Goal: Task Accomplishment & Management: Use online tool/utility

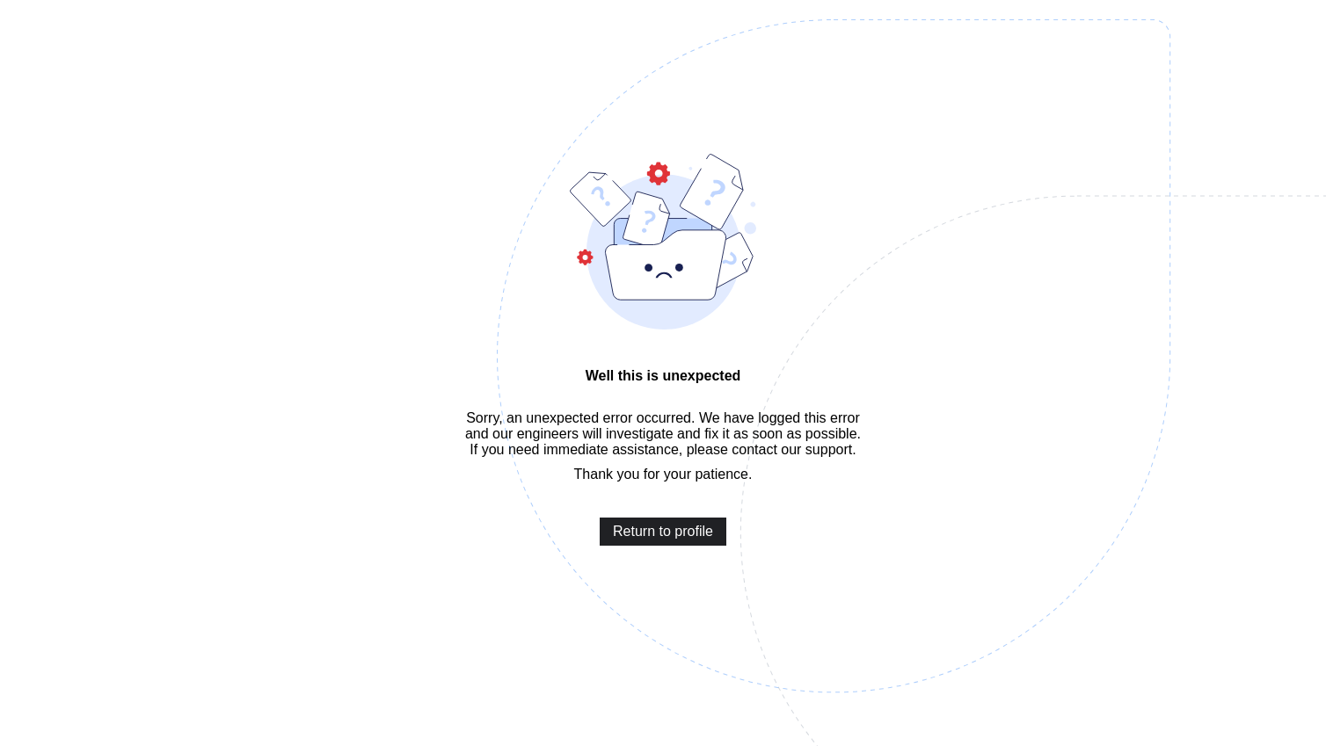
click at [659, 540] on span "Return to profile" at bounding box center [663, 532] width 100 height 16
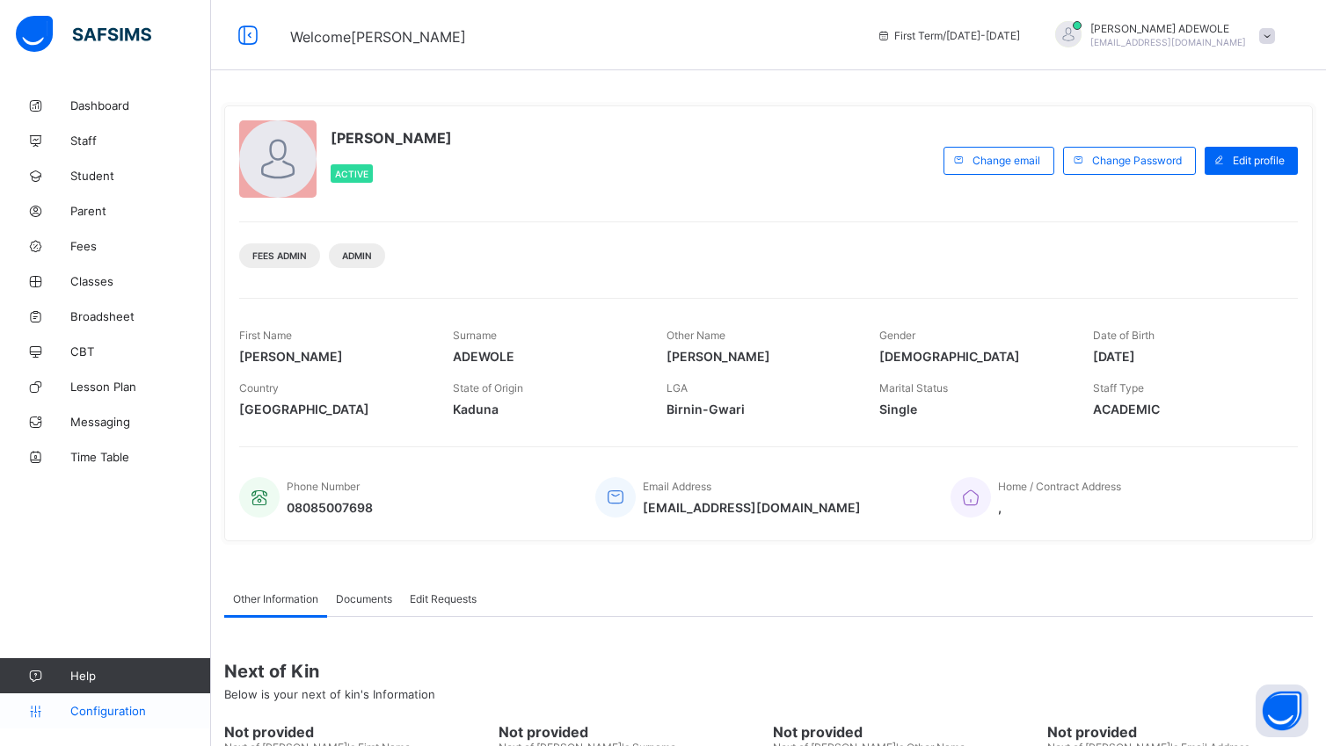
click at [127, 712] on span "Configuration" at bounding box center [140, 711] width 140 height 14
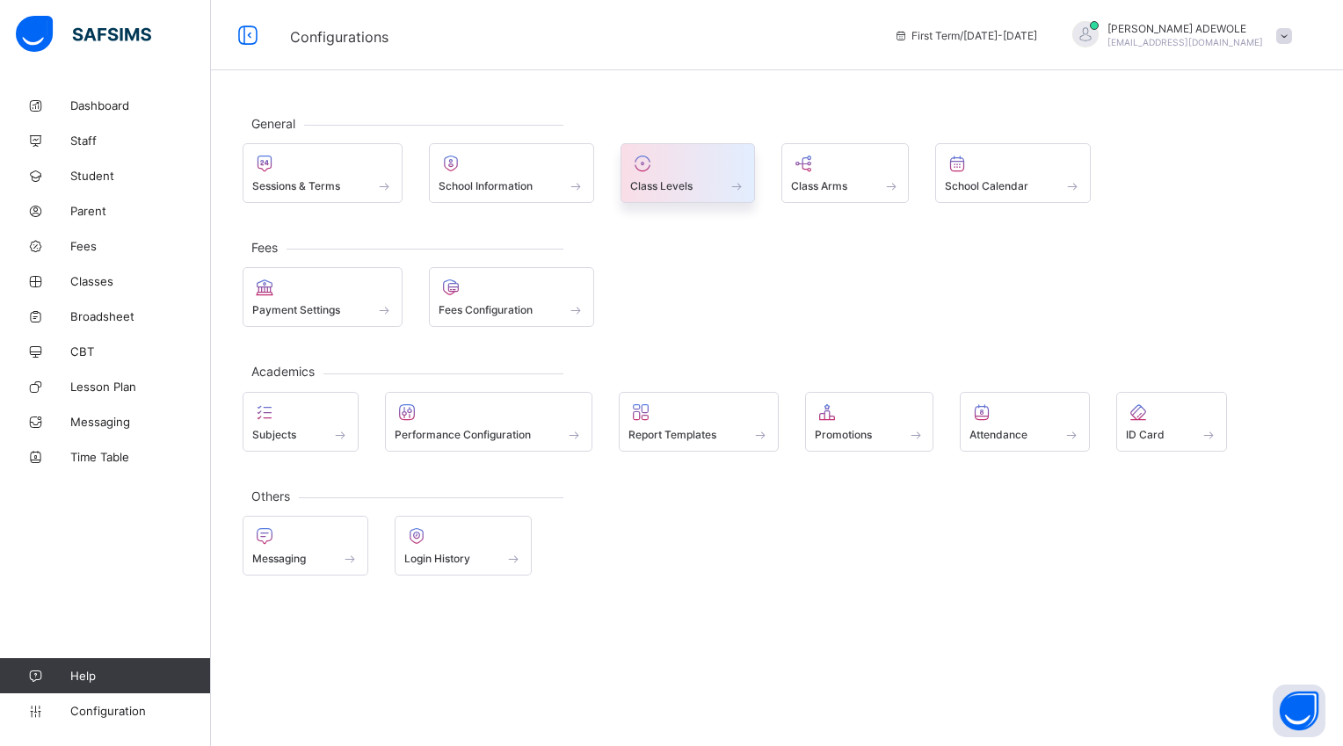
click at [745, 192] on span at bounding box center [737, 185] width 18 height 15
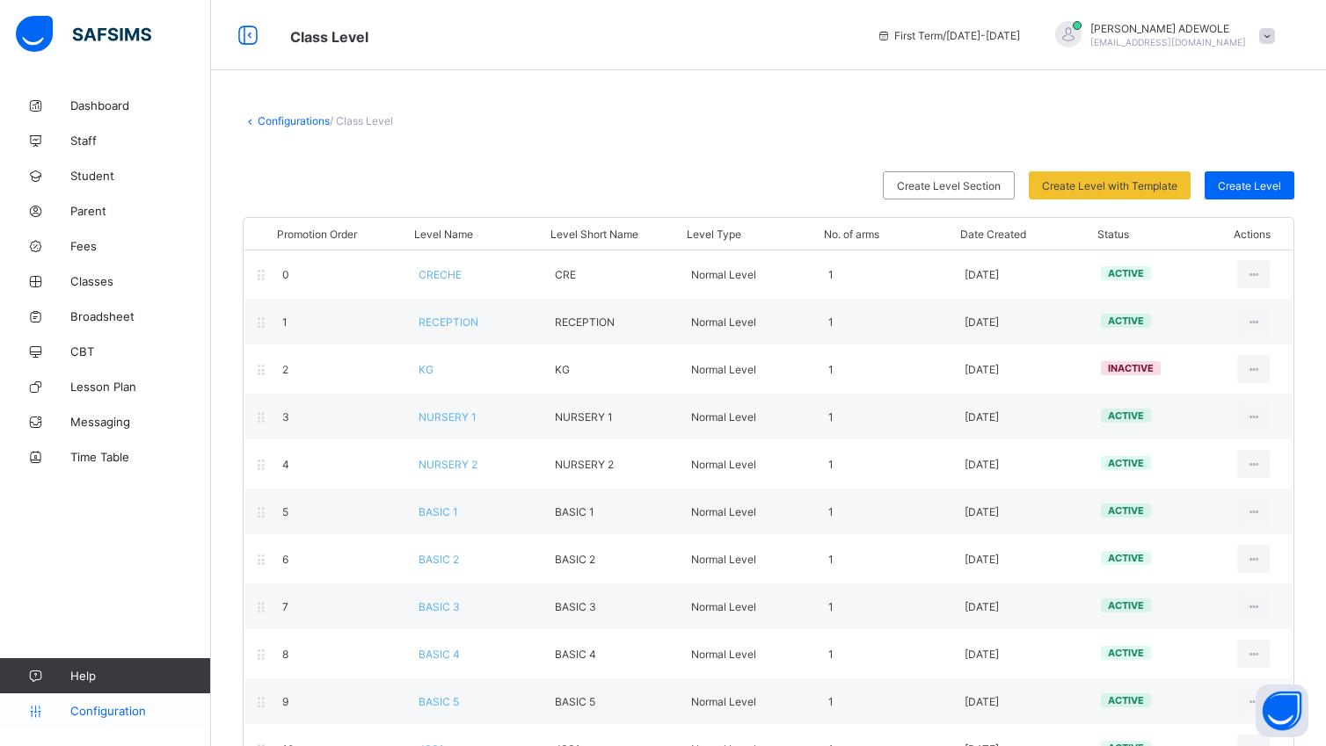
click at [114, 714] on span "Configuration" at bounding box center [140, 711] width 140 height 14
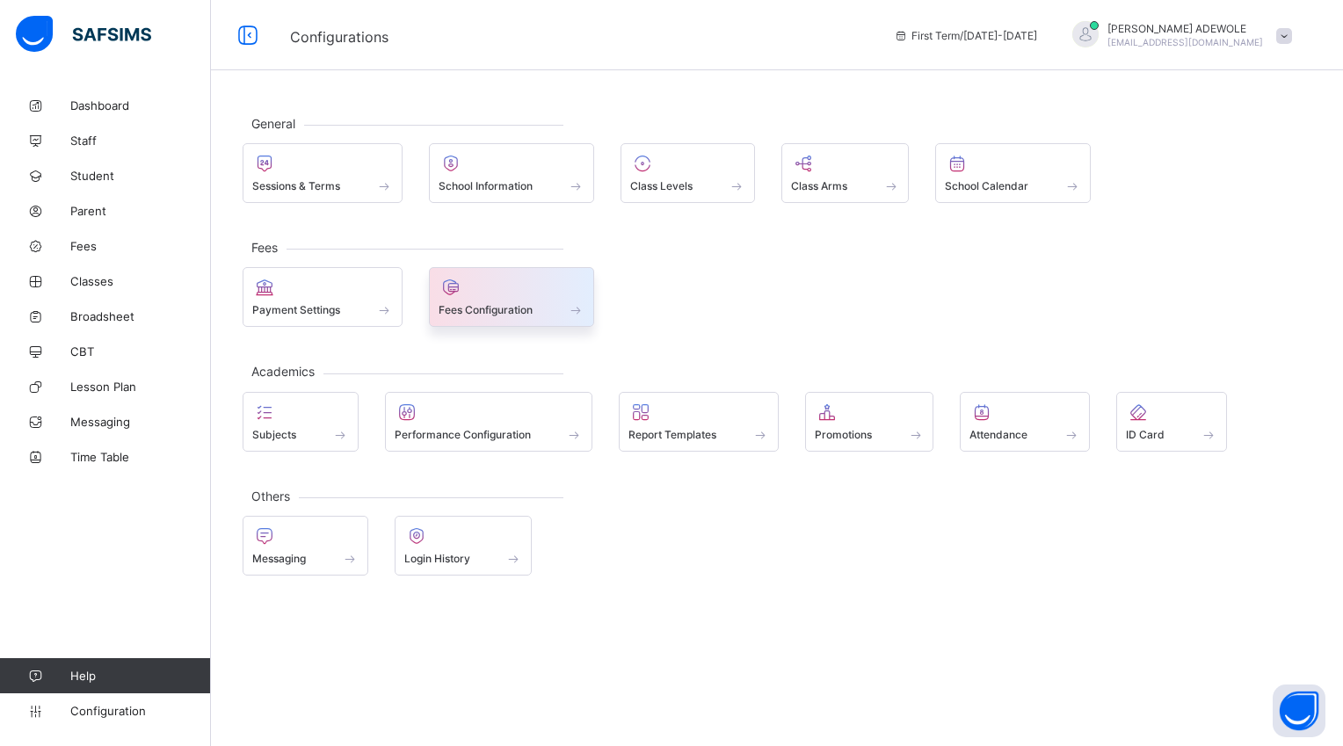
click at [582, 311] on span at bounding box center [577, 309] width 18 height 15
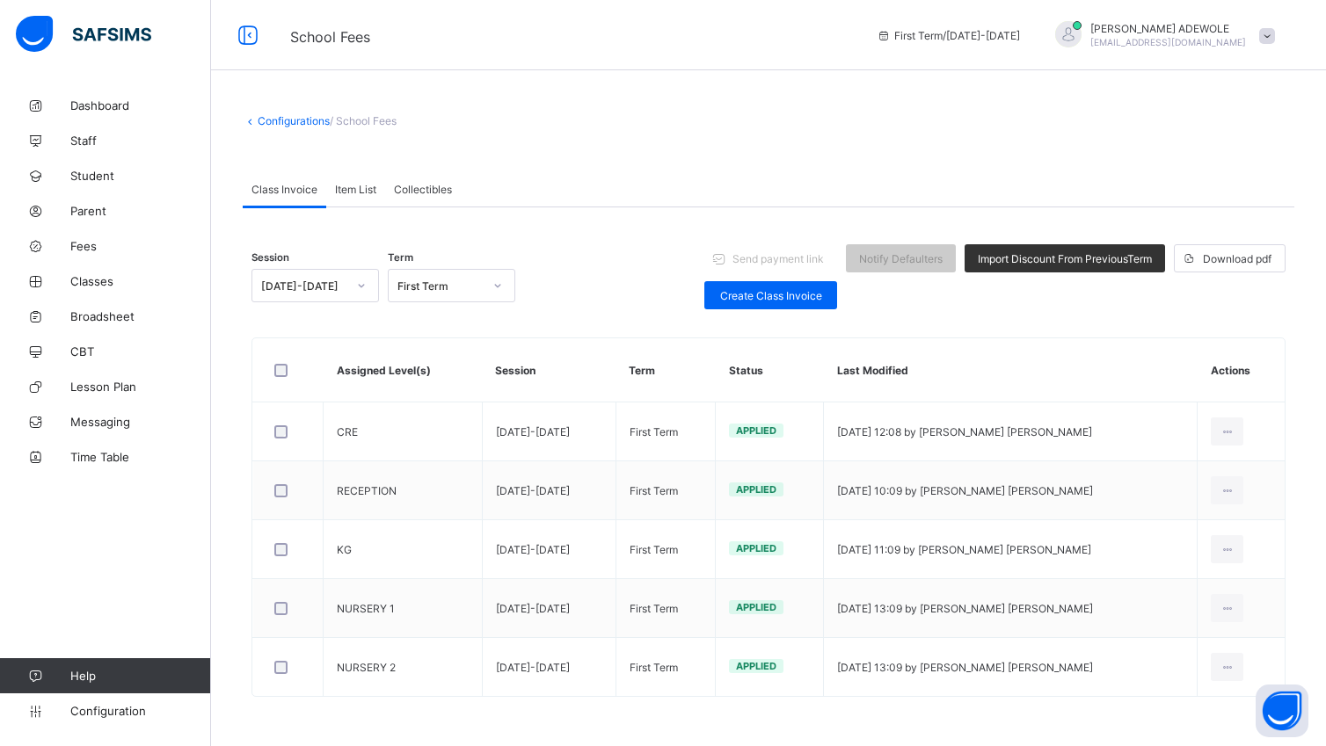
click at [582, 311] on div "Session [DATE]-[DATE] Term First Term Send payment link Notify Defaulters Impor…" at bounding box center [768, 277] width 1034 height 86
click at [779, 294] on span "Create Class Invoice" at bounding box center [770, 295] width 106 height 13
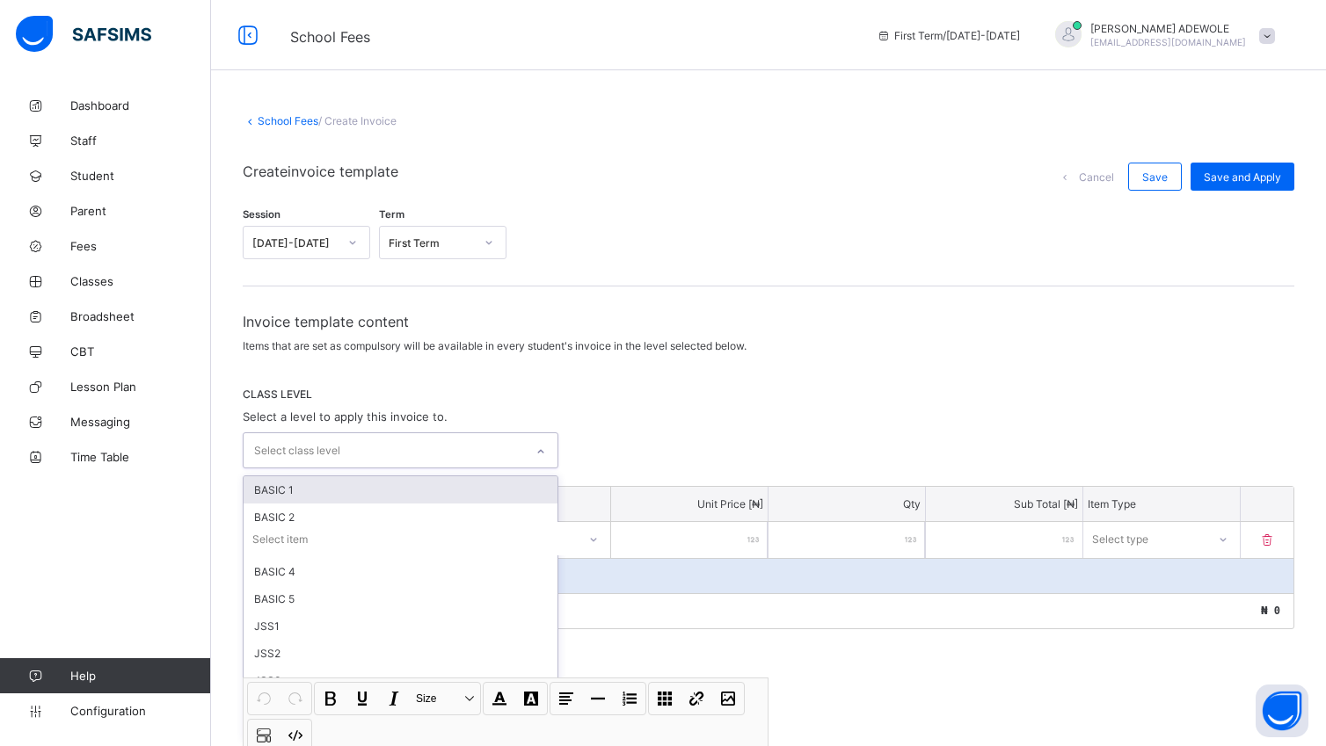
click at [545, 451] on icon at bounding box center [540, 452] width 11 height 18
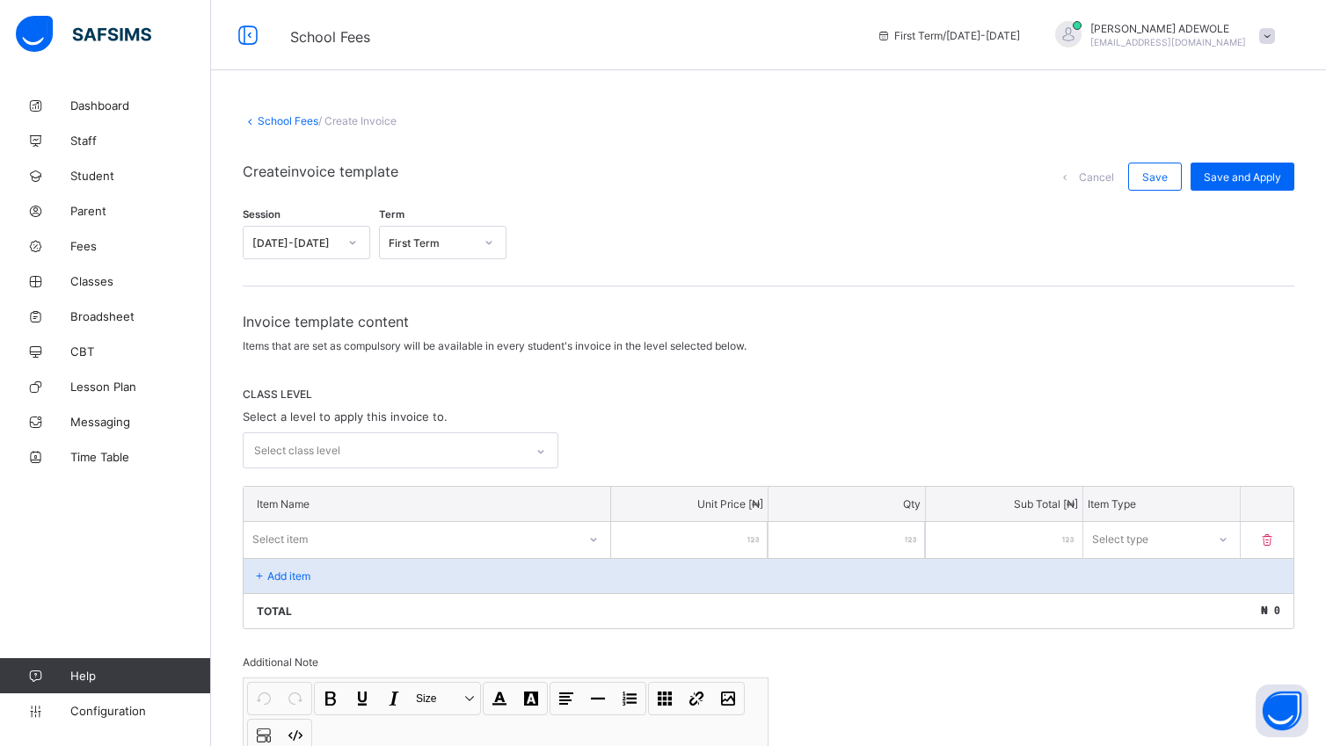
click at [1275, 535] on icon at bounding box center [1267, 540] width 18 height 15
click at [690, 459] on div "Select class level" at bounding box center [768, 450] width 1051 height 36
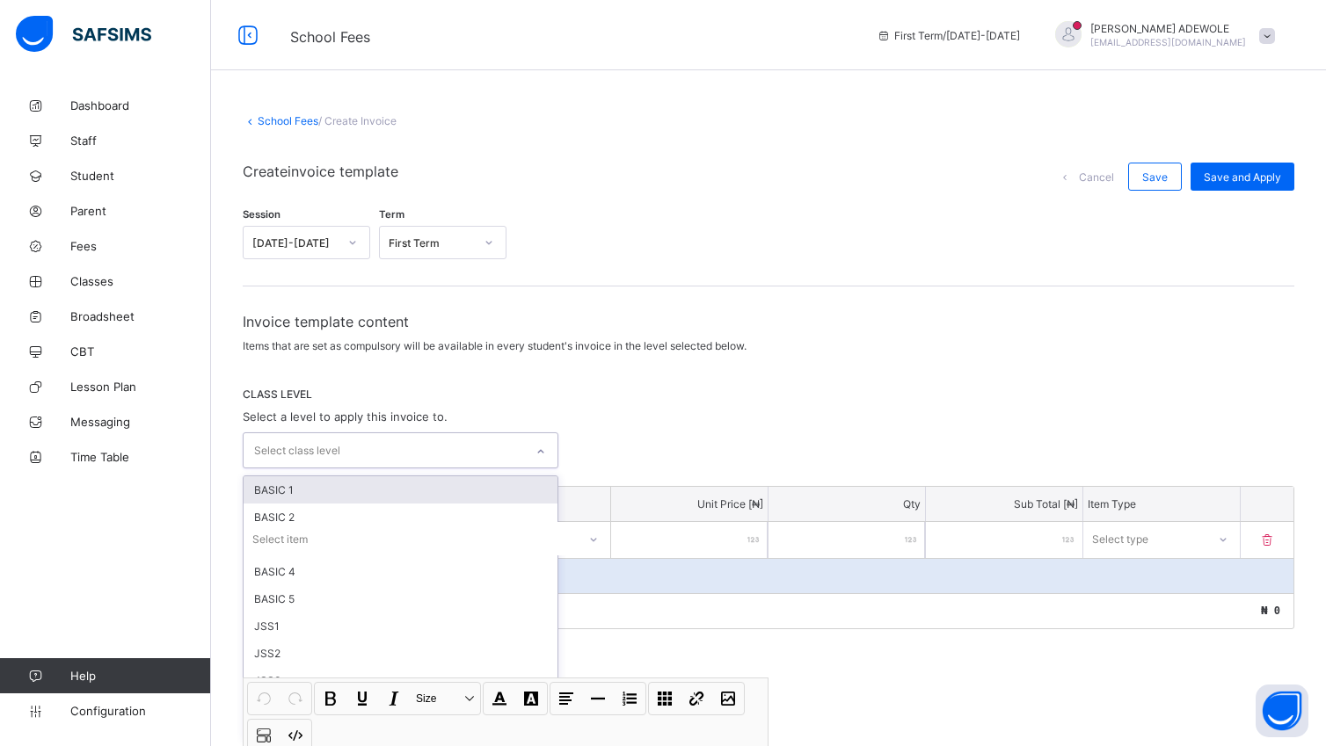
click at [546, 451] on icon at bounding box center [540, 452] width 11 height 18
click at [383, 487] on div "BASIC 1" at bounding box center [400, 489] width 314 height 27
click at [383, 487] on div "BASIC 2" at bounding box center [400, 489] width 314 height 27
click at [371, 483] on div "BASIC 3" at bounding box center [400, 489] width 314 height 27
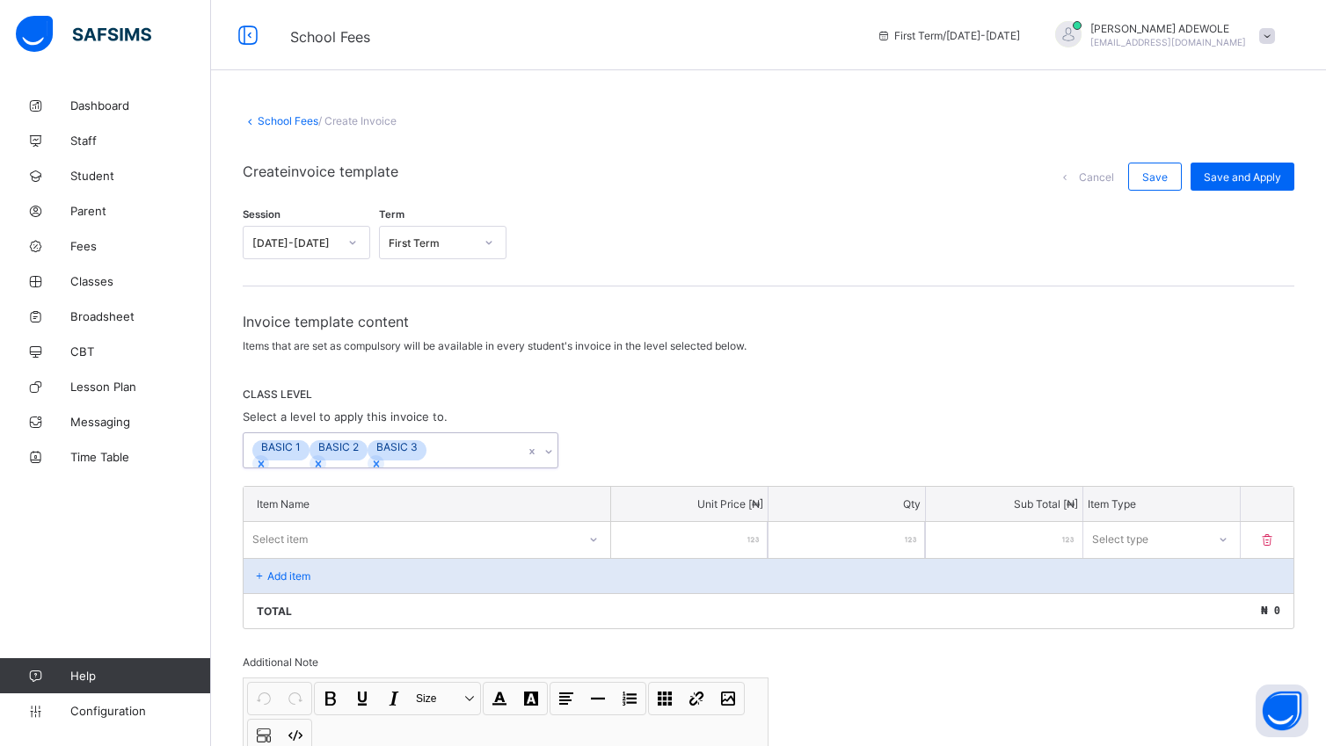
click at [550, 452] on icon at bounding box center [548, 452] width 11 height 18
click at [600, 540] on div "Select item" at bounding box center [426, 538] width 367 height 33
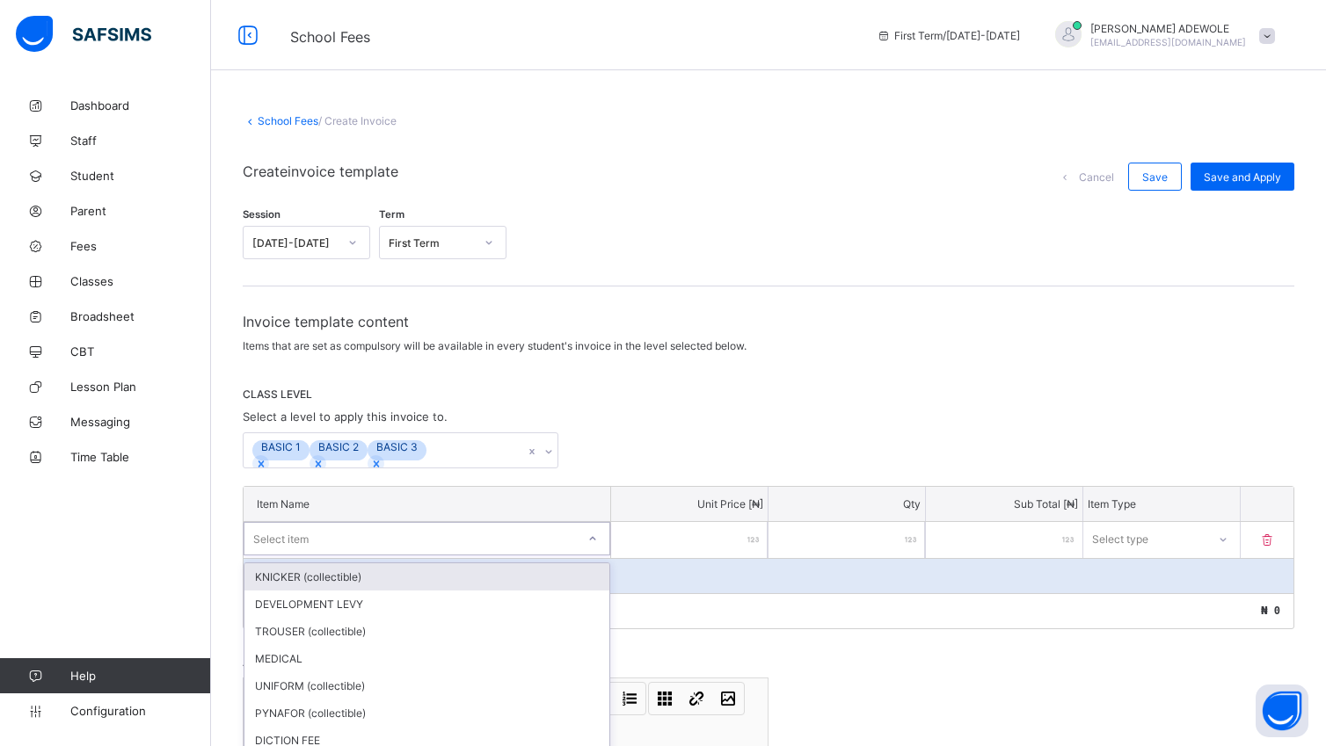
scroll to position [90, 0]
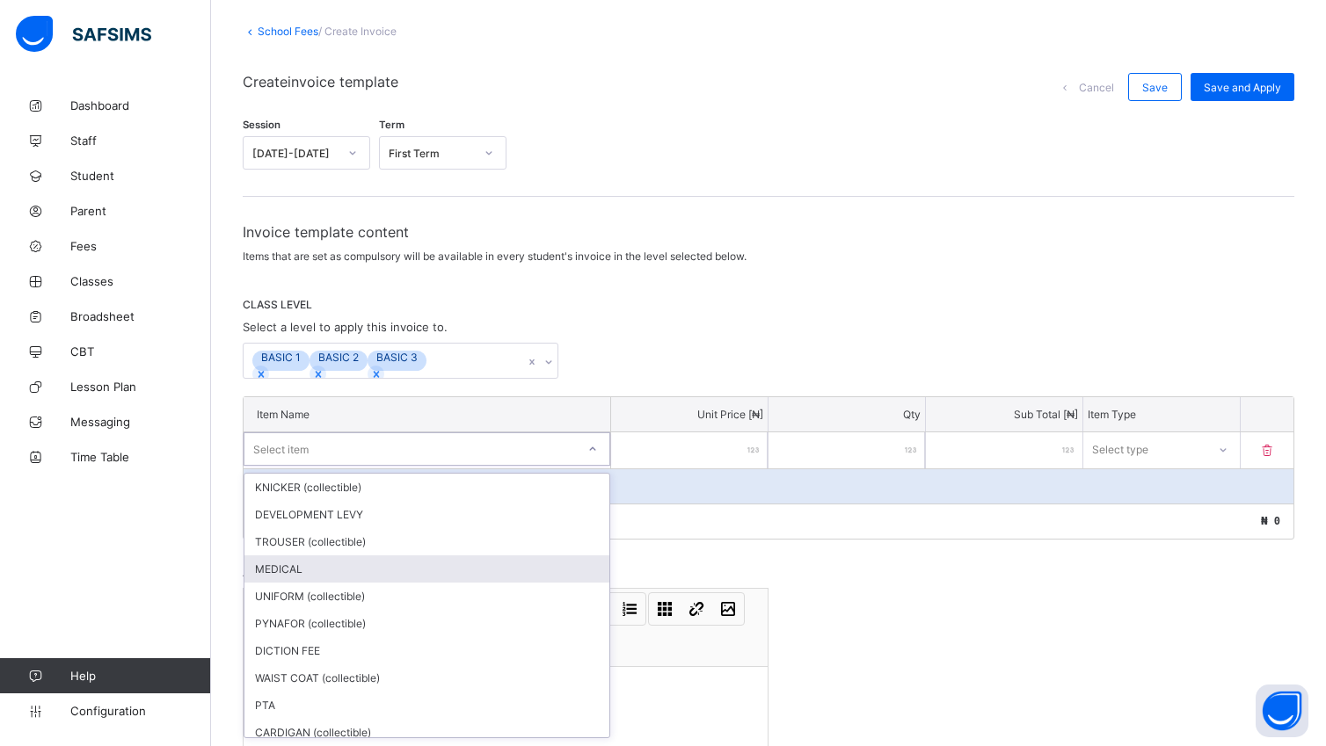
click at [438, 561] on div "MEDICAL" at bounding box center [426, 569] width 365 height 27
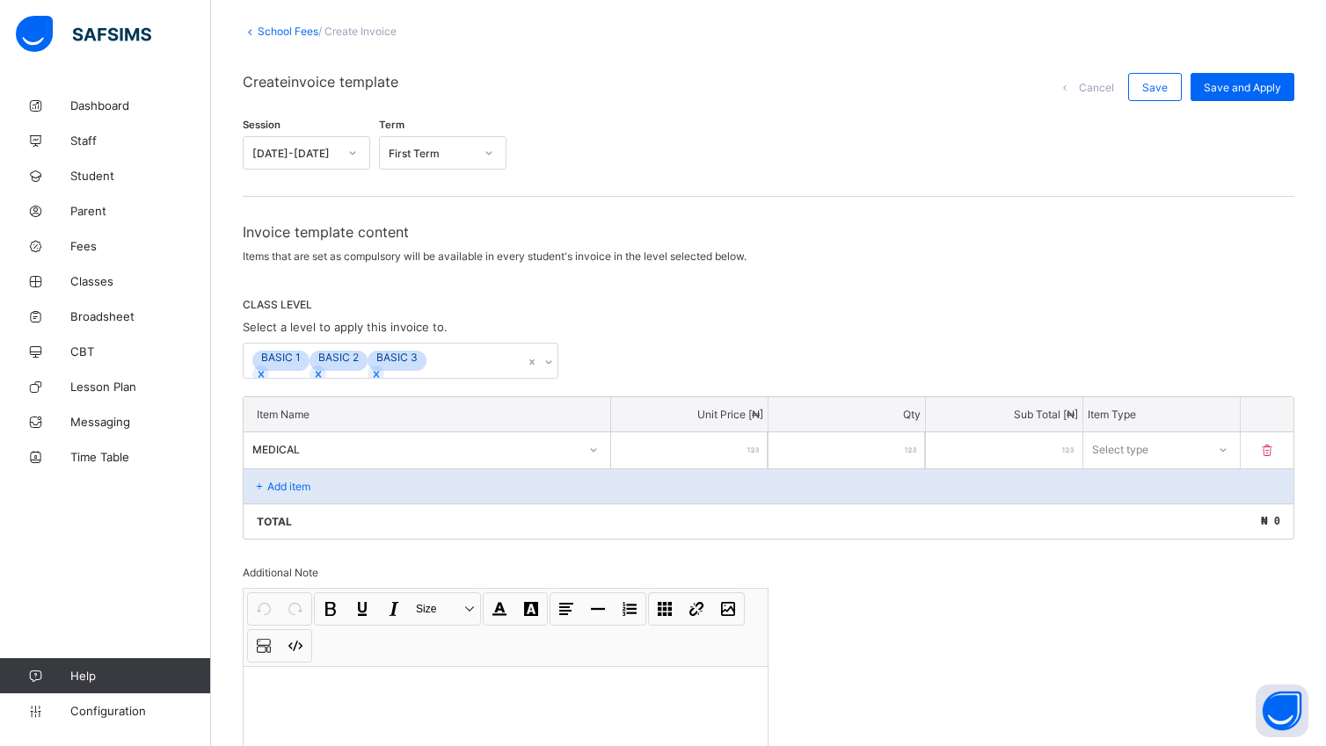
click at [673, 461] on input "number" at bounding box center [689, 450] width 156 height 36
type input "*"
type input "***"
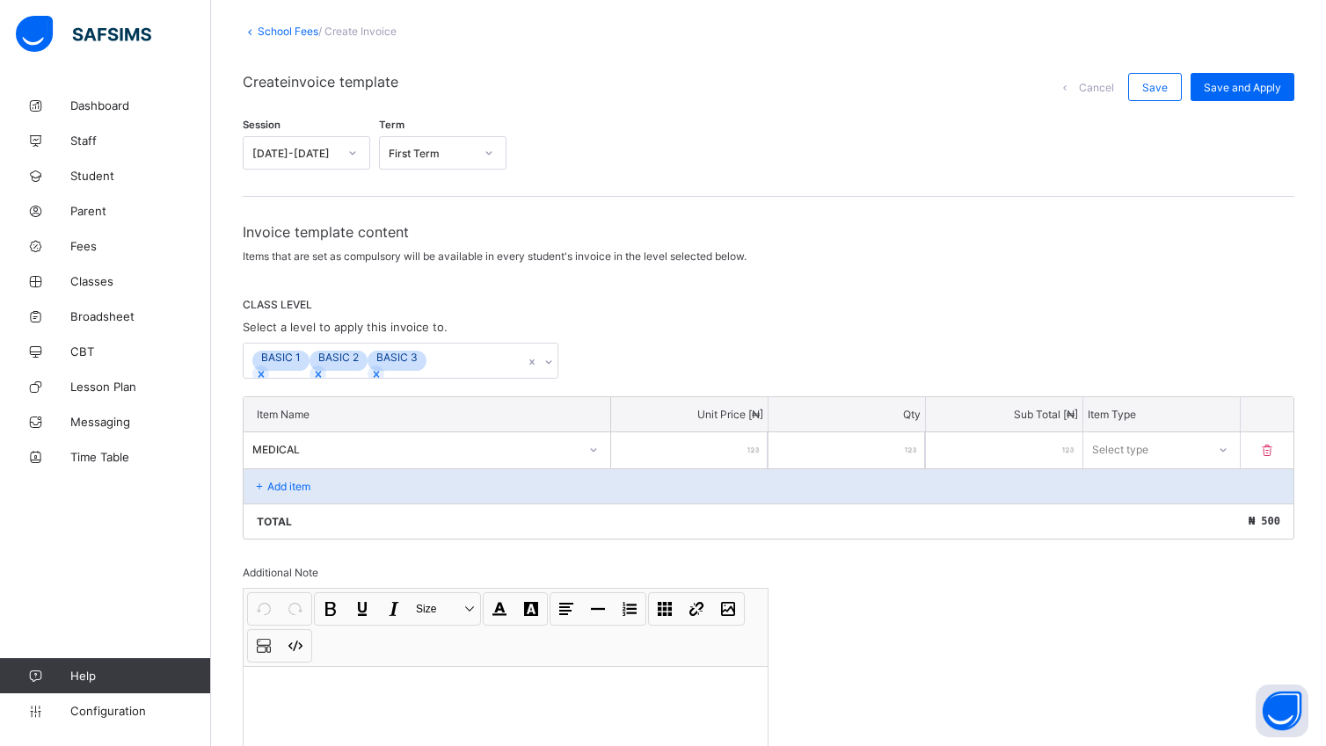
type input "***"
click at [1227, 447] on icon at bounding box center [1222, 449] width 11 height 18
click at [1188, 483] on div "Compulsory" at bounding box center [1161, 487] width 155 height 27
click at [324, 483] on div "Add item" at bounding box center [768, 486] width 1050 height 35
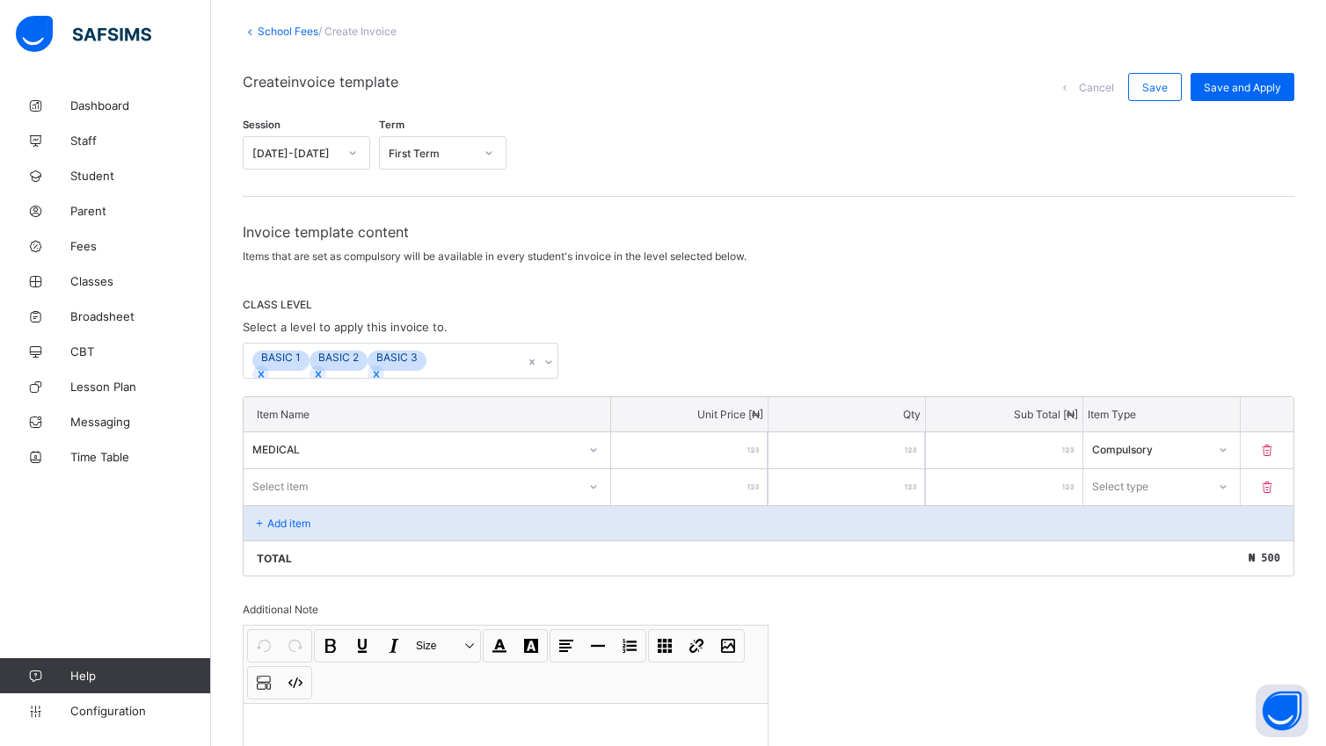
click at [599, 487] on div "Select item" at bounding box center [426, 485] width 367 height 33
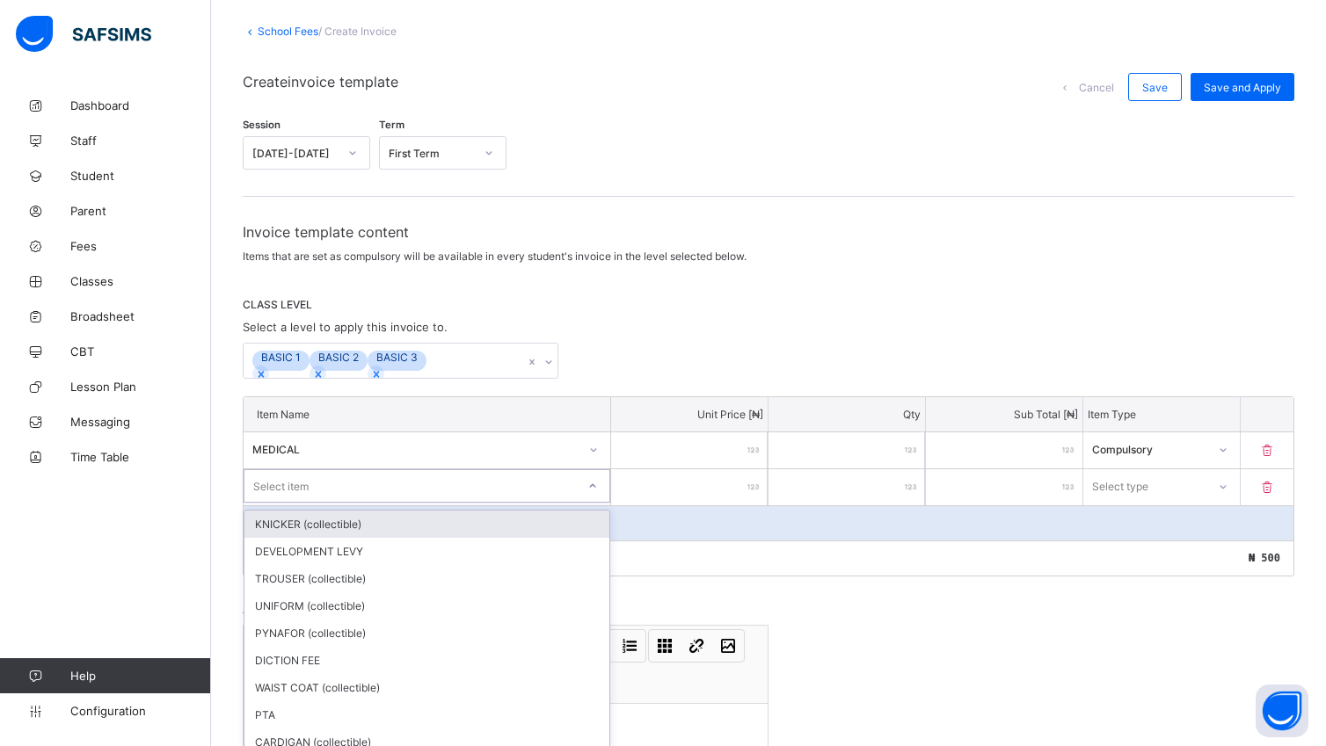
scroll to position [127, 0]
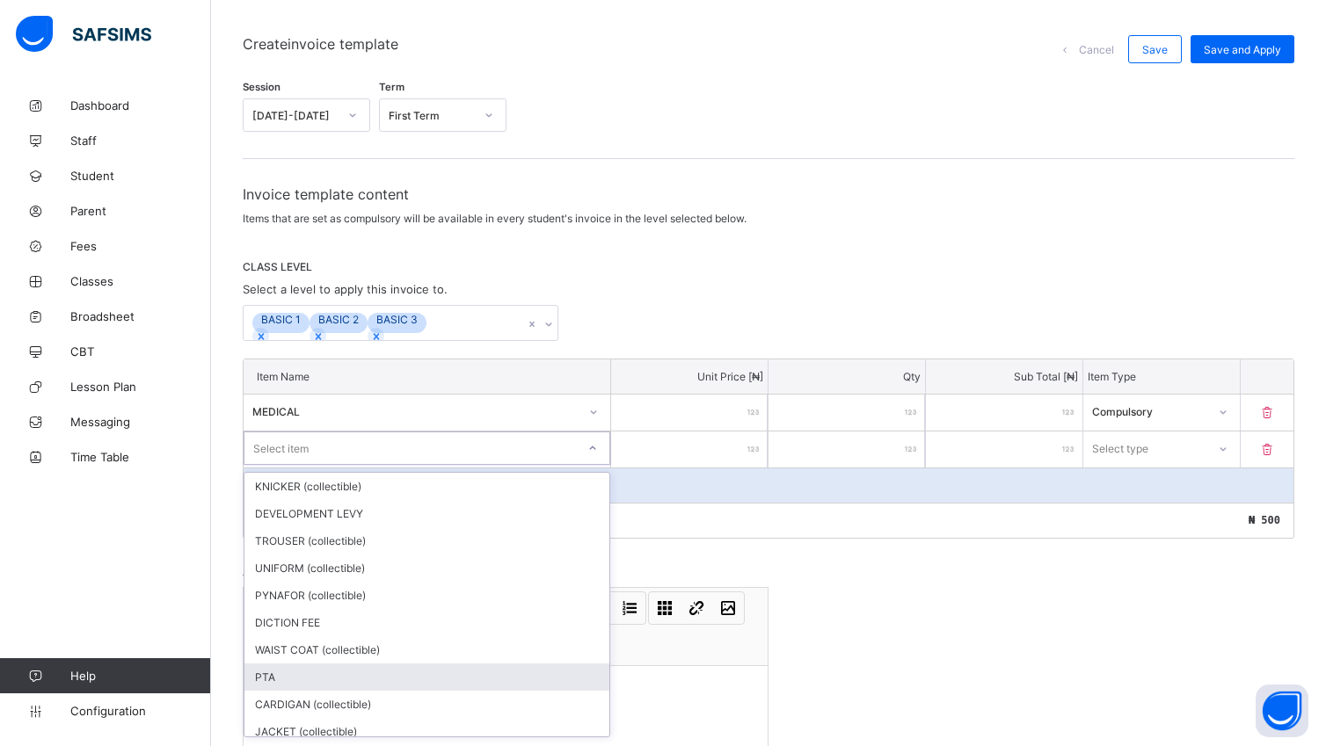
click at [267, 677] on div "PTA" at bounding box center [426, 677] width 365 height 27
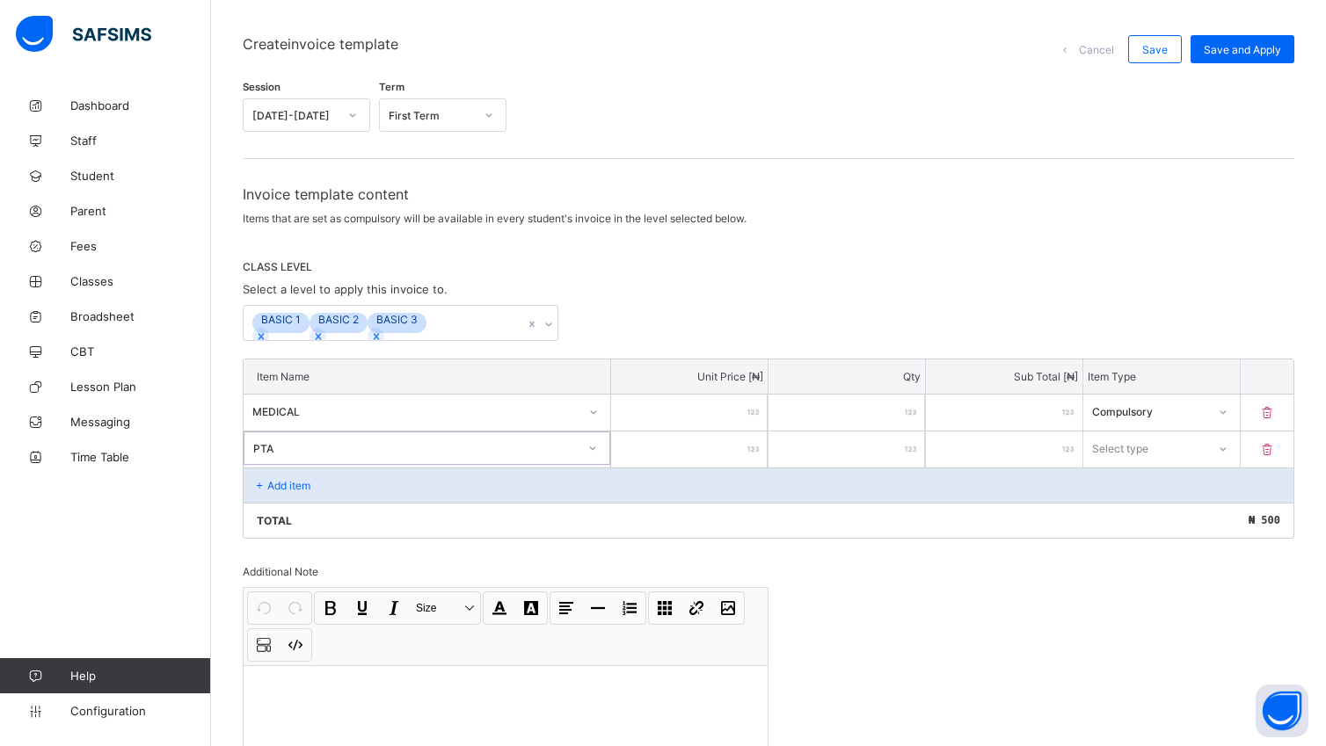
click at [745, 447] on input "number" at bounding box center [689, 450] width 156 height 36
type input "*"
type input "****"
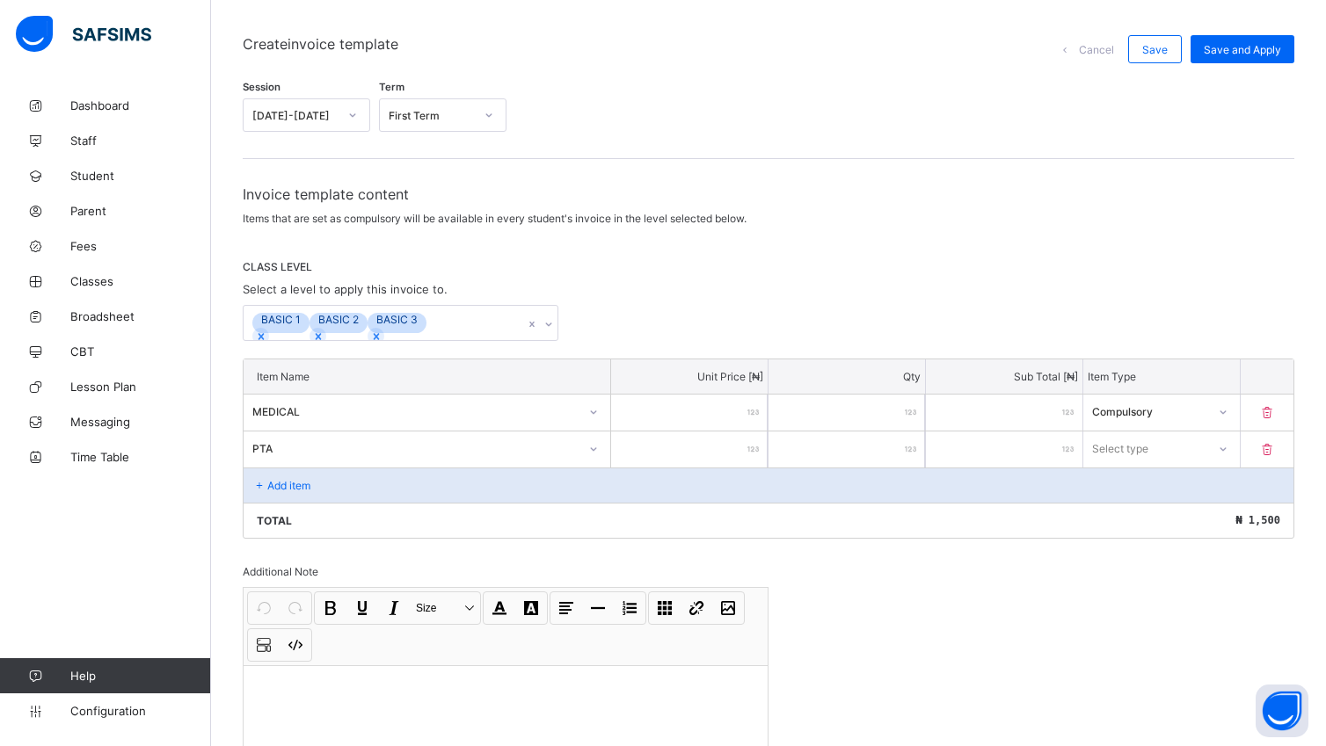
type input "****"
click at [1227, 452] on icon at bounding box center [1222, 449] width 11 height 18
click at [1179, 491] on div "Compulsory" at bounding box center [1161, 486] width 155 height 27
click at [296, 487] on p "Add item" at bounding box center [288, 485] width 43 height 13
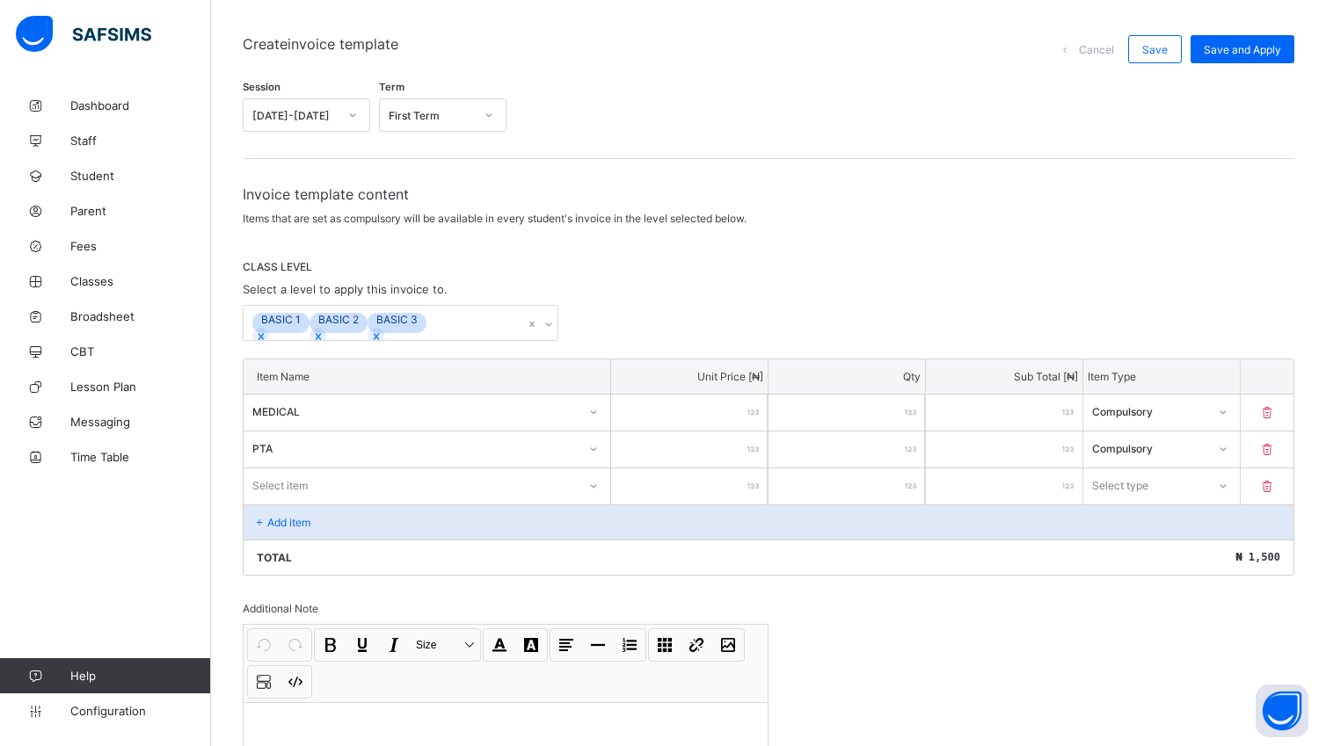
click at [424, 527] on div "Add item" at bounding box center [768, 522] width 1050 height 35
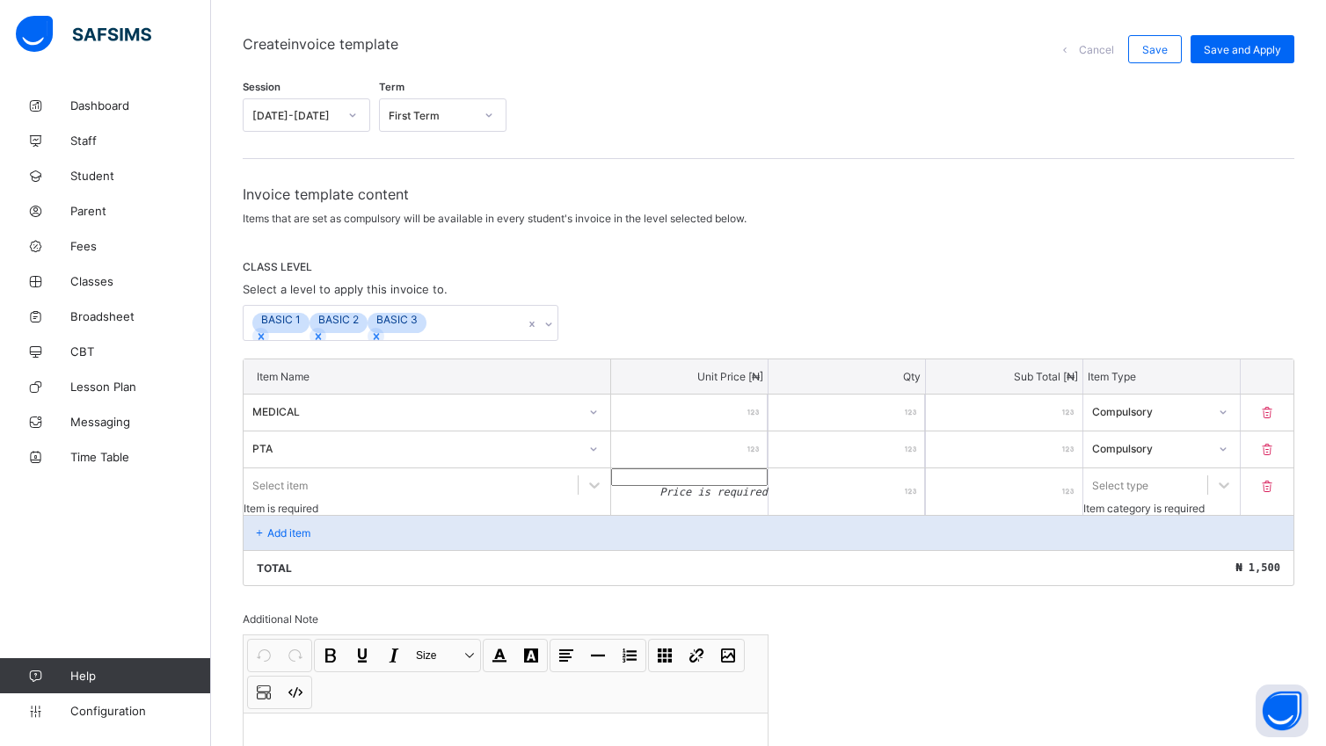
click at [539, 437] on div "PTA" at bounding box center [409, 448] width 333 height 25
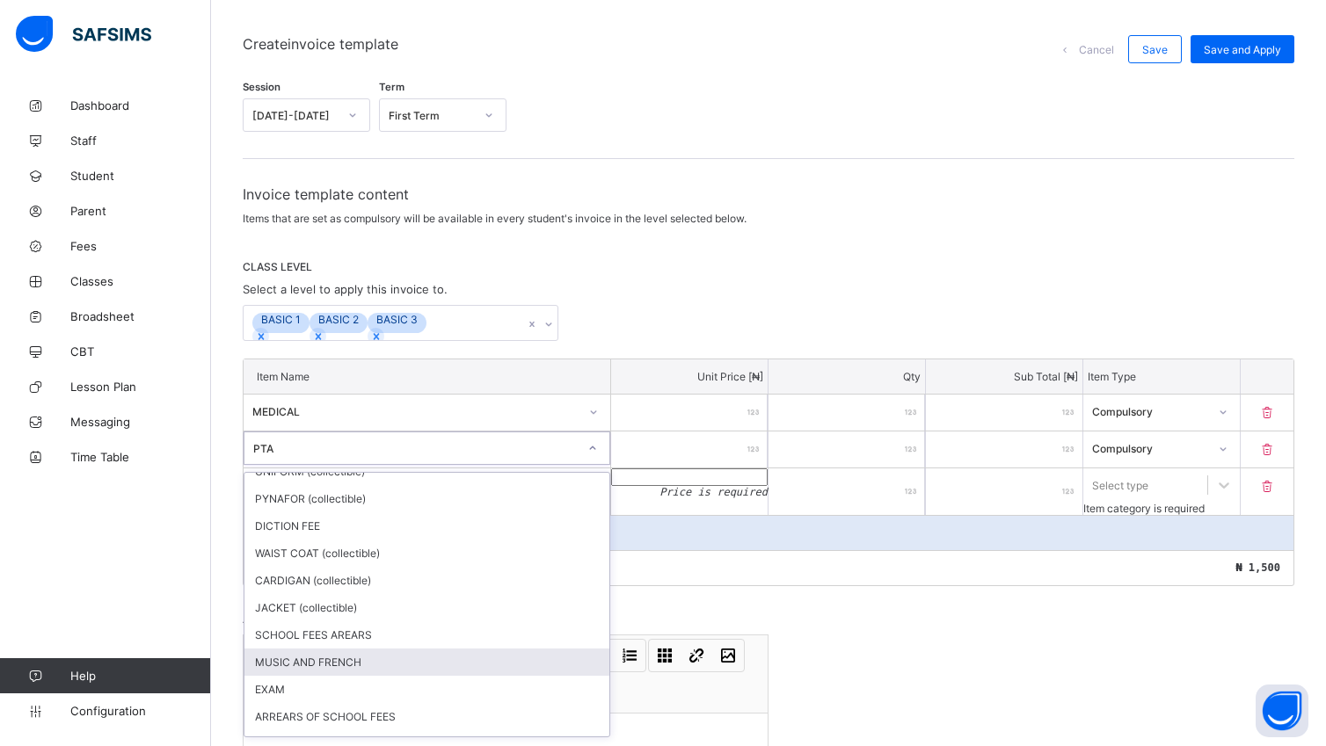
scroll to position [98, 0]
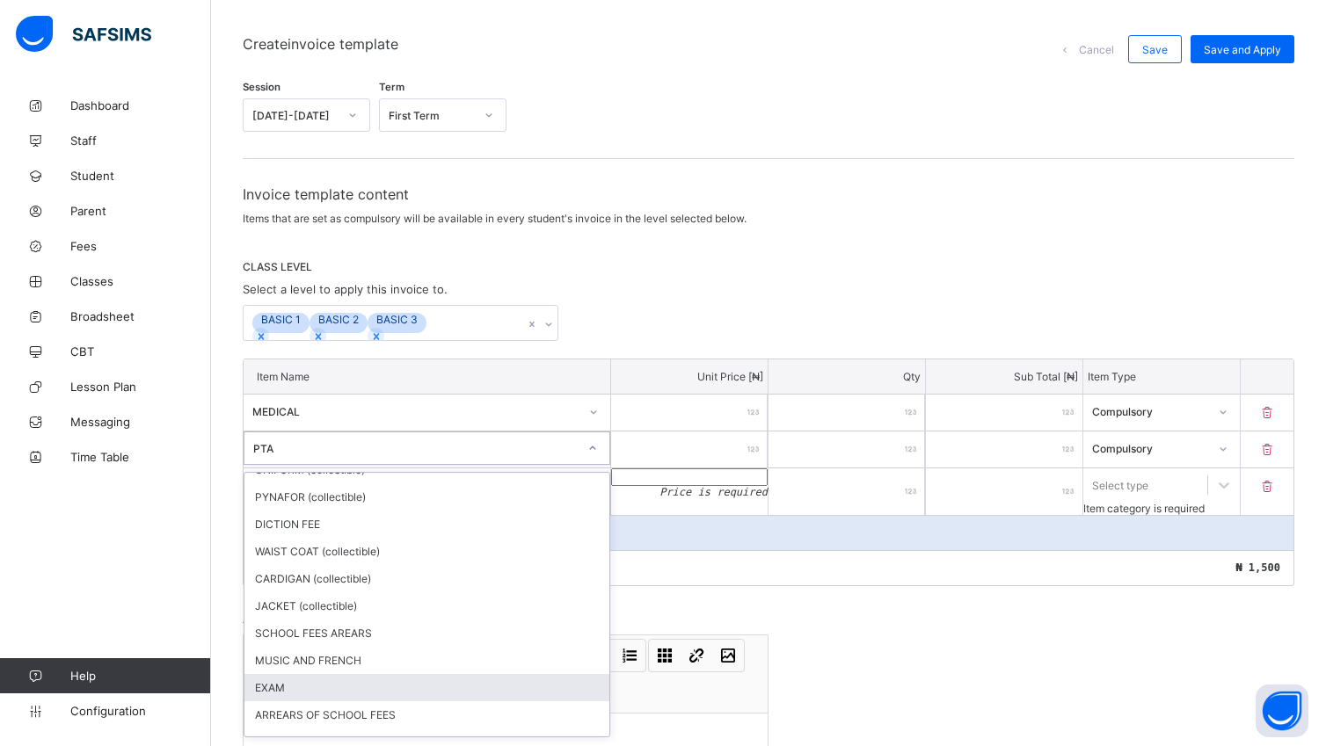
click at [501, 684] on div "EXAM" at bounding box center [426, 687] width 365 height 27
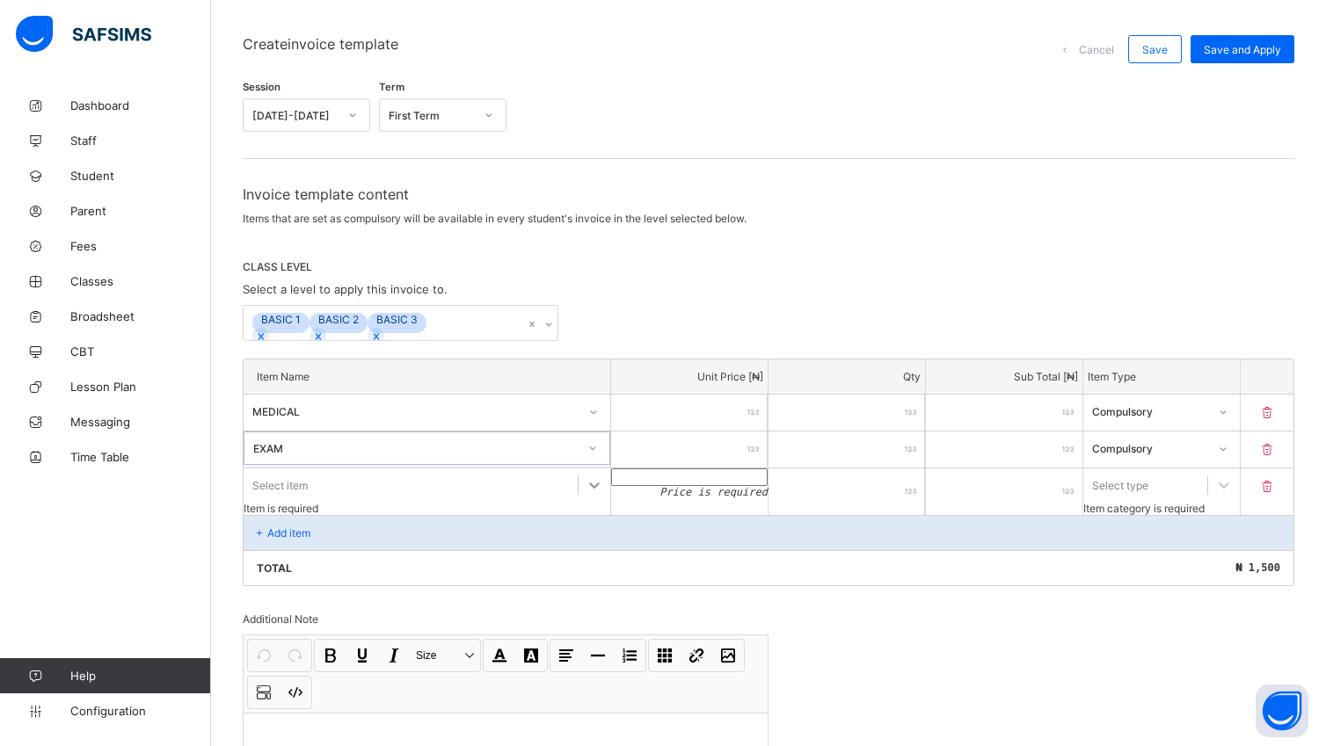
click at [595, 486] on icon at bounding box center [594, 485] width 18 height 18
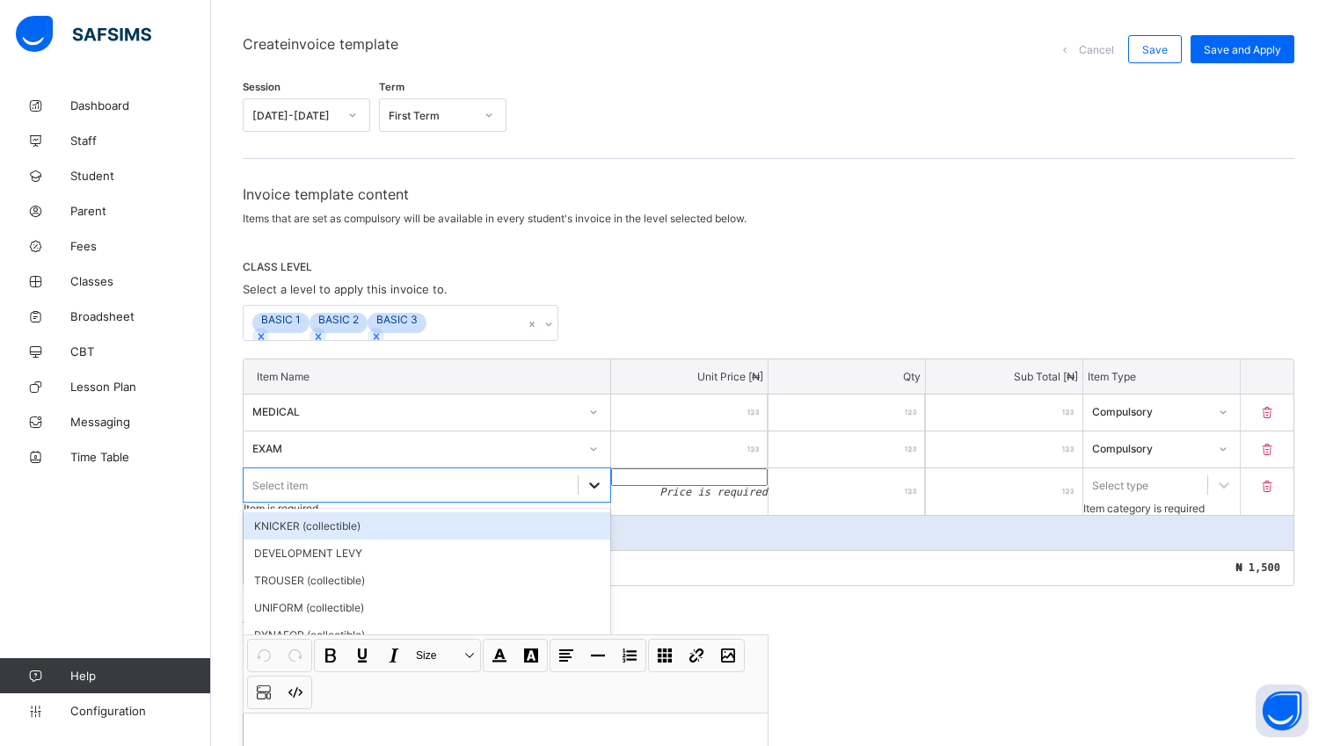
scroll to position [165, 0]
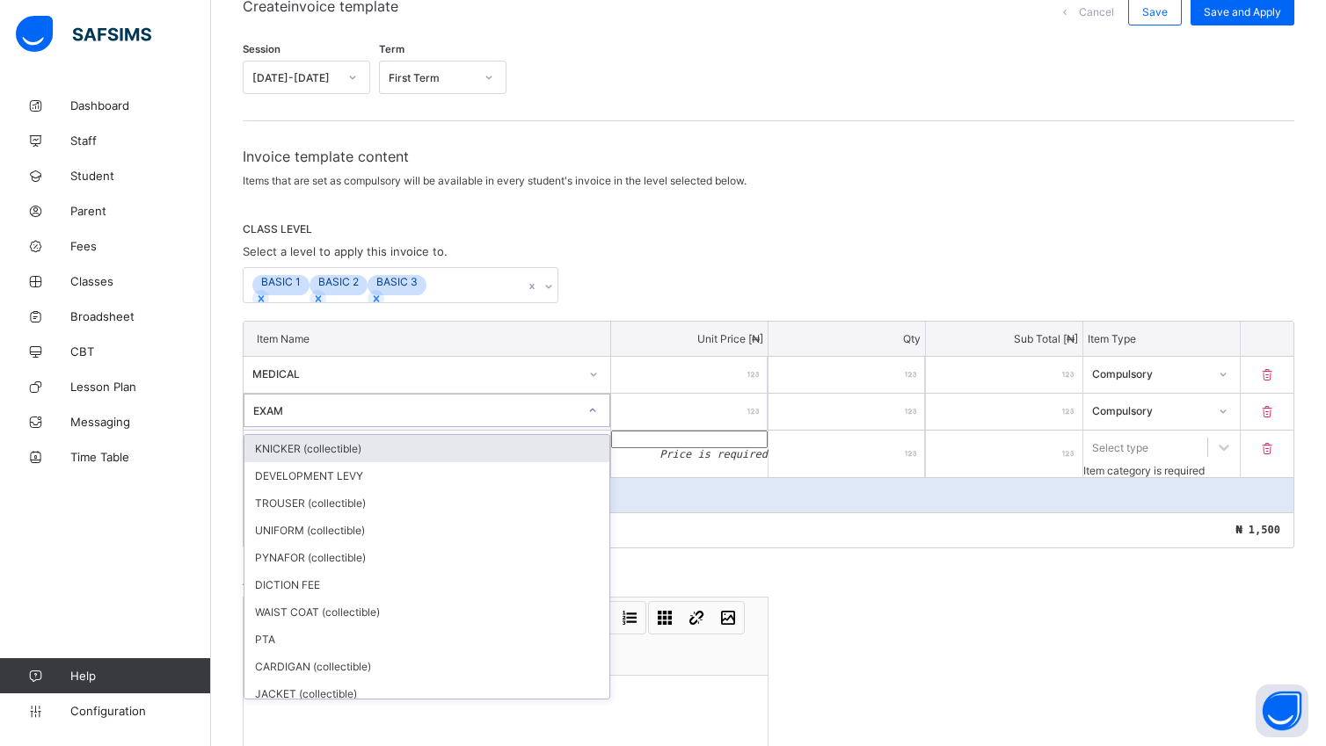
click at [343, 408] on div "EXAM" at bounding box center [415, 410] width 324 height 13
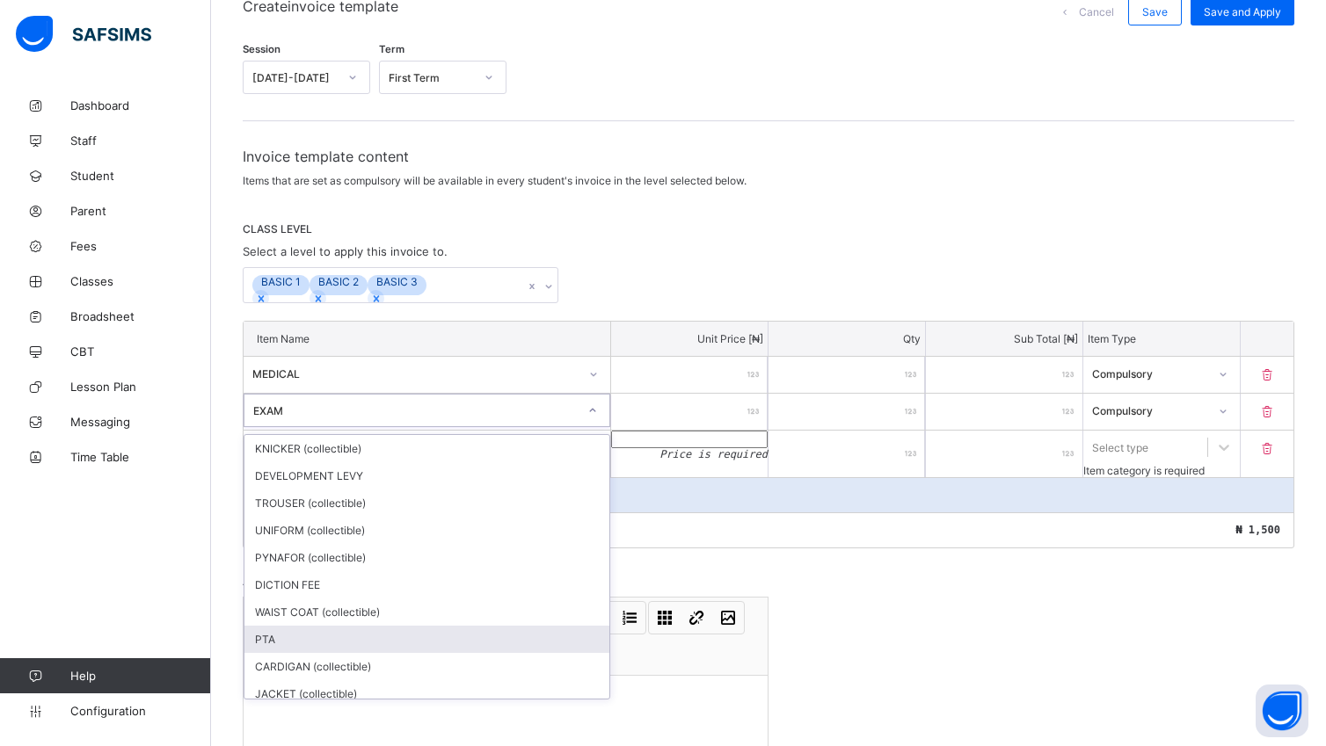
click at [292, 629] on div "PTA" at bounding box center [426, 639] width 365 height 27
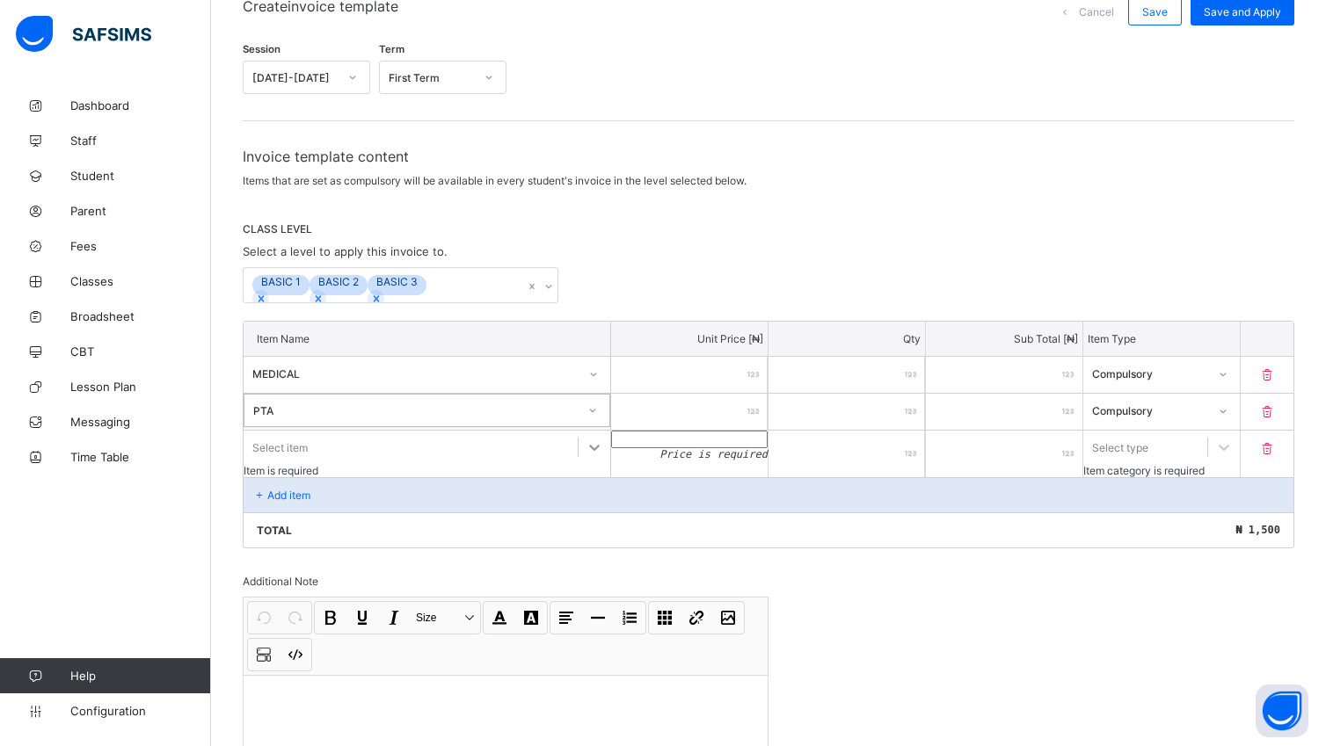
click at [599, 451] on icon at bounding box center [594, 448] width 18 height 18
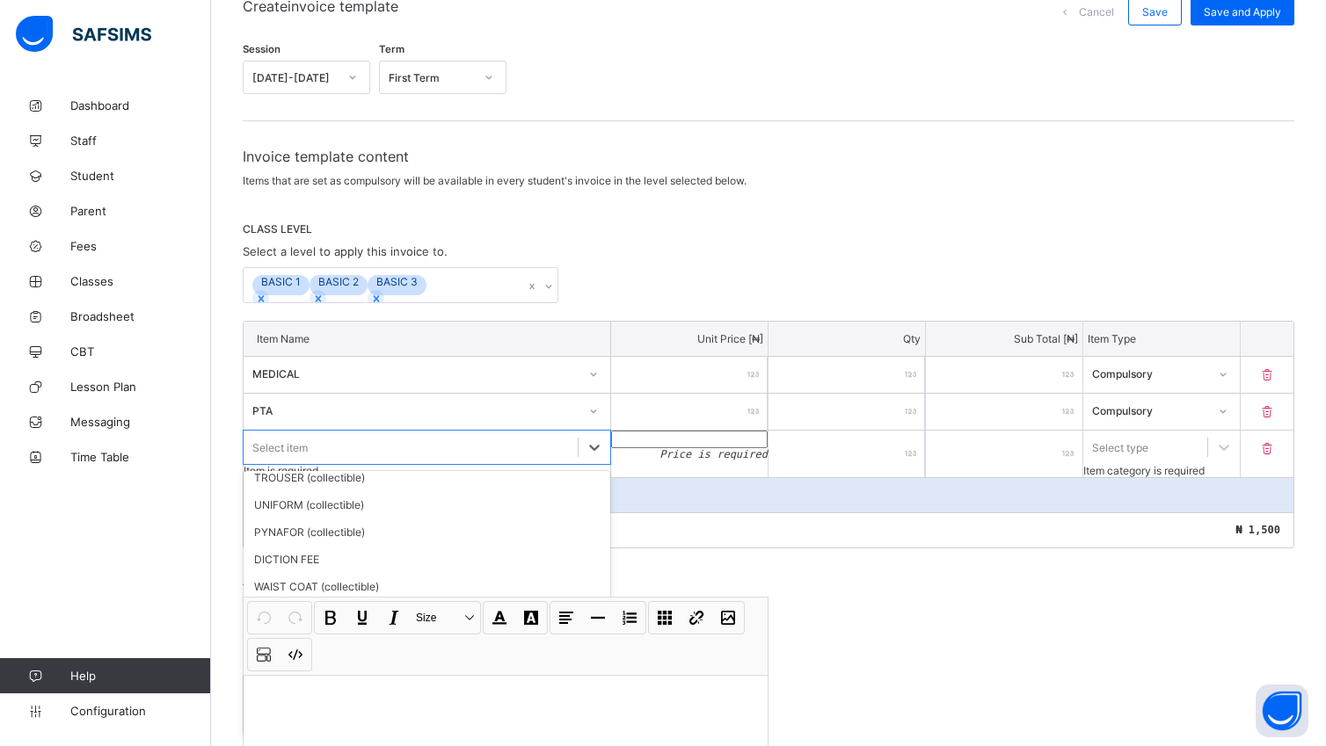
scroll to position [98, 0]
click at [468, 684] on div "EXAM" at bounding box center [426, 689] width 367 height 27
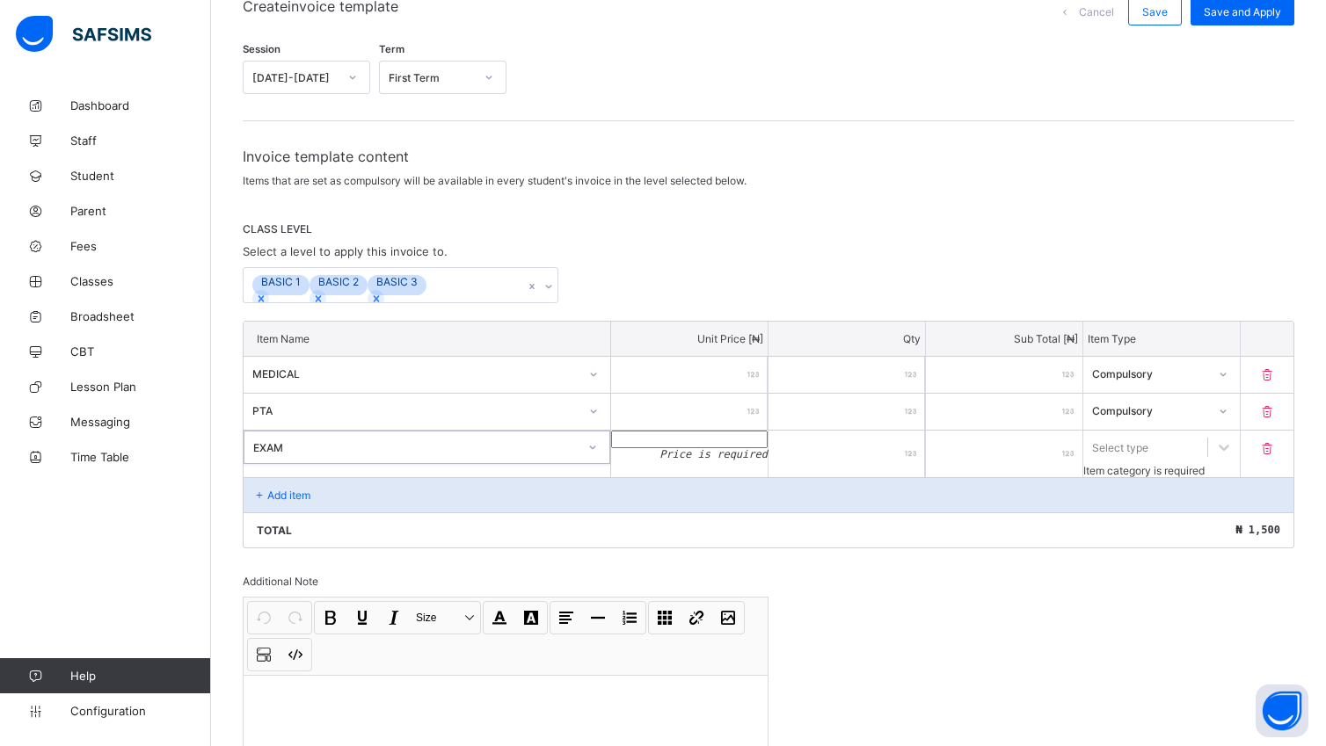
click at [738, 444] on input "number" at bounding box center [689, 440] width 156 height 18
type input "*"
type input "***"
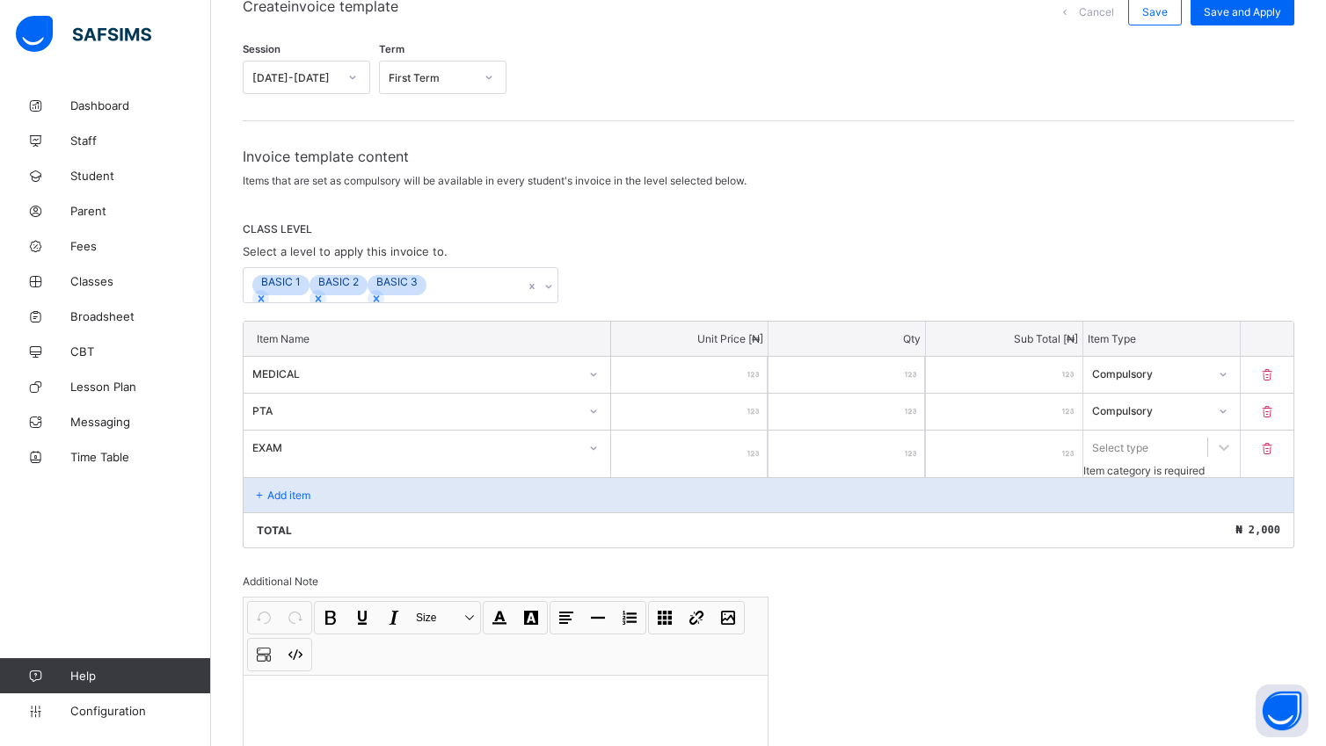
type input "*"
type input "***"
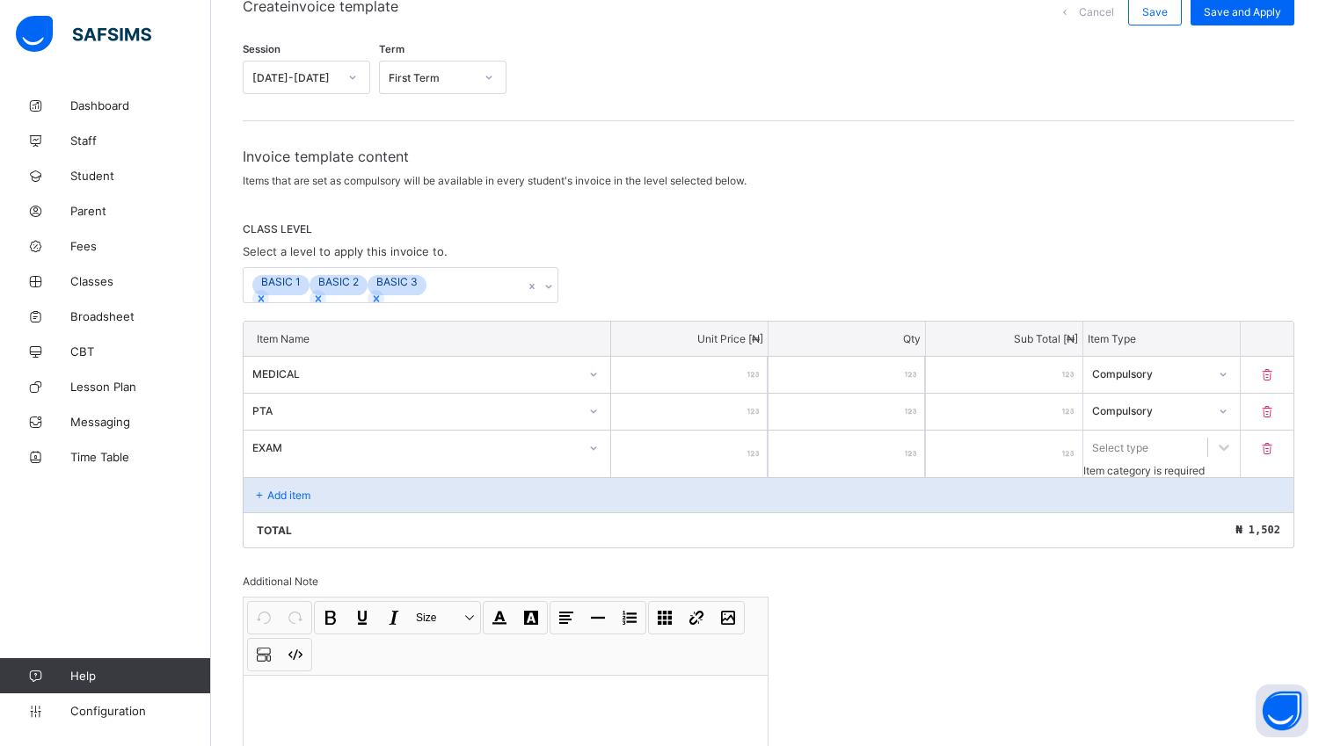
type input "***"
type input "****"
click at [1229, 451] on icon at bounding box center [1223, 448] width 11 height 6
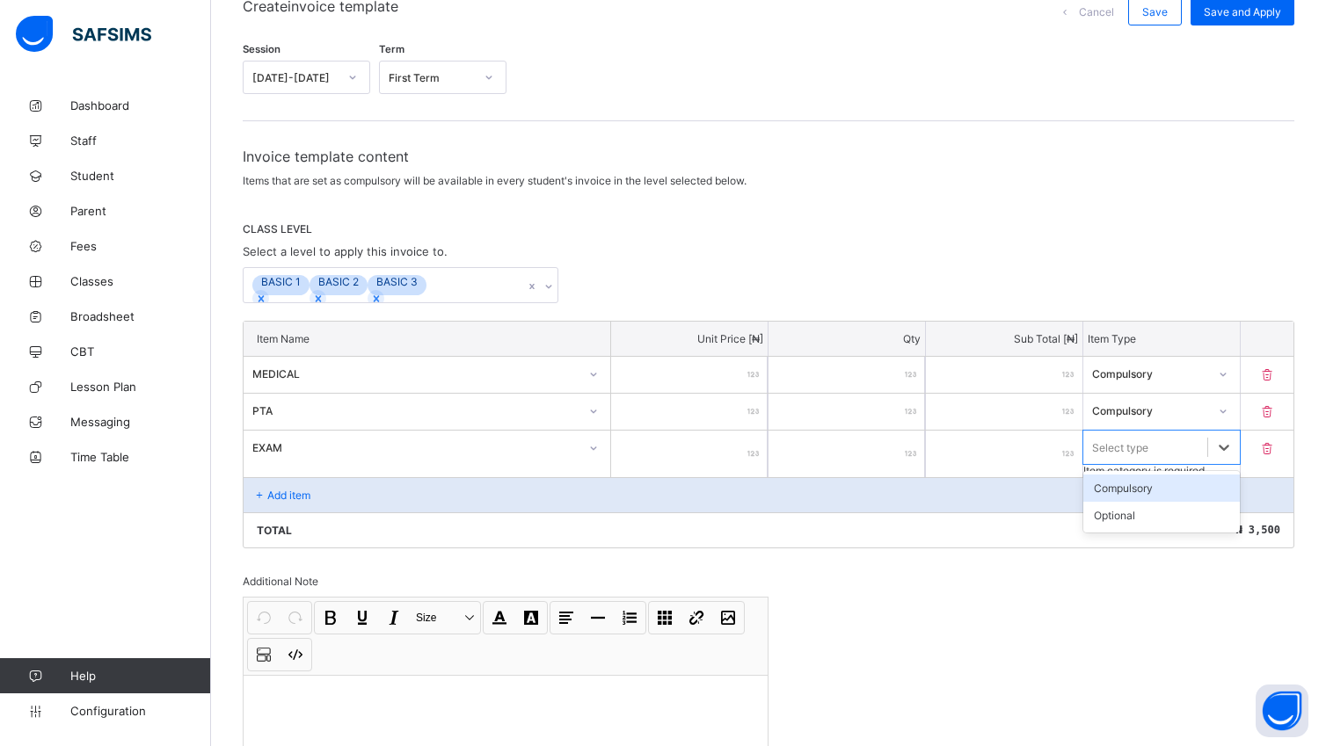
click at [1173, 489] on div "Compulsory" at bounding box center [1161, 488] width 156 height 27
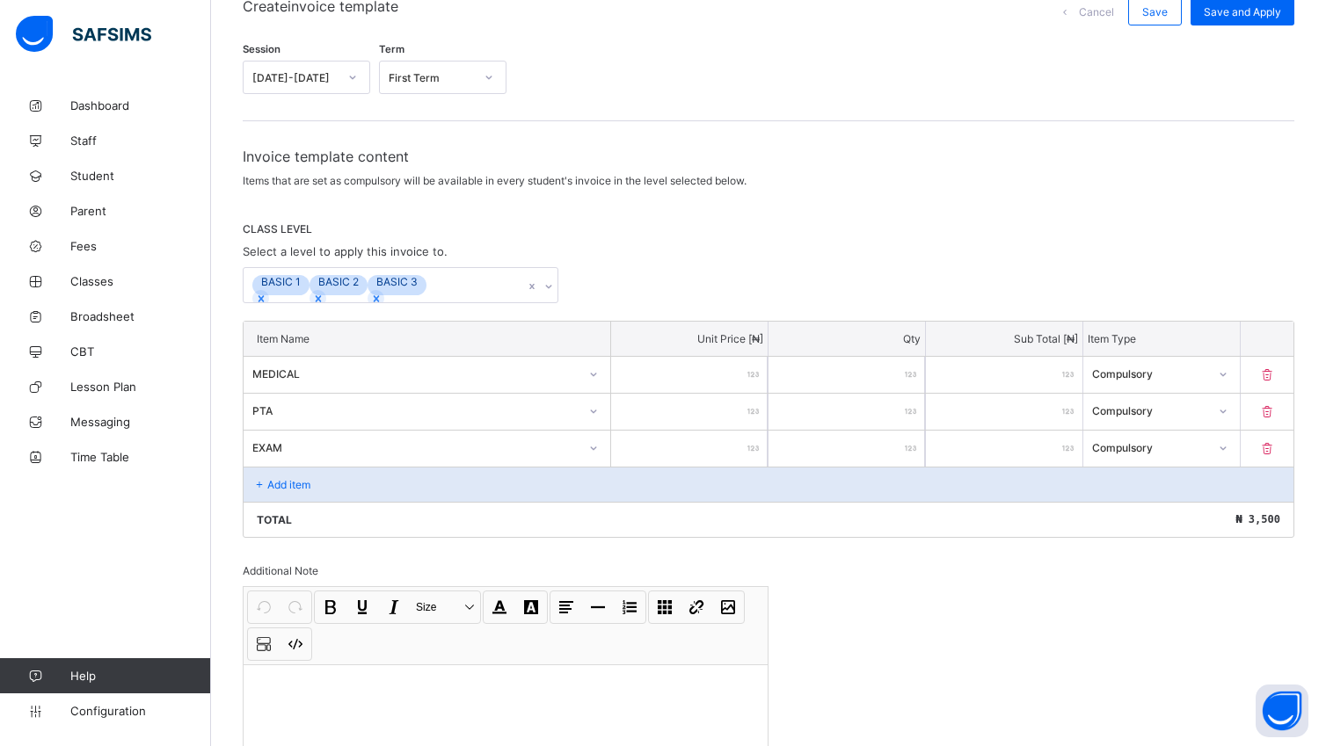
click at [331, 472] on div "Add item" at bounding box center [768, 484] width 1050 height 35
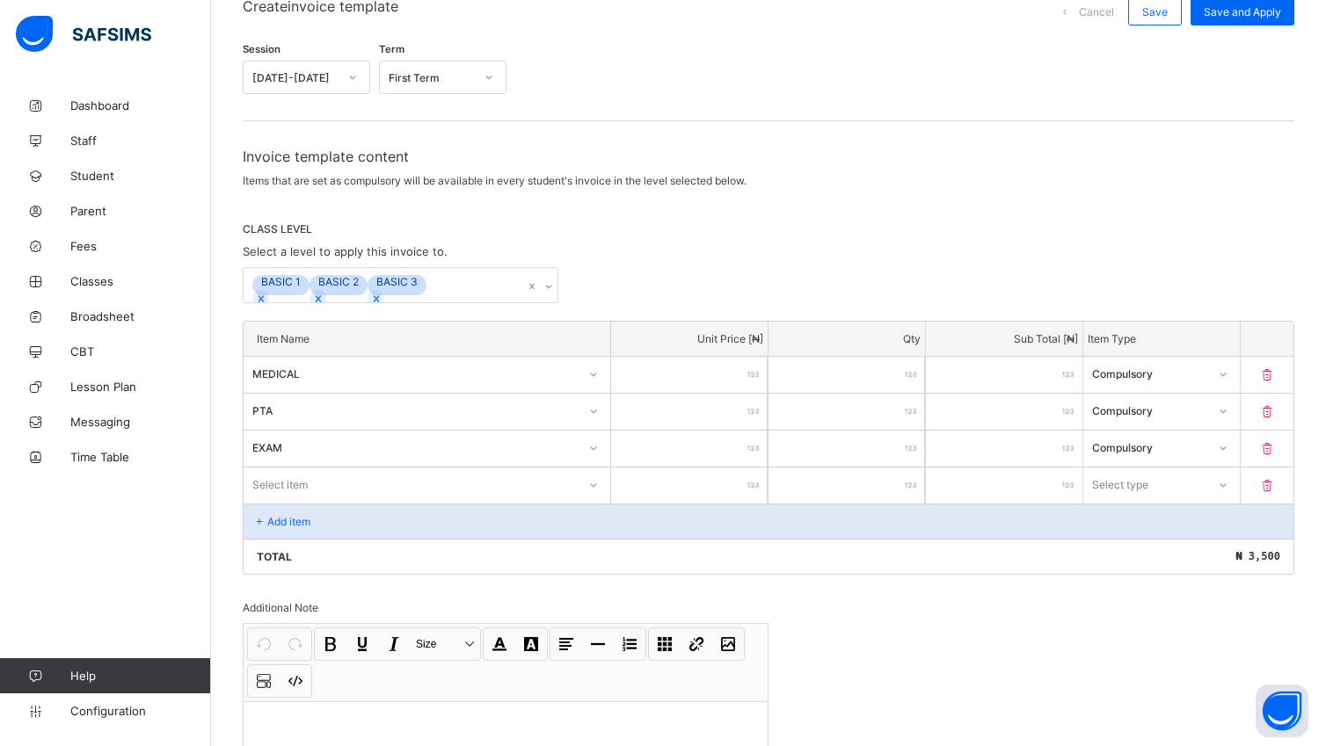
click at [599, 490] on div "Select item" at bounding box center [426, 484] width 367 height 33
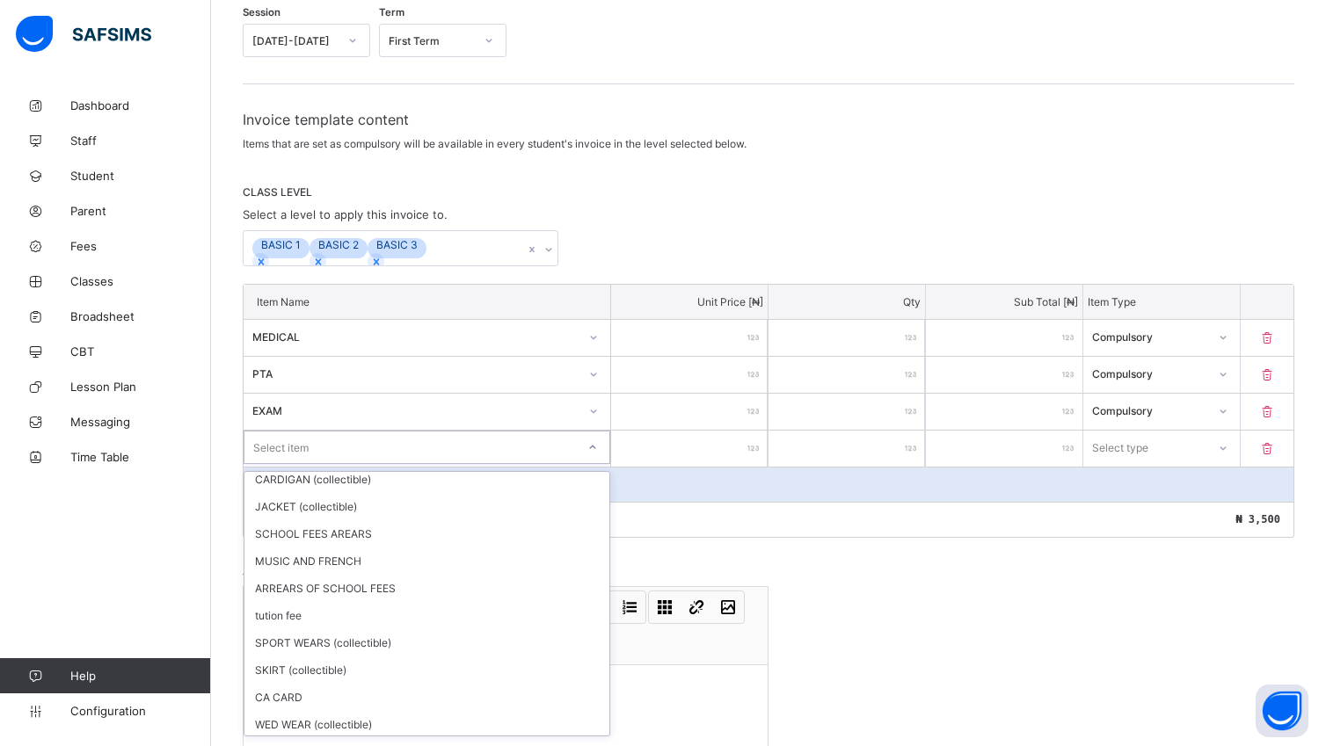
scroll to position [198, 0]
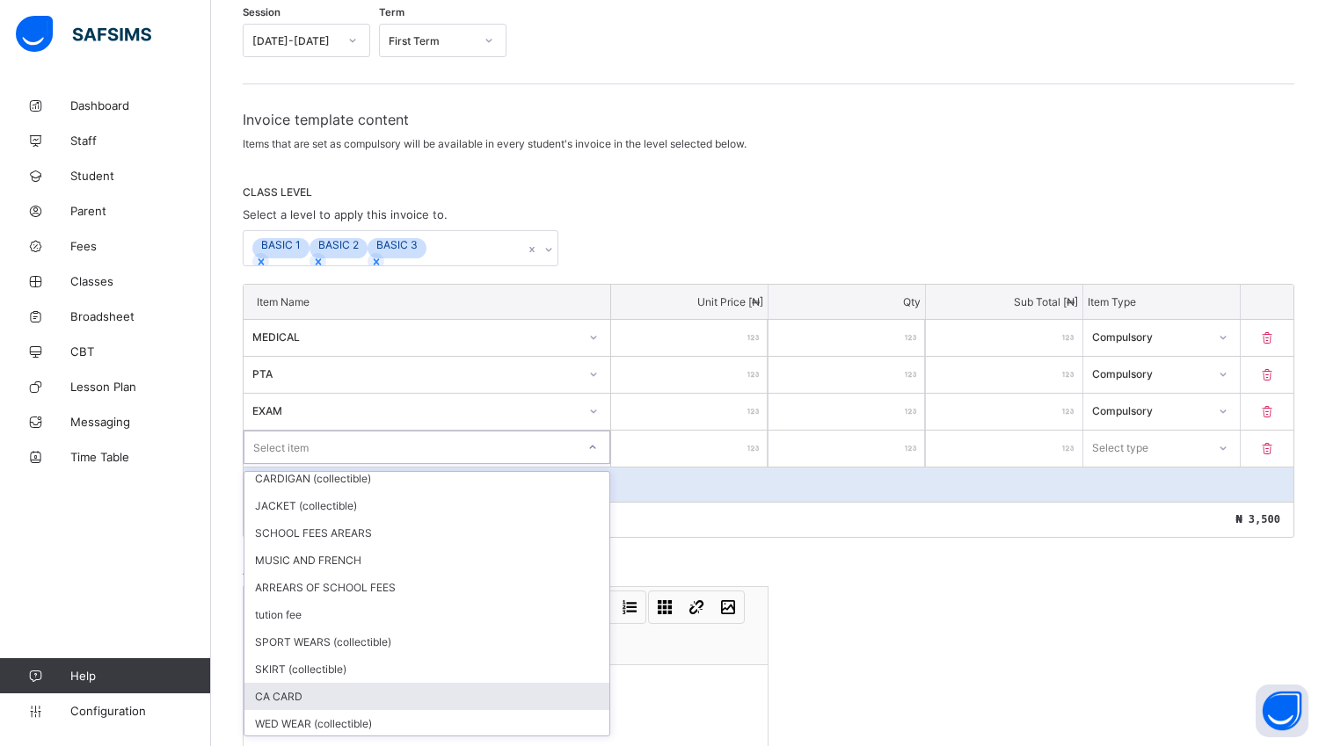
click at [325, 700] on div "CA CARD" at bounding box center [426, 696] width 365 height 27
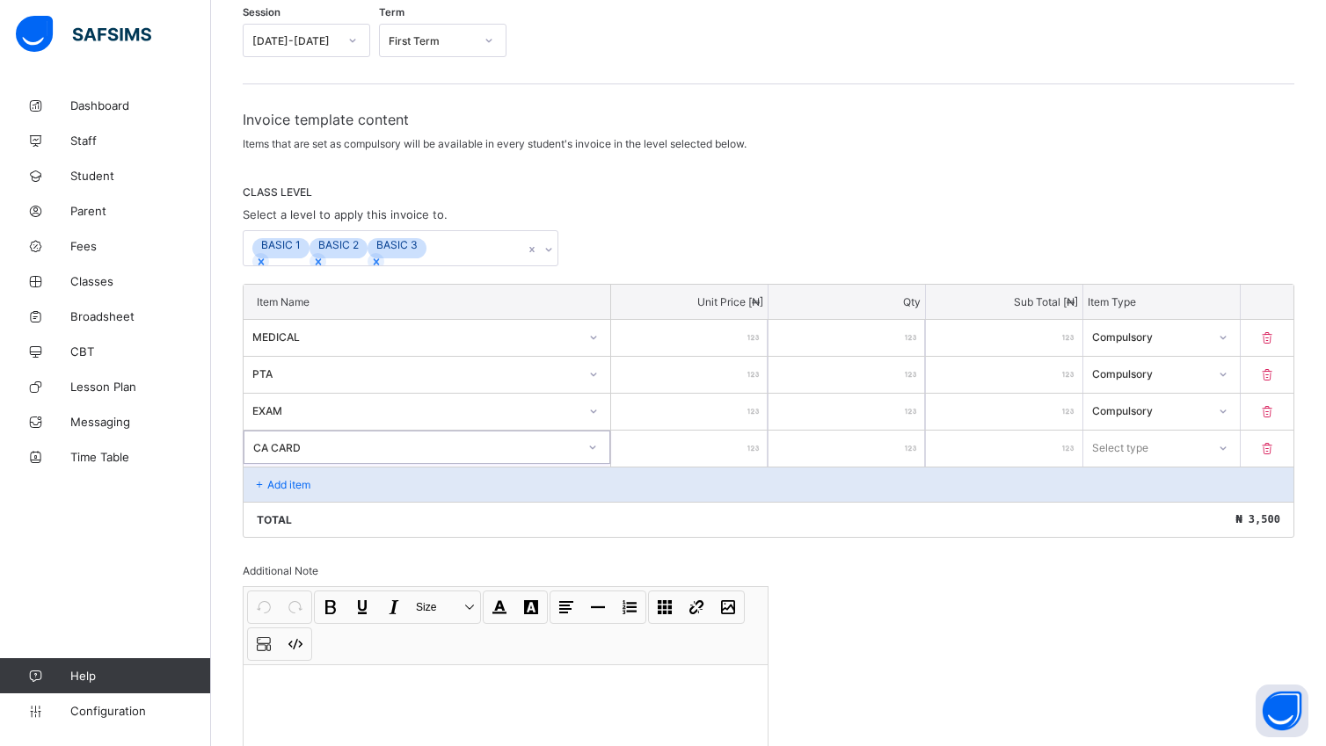
click at [805, 486] on div "Add item" at bounding box center [768, 484] width 1050 height 35
click at [805, 485] on div "Add item" at bounding box center [768, 484] width 1050 height 35
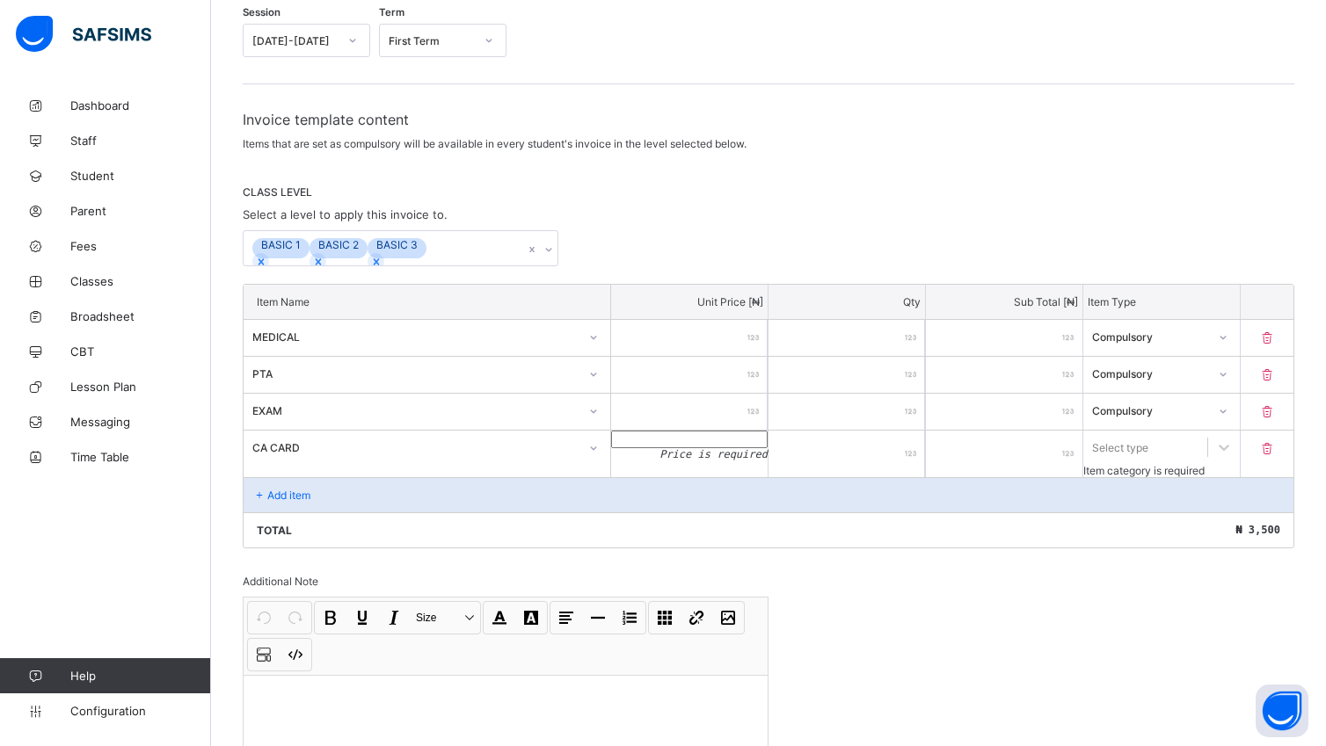
click at [732, 448] on input "number" at bounding box center [689, 440] width 156 height 18
type input "*"
type input "***"
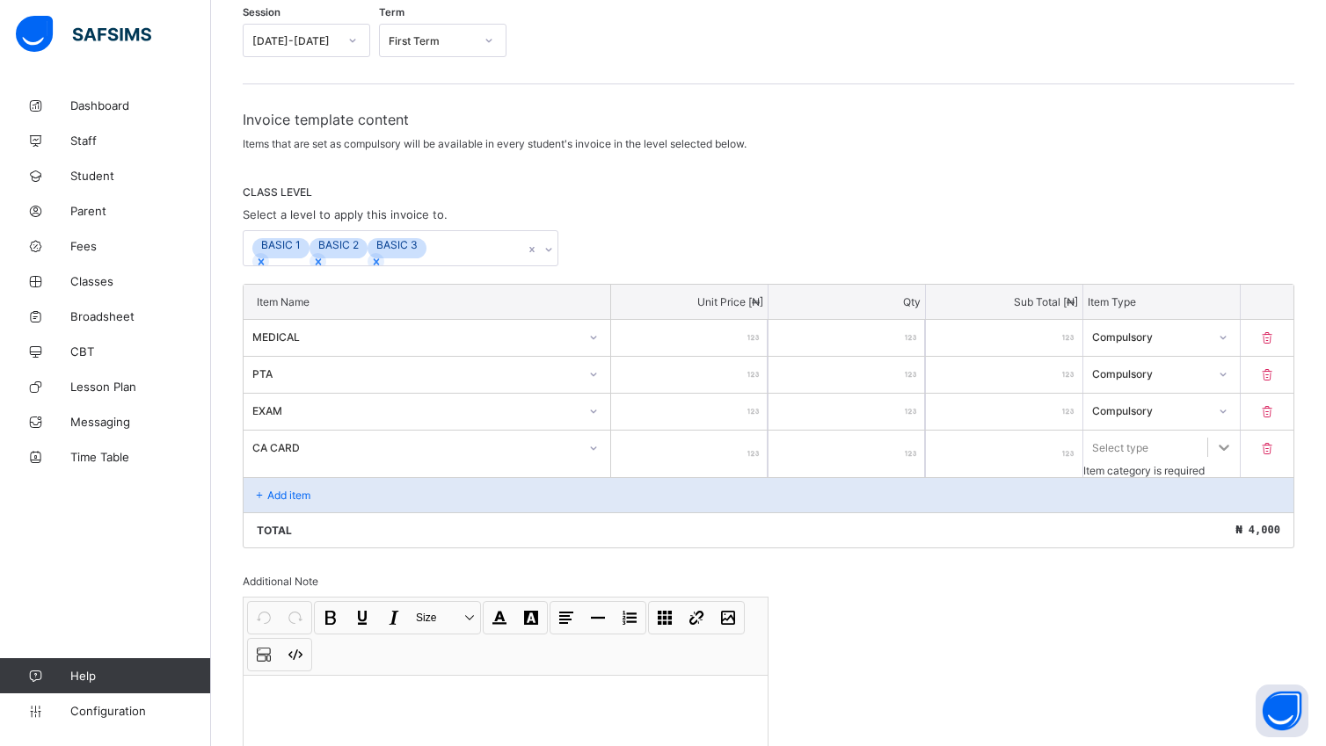
type input "***"
click at [1232, 447] on icon at bounding box center [1224, 448] width 18 height 18
click at [1232, 490] on div "Compulsory" at bounding box center [1161, 488] width 156 height 27
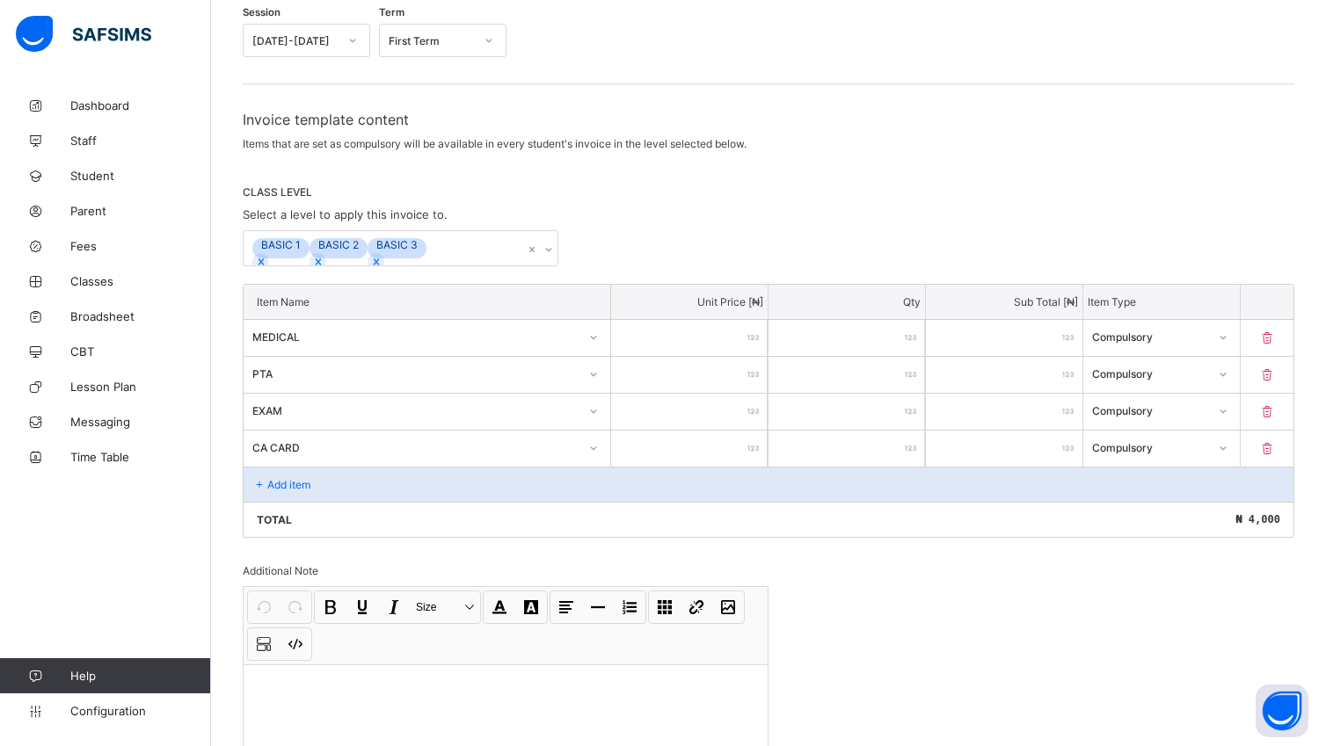
click at [861, 615] on div "Invoice template content Items that are set as compulsory will be available in …" at bounding box center [768, 471] width 1051 height 720
click at [360, 482] on div "Add item" at bounding box center [768, 484] width 1050 height 35
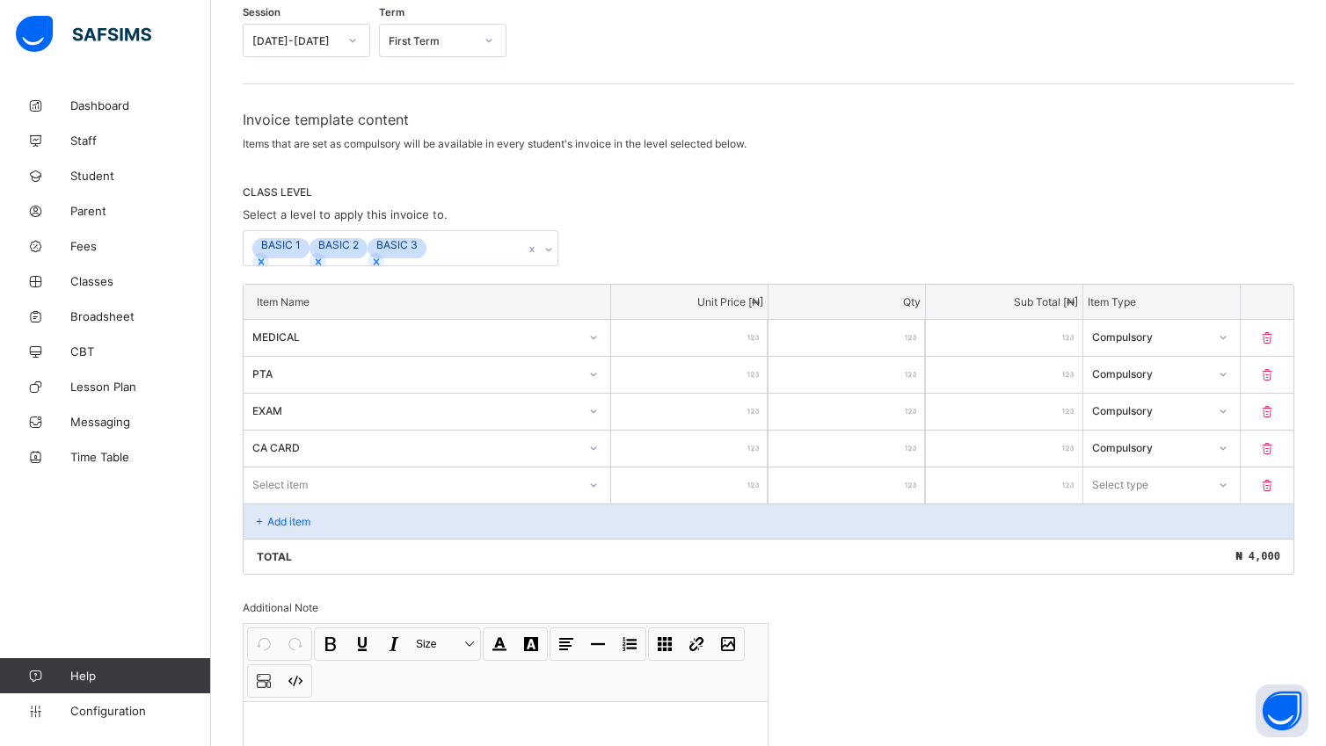
click at [595, 487] on div "Select item" at bounding box center [426, 486] width 367 height 36
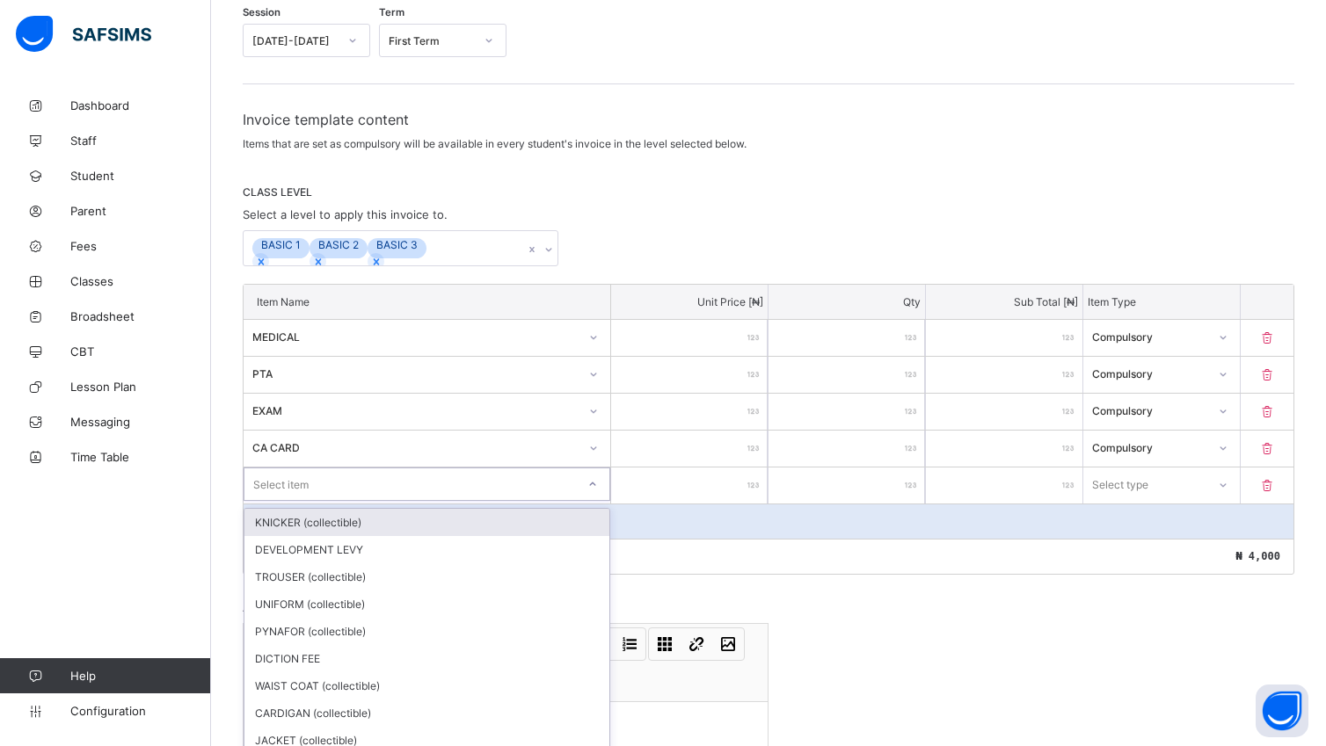
scroll to position [240, 0]
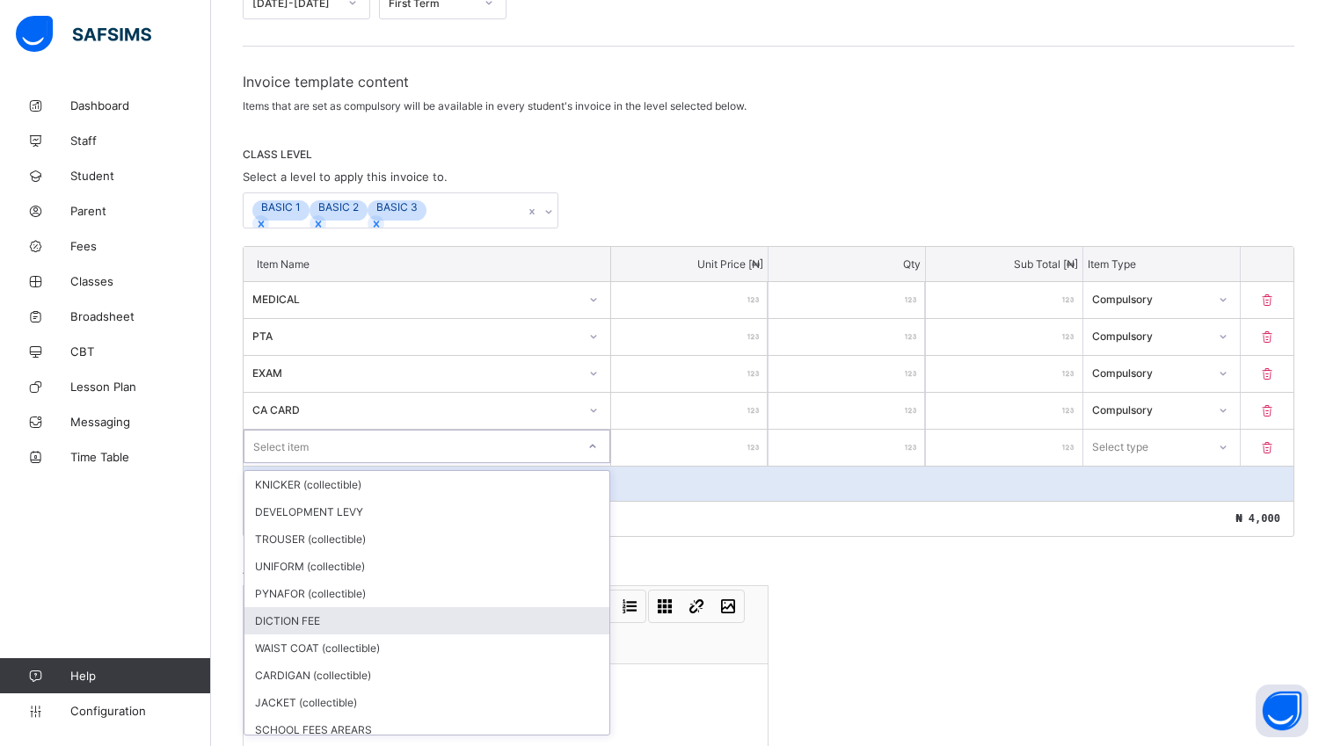
click at [534, 621] on div "DICTION FEE" at bounding box center [426, 620] width 365 height 27
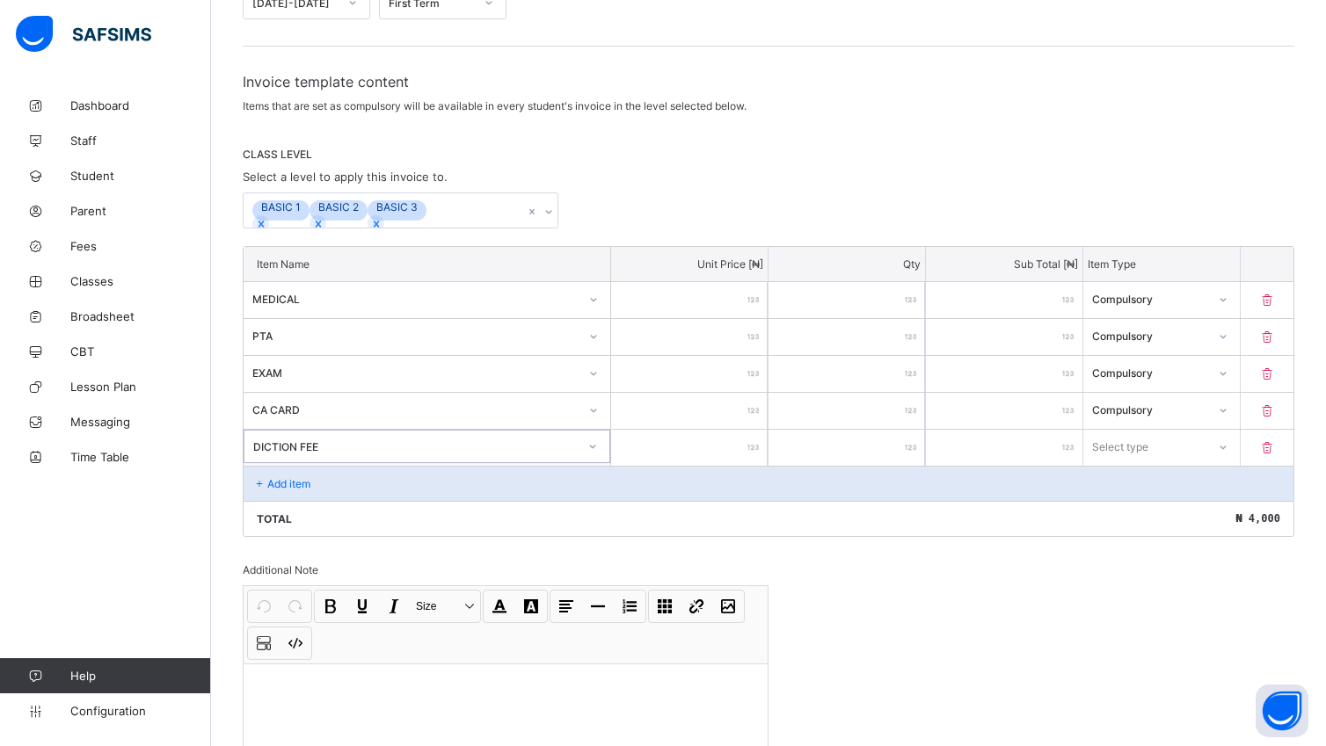
click at [740, 450] on input "number" at bounding box center [689, 448] width 156 height 36
type input "*"
type input "****"
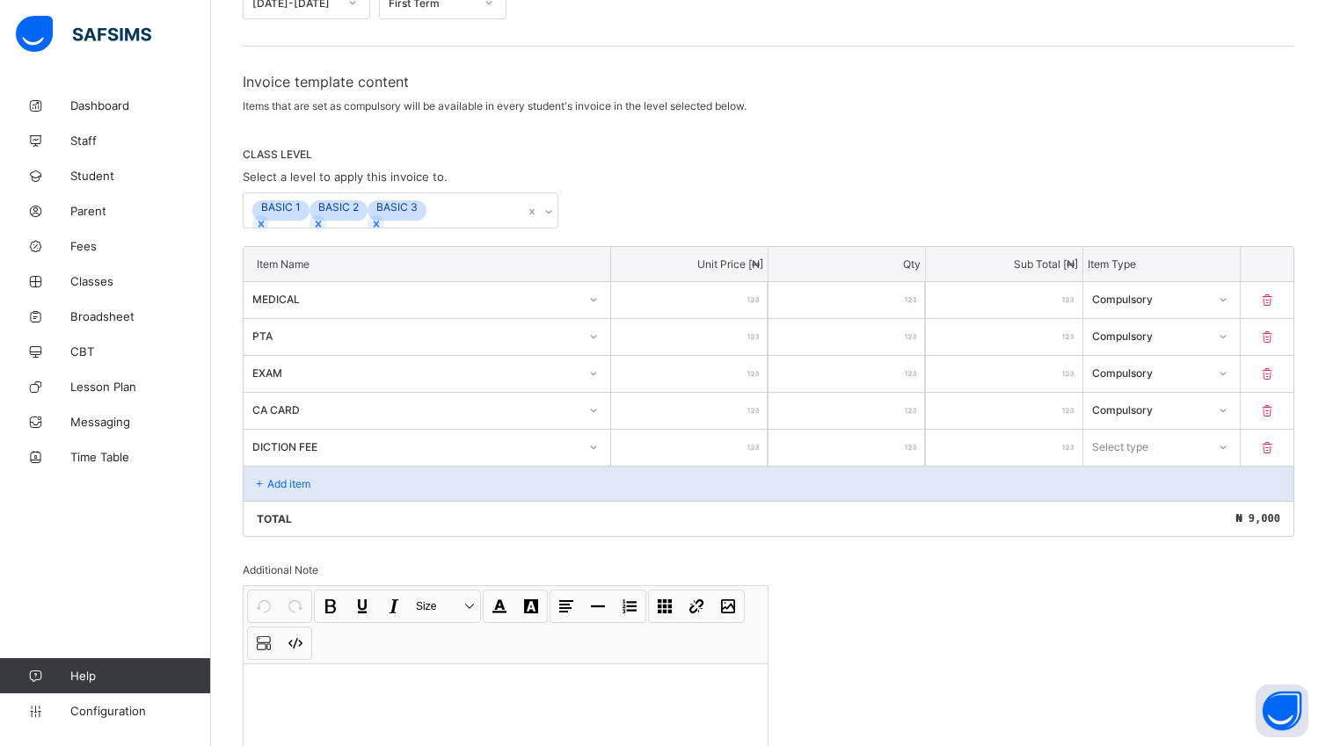
type input "****"
click at [1237, 448] on div at bounding box center [1222, 446] width 30 height 28
click at [1218, 482] on div "Compulsory" at bounding box center [1161, 484] width 155 height 27
click at [384, 489] on div "Add item" at bounding box center [768, 483] width 1050 height 35
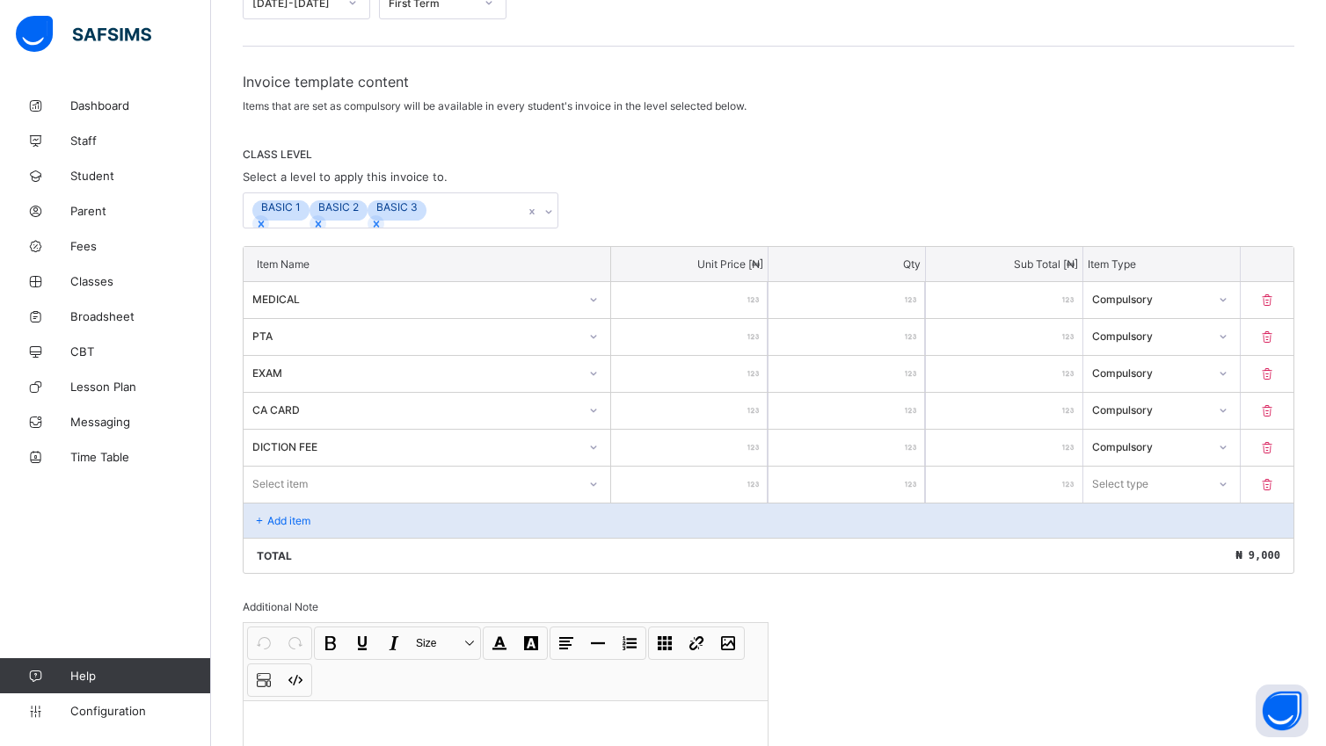
click at [599, 487] on div "Select item" at bounding box center [426, 483] width 367 height 33
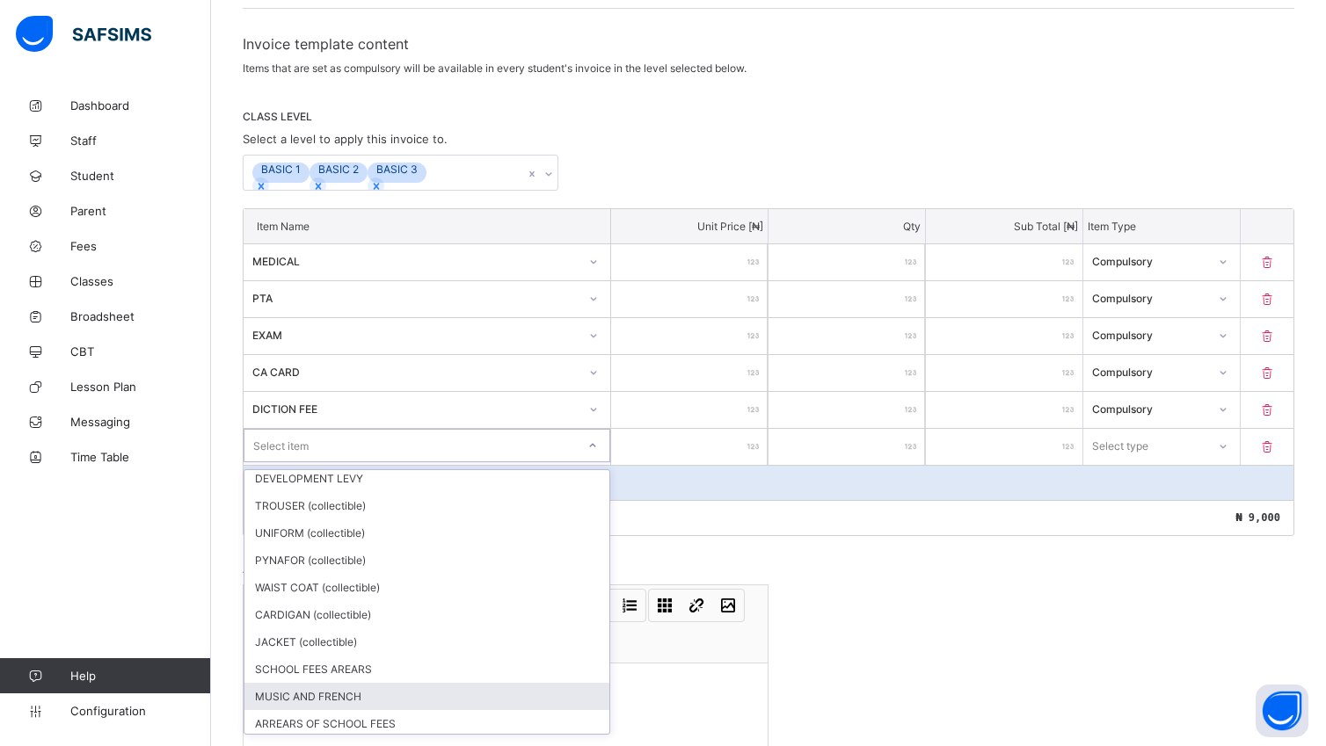
scroll to position [65, 0]
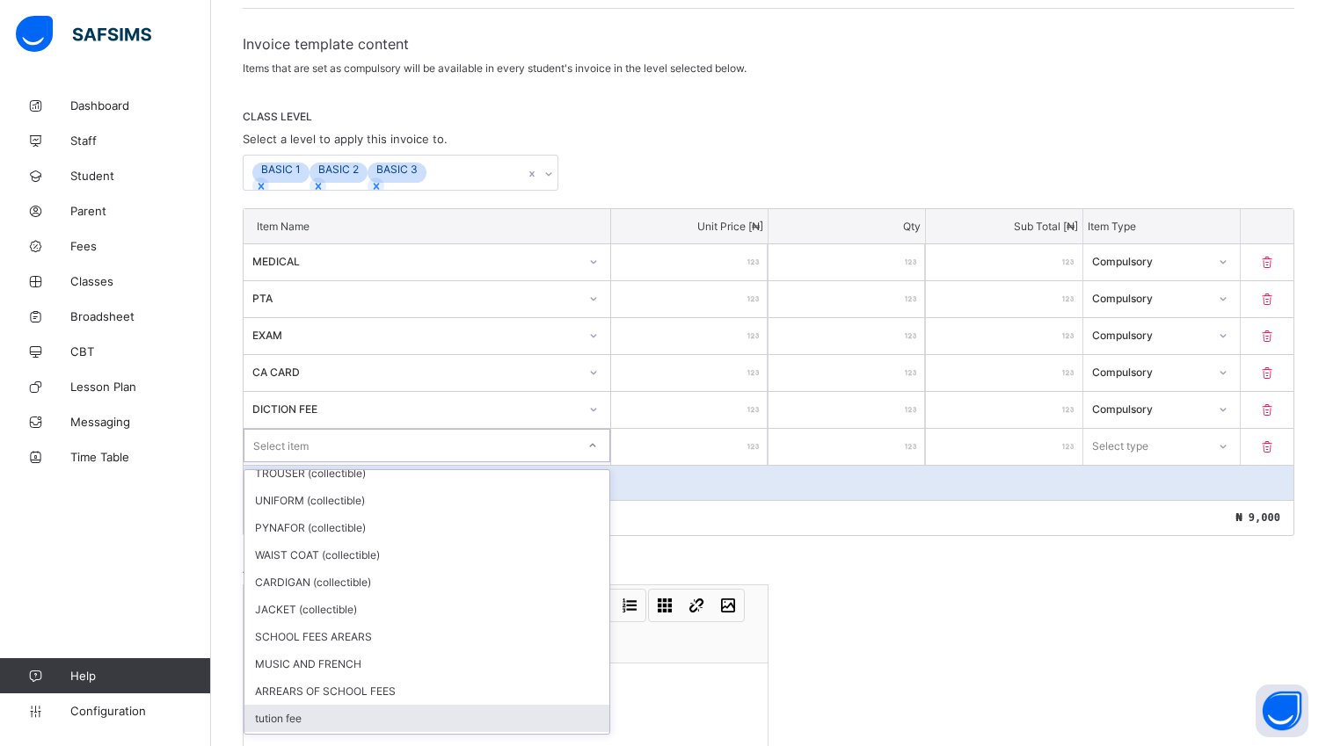
click at [468, 728] on div "tution fee" at bounding box center [426, 718] width 365 height 27
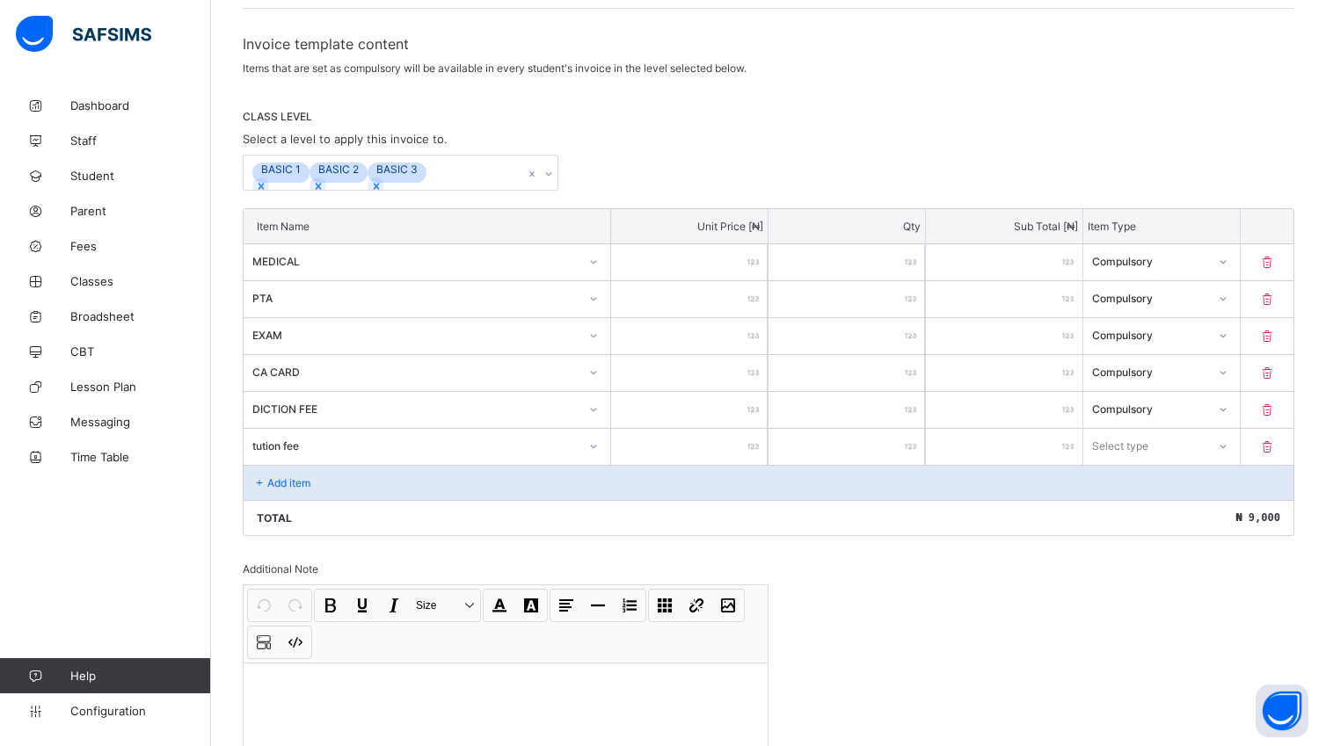
click at [733, 454] on input "number" at bounding box center [689, 447] width 156 height 36
type input "*"
type input "***"
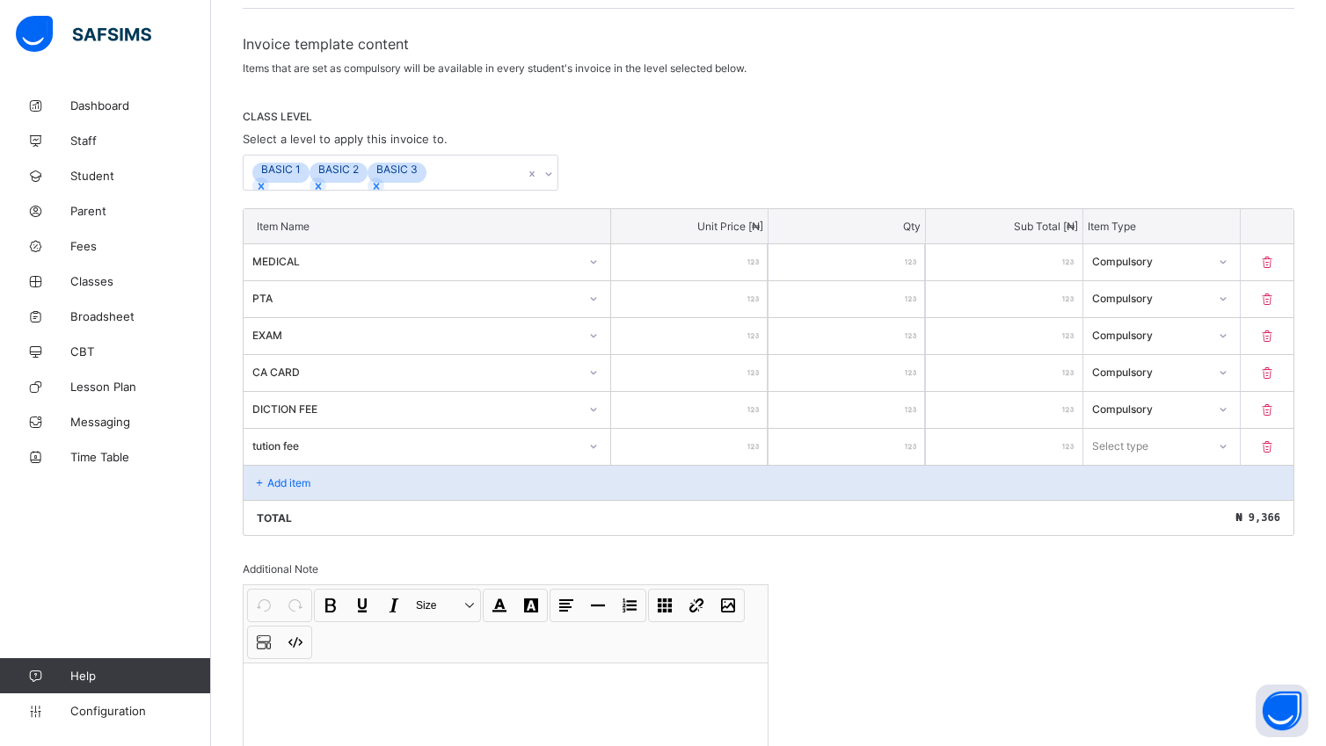
type input "*****"
click at [1228, 450] on icon at bounding box center [1222, 447] width 11 height 18
click at [1210, 482] on div "Compulsory" at bounding box center [1161, 483] width 155 height 27
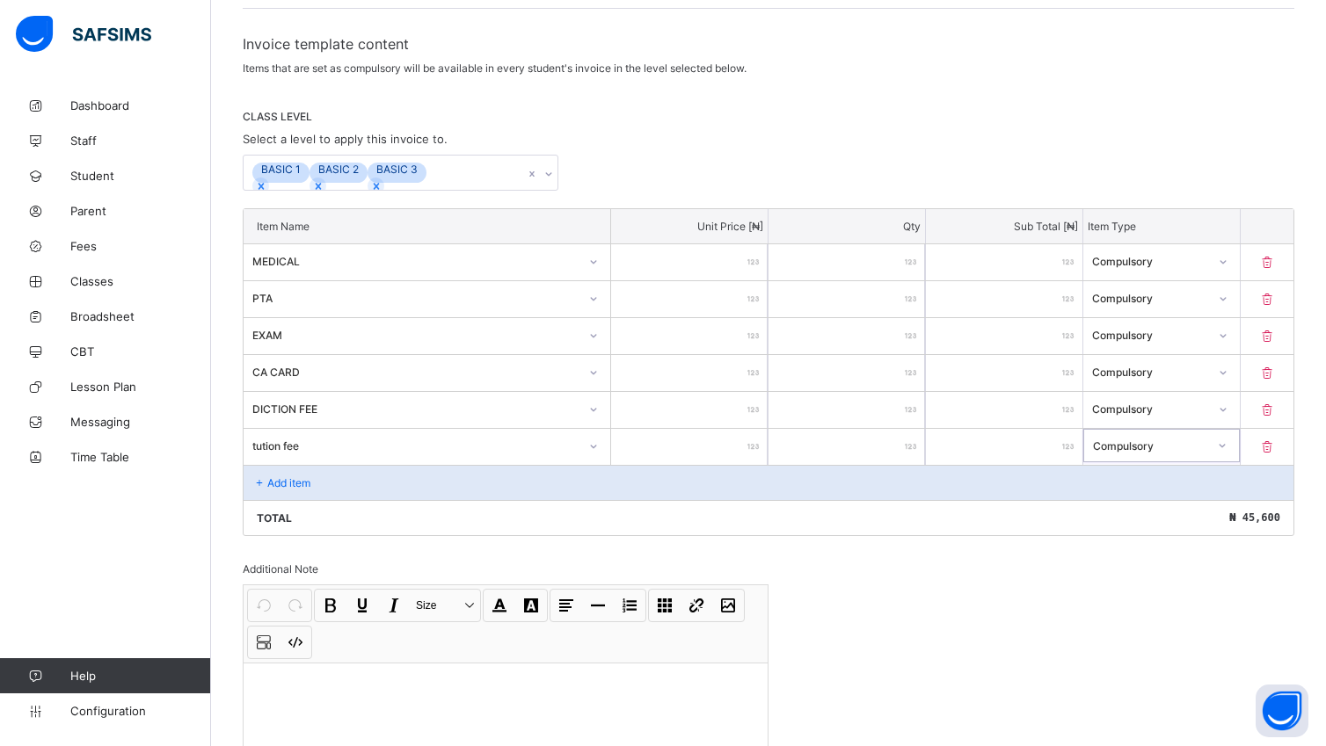
click at [352, 476] on div "Add item" at bounding box center [768, 482] width 1050 height 35
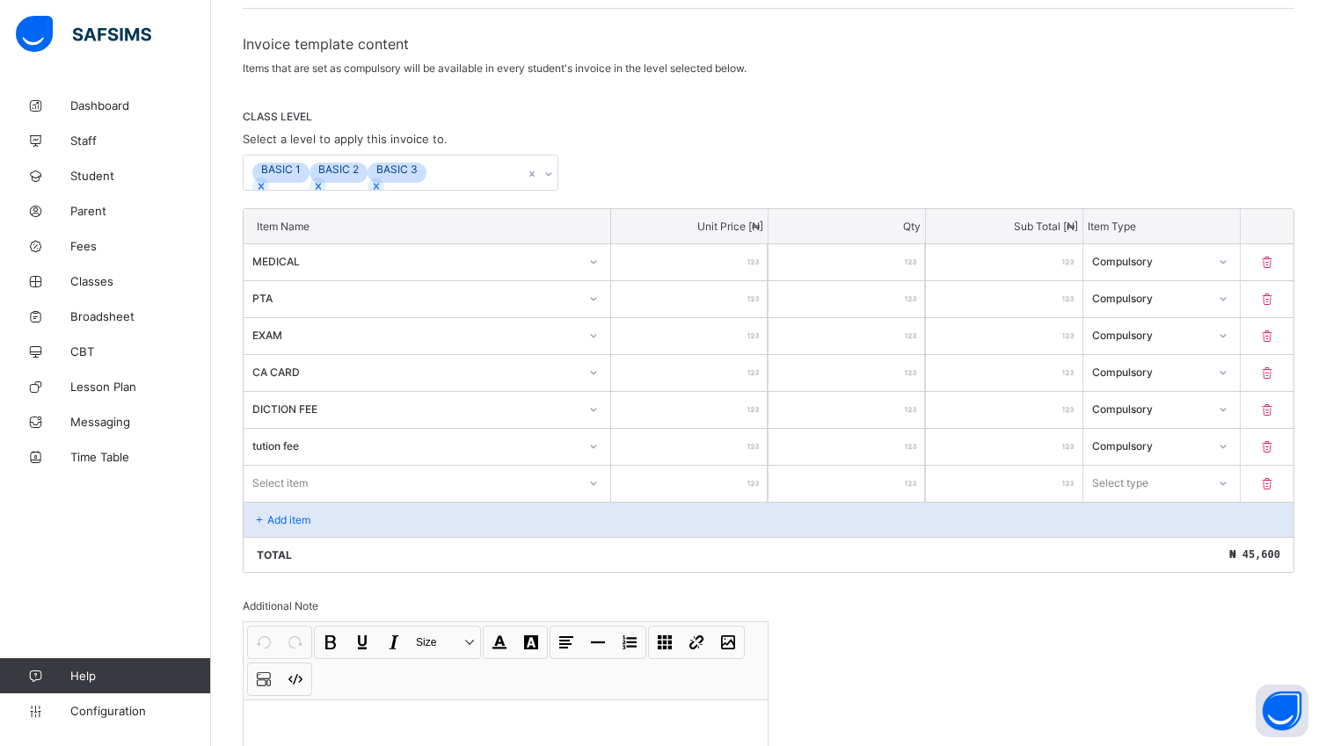
click at [600, 487] on div "Select item" at bounding box center [426, 482] width 367 height 33
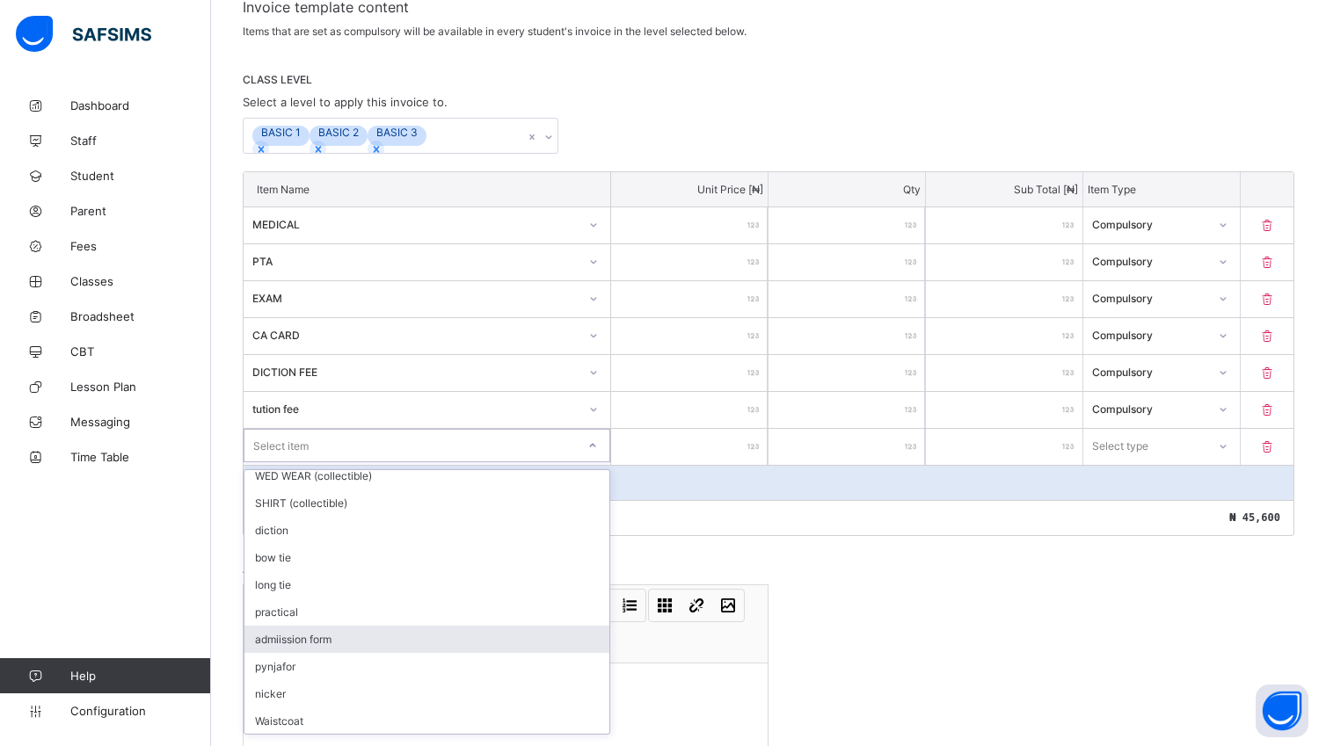
scroll to position [383, 0]
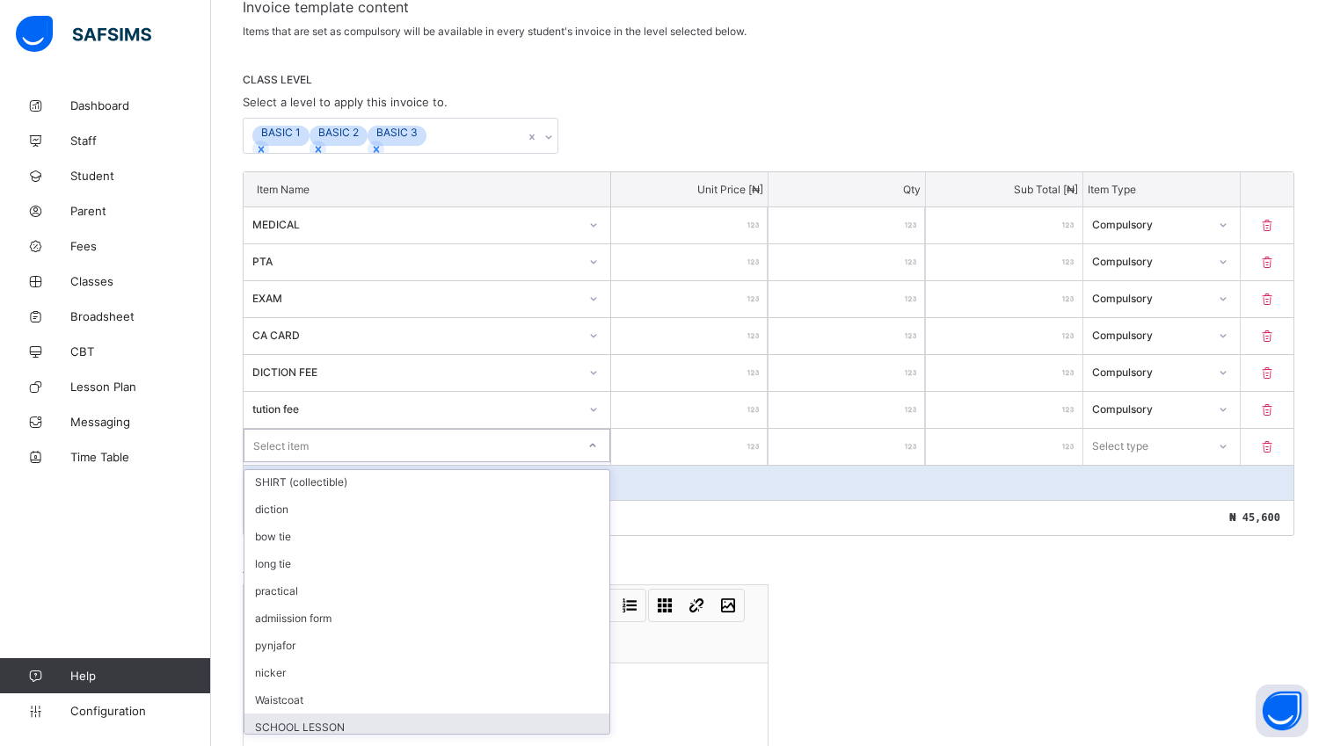
click at [472, 729] on div "SCHOOL LESSON" at bounding box center [426, 727] width 365 height 27
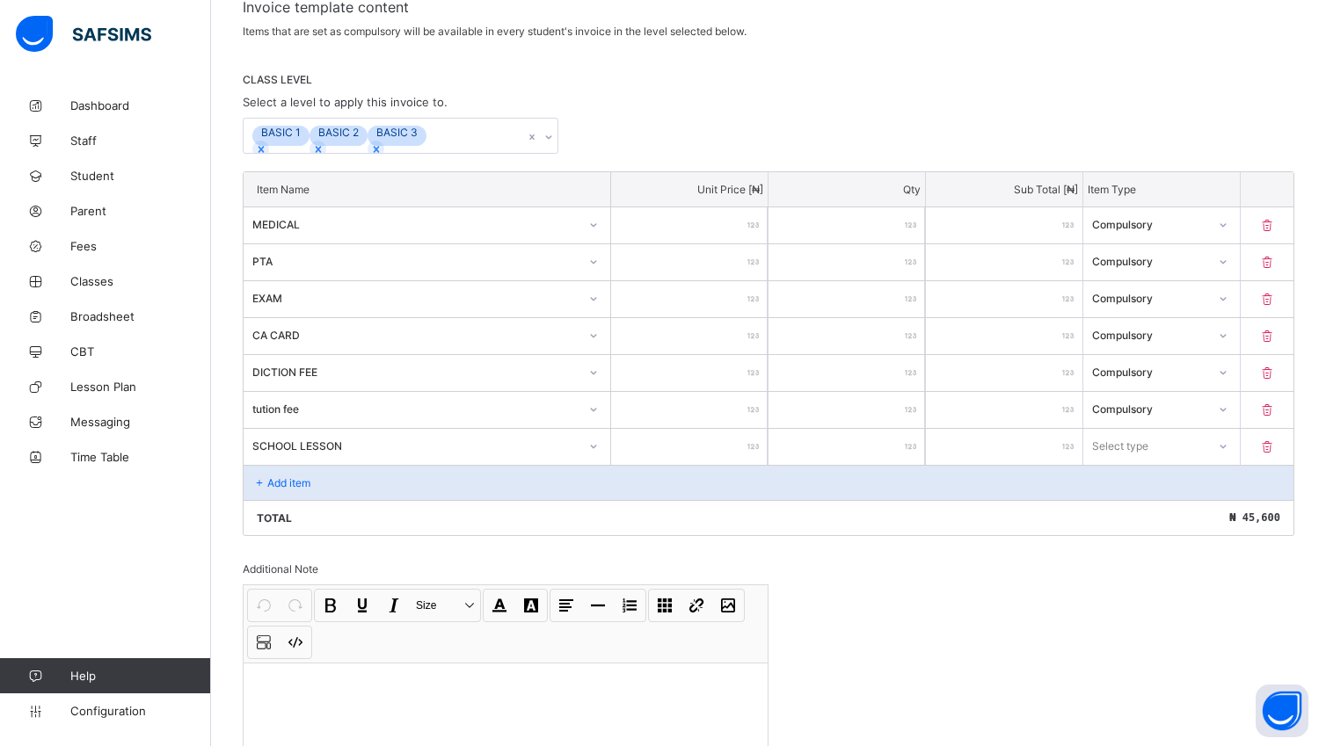
click at [726, 454] on input "number" at bounding box center [689, 447] width 156 height 36
type input "*"
type input "****"
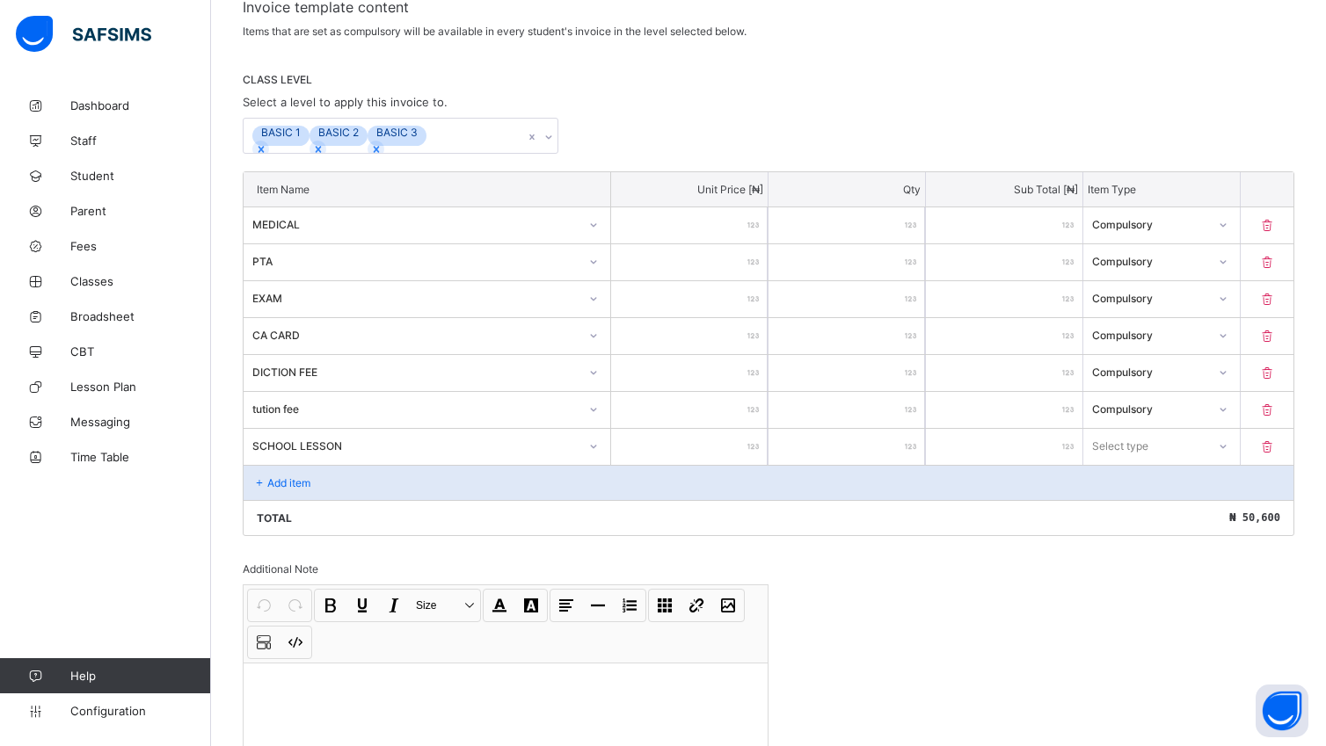
type input "****"
click at [1228, 454] on icon at bounding box center [1222, 447] width 11 height 18
click at [1190, 487] on div "Compulsory" at bounding box center [1161, 483] width 155 height 27
click at [395, 487] on div "Add item" at bounding box center [768, 482] width 1050 height 35
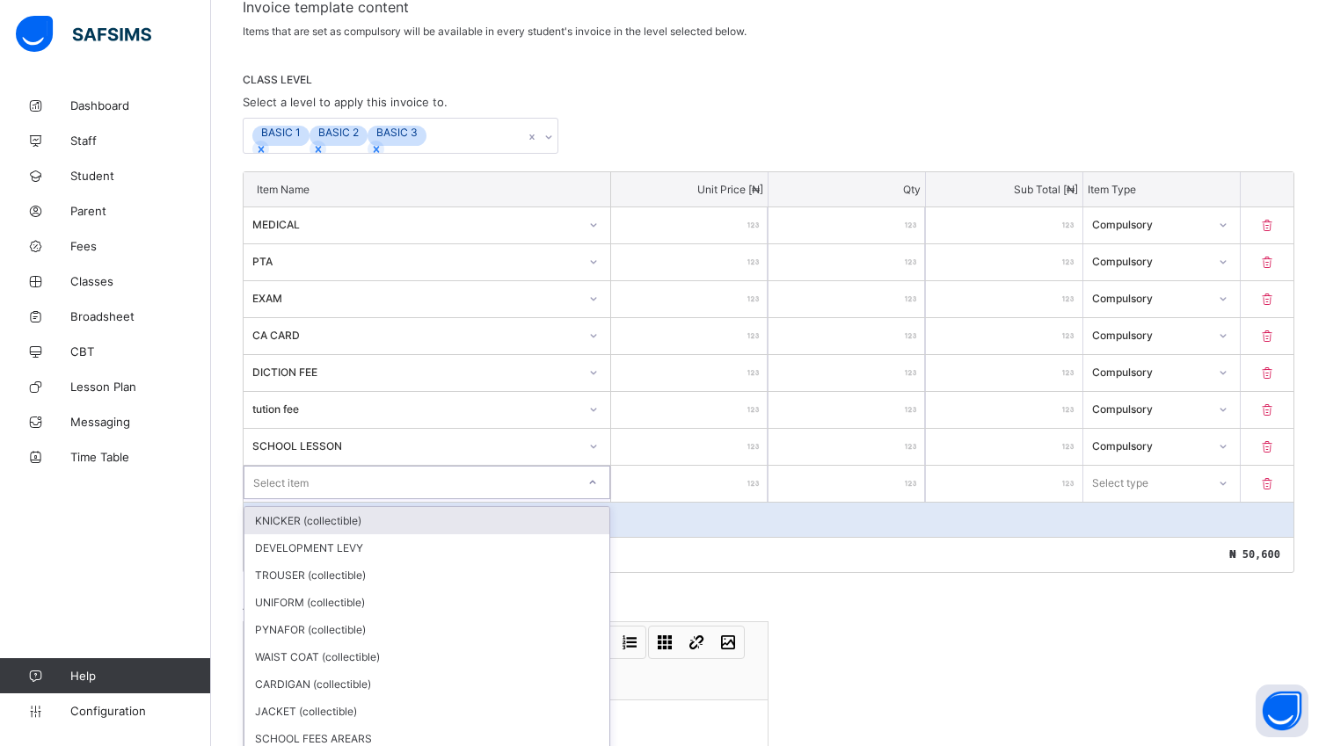
click at [598, 487] on div "option KNICKER (collectible) focused, 1 of 23. 23 results available. Use Up and…" at bounding box center [426, 482] width 367 height 33
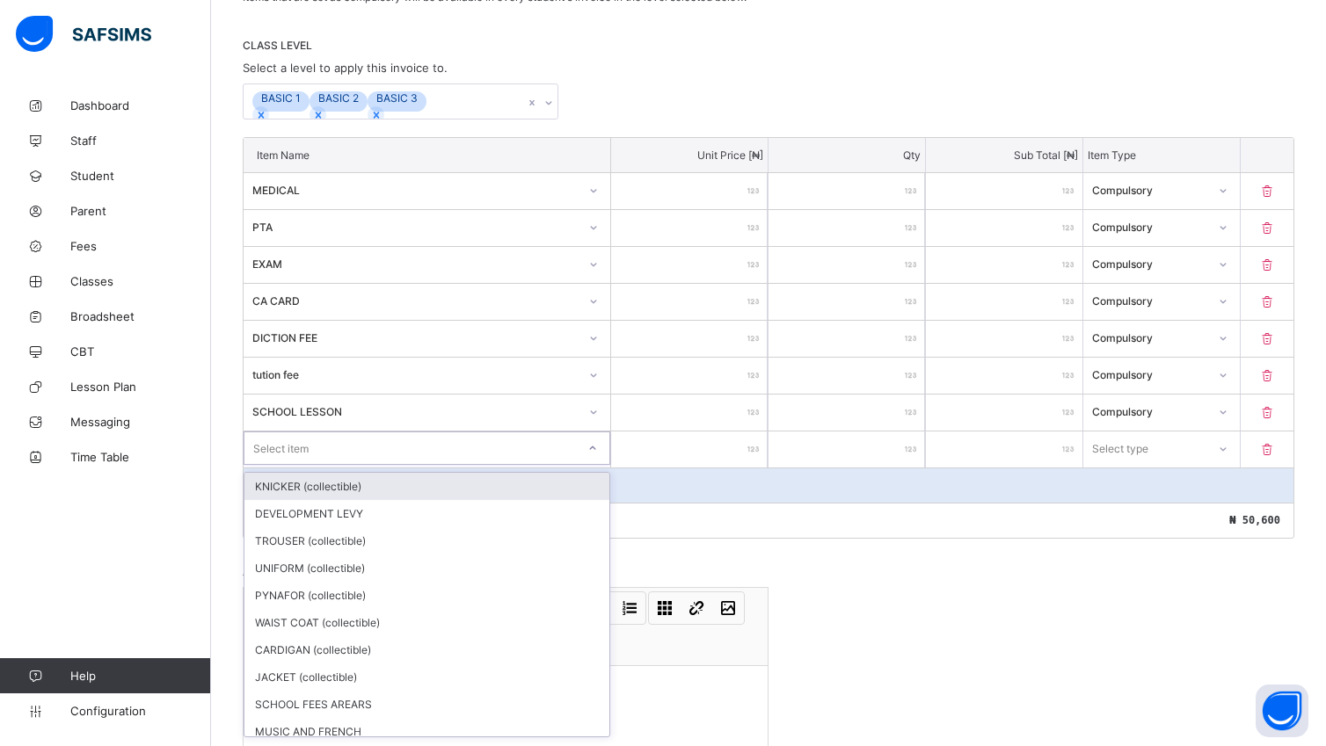
scroll to position [352, 0]
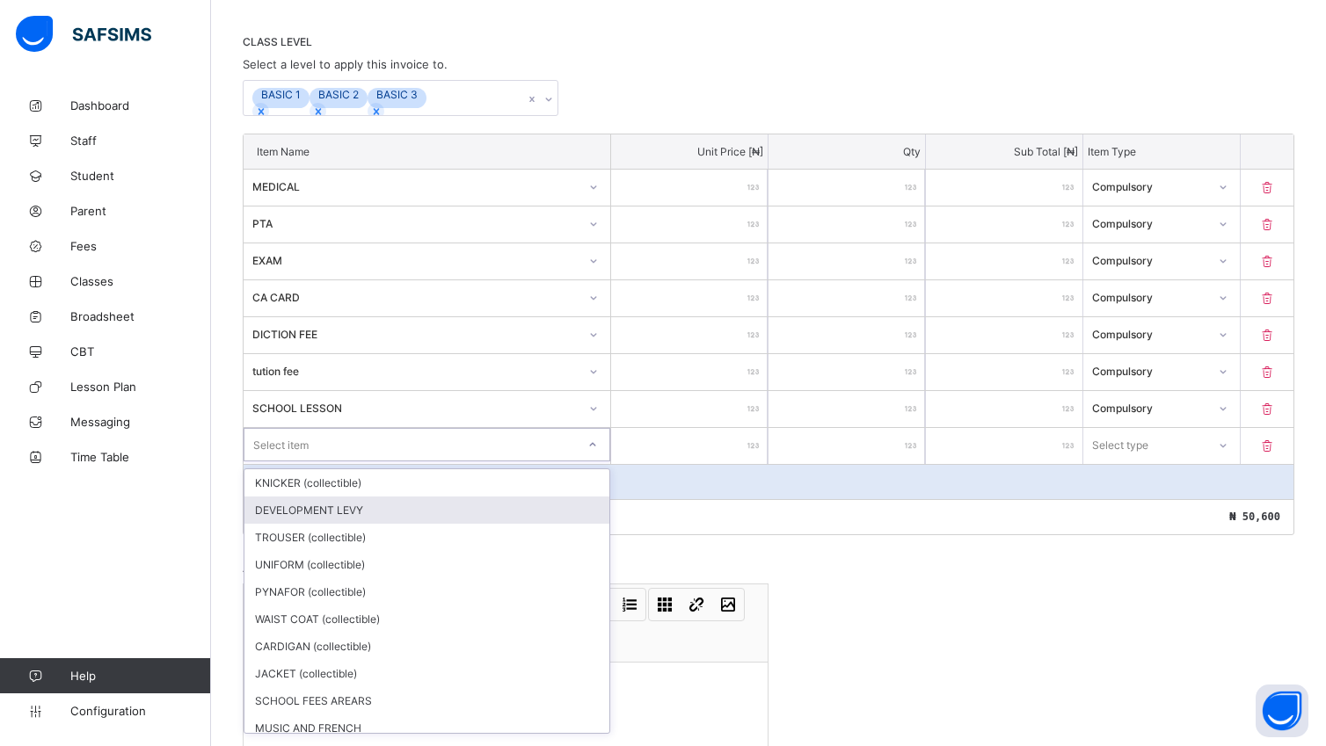
click at [466, 511] on div "DEVELOPMENT LEVY" at bounding box center [426, 510] width 365 height 27
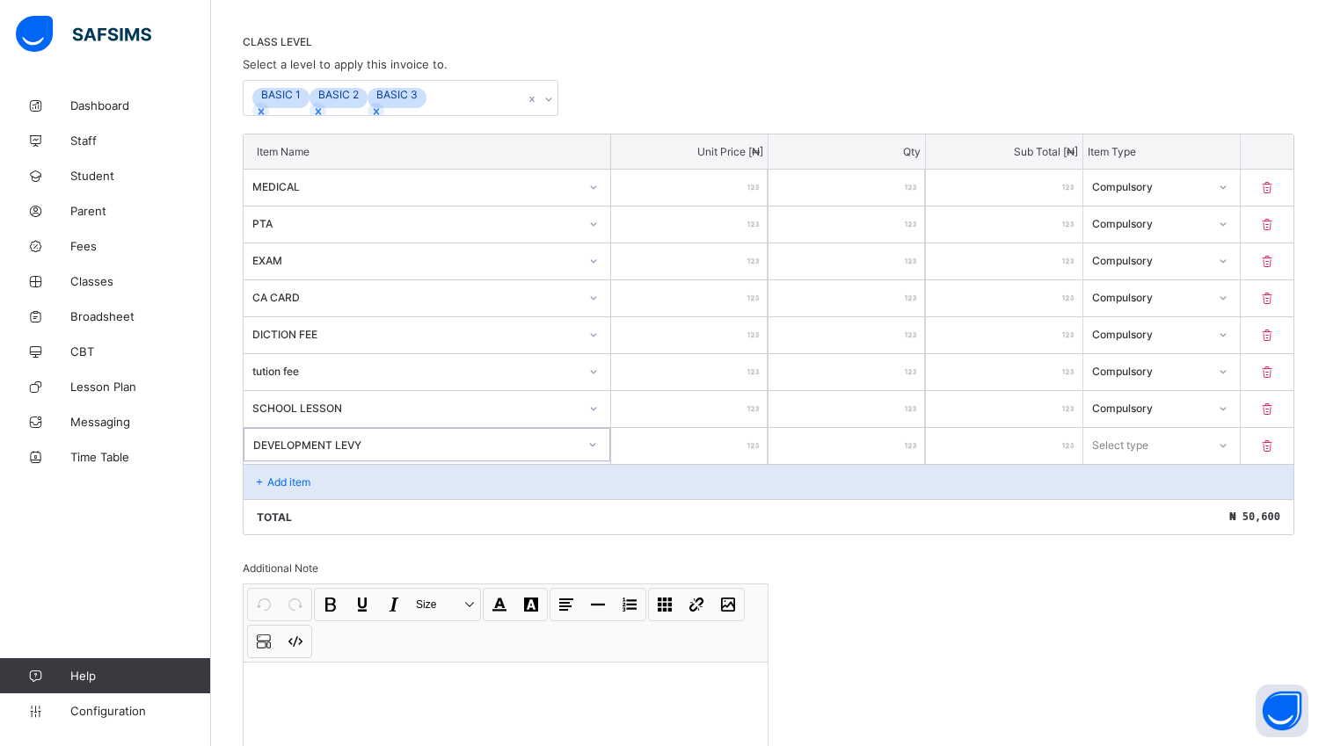
click at [744, 448] on input "number" at bounding box center [689, 446] width 156 height 36
type input "*"
type input "***"
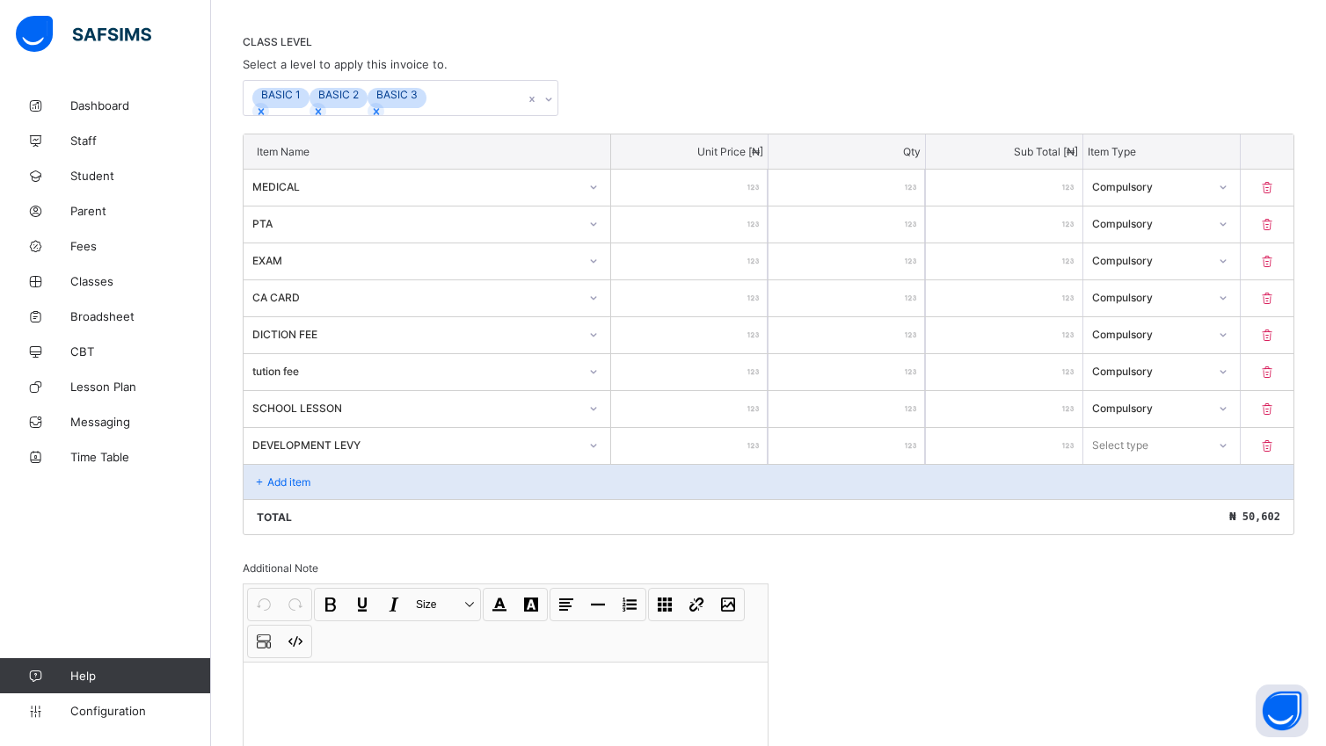
type input "****"
click at [1228, 447] on icon at bounding box center [1222, 446] width 11 height 18
click at [1196, 511] on div "Optional" at bounding box center [1161, 510] width 155 height 27
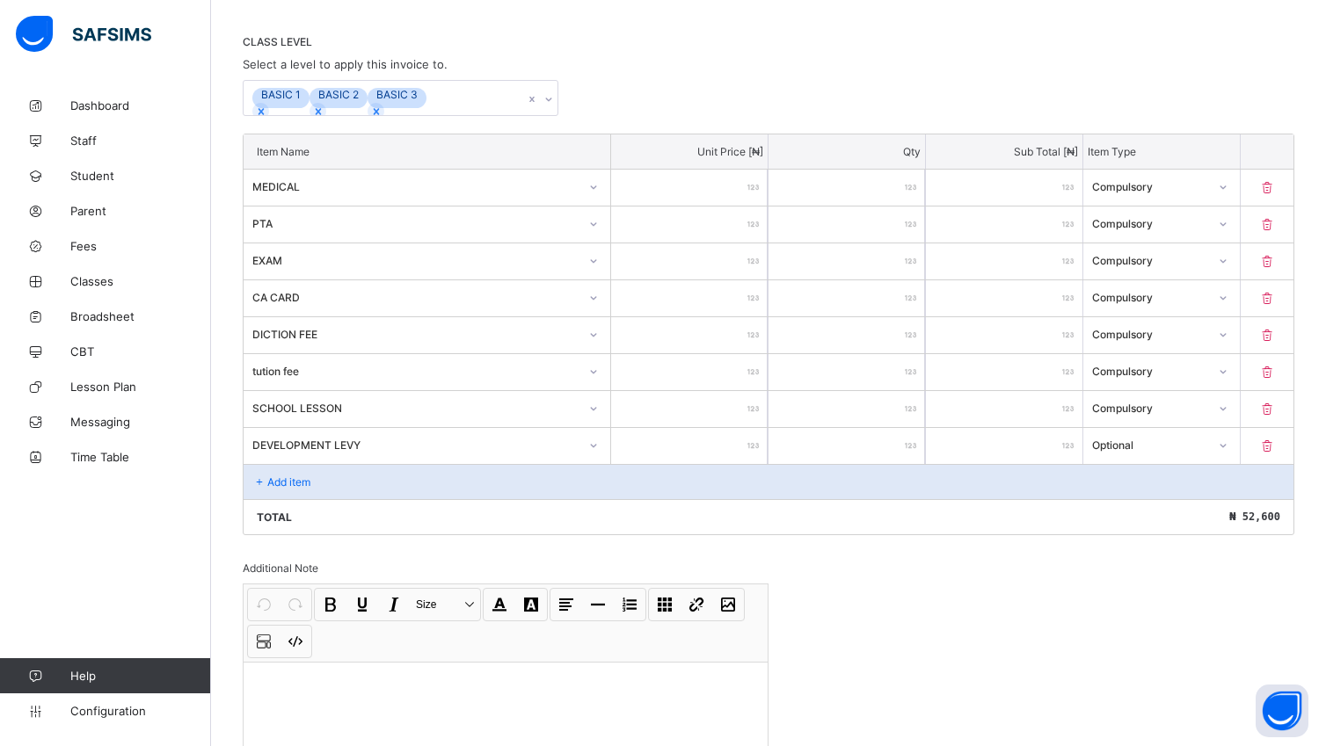
click at [327, 483] on div "Add item" at bounding box center [768, 481] width 1050 height 35
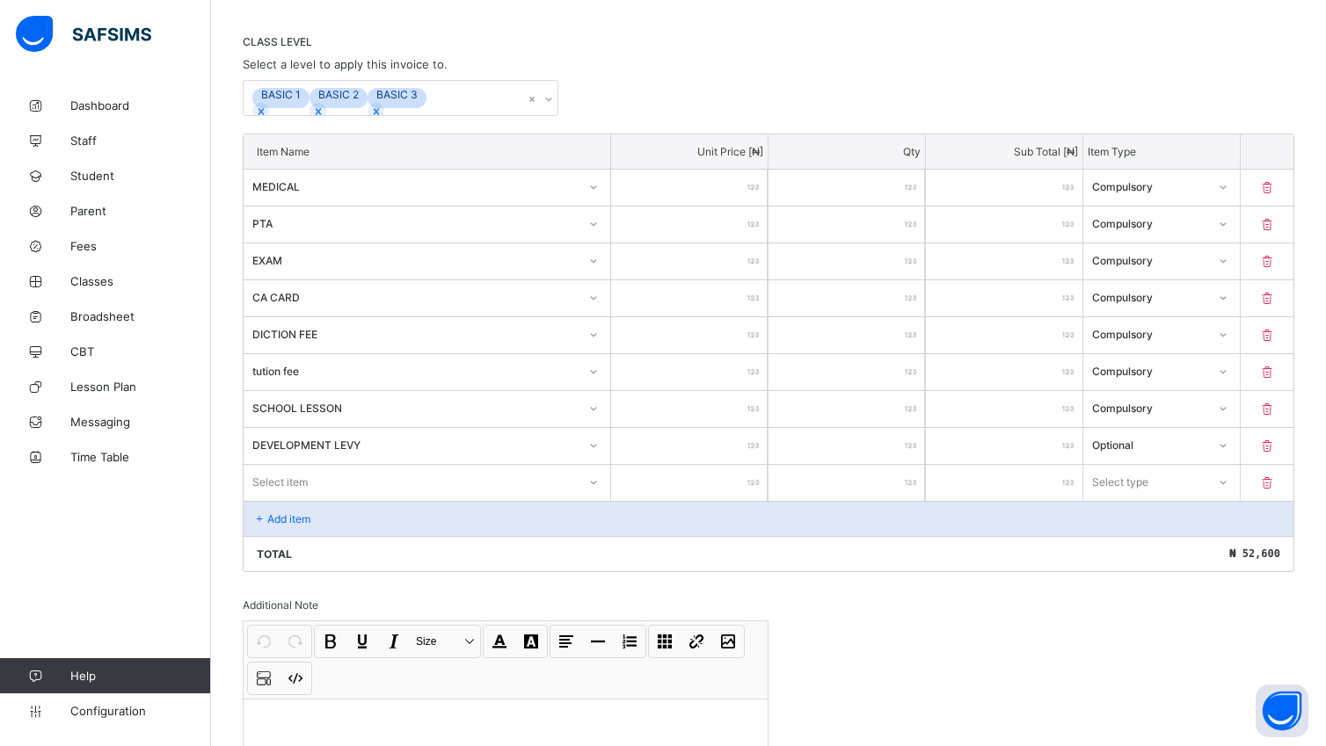
click at [603, 485] on div "Item Name Unit Price [ ₦ ] Qty Sub Total [ ₦ ] Item Type MEDICAL *** * *** Comp…" at bounding box center [768, 353] width 1051 height 439
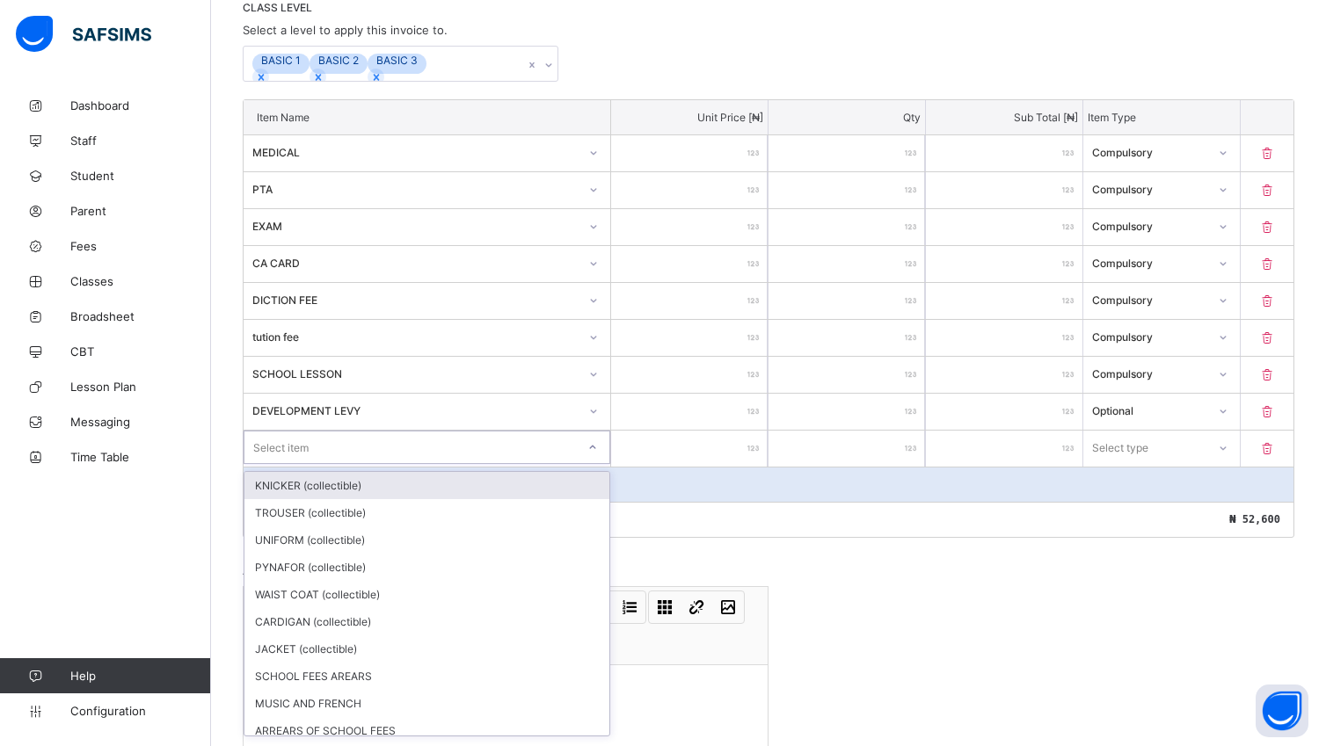
scroll to position [390, 0]
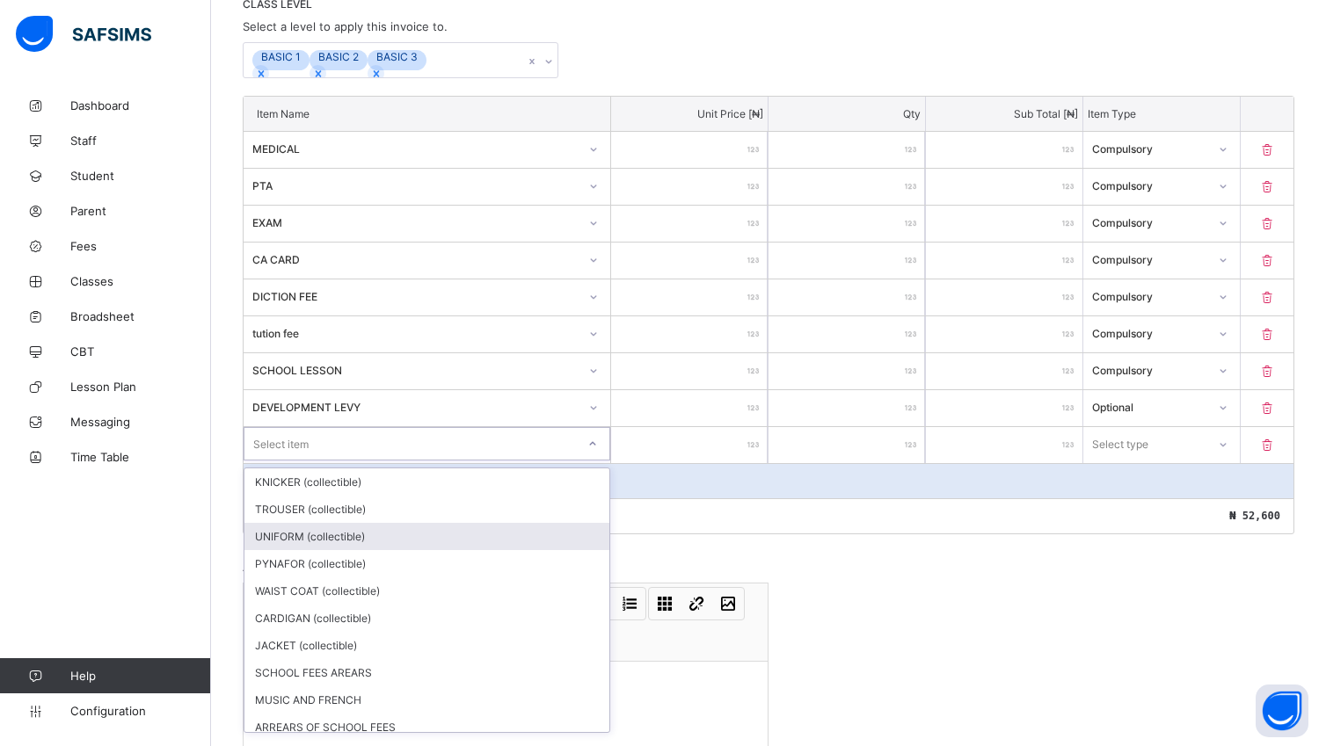
click at [360, 549] on div "UNIFORM (collectible)" at bounding box center [426, 536] width 365 height 27
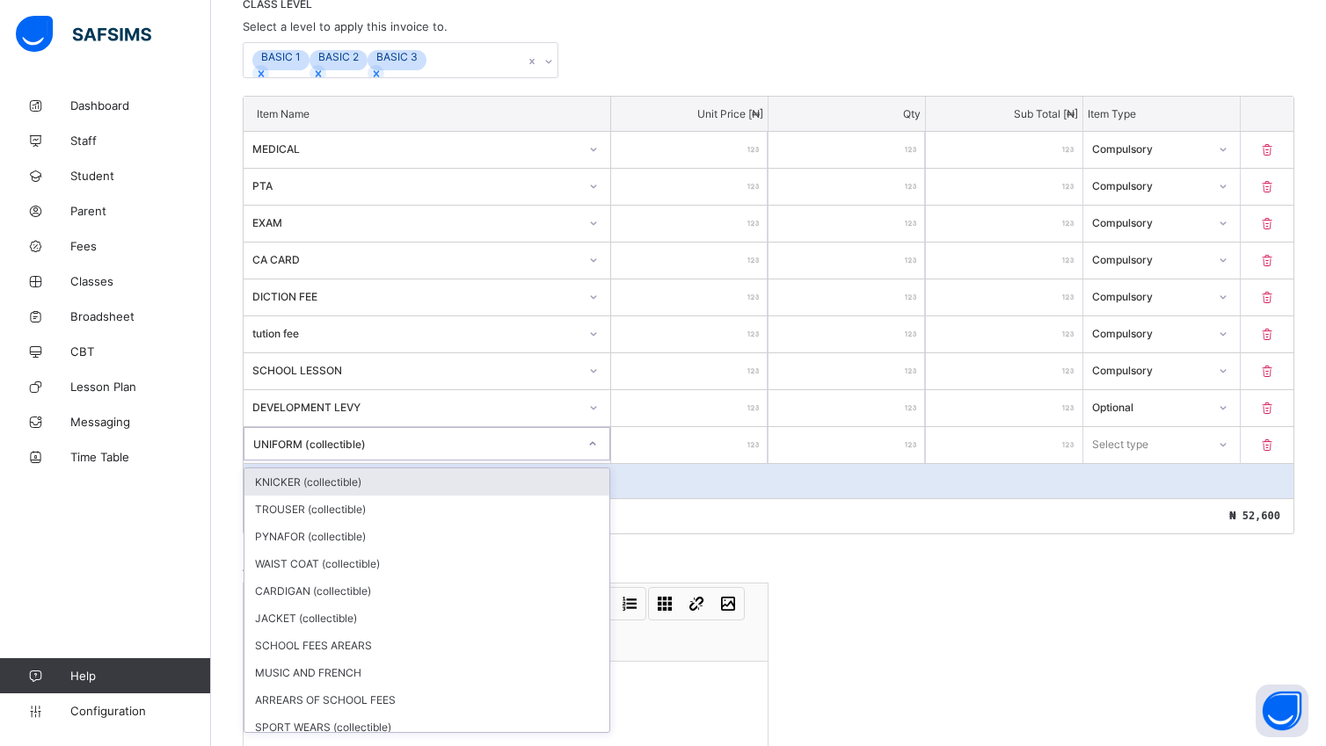
click at [568, 441] on div "UNIFORM (collectible)" at bounding box center [409, 444] width 331 height 25
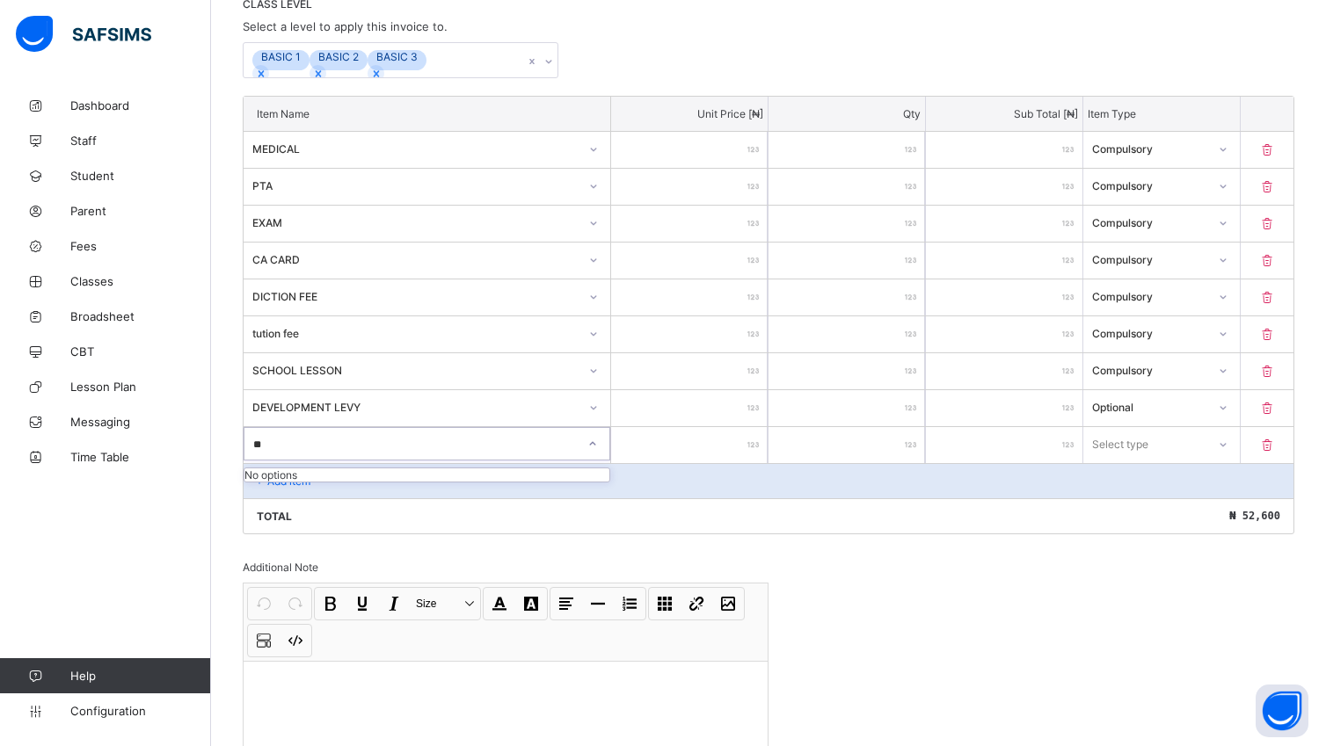
type input "*"
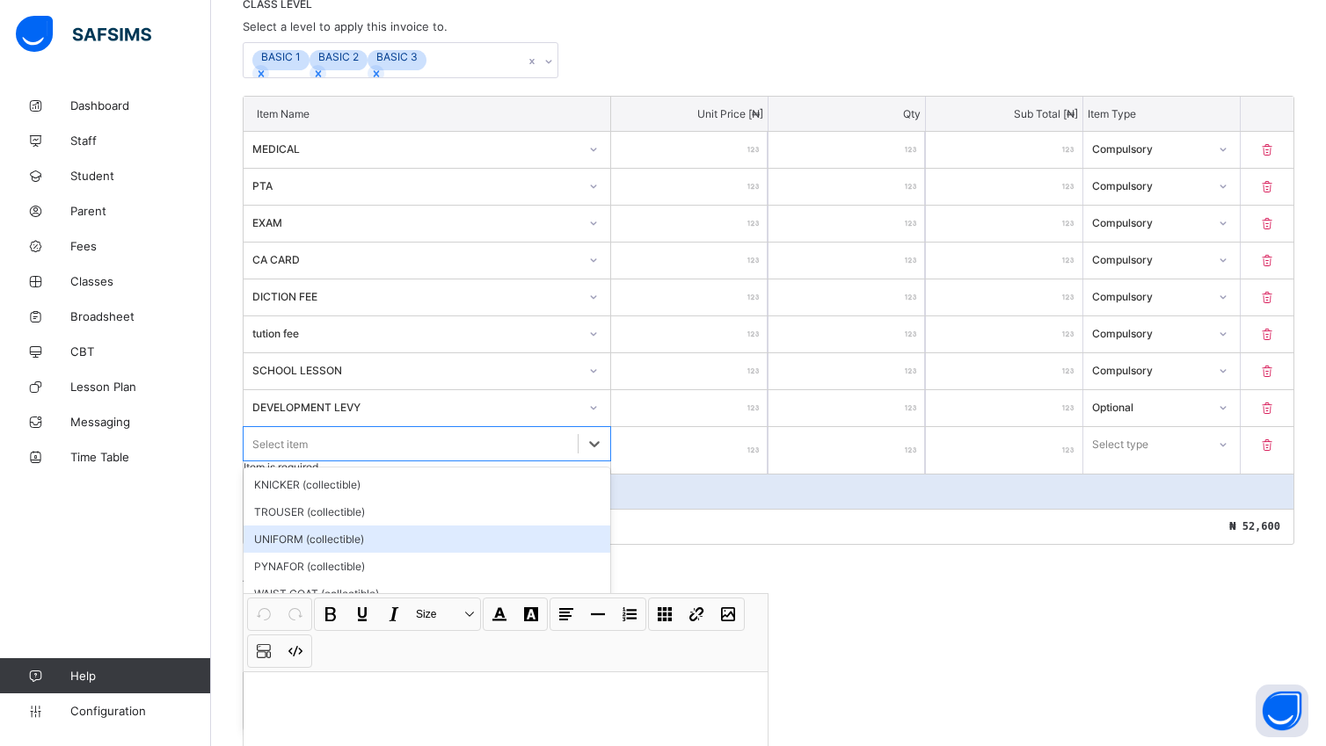
click at [475, 546] on div "UNIFORM (collectible)" at bounding box center [426, 539] width 367 height 27
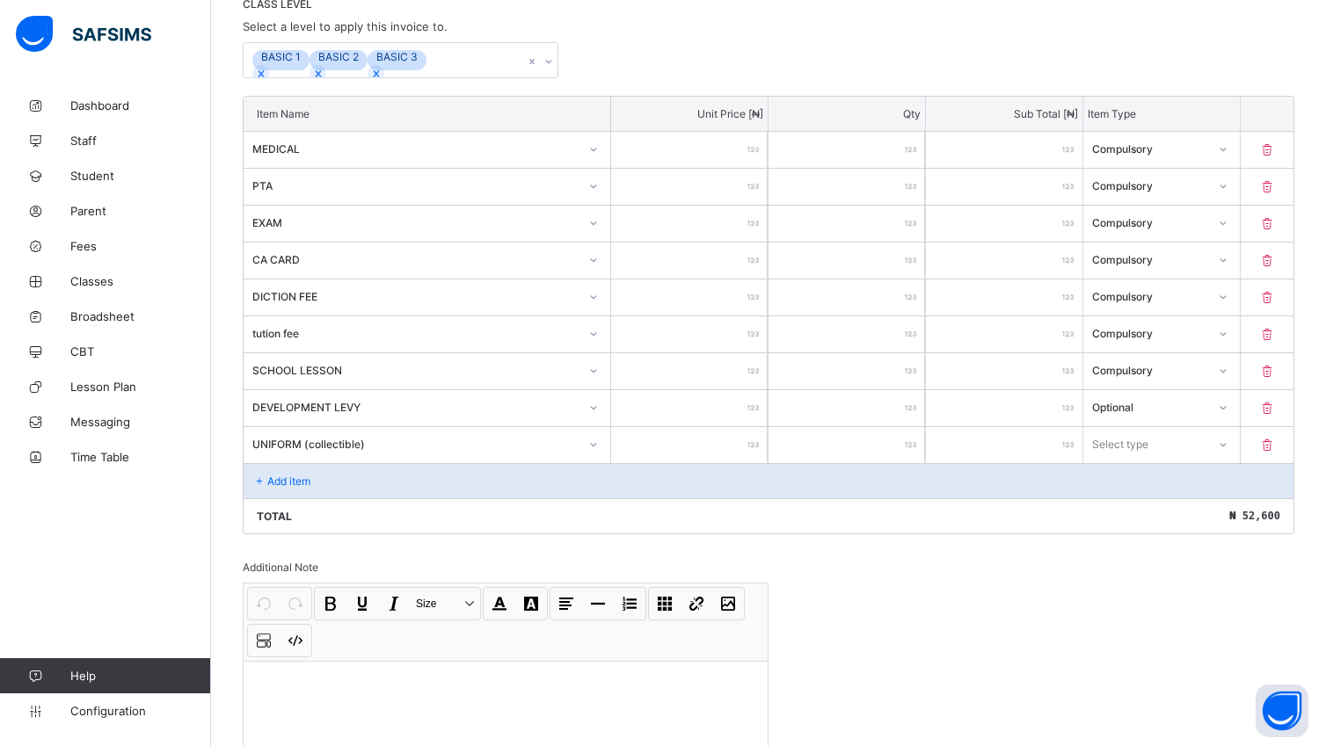
click at [738, 450] on input "number" at bounding box center [689, 445] width 156 height 36
type input "**"
type input "****"
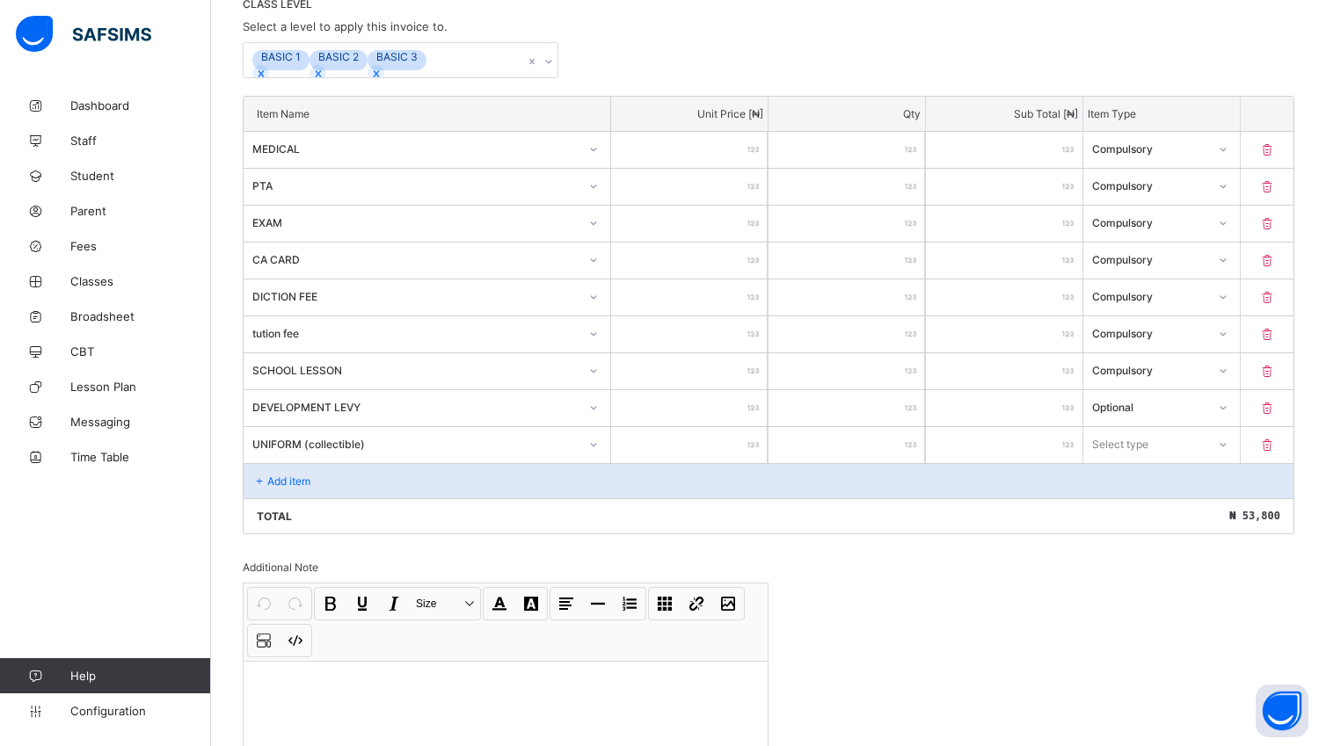
type input "*****"
click at [1228, 444] on icon at bounding box center [1222, 445] width 11 height 18
click at [1166, 456] on div "Select type" at bounding box center [1144, 444] width 121 height 25
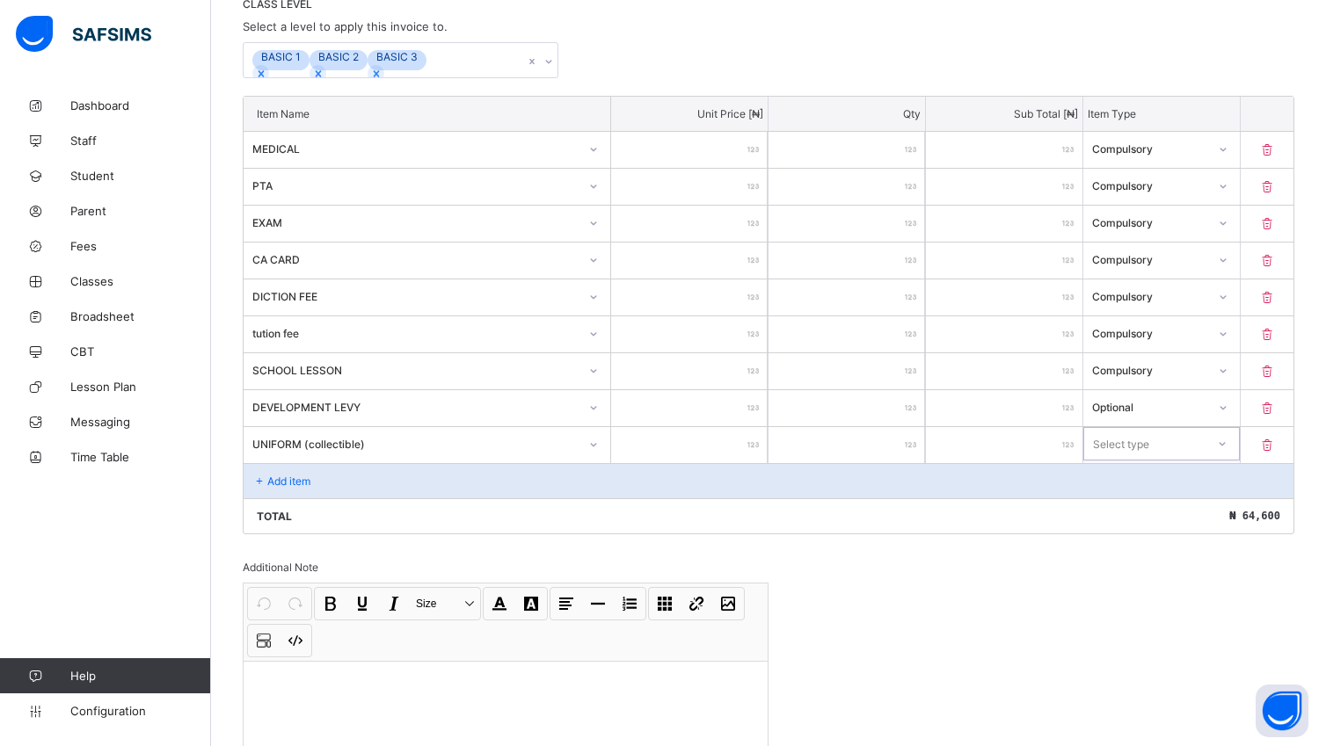
click at [1227, 447] on icon at bounding box center [1222, 444] width 11 height 18
click at [1206, 511] on div "Optional" at bounding box center [1161, 509] width 155 height 27
click at [332, 492] on div "Add item" at bounding box center [768, 480] width 1050 height 35
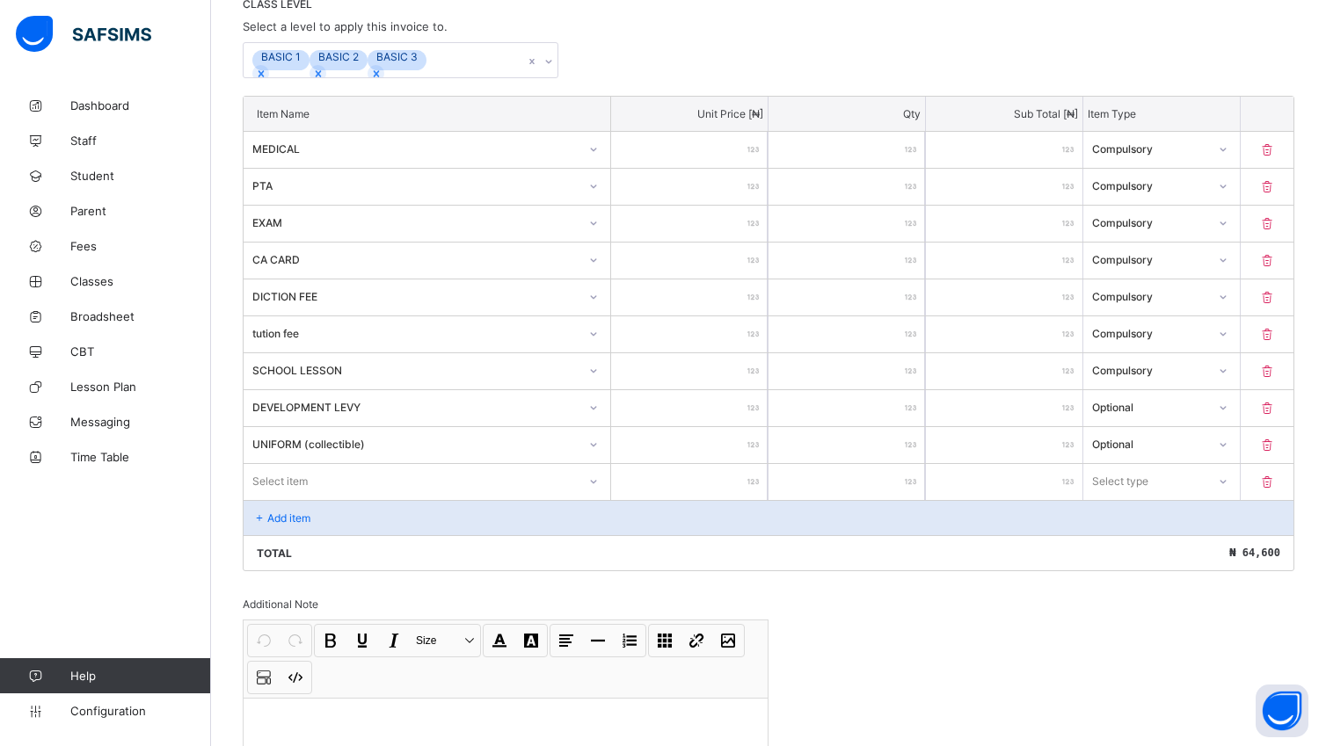
click at [599, 487] on div "Select item" at bounding box center [426, 480] width 367 height 33
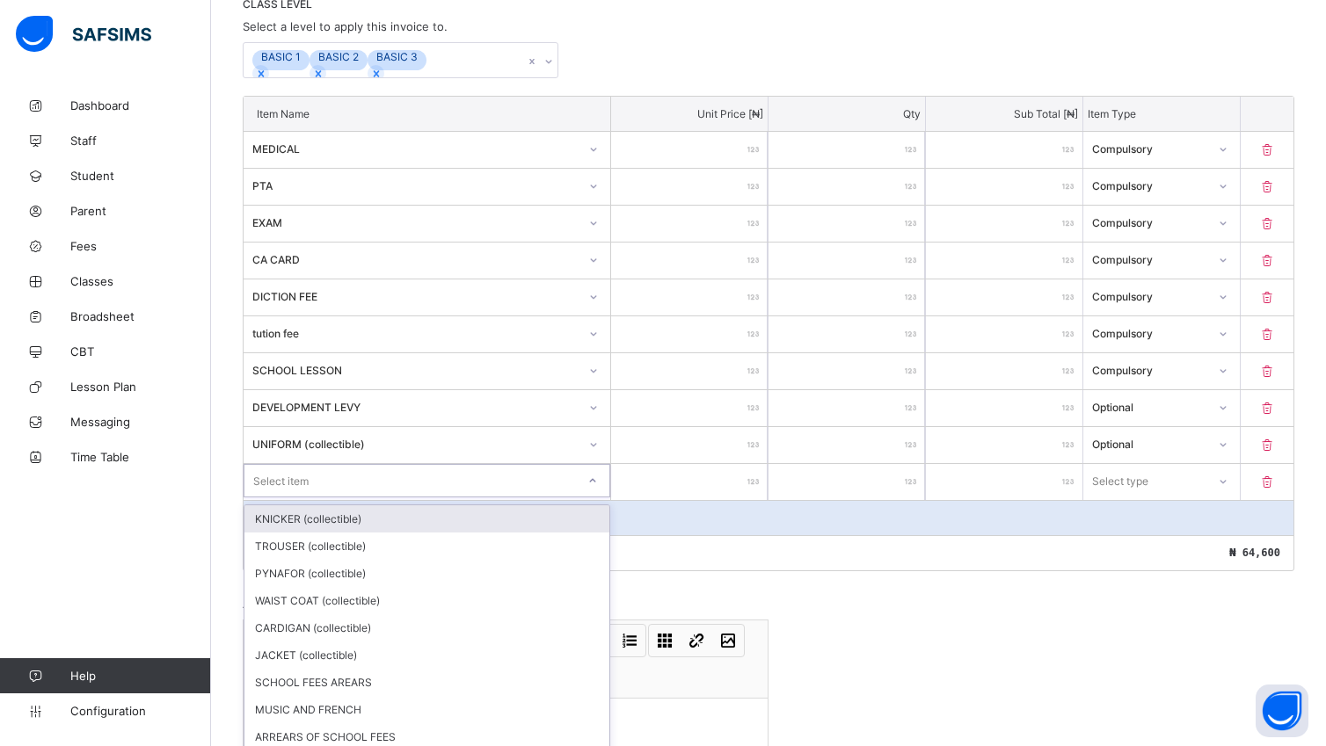
scroll to position [427, 0]
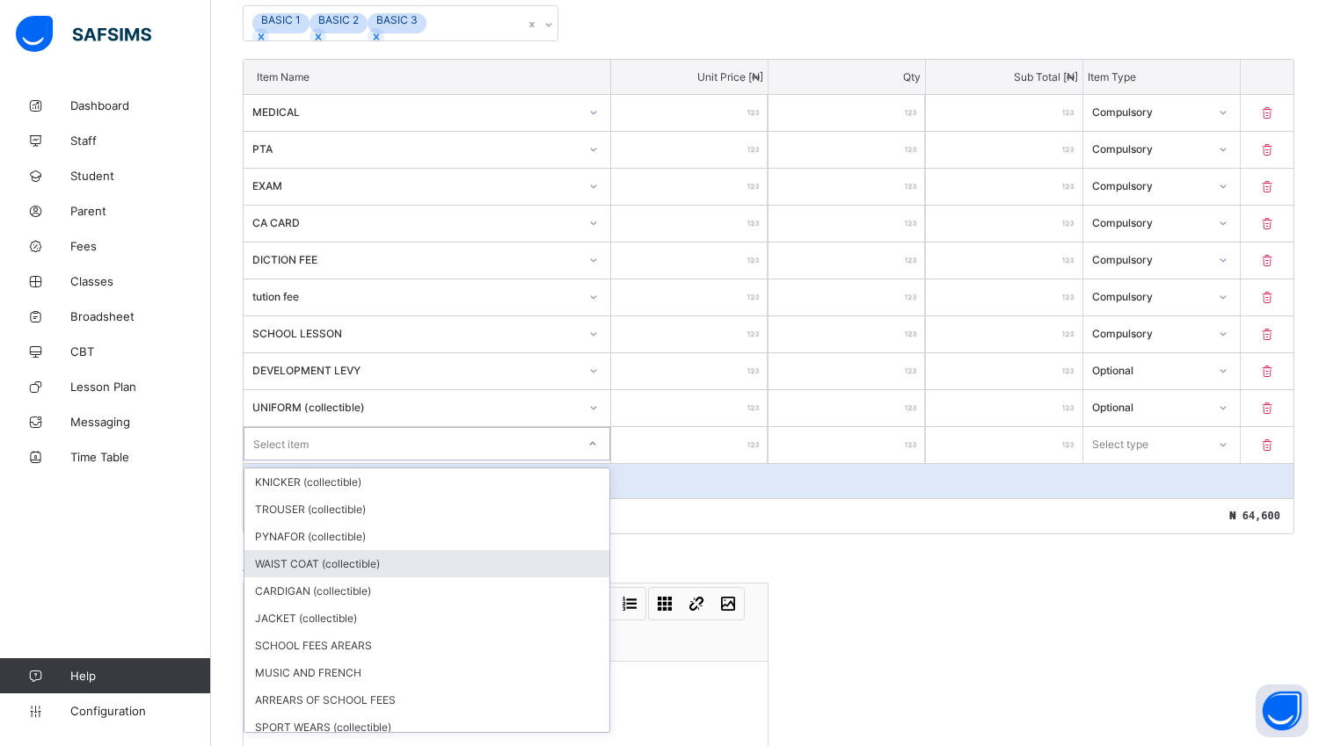
click at [561, 577] on div "WAIST COAT (collectible)" at bounding box center [426, 563] width 365 height 27
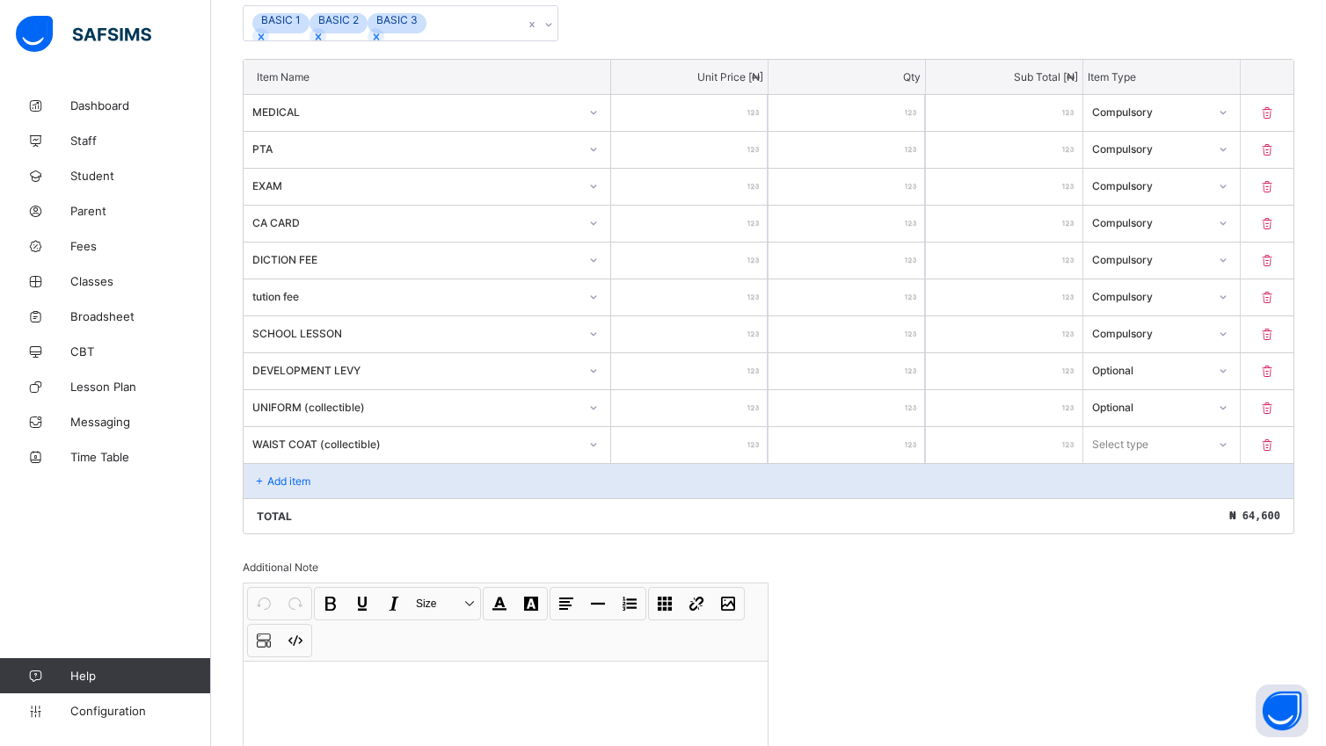
click at [724, 451] on input "number" at bounding box center [689, 445] width 156 height 36
type input "*"
type input "**"
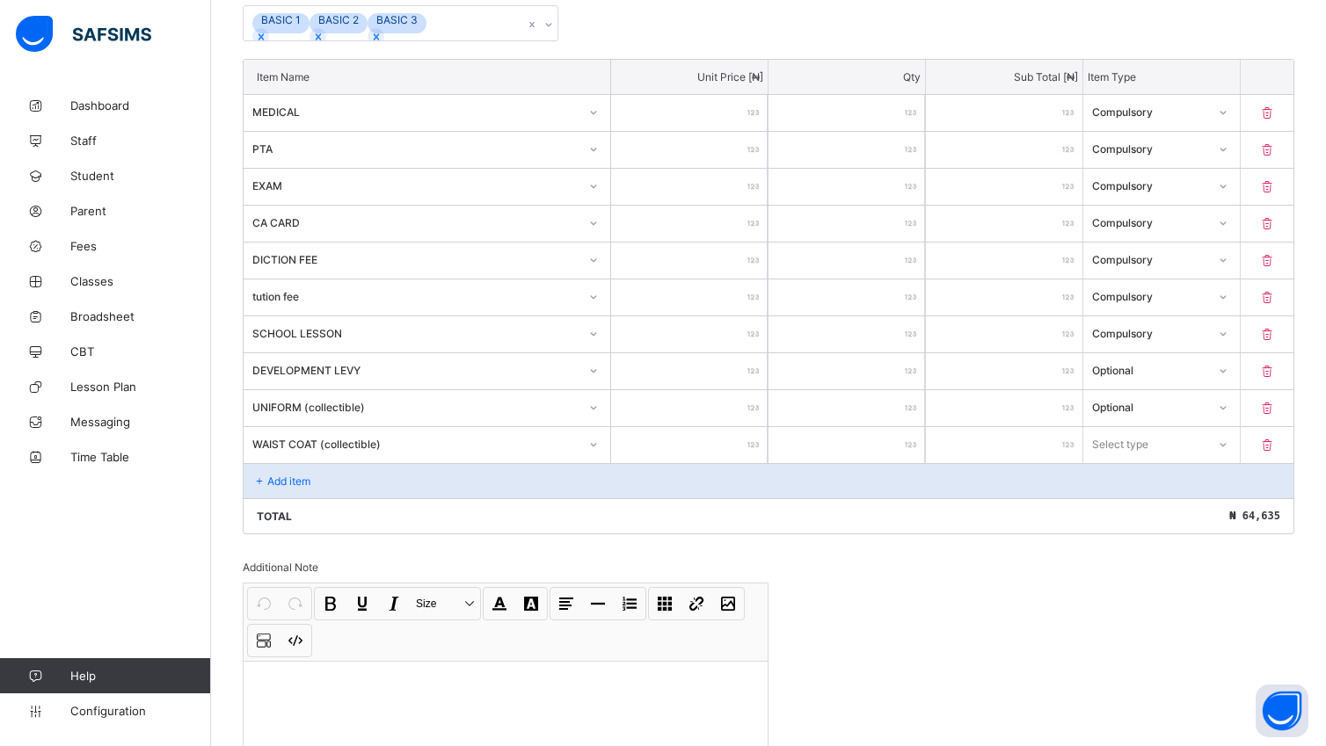
type input "****"
drag, startPoint x: 765, startPoint y: 566, endPoint x: 884, endPoint y: 471, distance: 152.7
click at [884, 471] on div "Invoice template content Items that are set as compulsory will be available in …" at bounding box center [768, 356] width 1051 height 941
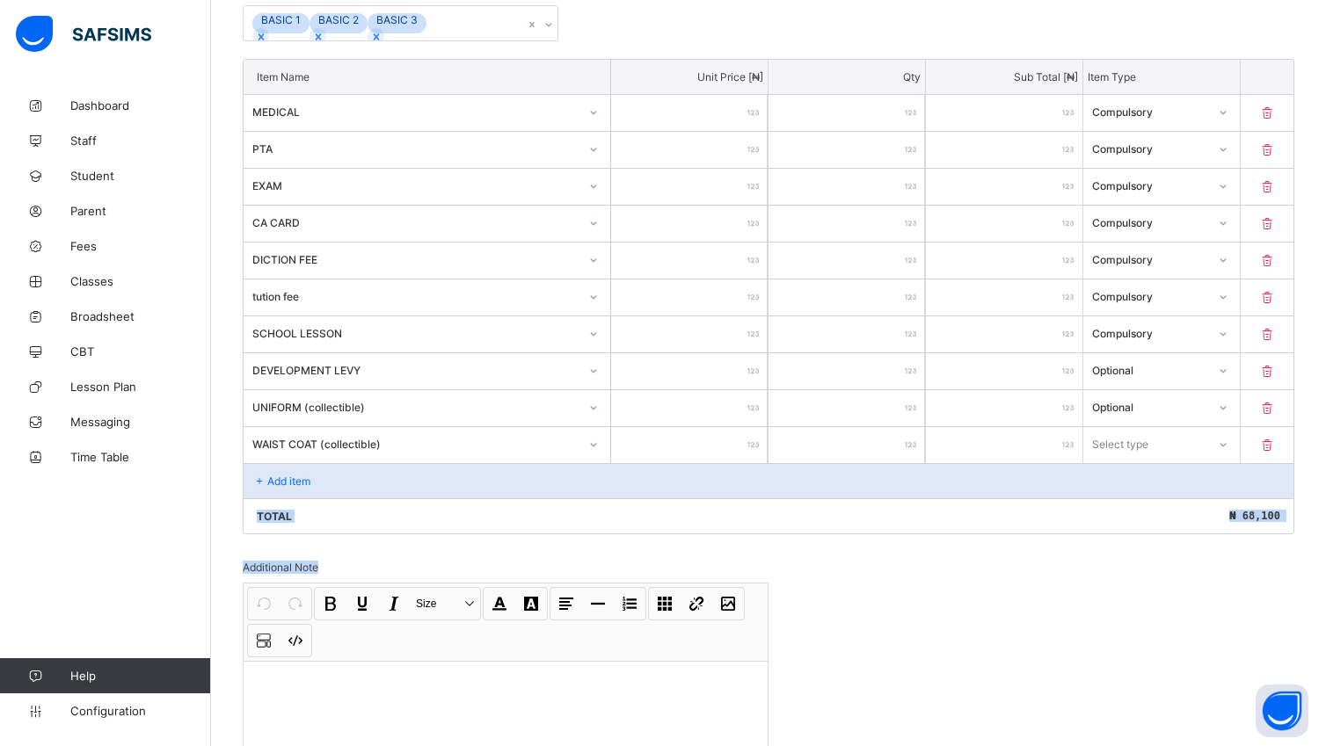
drag, startPoint x: 884, startPoint y: 471, endPoint x: 1241, endPoint y: 448, distance: 357.6
click at [1228, 448] on icon at bounding box center [1222, 445] width 11 height 18
click at [1211, 518] on div "Optional" at bounding box center [1161, 509] width 155 height 27
click at [1211, 518] on div "Total ₦ 68,100" at bounding box center [768, 515] width 1050 height 35
click at [468, 483] on div "Add item" at bounding box center [768, 480] width 1050 height 35
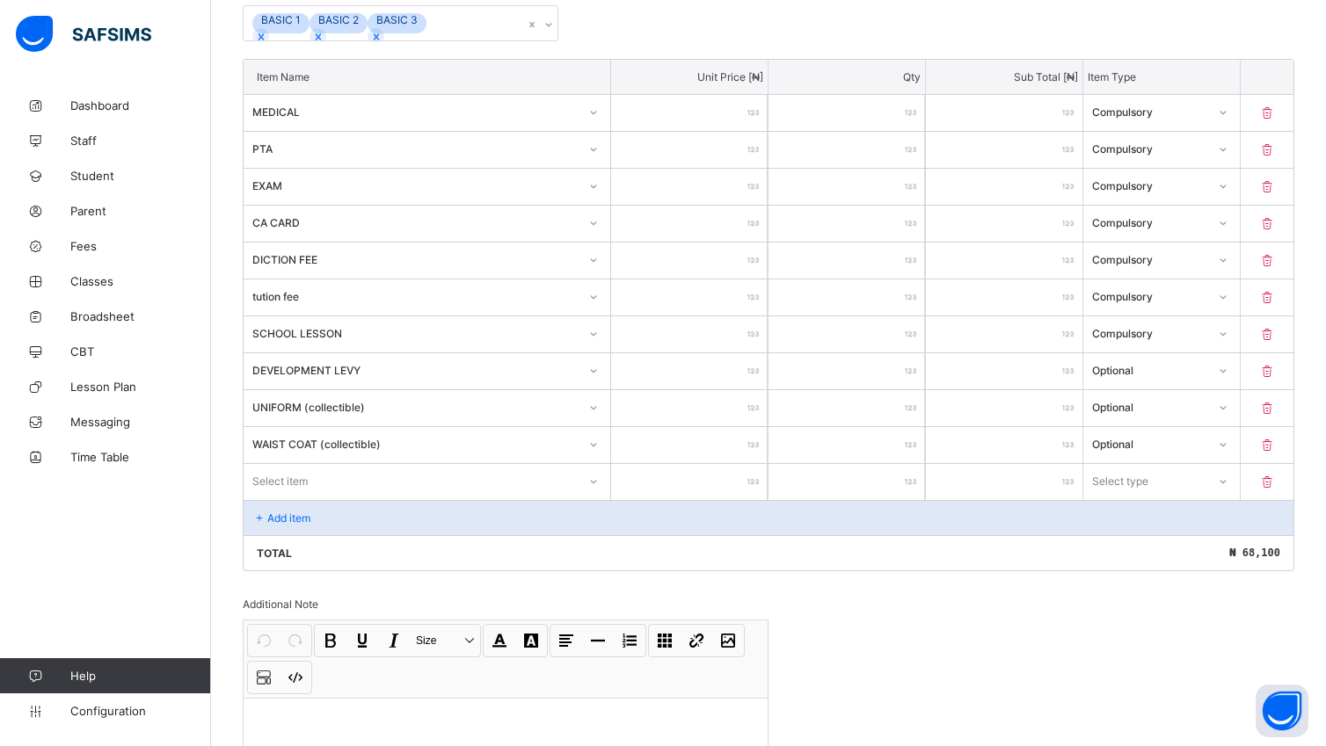
click at [598, 489] on div "Select item" at bounding box center [426, 482] width 367 height 36
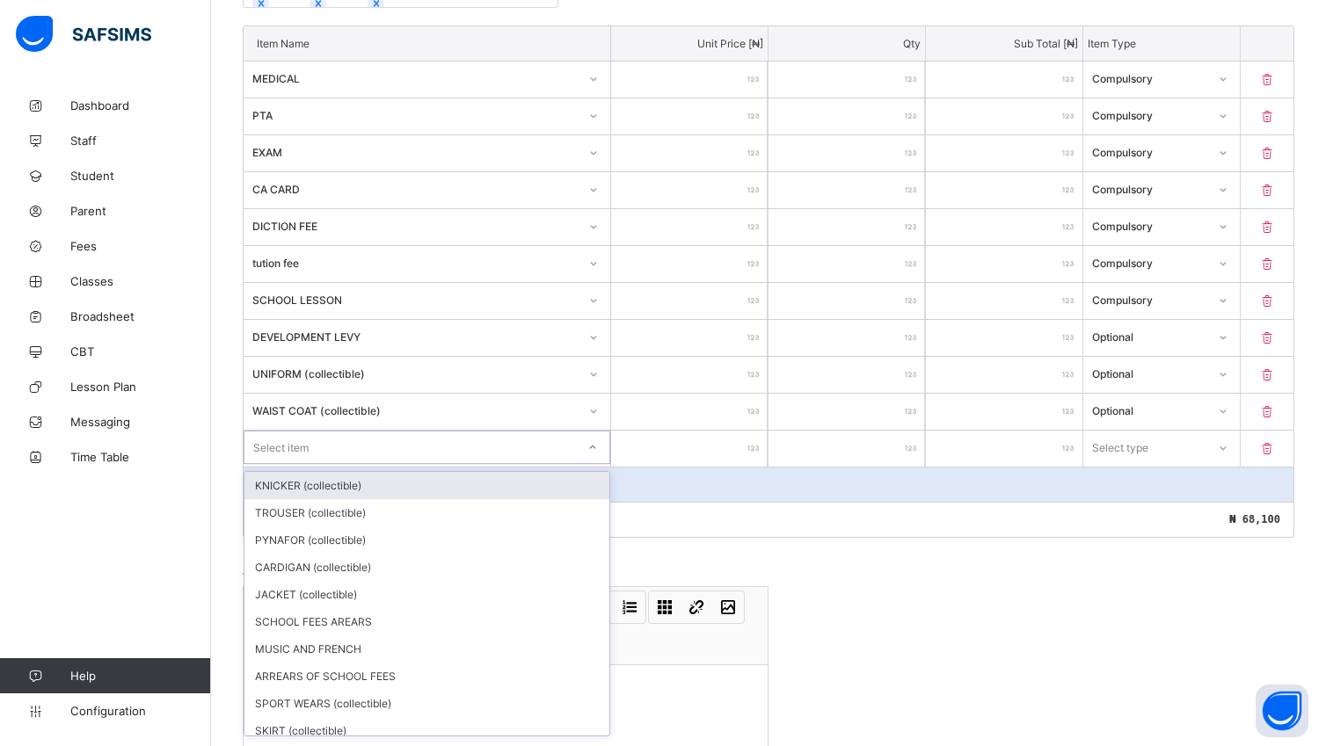
scroll to position [465, 0]
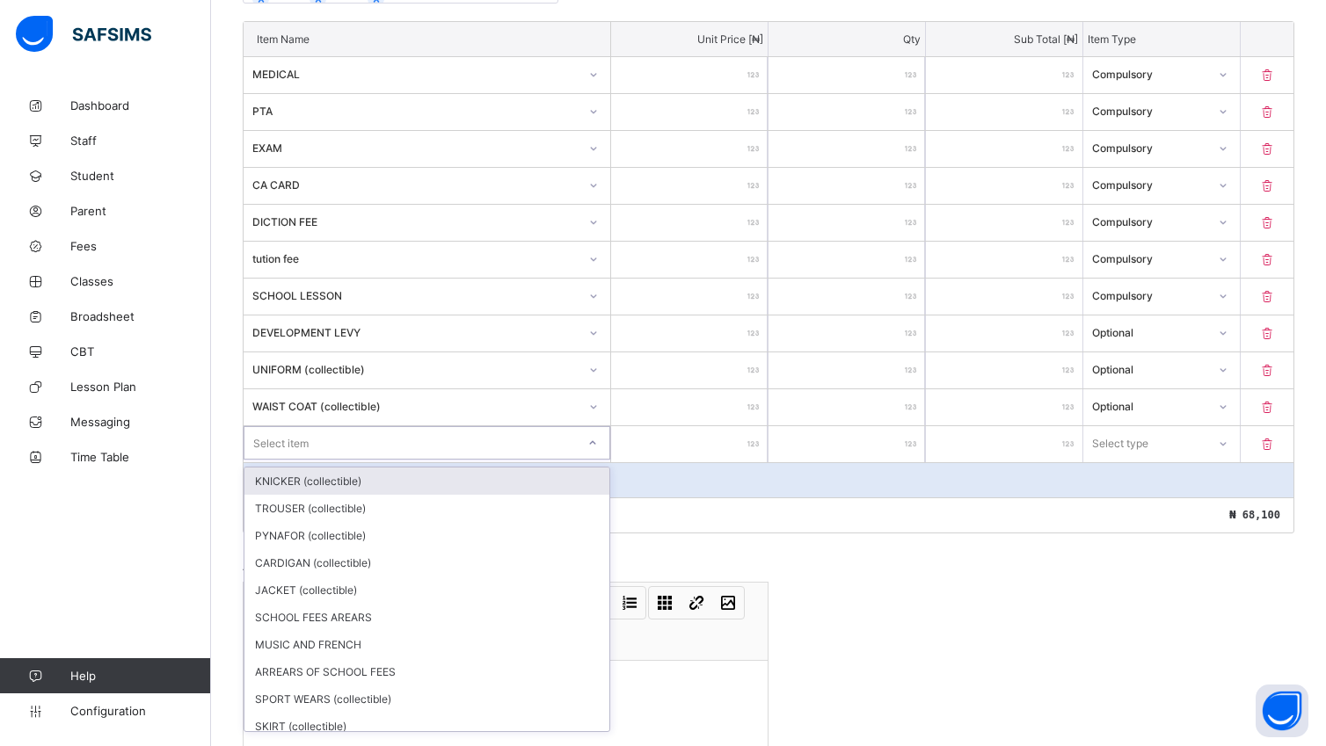
click at [388, 487] on div "KNICKER (collectible)" at bounding box center [426, 481] width 365 height 27
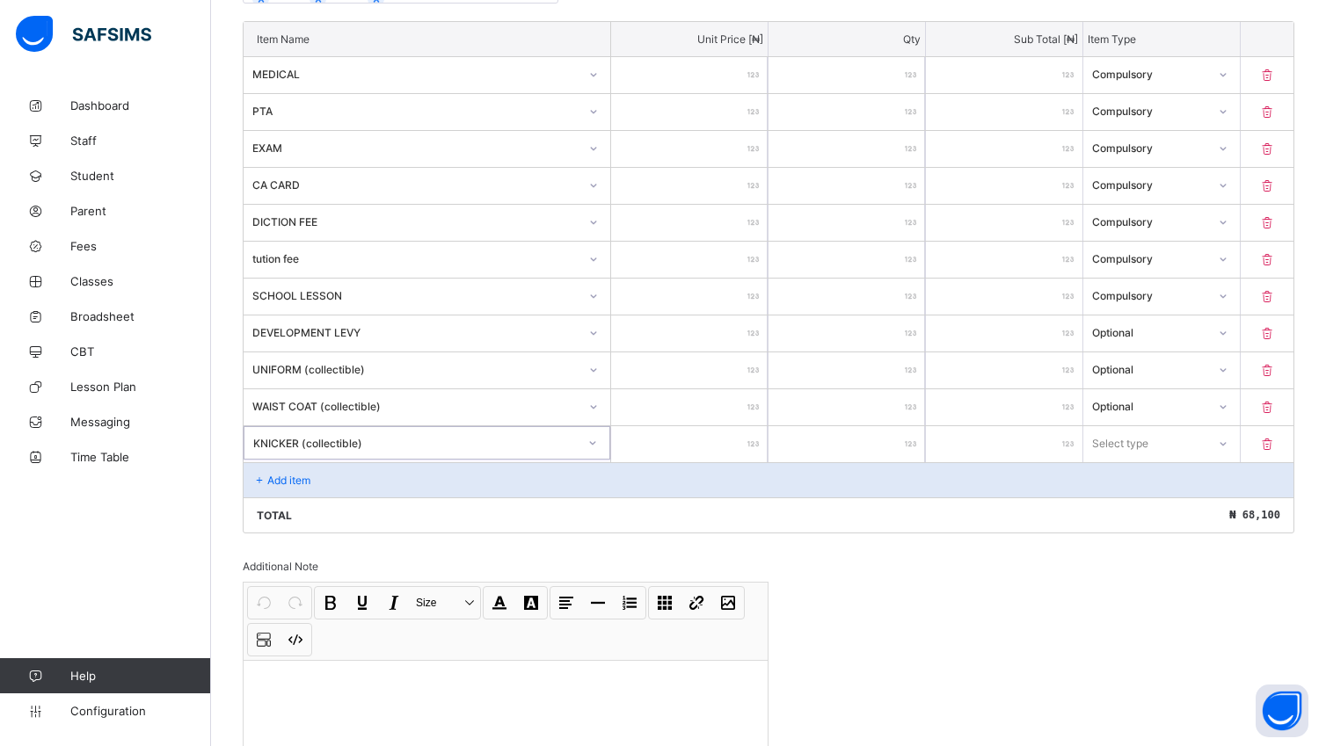
click at [726, 451] on input "number" at bounding box center [689, 444] width 156 height 36
type input "*"
type input "**"
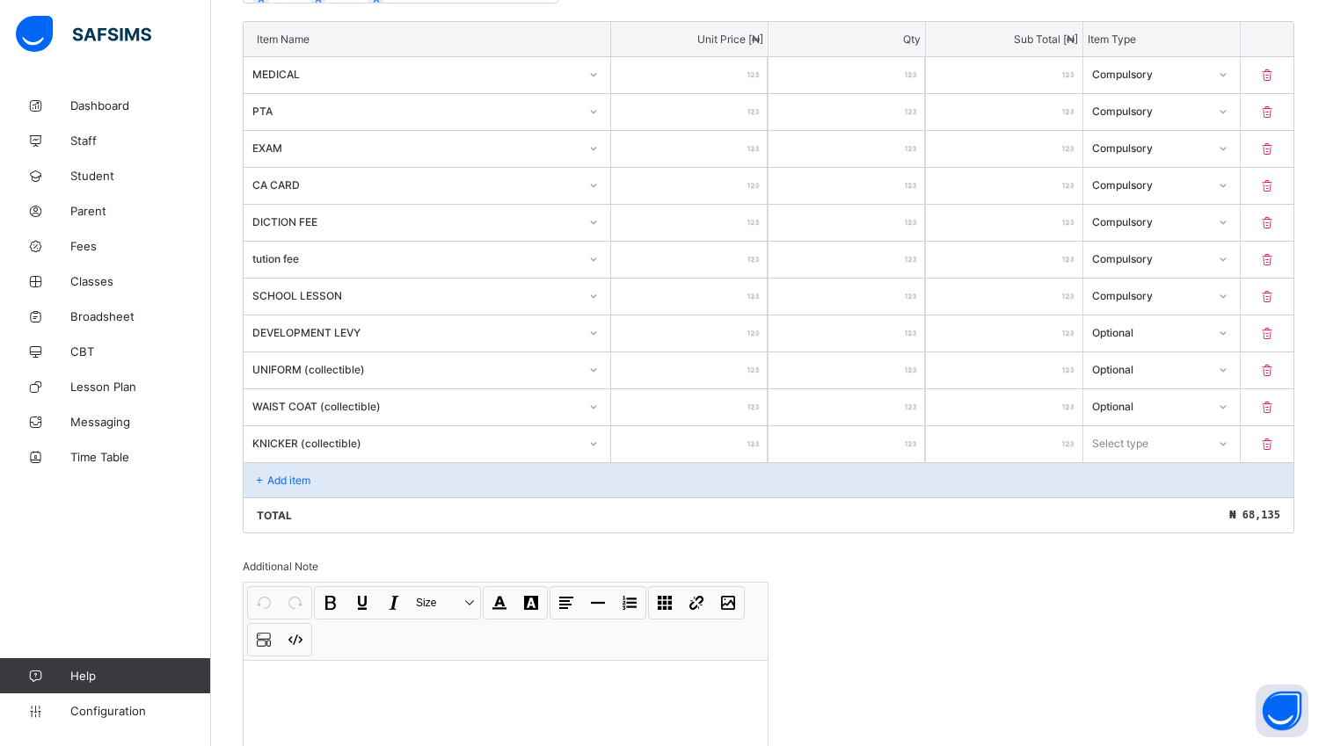
type input "****"
click at [1237, 451] on div at bounding box center [1222, 443] width 30 height 28
click at [1208, 508] on div "Optional" at bounding box center [1161, 508] width 155 height 27
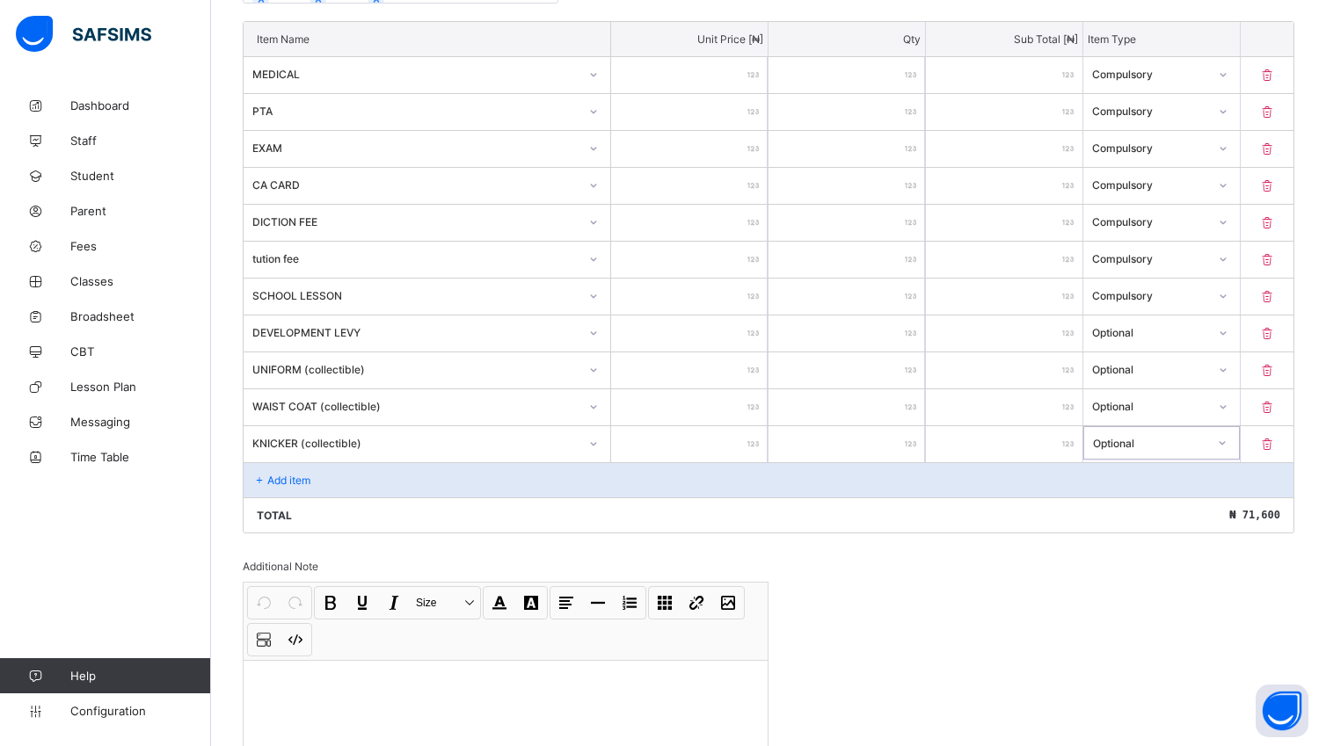
click at [339, 483] on div "Add item" at bounding box center [768, 479] width 1050 height 35
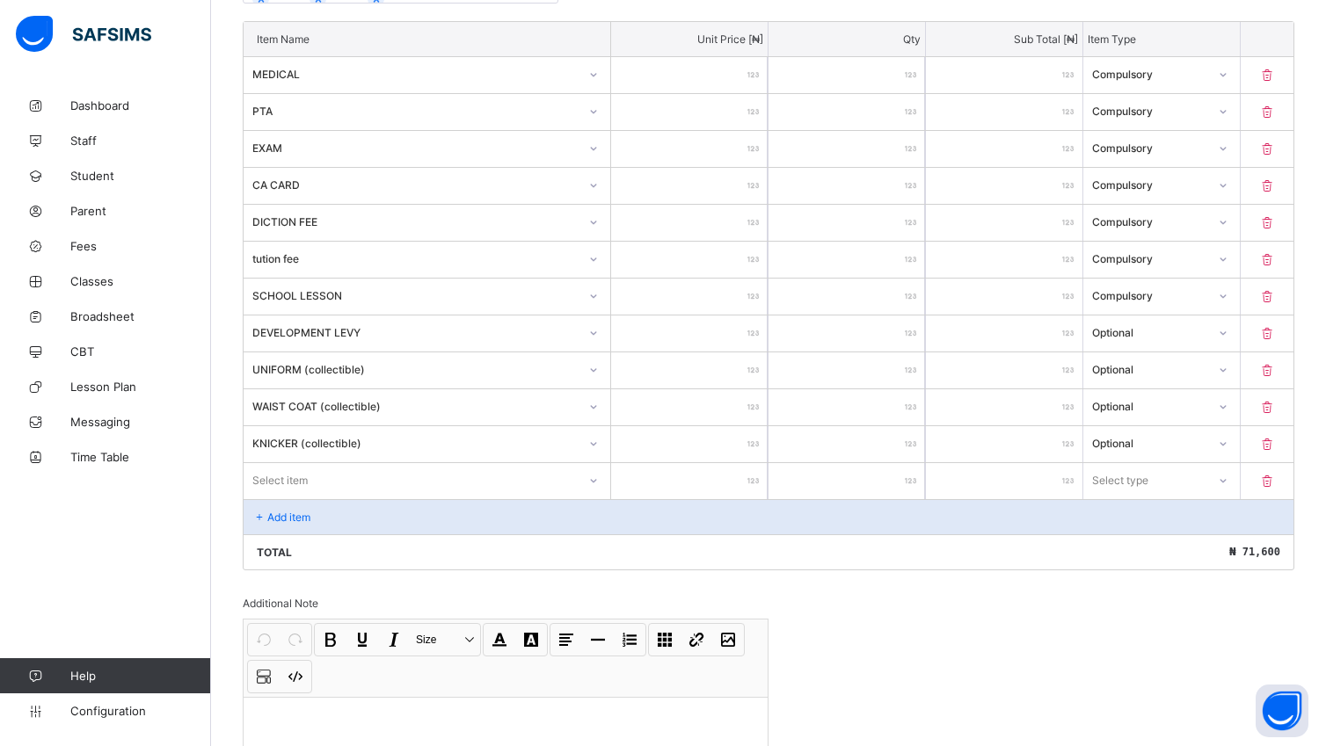
click at [598, 483] on div "Select item" at bounding box center [426, 479] width 367 height 33
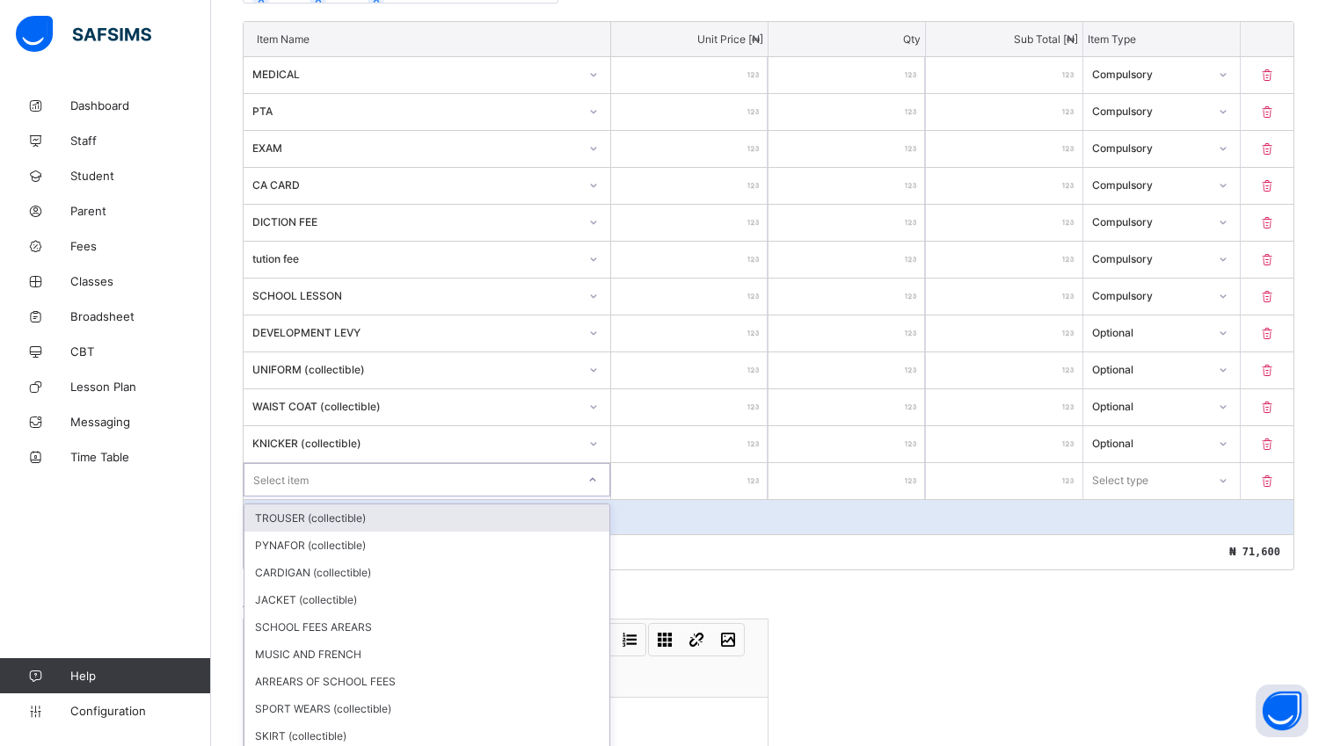
scroll to position [503, 0]
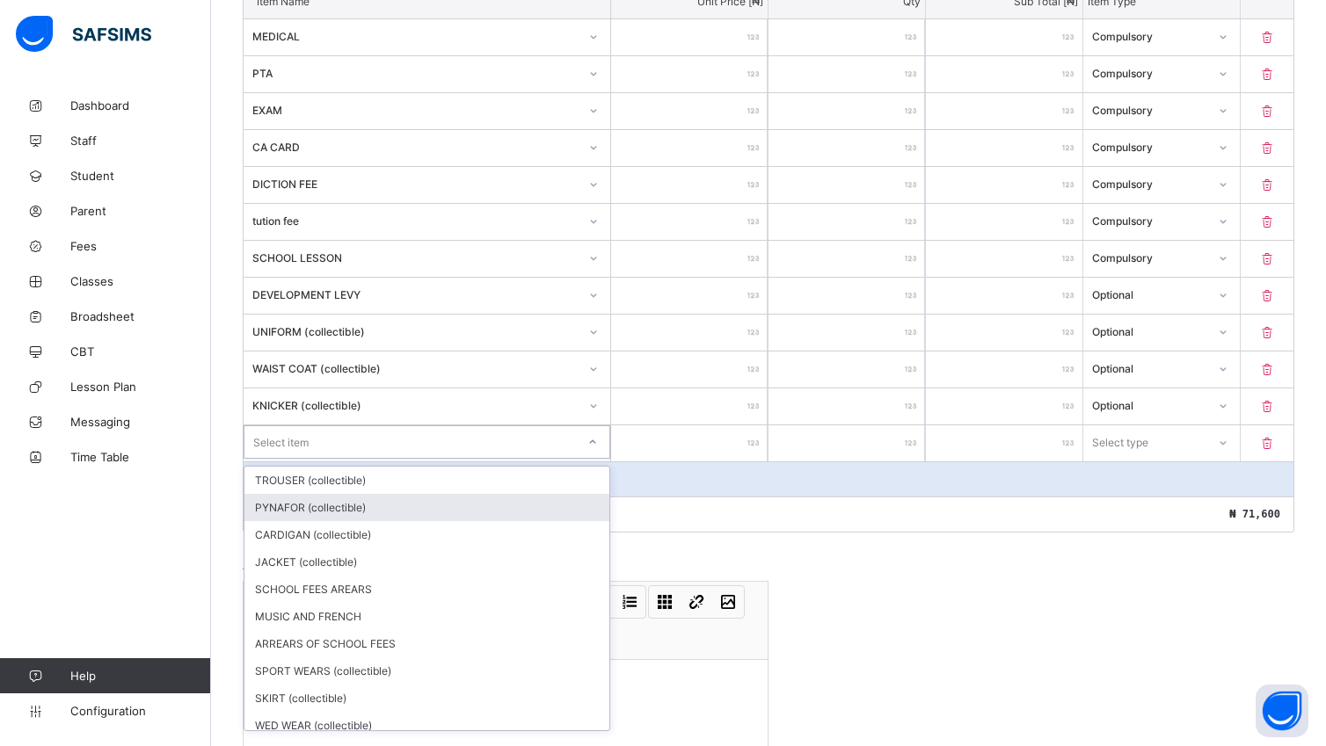
click at [338, 513] on div "PYNAFOR (collectible)" at bounding box center [426, 507] width 365 height 27
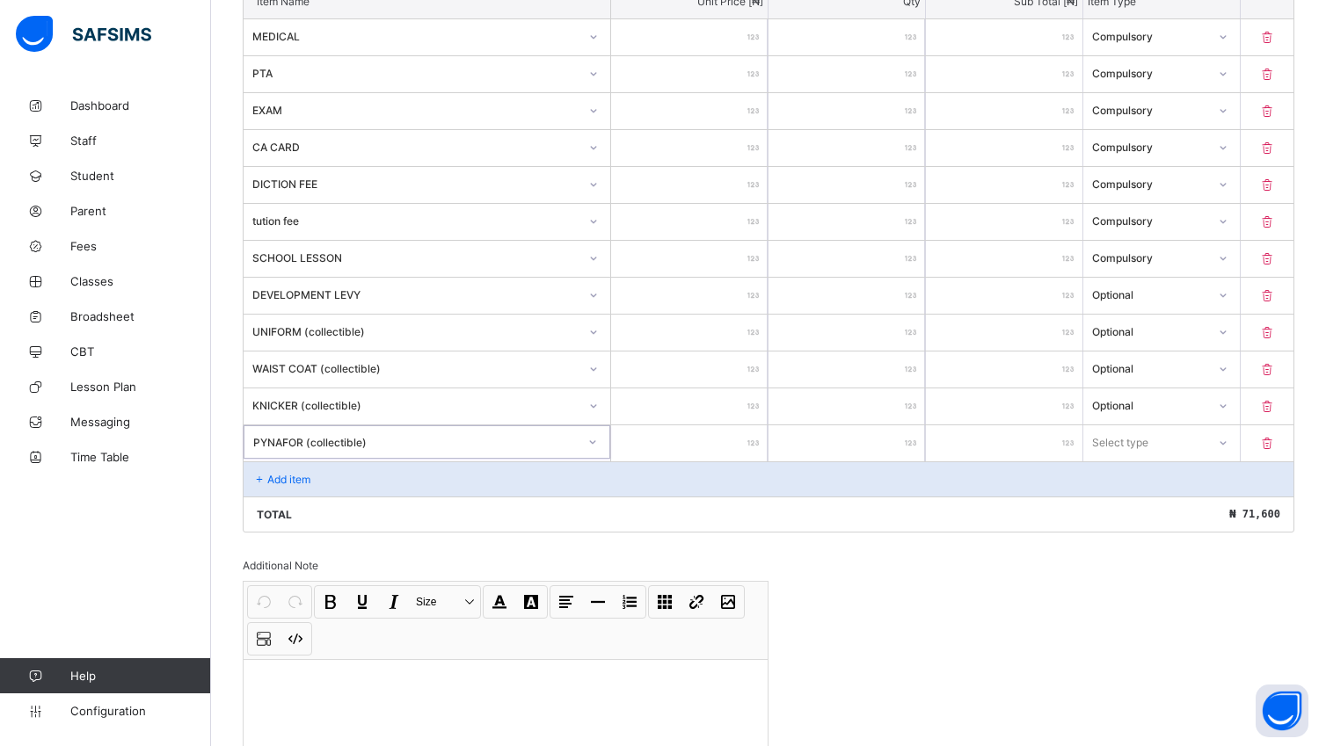
click at [728, 452] on input "number" at bounding box center [689, 443] width 156 height 36
type input "**"
type input "****"
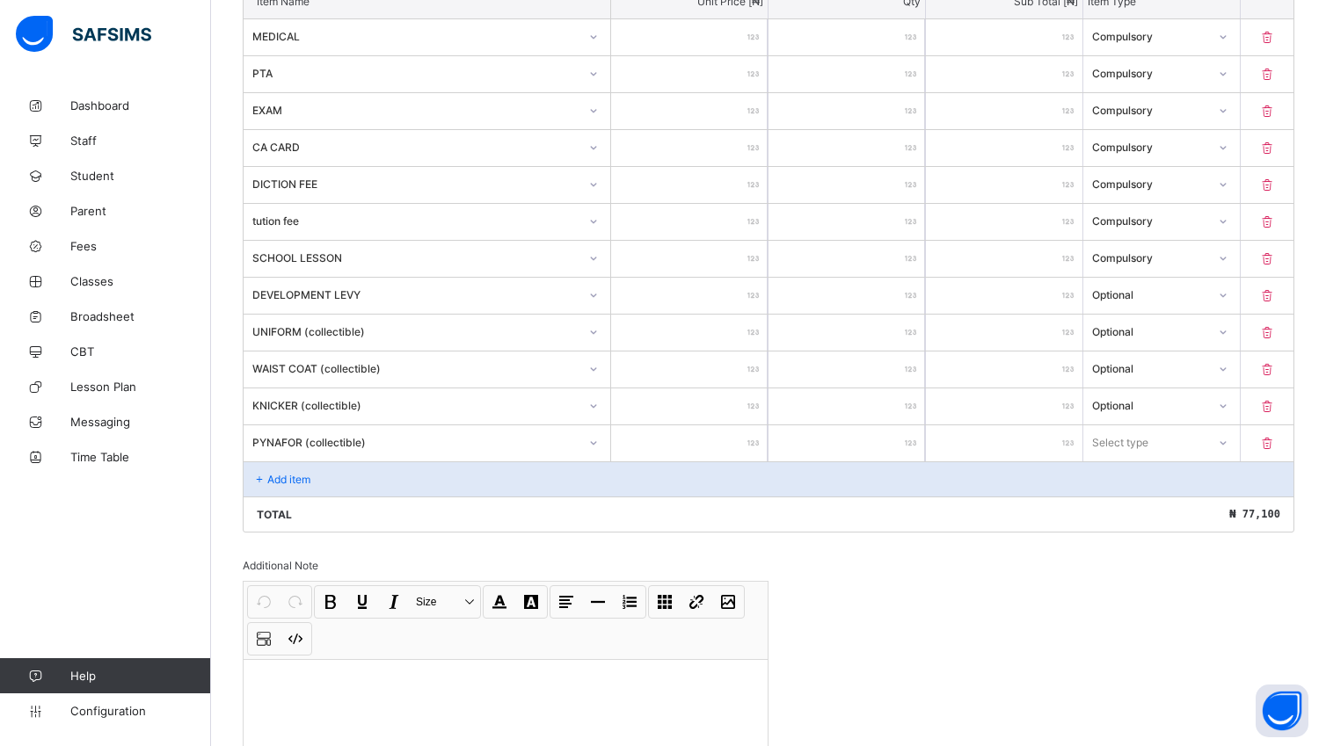
type input "****"
click at [1227, 447] on icon at bounding box center [1222, 442] width 11 height 18
click at [1197, 518] on div "Optional" at bounding box center [1161, 507] width 155 height 27
click at [329, 493] on div "Add item" at bounding box center [768, 478] width 1050 height 35
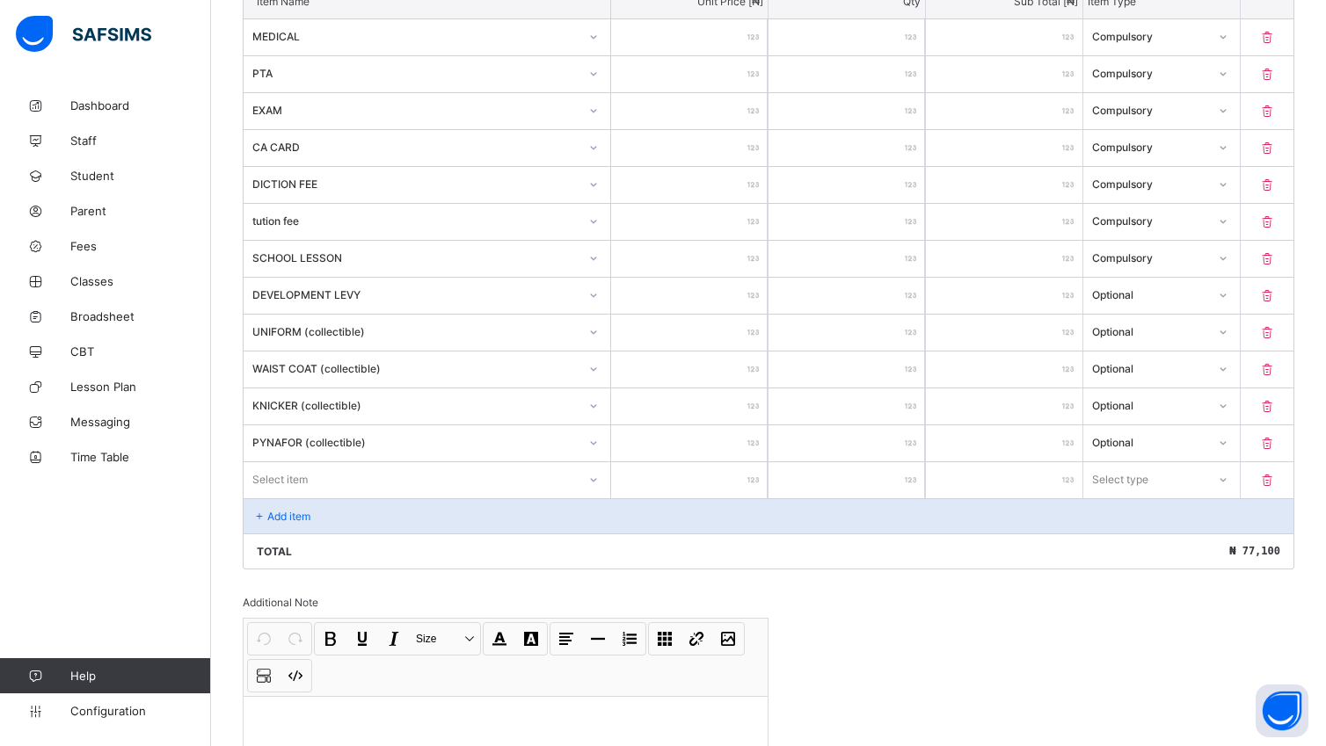
click at [599, 490] on div "Item Name Unit Price [ ₦ ] Qty Sub Total [ ₦ ] Item Type MEDICAL *** * *** Comp…" at bounding box center [768, 276] width 1051 height 586
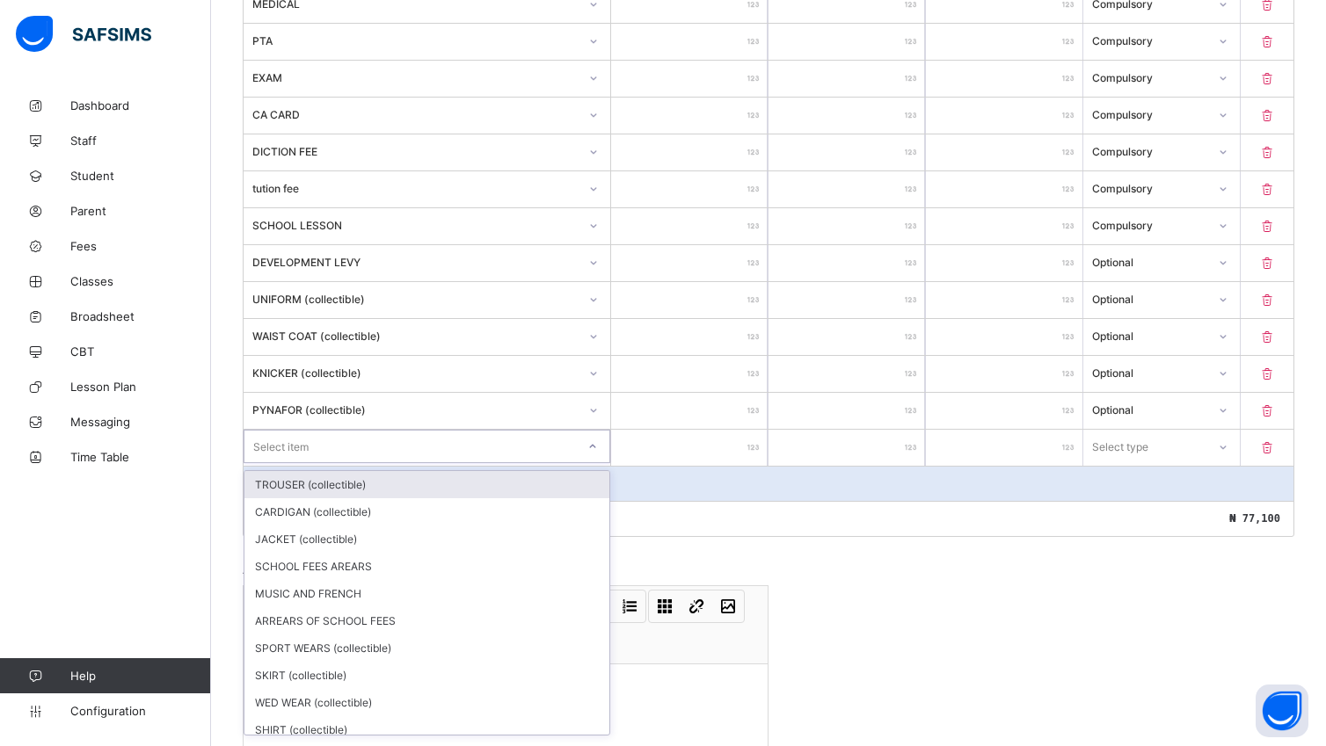
scroll to position [540, 0]
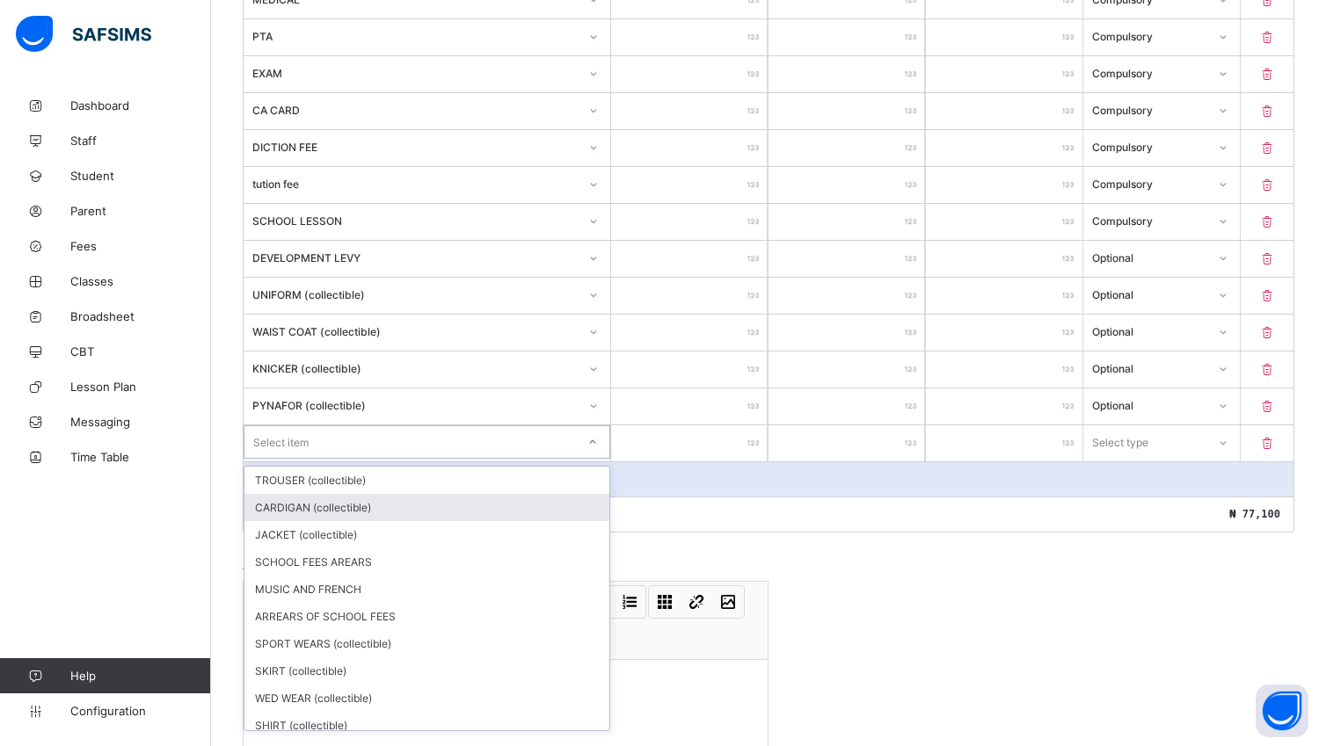
click at [316, 514] on div "CARDIGAN (collectible)" at bounding box center [426, 507] width 365 height 27
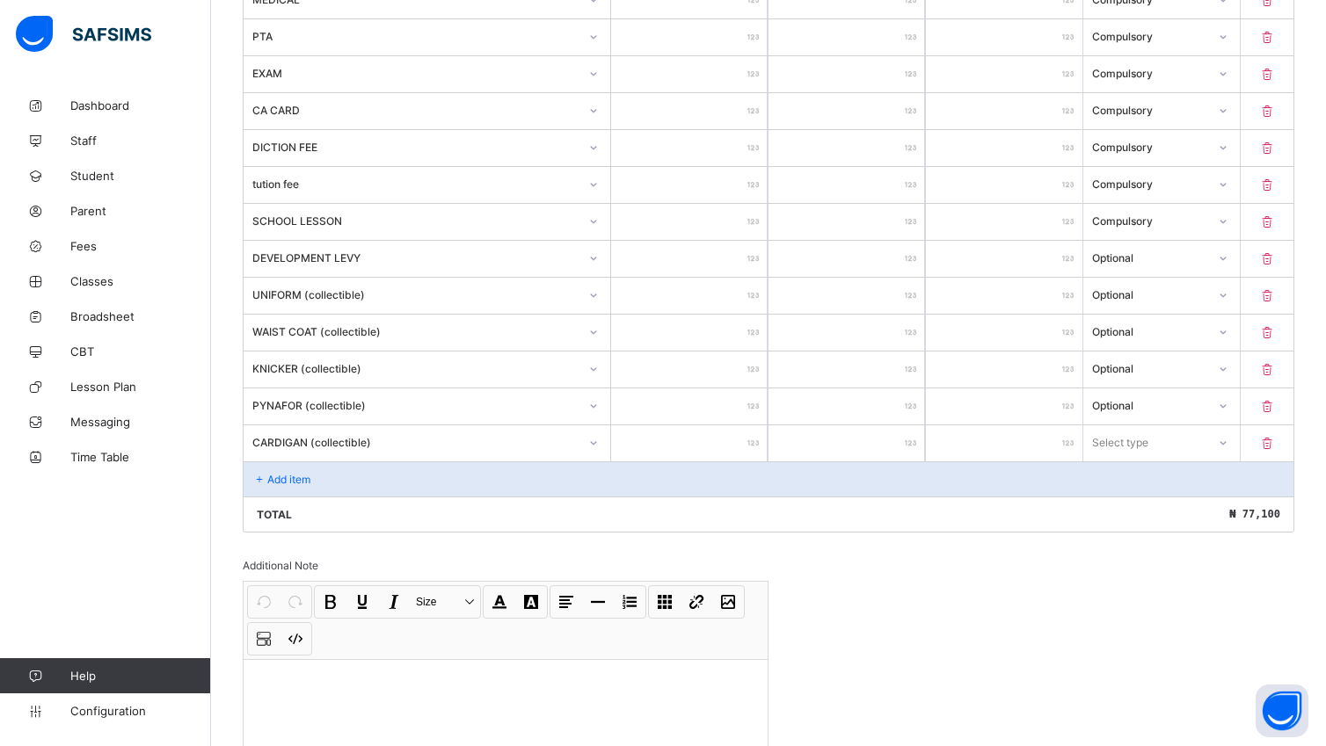
click at [739, 443] on input "number" at bounding box center [689, 443] width 156 height 36
type input "*"
type input "****"
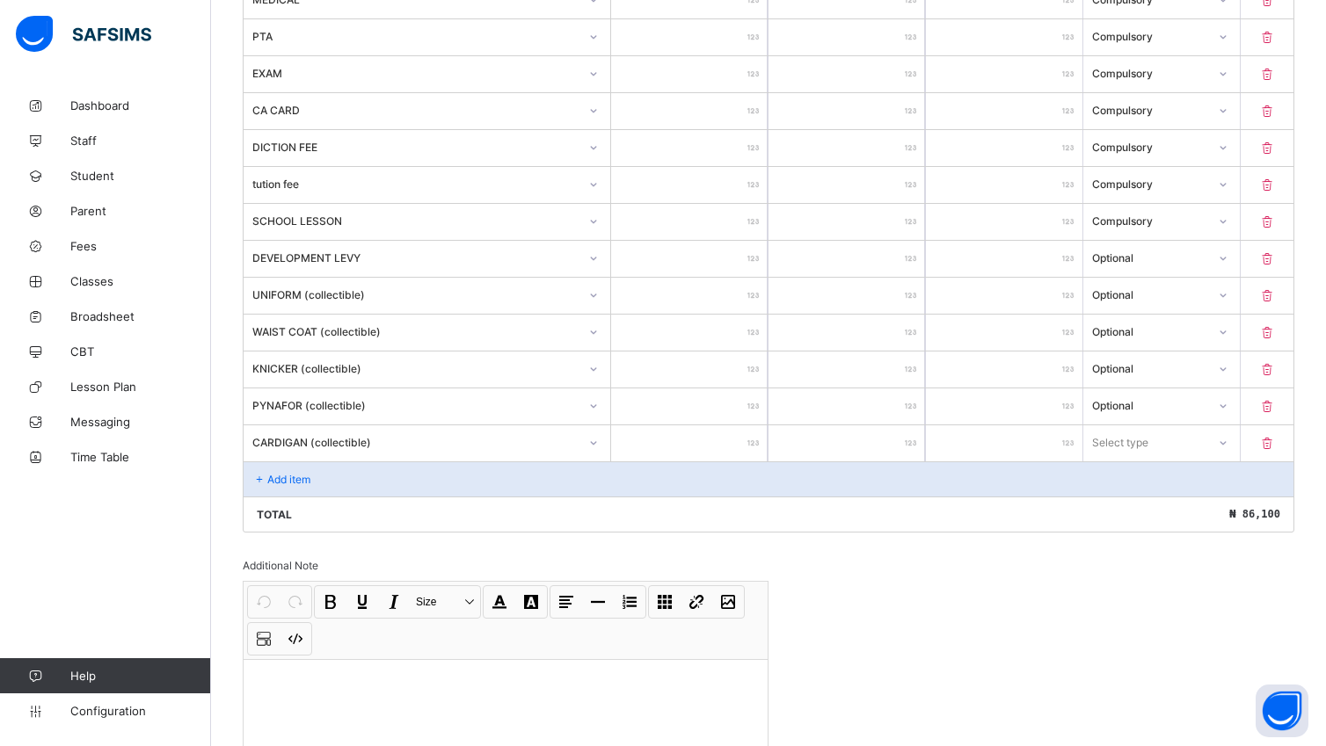
type input "****"
click at [1228, 451] on icon at bounding box center [1222, 443] width 11 height 18
click at [1181, 518] on div "Optional" at bounding box center [1161, 507] width 155 height 27
click at [332, 483] on div "Add item" at bounding box center [768, 478] width 1050 height 35
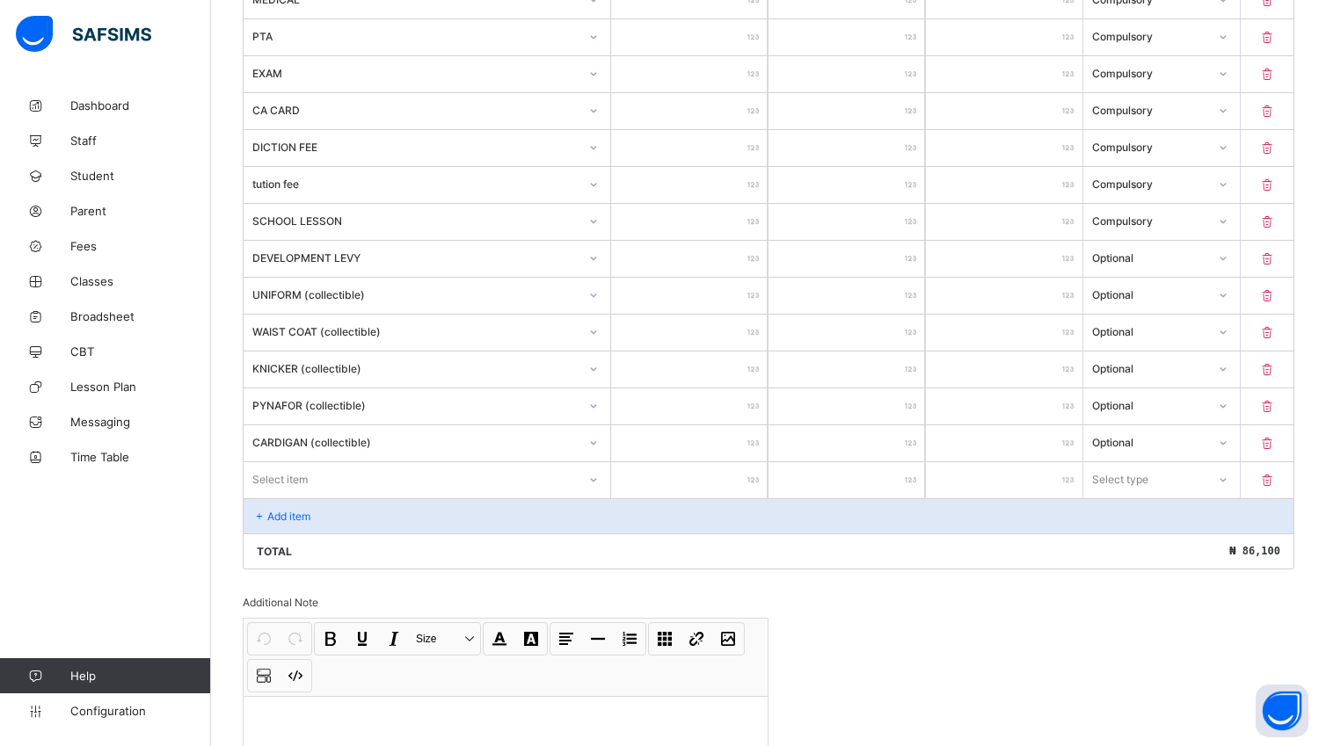
click at [599, 487] on div "Select item" at bounding box center [426, 478] width 367 height 33
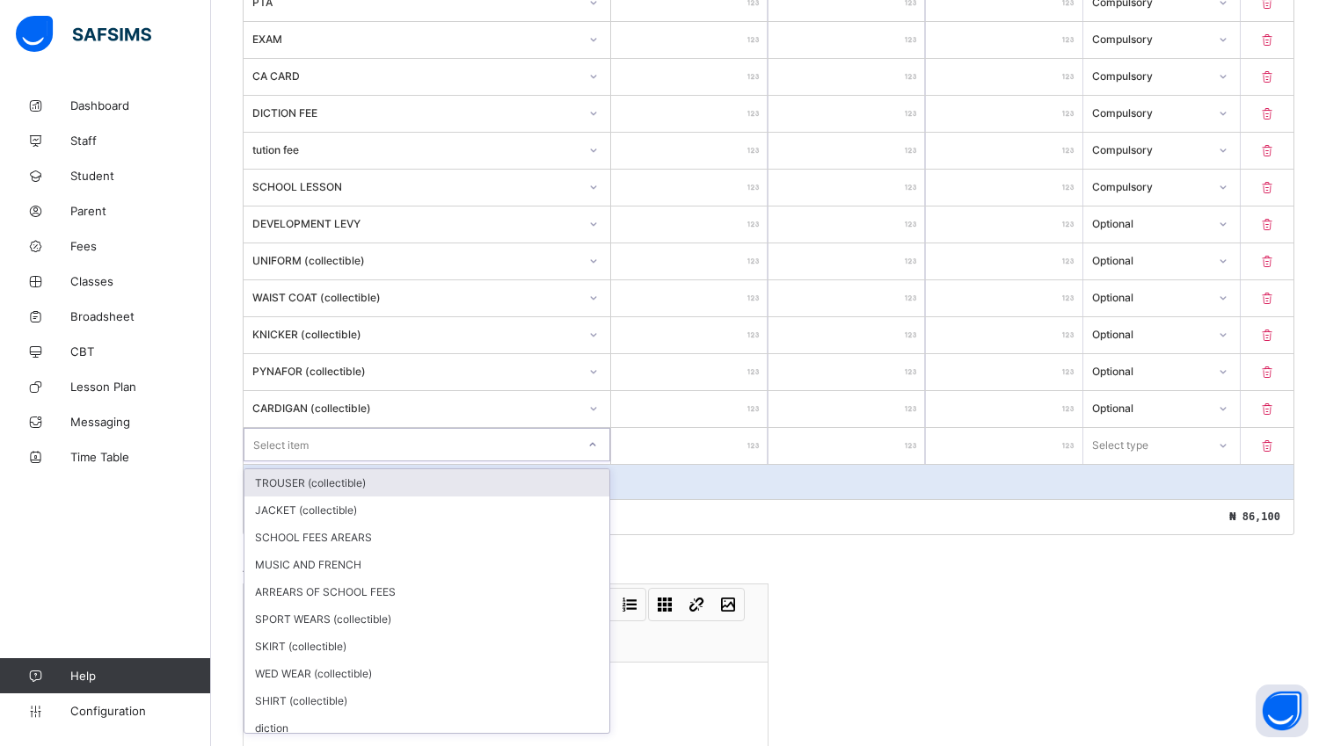
scroll to position [578, 0]
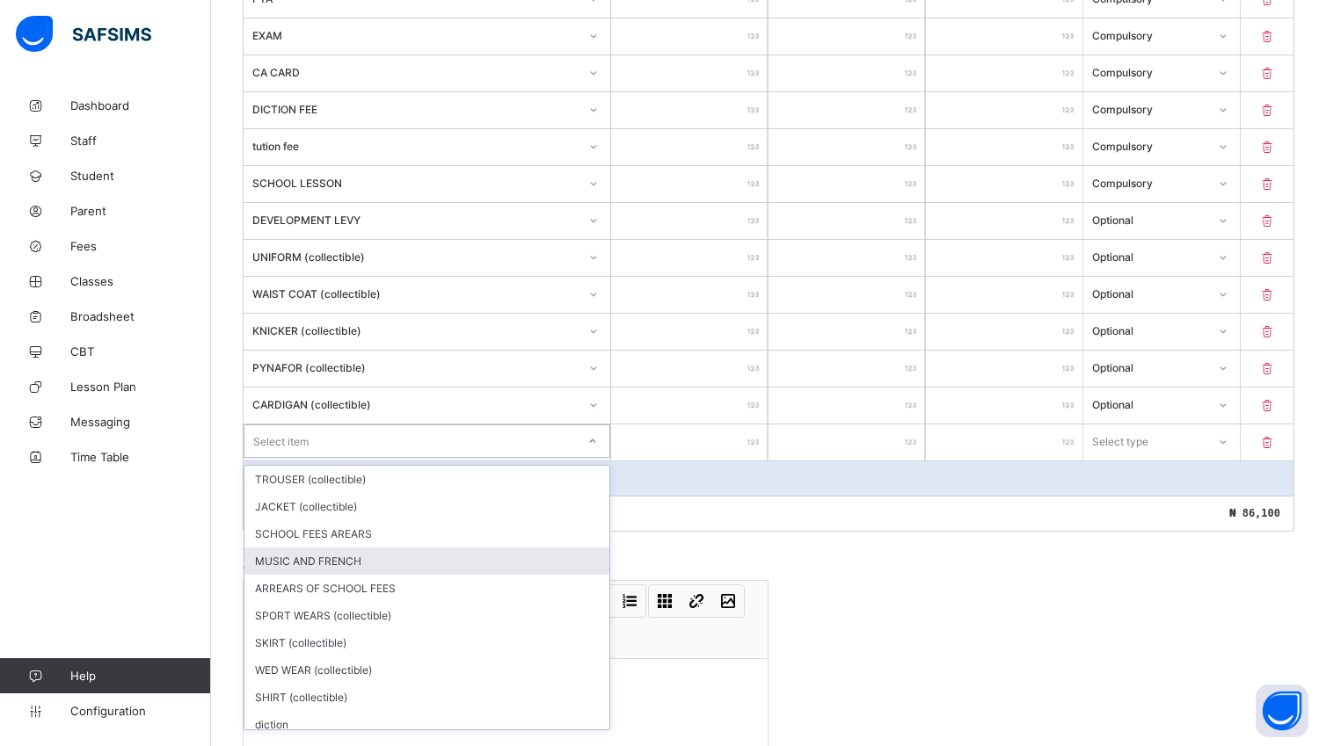
click at [413, 570] on div "MUSIC AND FRENCH" at bounding box center [426, 561] width 365 height 27
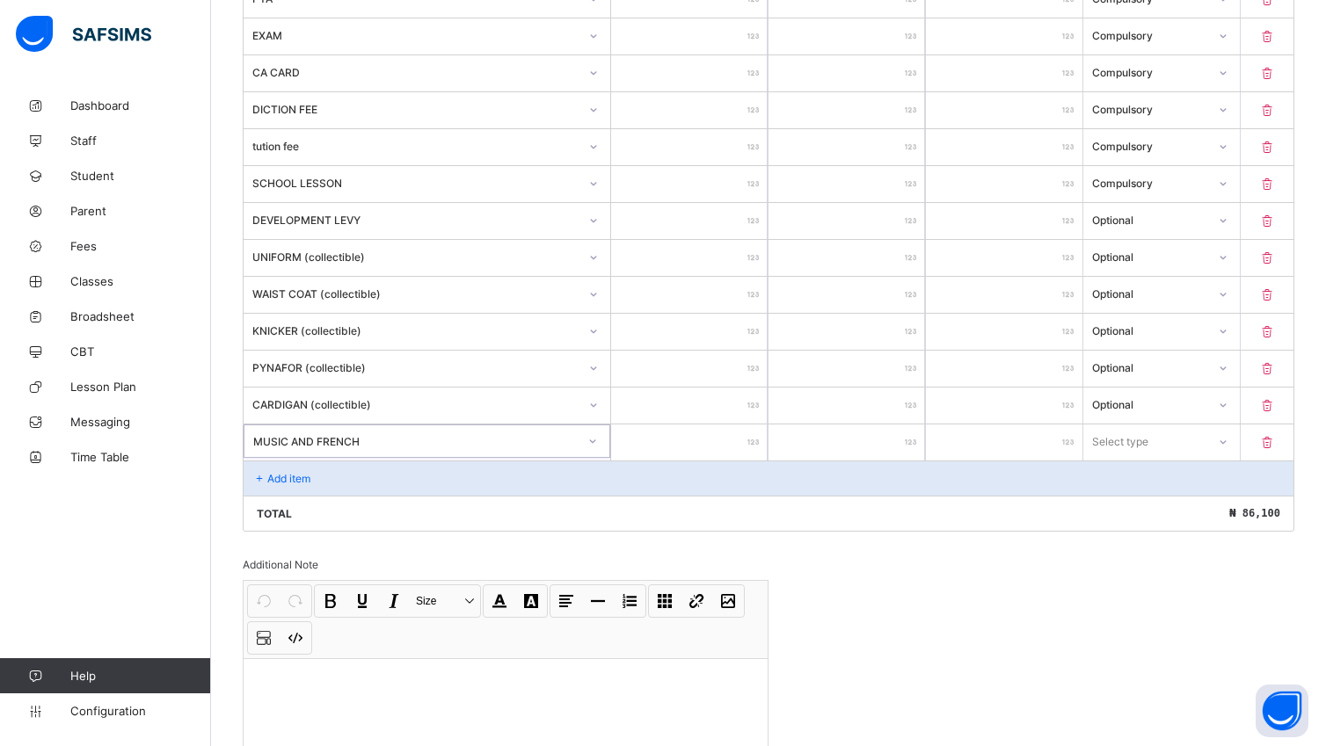
click at [731, 445] on input "number" at bounding box center [689, 443] width 156 height 36
type input "*"
type input "****"
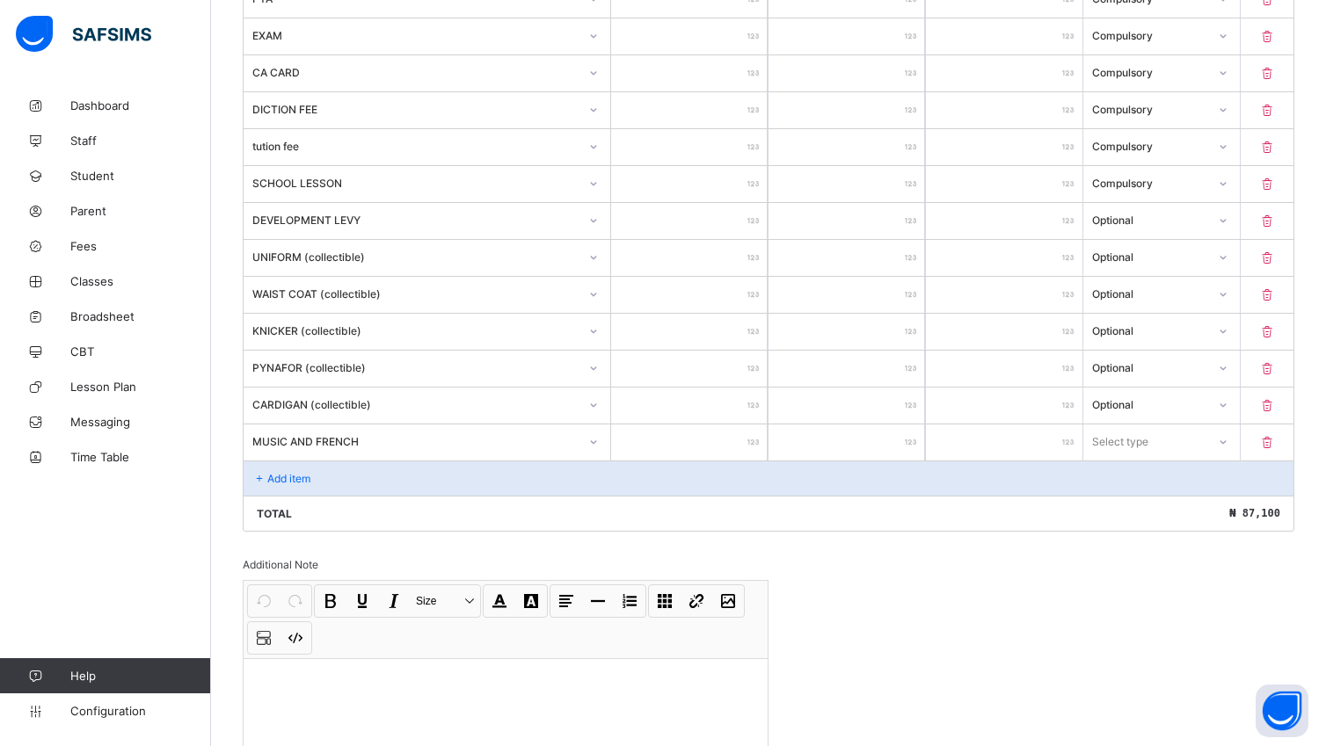
type input "****"
click at [1227, 450] on icon at bounding box center [1222, 441] width 11 height 18
click at [1227, 448] on icon at bounding box center [1222, 441] width 11 height 18
click at [1222, 476] on div "Compulsory" at bounding box center [1161, 479] width 155 height 27
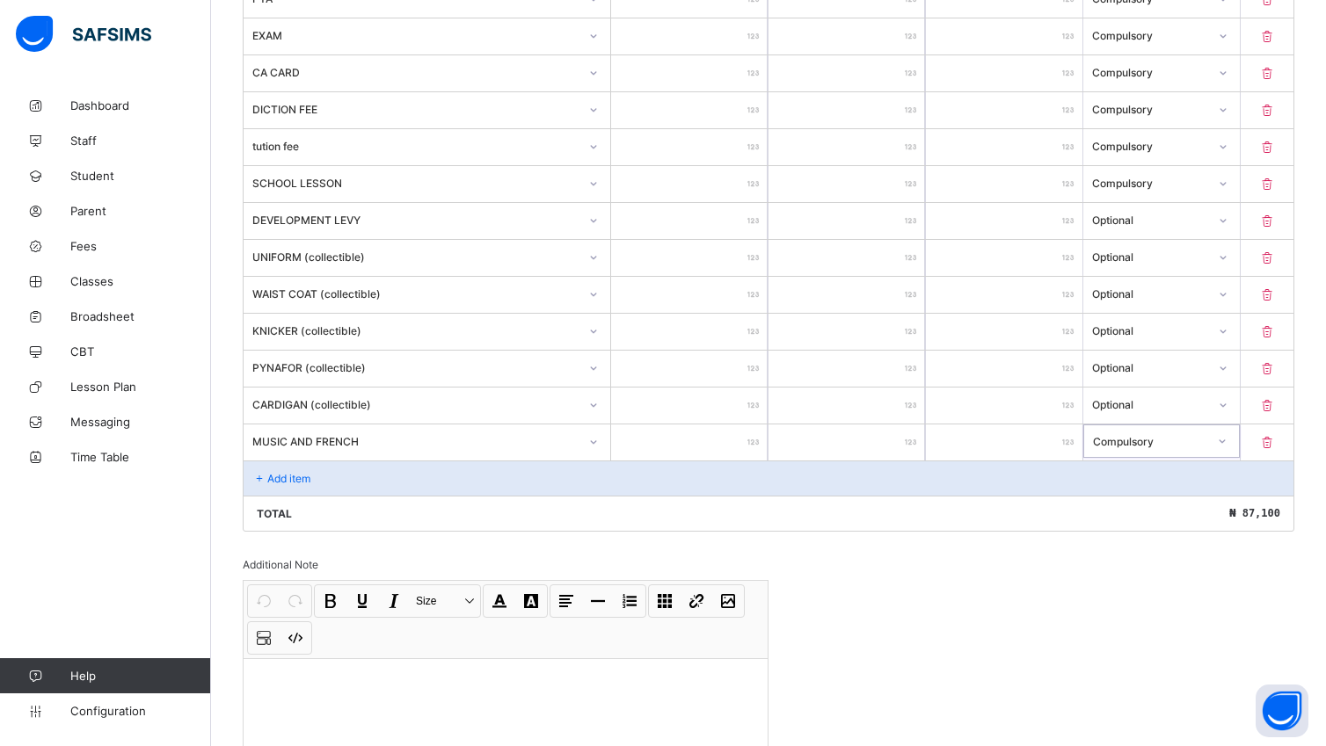
click at [599, 414] on icon at bounding box center [593, 405] width 11 height 18
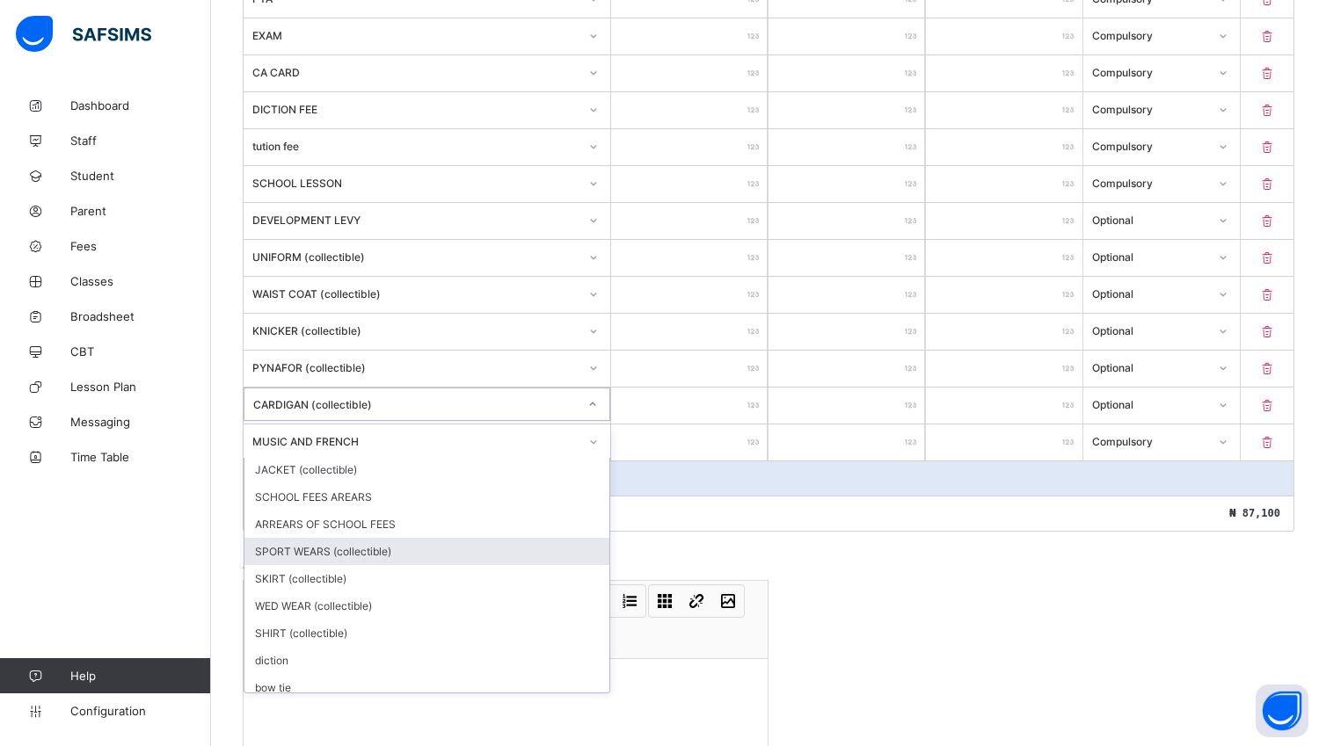
click at [315, 557] on div "SPORT WEARS (collectible)" at bounding box center [426, 551] width 365 height 27
click at [596, 413] on icon at bounding box center [592, 405] width 11 height 18
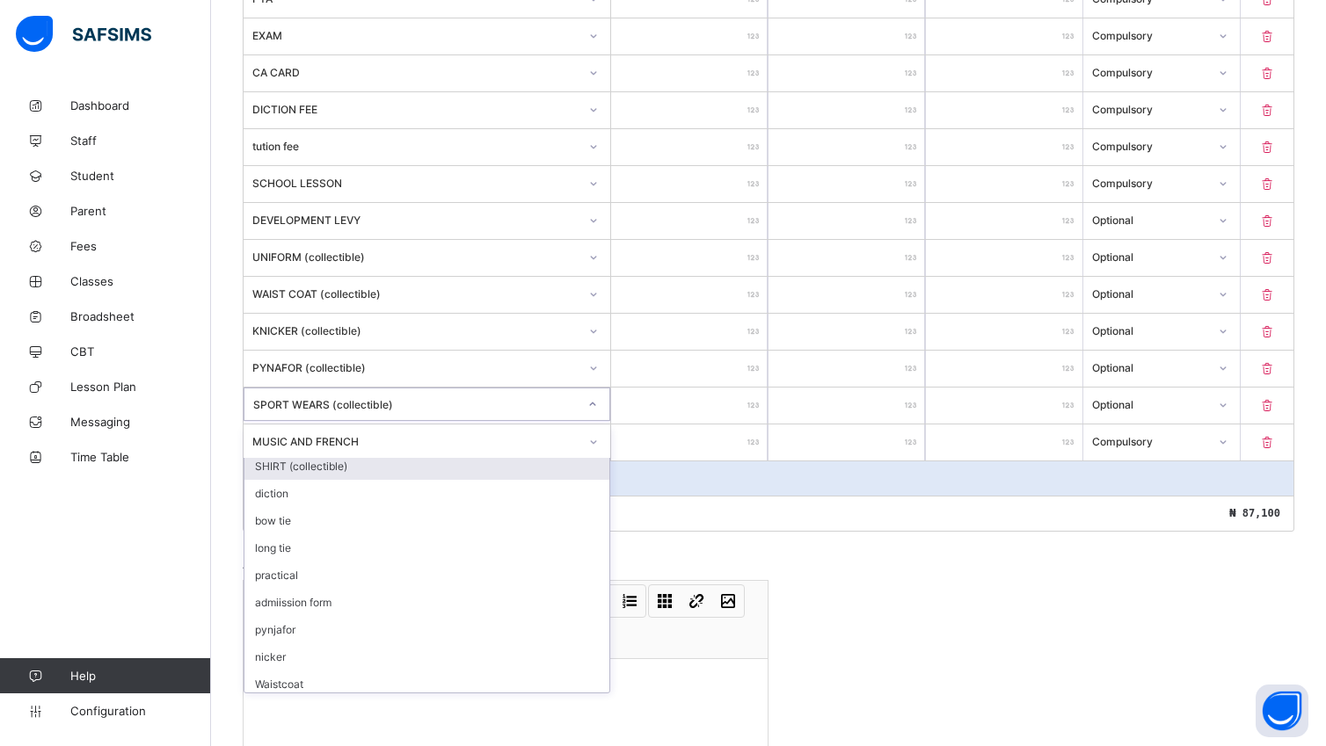
scroll to position [0, 0]
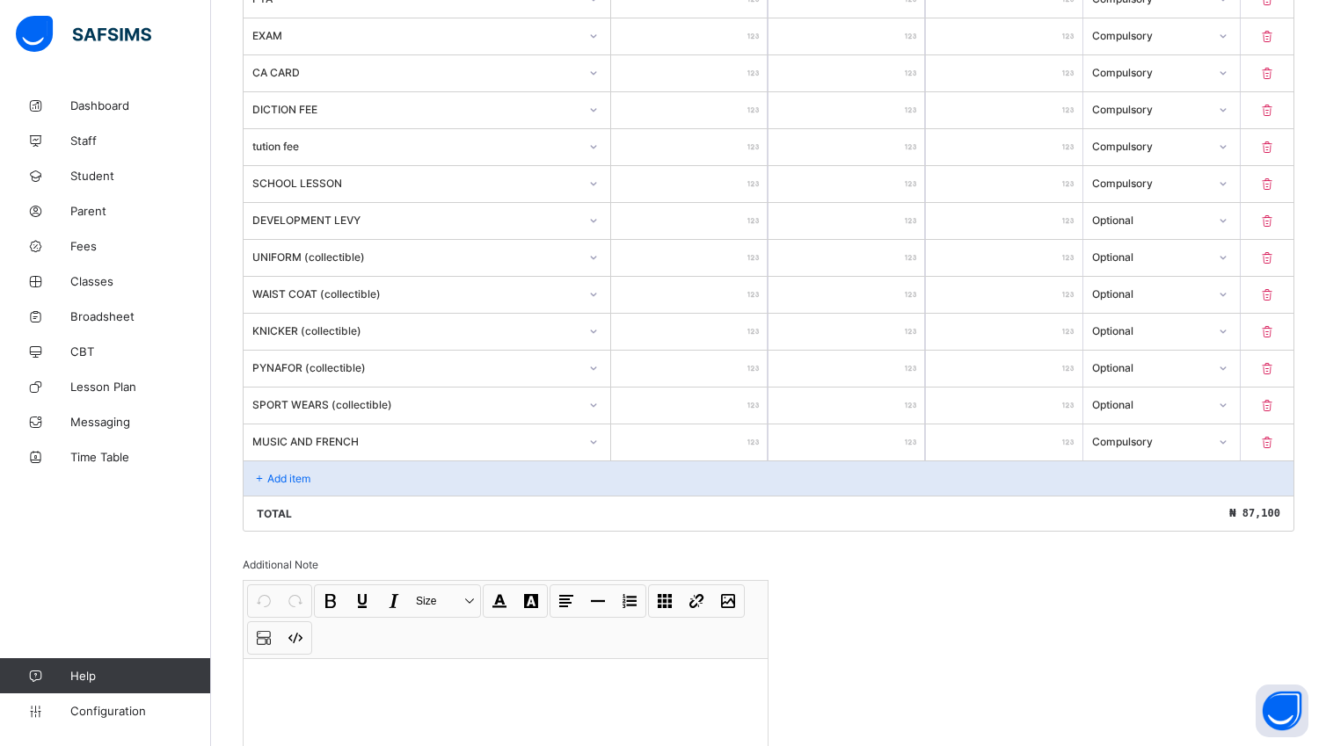
click at [447, 486] on div "Add item" at bounding box center [768, 478] width 1050 height 35
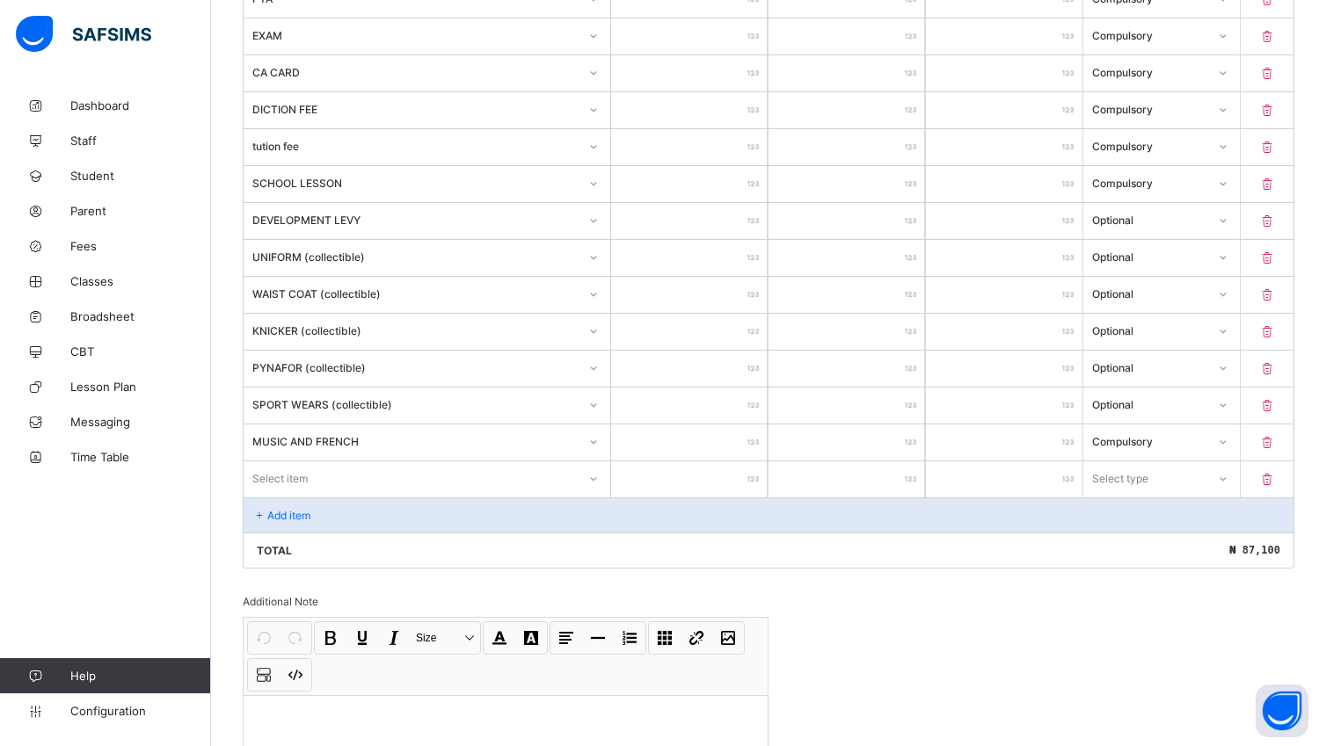
click at [601, 489] on div "Select item" at bounding box center [426, 477] width 367 height 33
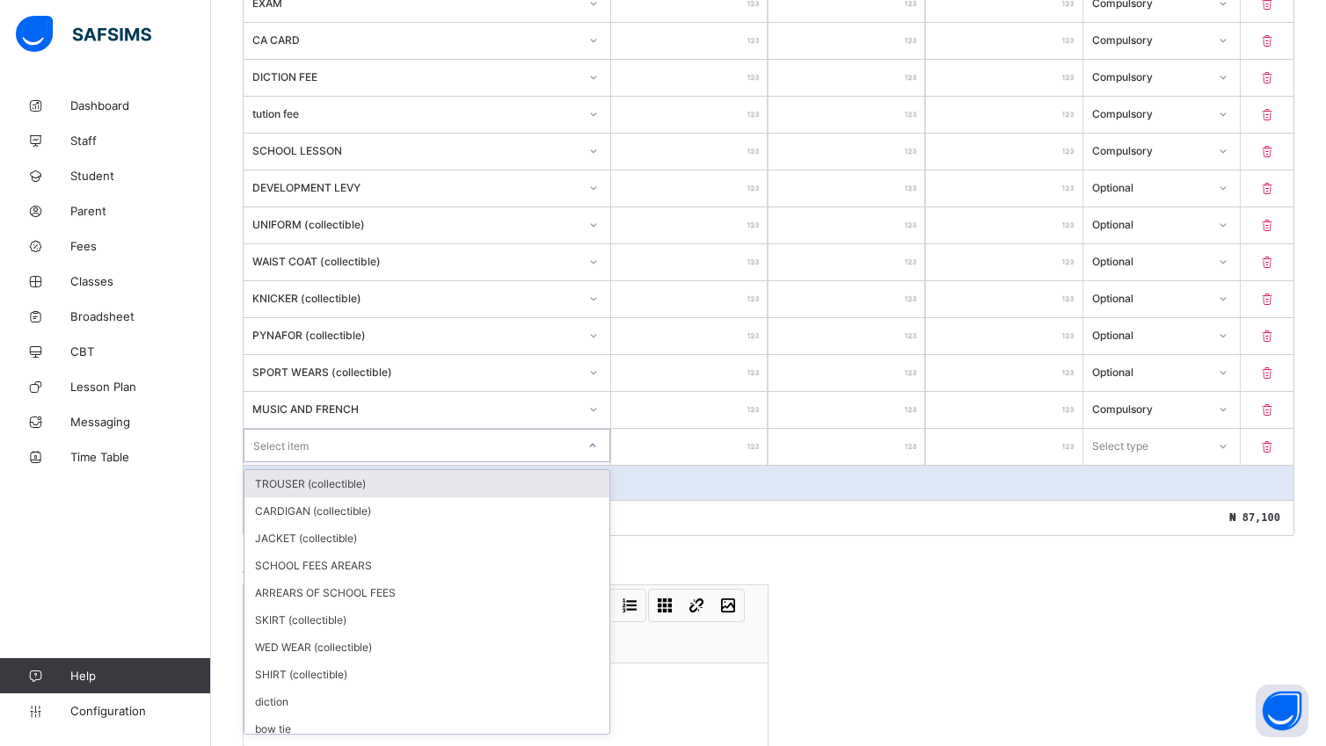
scroll to position [615, 0]
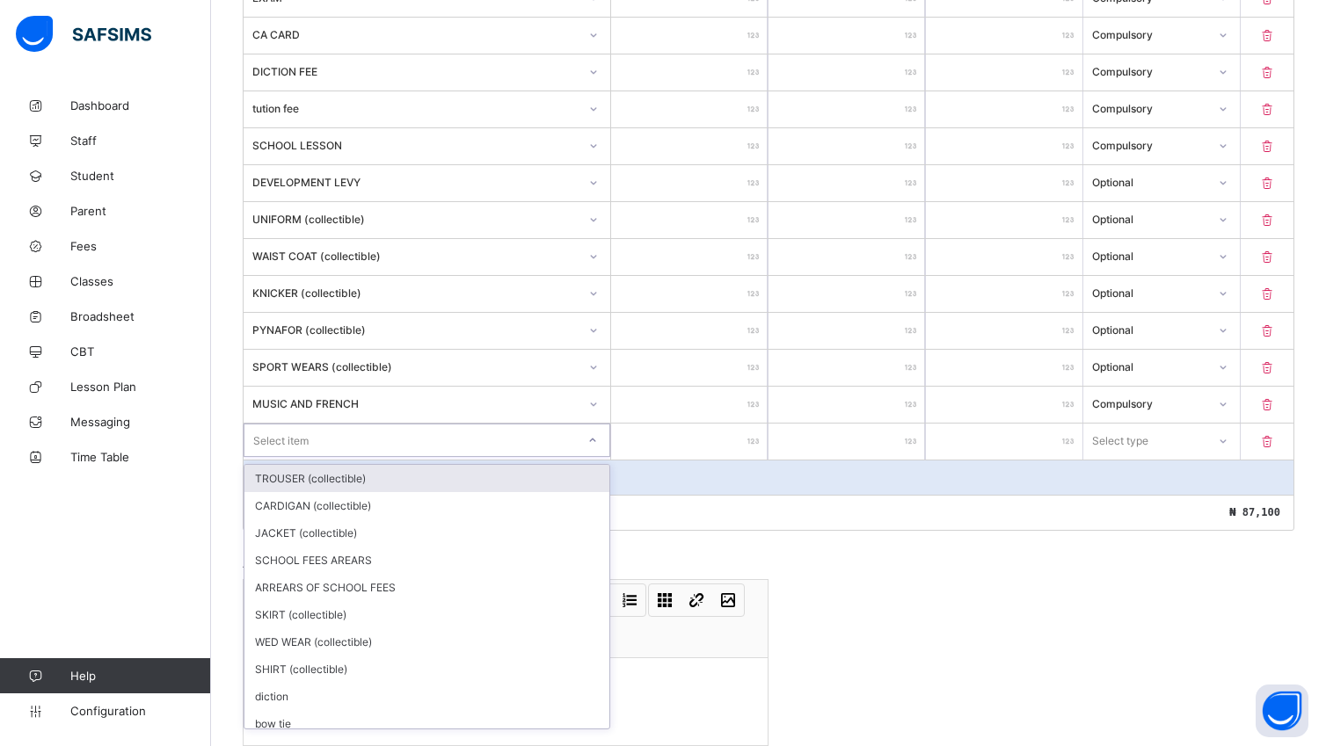
click at [423, 371] on div "SPORT WEARS (collectible)" at bounding box center [415, 366] width 326 height 13
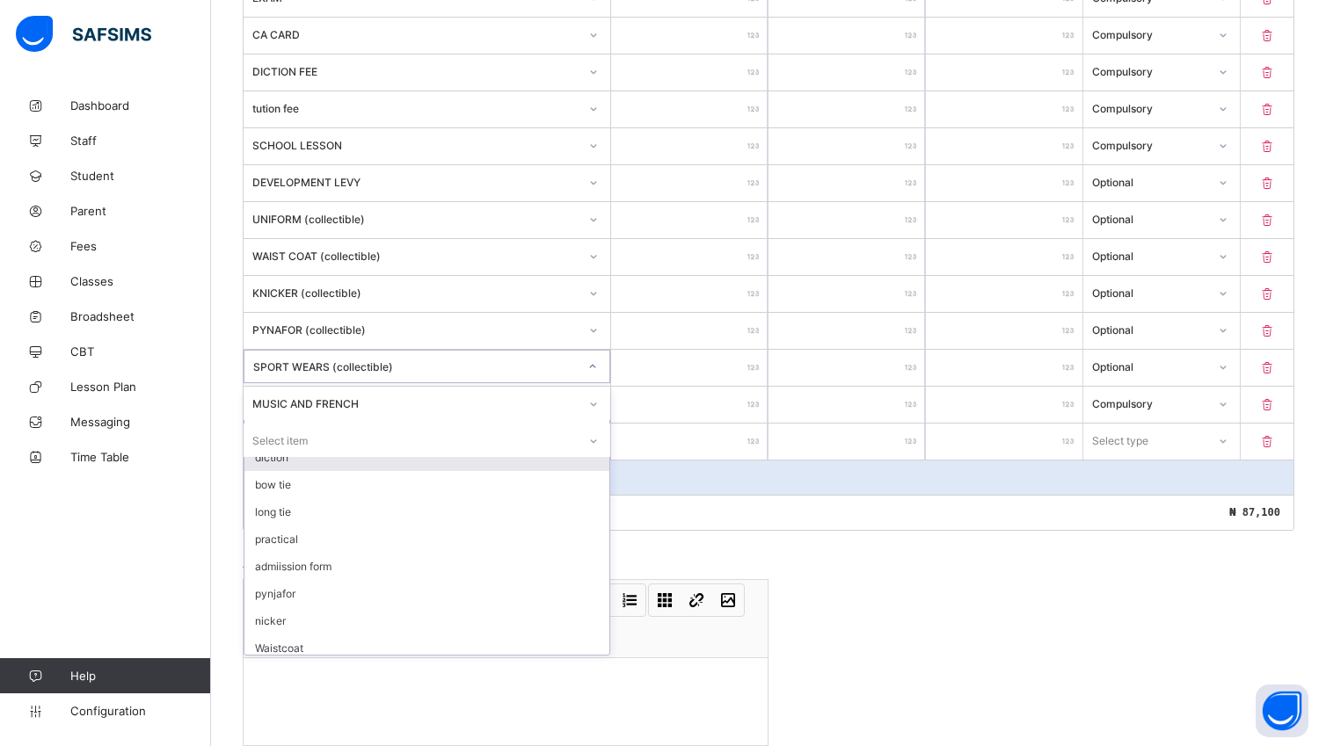
scroll to position [167, 0]
click at [596, 447] on icon at bounding box center [593, 441] width 11 height 18
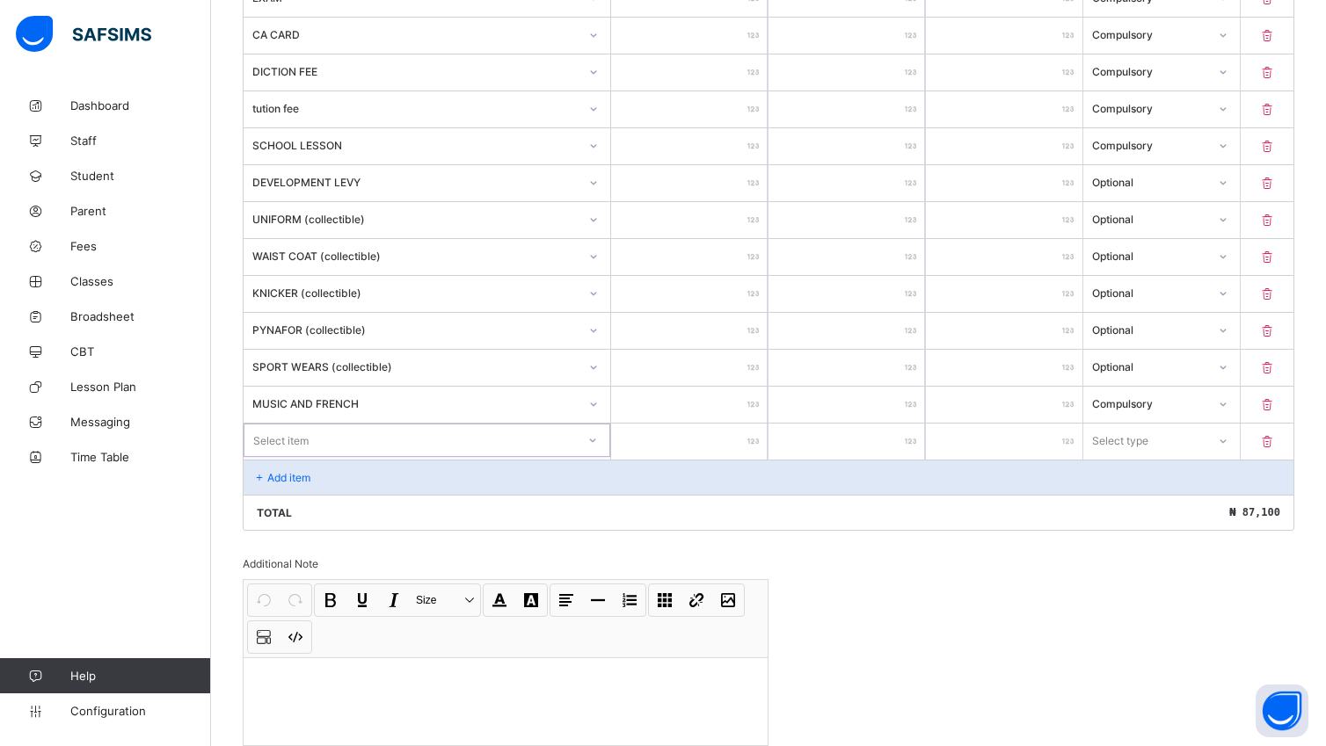
click at [596, 447] on icon at bounding box center [592, 441] width 11 height 18
click at [767, 412] on input "****" at bounding box center [689, 405] width 156 height 36
click at [803, 443] on input "*" at bounding box center [846, 442] width 156 height 36
click at [1275, 447] on icon at bounding box center [1267, 441] width 18 height 15
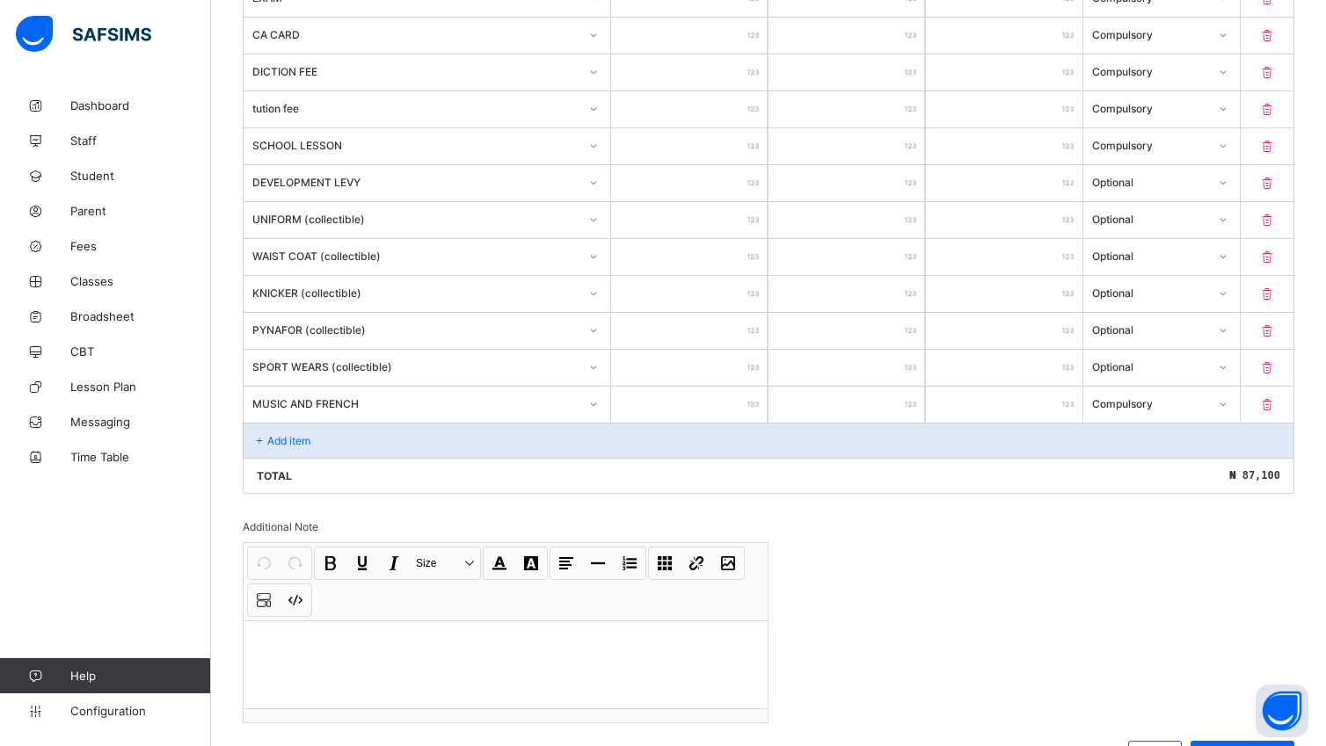
click at [599, 371] on icon at bounding box center [593, 368] width 11 height 18
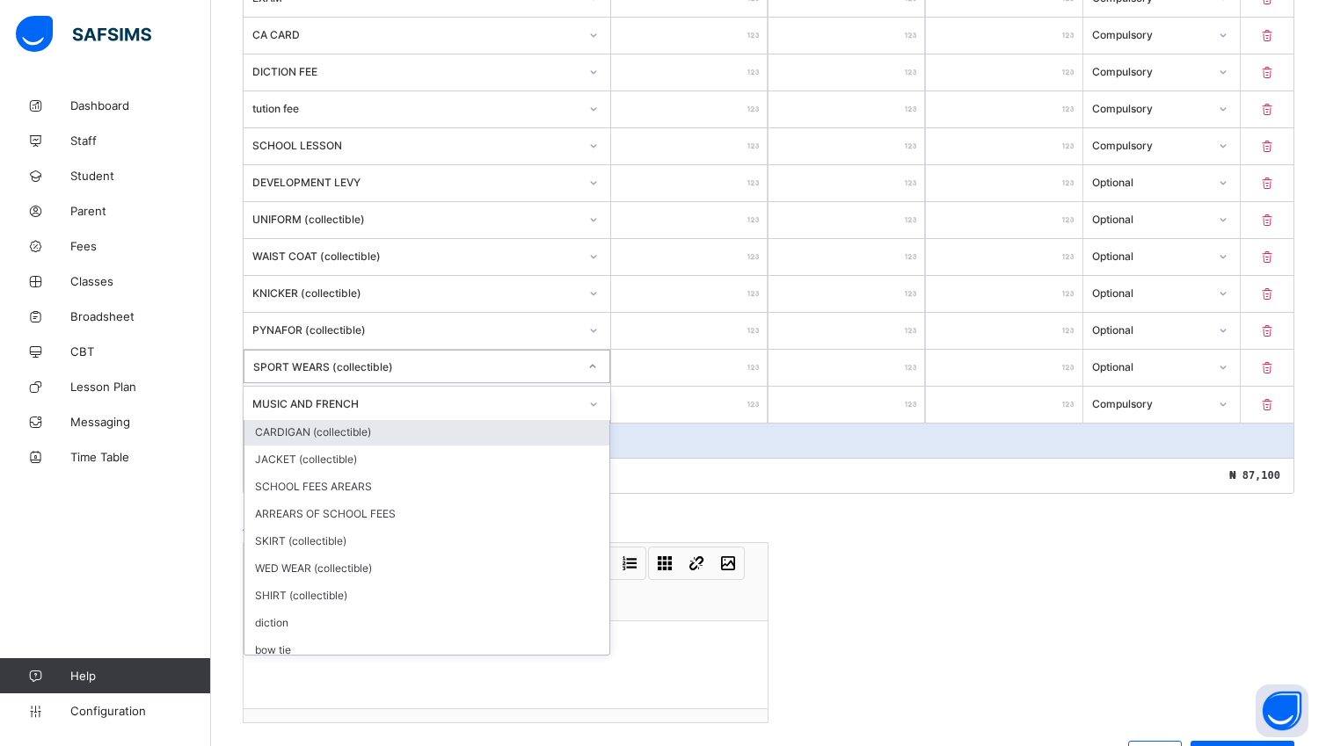
click at [352, 440] on div "CARDIGAN (collectible)" at bounding box center [426, 431] width 365 height 27
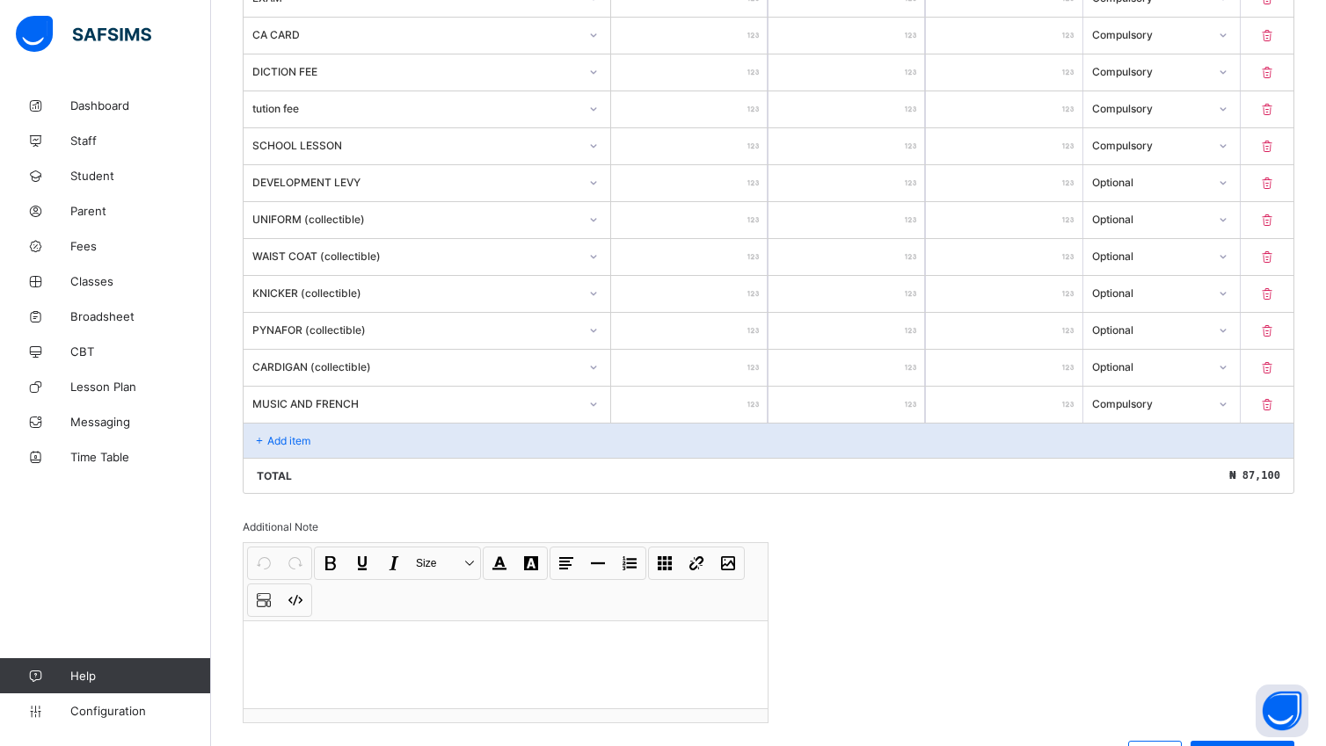
drag, startPoint x: 209, startPoint y: 514, endPoint x: 173, endPoint y: 508, distance: 36.6
click at [173, 508] on div "Dashboard Staff Student Parent Fees Classes Broadsheet CBT Lesson Plan Messagin…" at bounding box center [105, 408] width 211 height 676
click at [410, 447] on div "Add item" at bounding box center [768, 440] width 1050 height 35
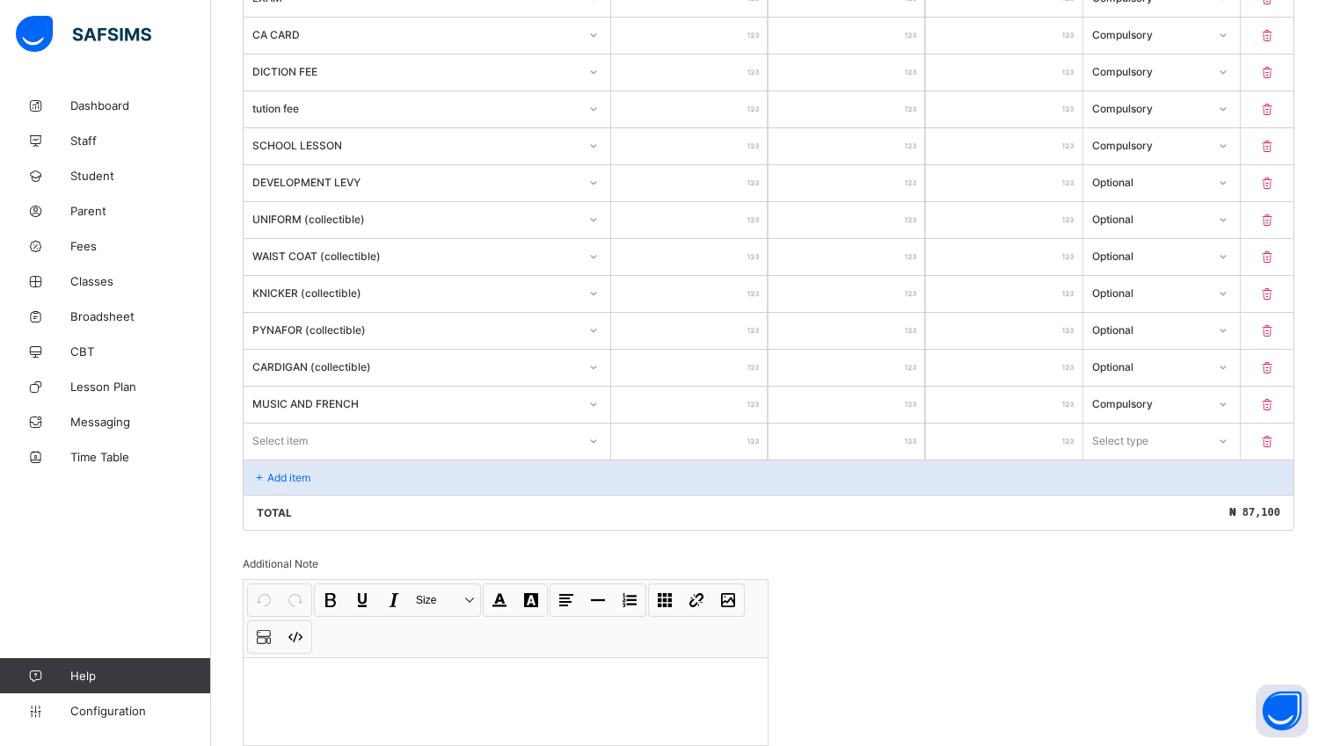
click at [599, 447] on icon at bounding box center [593, 441] width 11 height 18
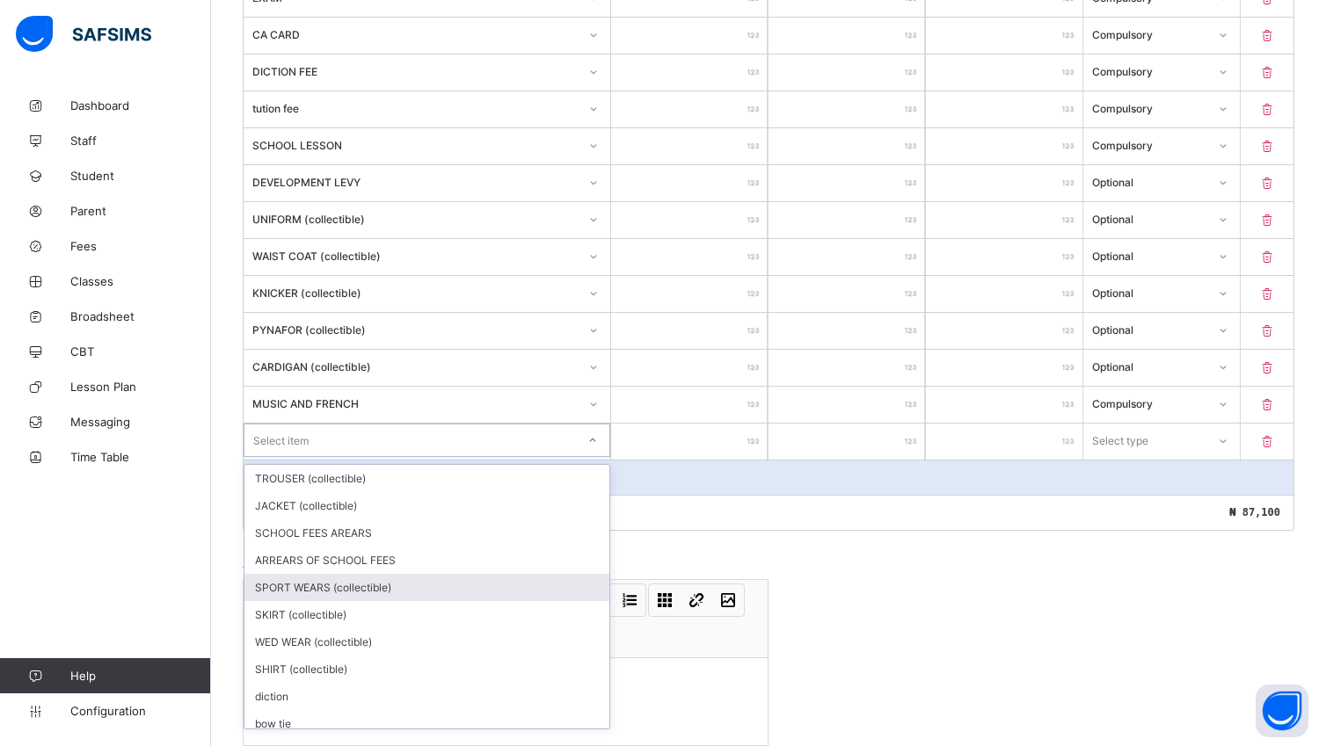
click at [415, 588] on div "SPORT WEARS (collectible)" at bounding box center [426, 587] width 365 height 27
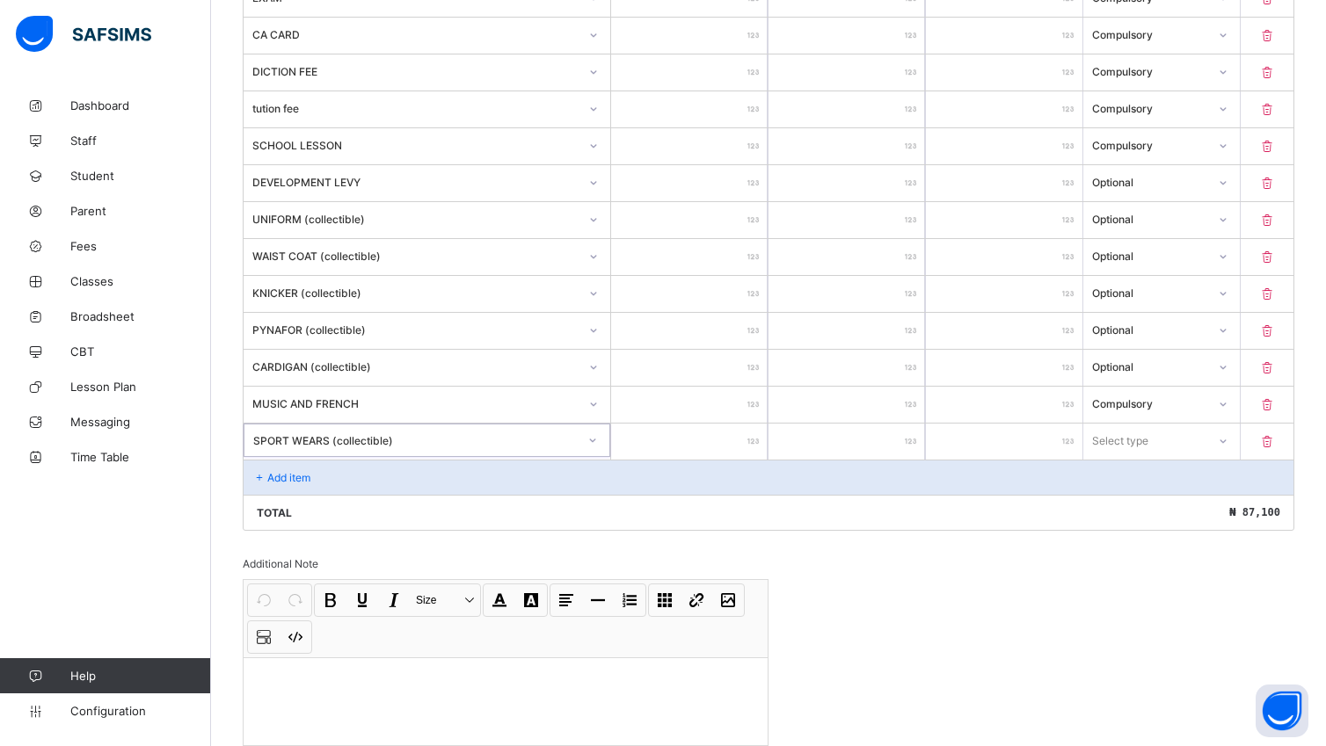
click at [724, 448] on input "number" at bounding box center [689, 442] width 156 height 36
type input "**"
type input "****"
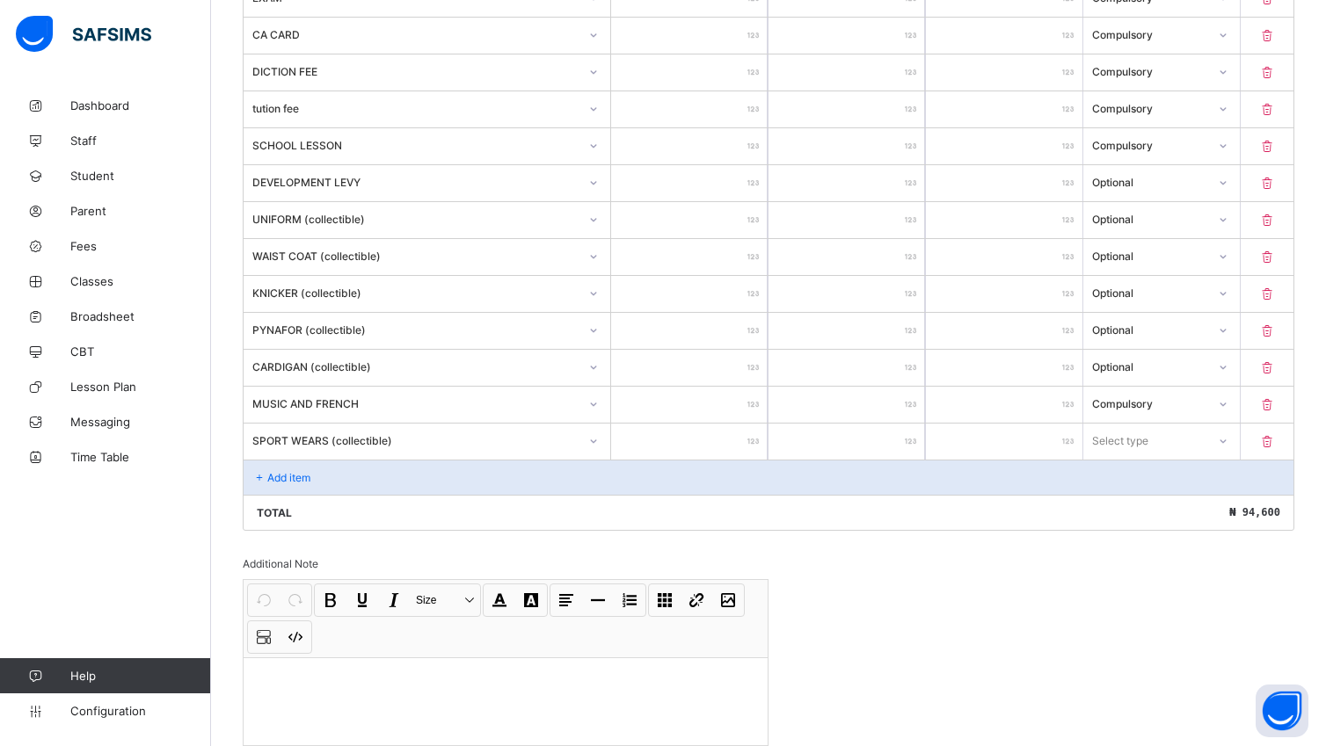
type input "****"
click at [1227, 449] on icon at bounding box center [1222, 441] width 11 height 18
click at [1168, 504] on div "Optional" at bounding box center [1161, 505] width 155 height 27
click at [258, 447] on div "SPORT WEARS (collectible)" at bounding box center [415, 440] width 326 height 13
click at [716, 530] on div "Total ₦ 94,600" at bounding box center [768, 512] width 1050 height 35
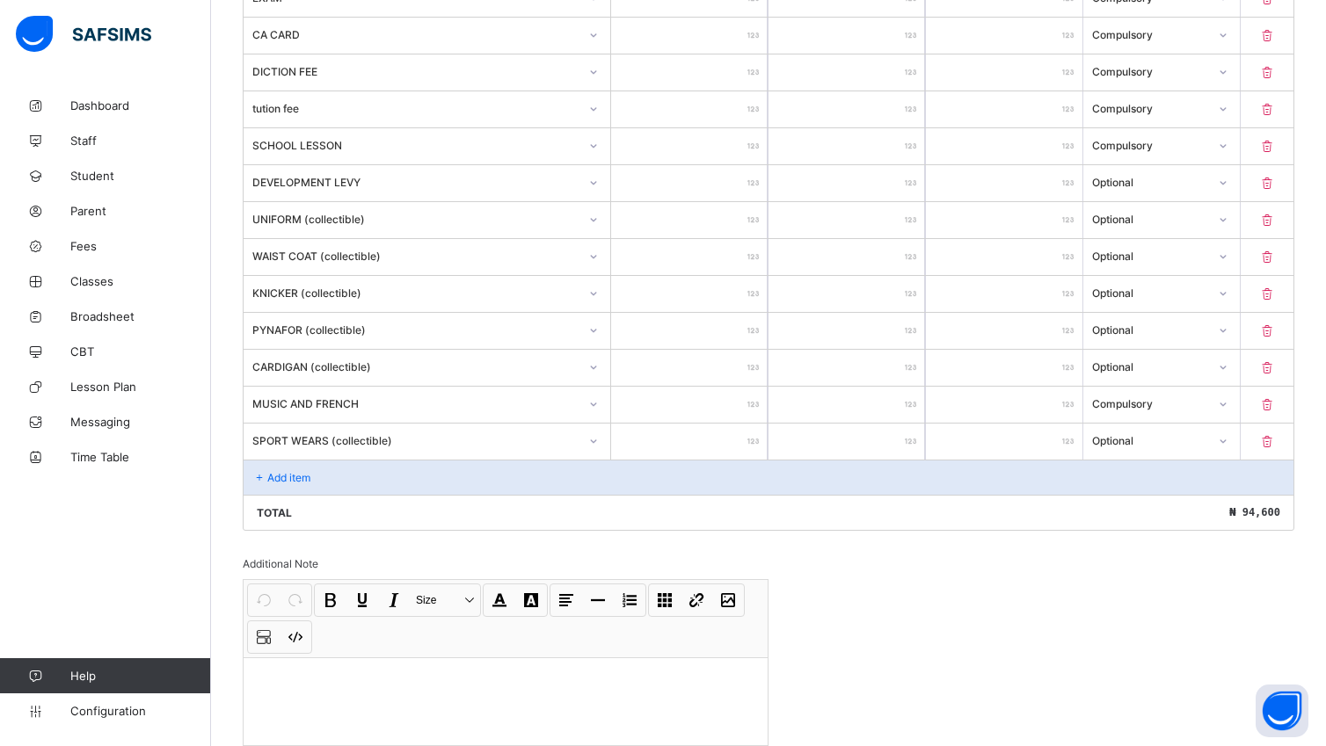
click at [716, 530] on div "Total ₦ 94,600" at bounding box center [768, 512] width 1050 height 35
click at [356, 482] on div "Add item" at bounding box center [768, 477] width 1050 height 35
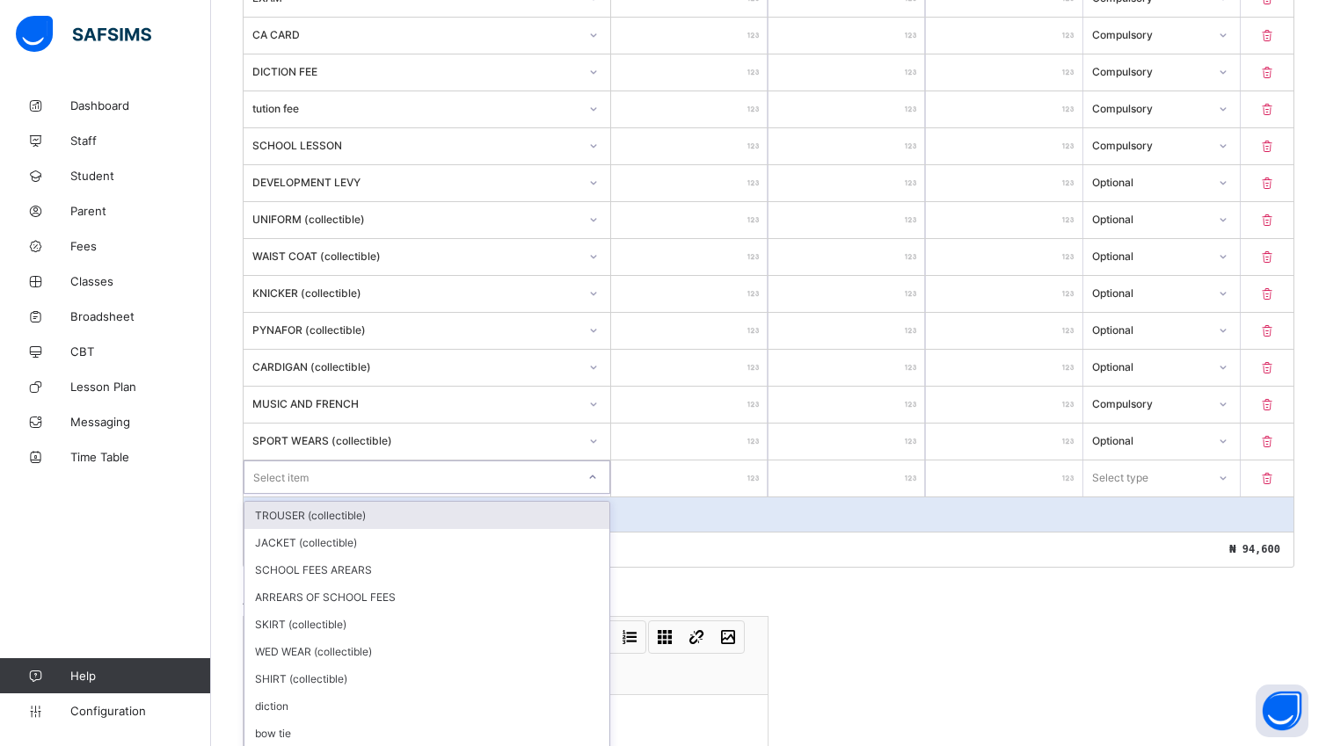
click at [600, 490] on div "option TROUSER (collectible) focused, 1 of 15. 15 results available. Use Up and…" at bounding box center [426, 477] width 367 height 33
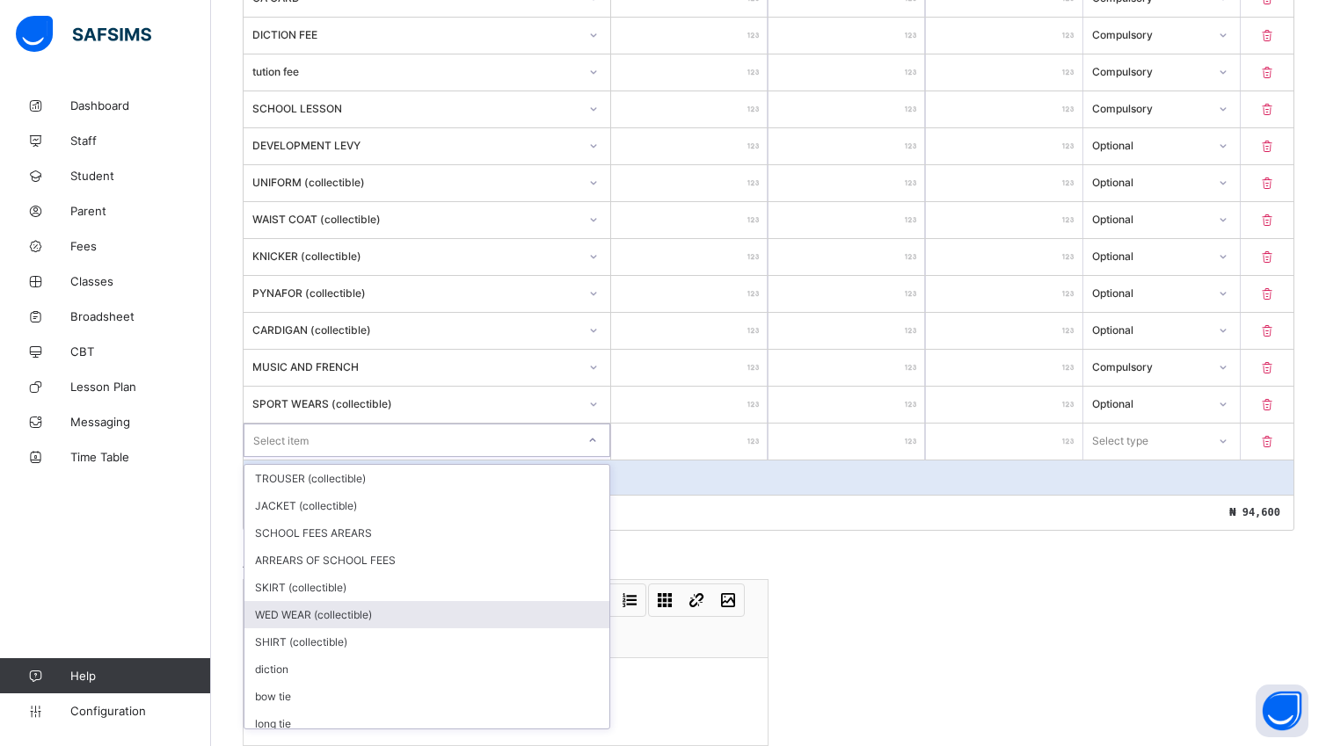
click at [388, 616] on div "WED WEAR (collectible)" at bounding box center [426, 614] width 365 height 27
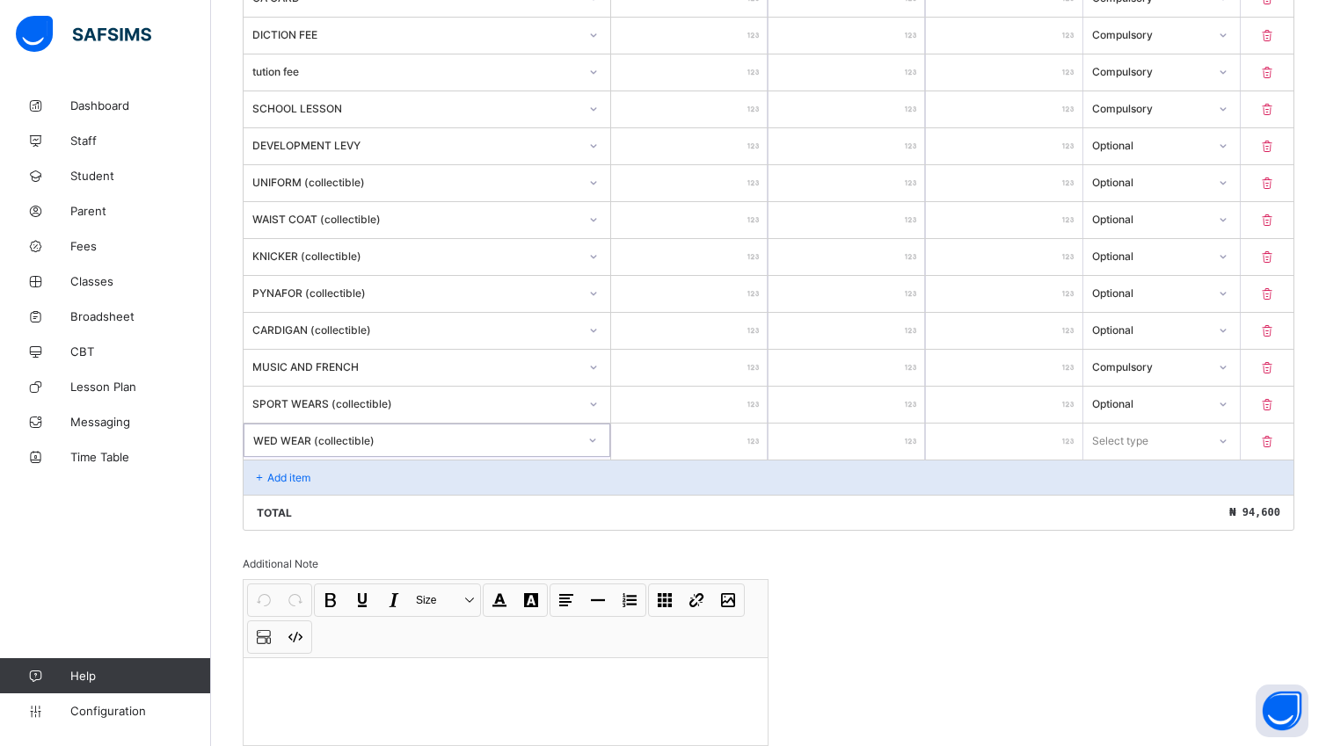
click at [744, 448] on input "number" at bounding box center [689, 442] width 156 height 36
type input "**"
type input "****"
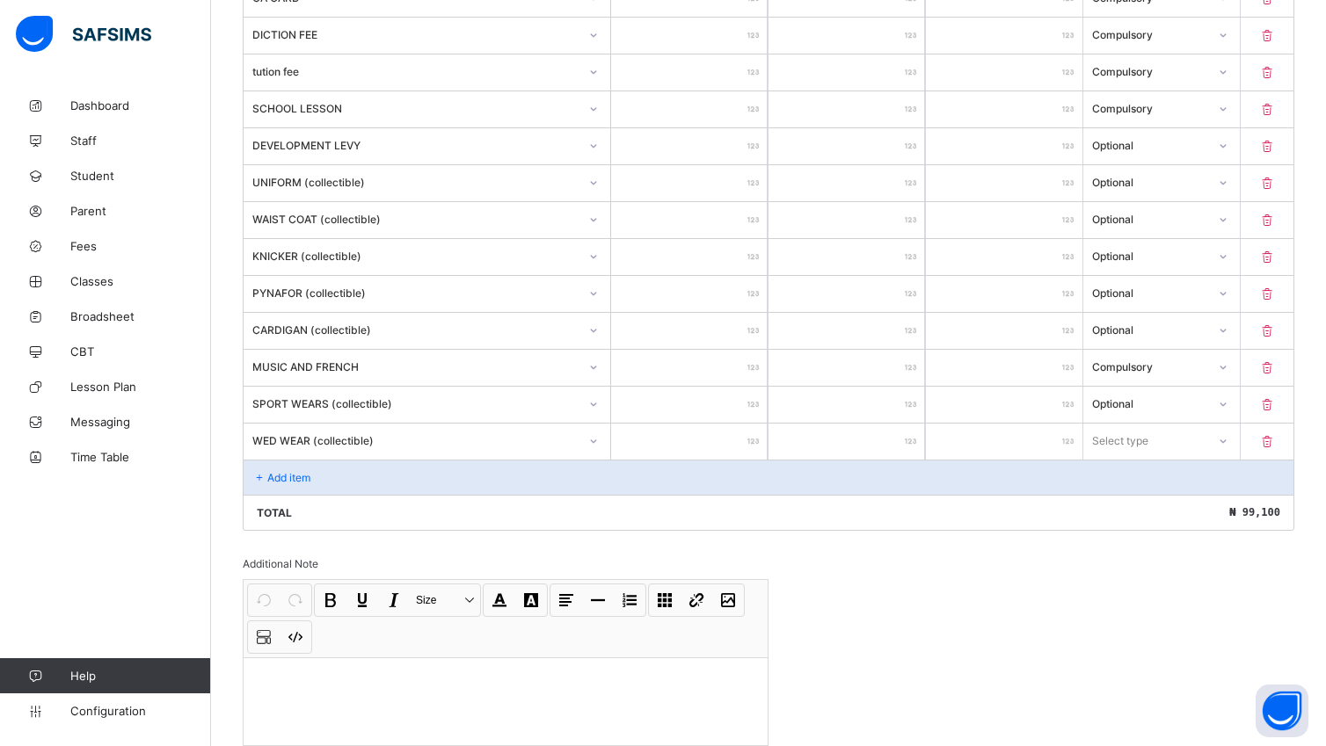
type input "****"
click at [1238, 454] on div at bounding box center [1223, 441] width 30 height 28
click at [1190, 508] on div "Optional" at bounding box center [1161, 505] width 155 height 27
click at [328, 486] on div "Add item" at bounding box center [768, 477] width 1050 height 35
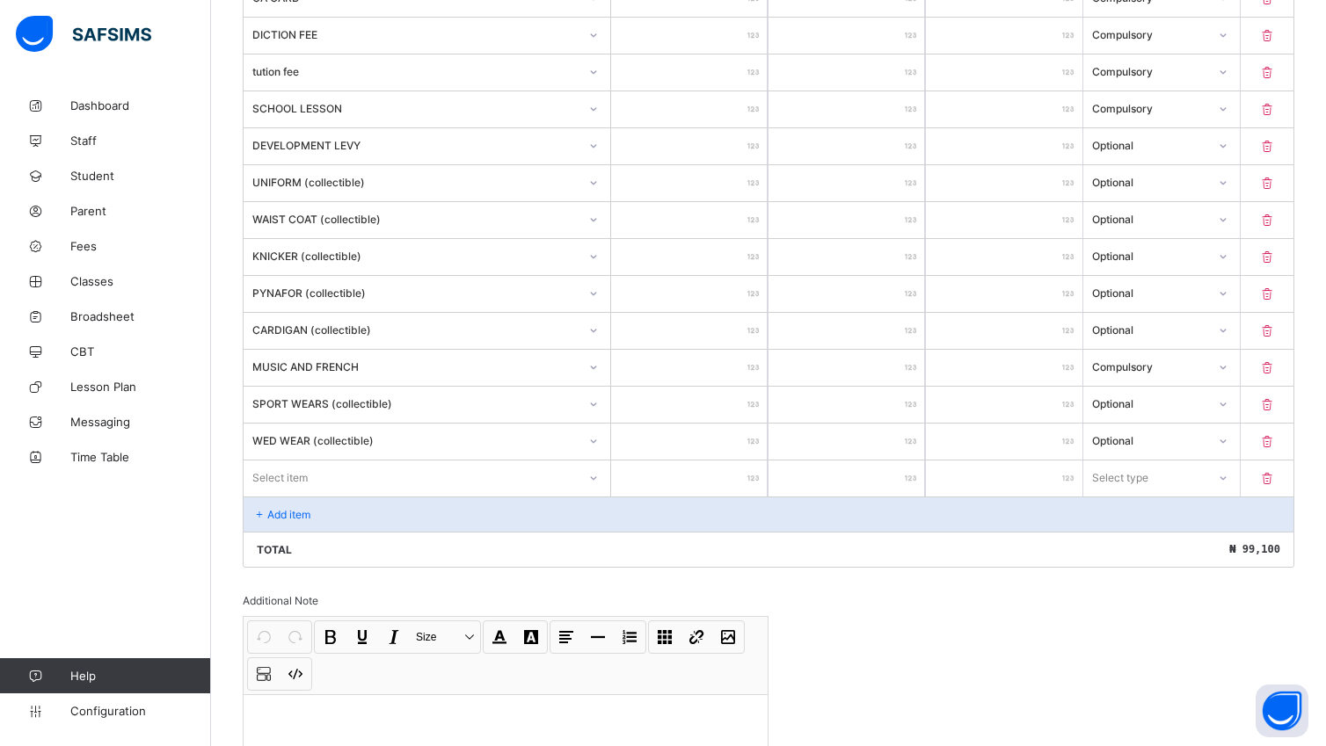
click at [598, 490] on div "Select item" at bounding box center [426, 477] width 367 height 33
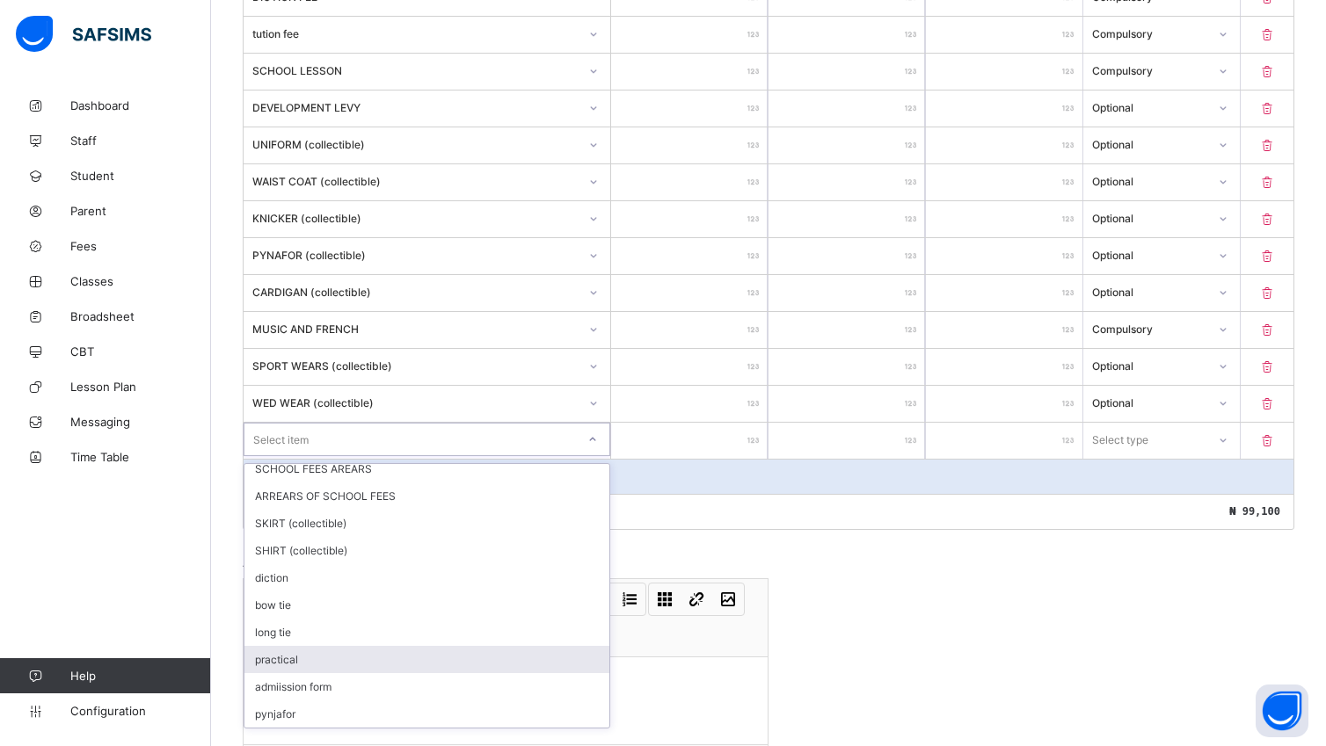
scroll to position [65, 0]
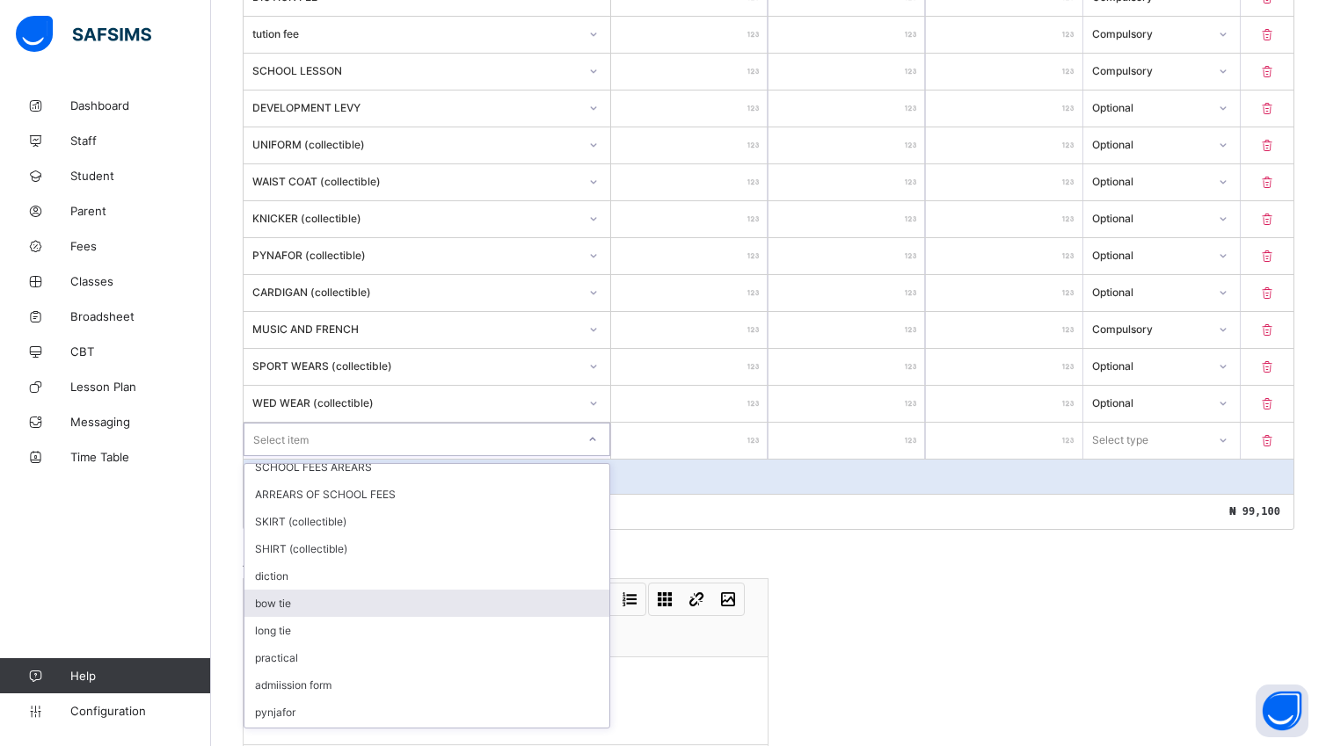
click at [350, 608] on div "bow tie" at bounding box center [426, 603] width 365 height 27
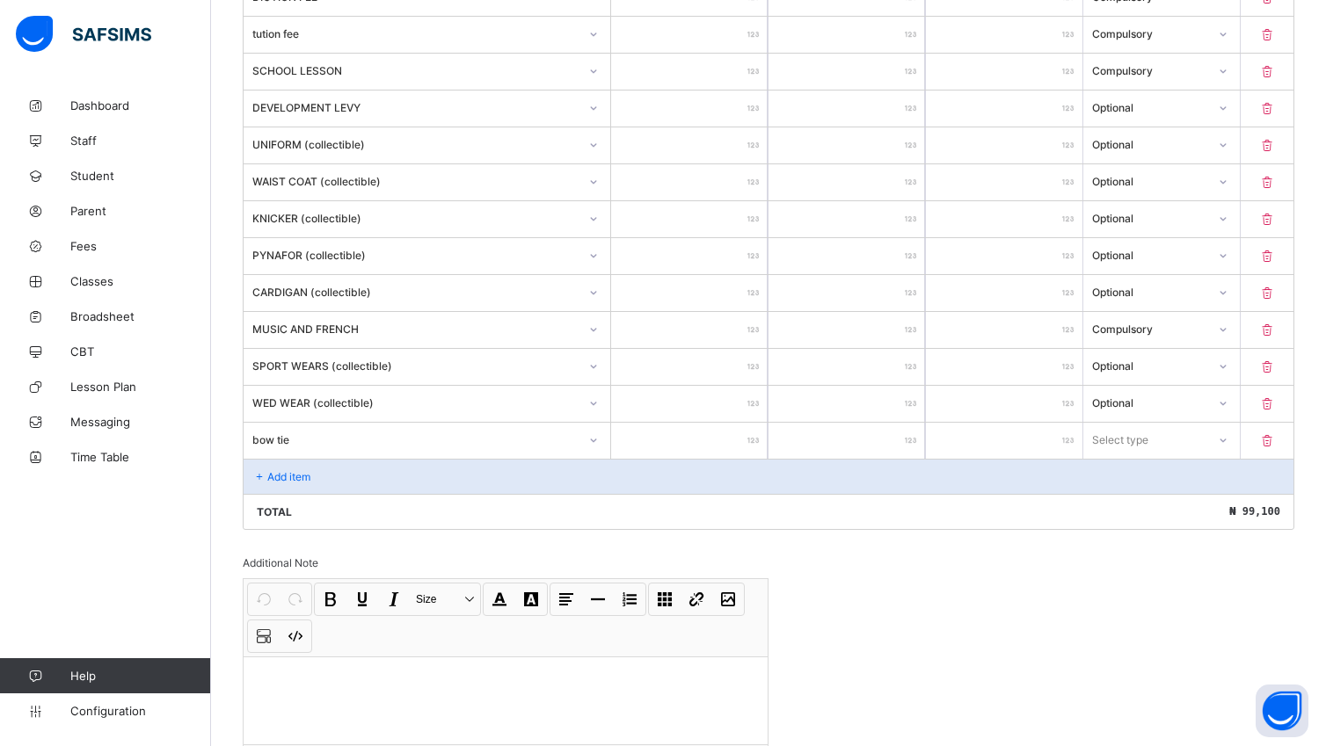
click at [725, 451] on input "number" at bounding box center [689, 441] width 156 height 36
click at [736, 450] on input "number" at bounding box center [689, 441] width 156 height 36
type input "*"
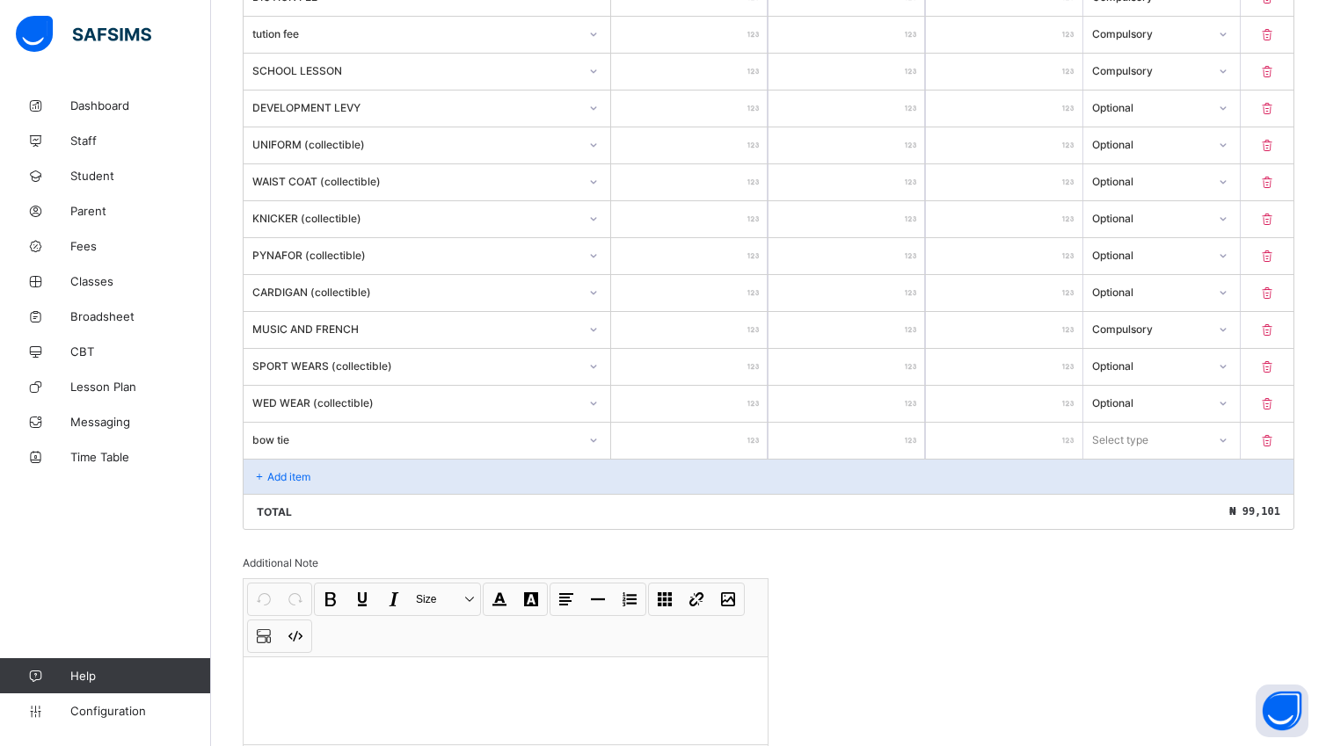
type input "****"
click at [1238, 454] on div at bounding box center [1223, 440] width 30 height 28
click at [1215, 513] on div "Optional" at bounding box center [1161, 504] width 155 height 27
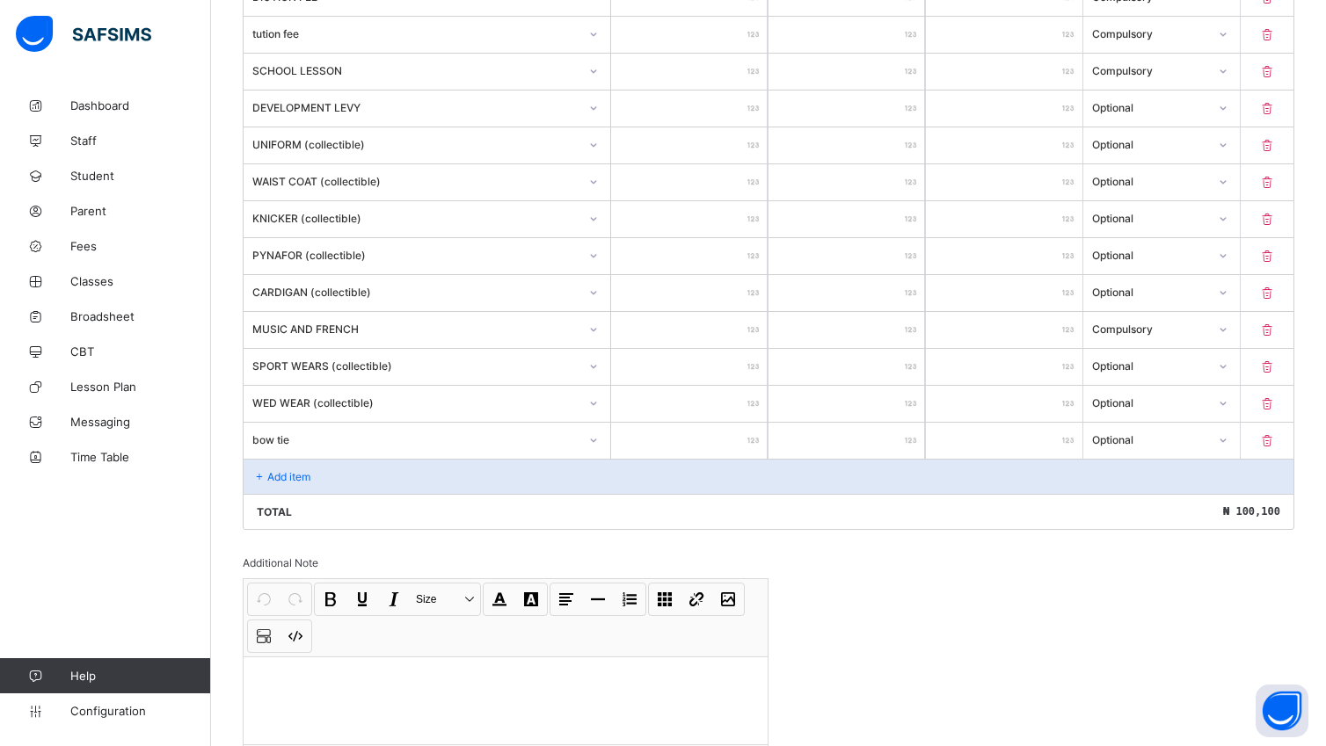
click at [362, 494] on div "Add item" at bounding box center [768, 476] width 1050 height 35
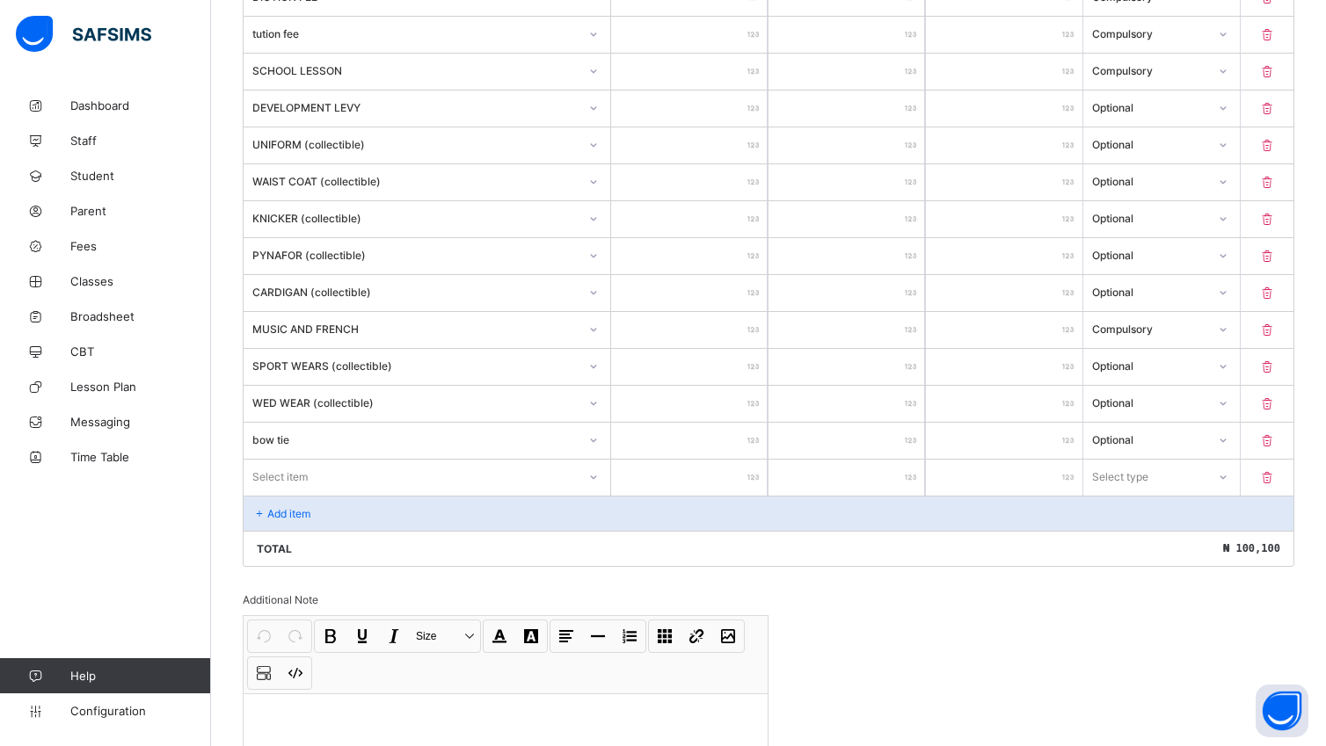
click at [603, 490] on div "Select item" at bounding box center [426, 476] width 367 height 33
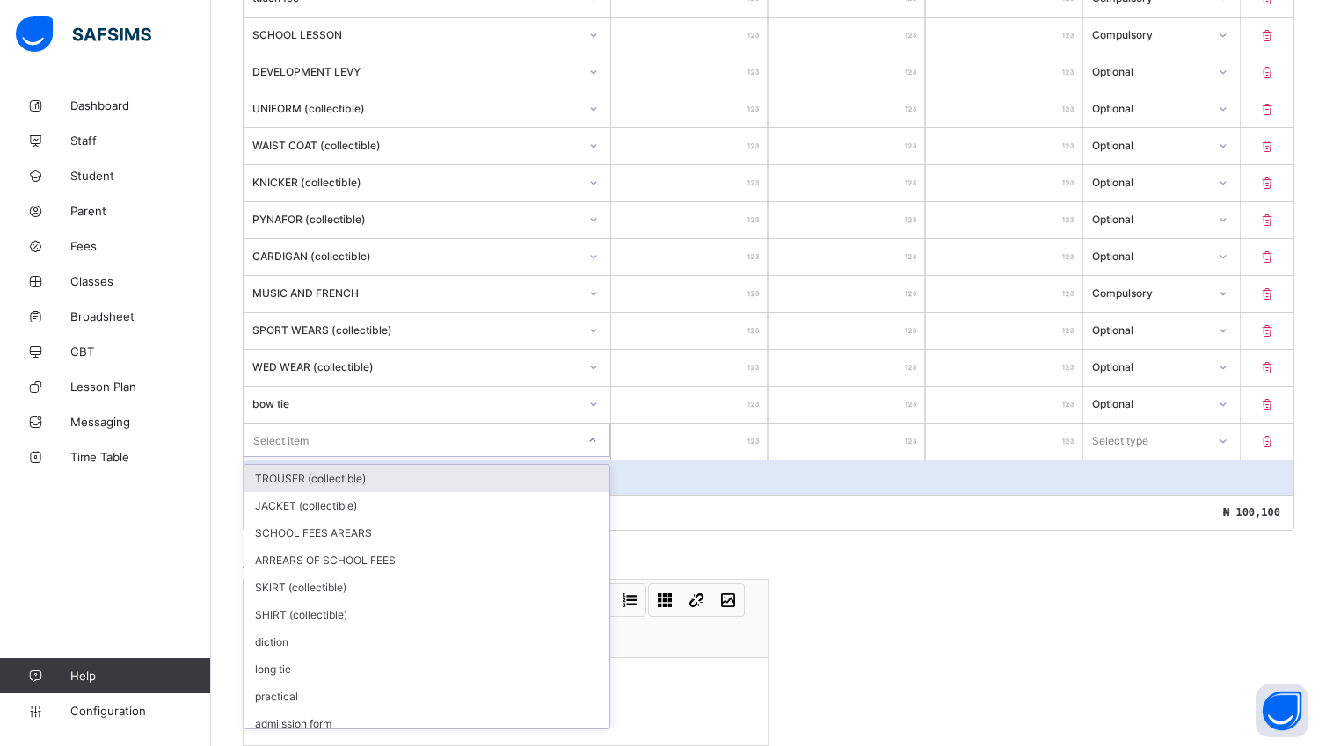
scroll to position [728, 0]
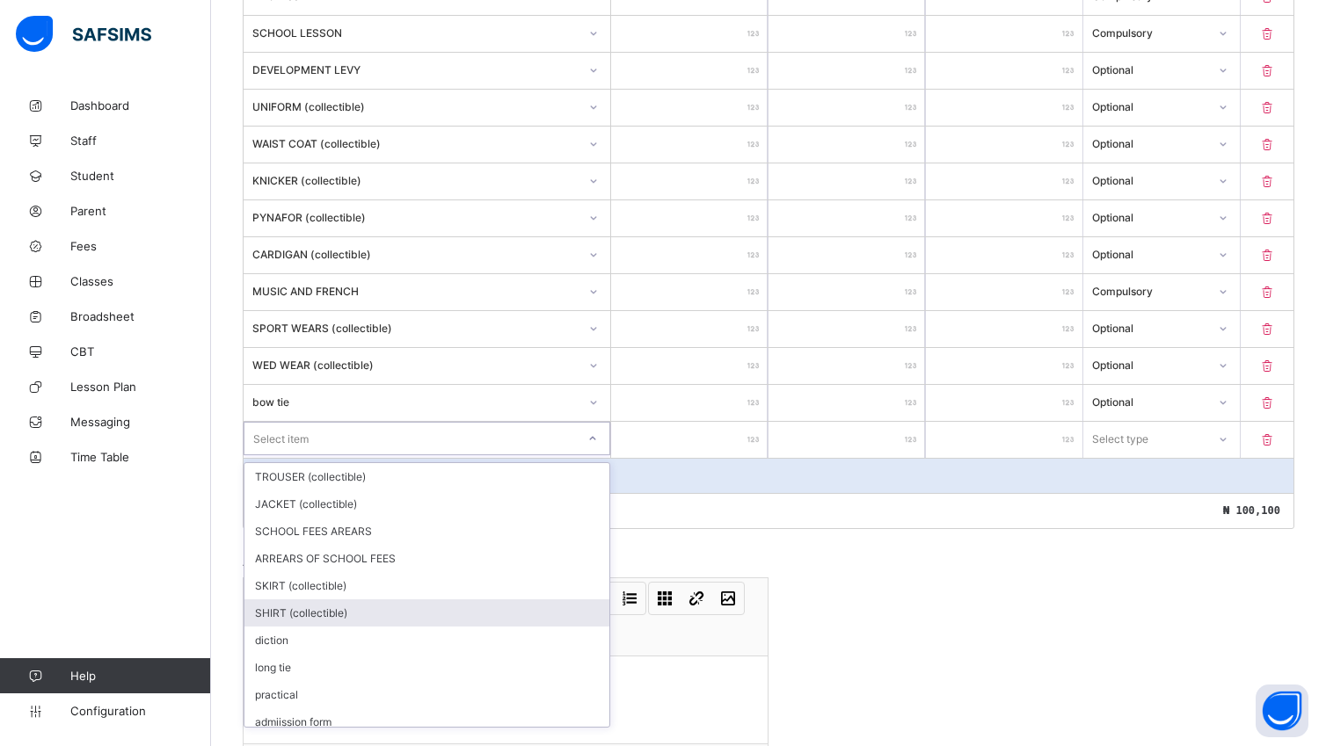
click at [543, 614] on div "SHIRT (collectible)" at bounding box center [426, 613] width 365 height 27
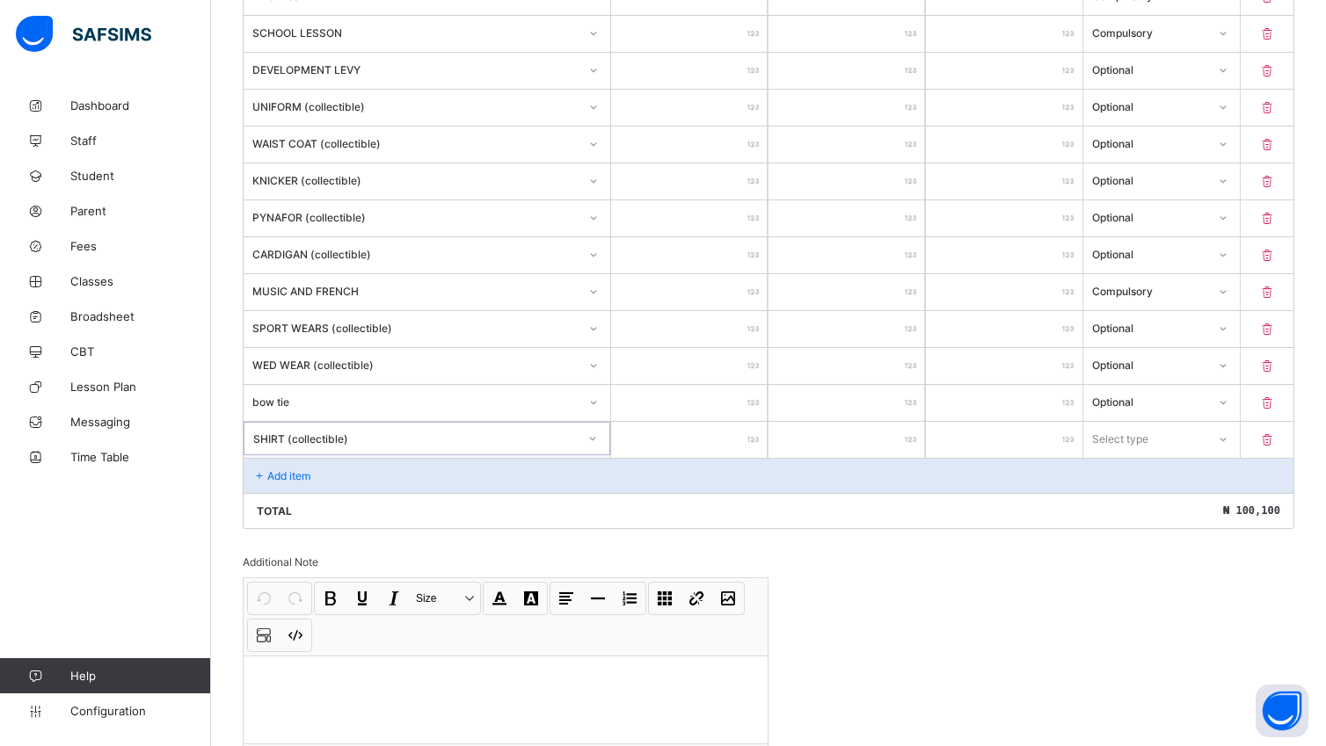
click at [722, 457] on input "number" at bounding box center [689, 440] width 156 height 36
type input "*"
type input "****"
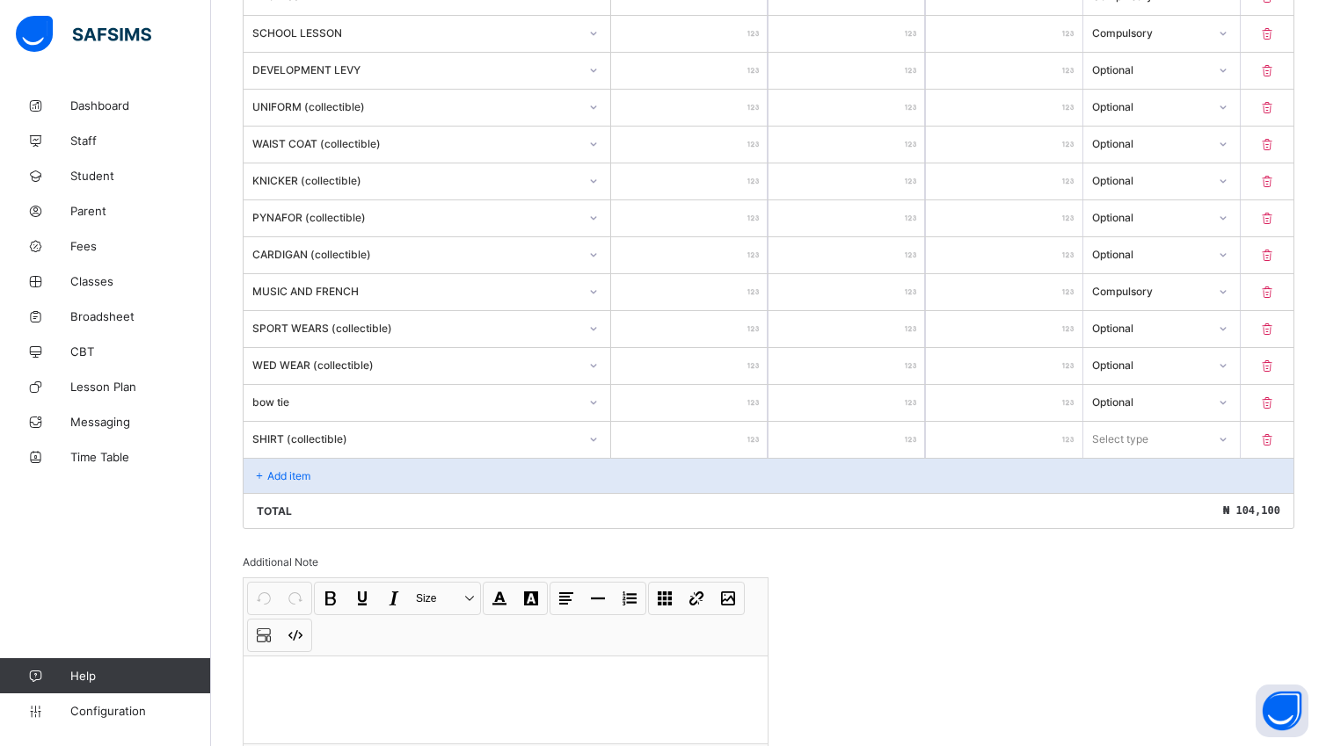
type input "****"
click at [1227, 447] on icon at bounding box center [1222, 439] width 11 height 18
click at [1157, 518] on div "Optional" at bounding box center [1161, 504] width 155 height 27
click at [313, 491] on div "Add item" at bounding box center [768, 475] width 1050 height 35
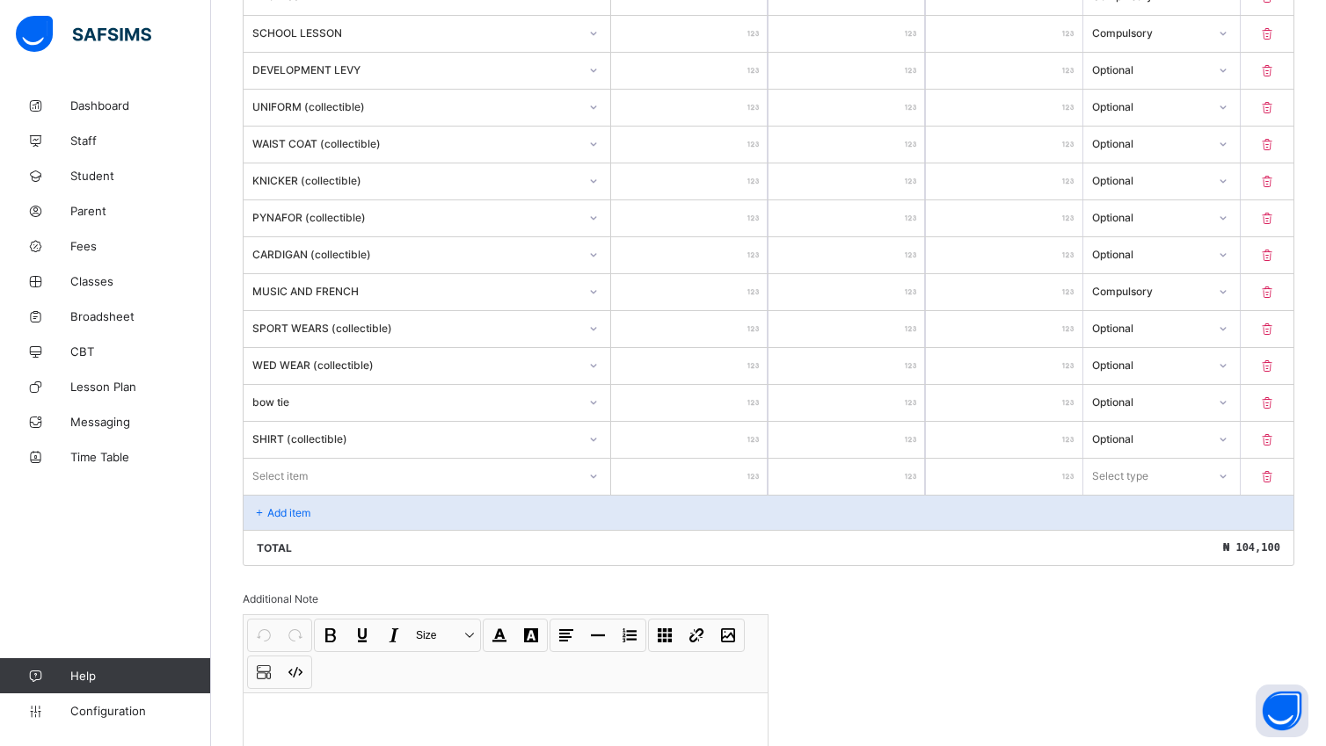
click at [601, 487] on div "Item Name Unit Price [ ₦ ] Qty Sub Total [ ₦ ] Item Type MEDICAL *** * *** Comp…" at bounding box center [768, 162] width 1051 height 808
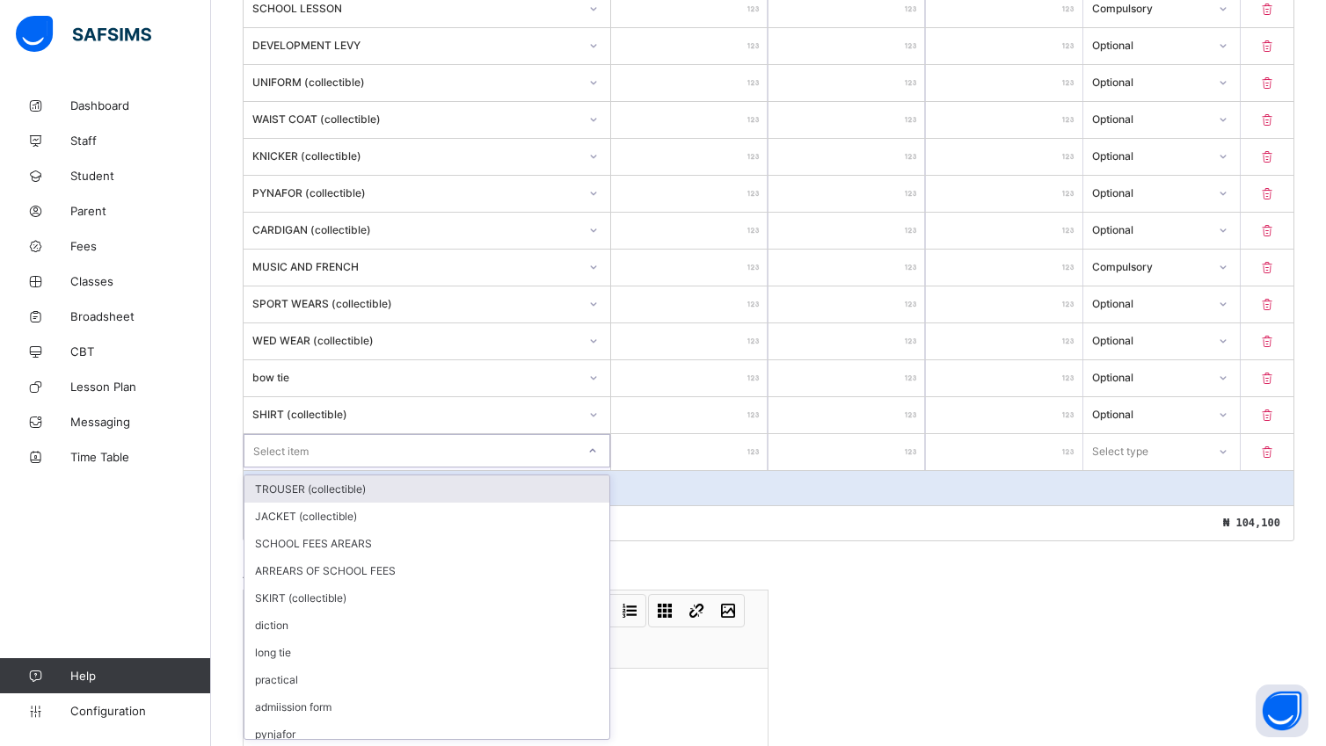
scroll to position [765, 0]
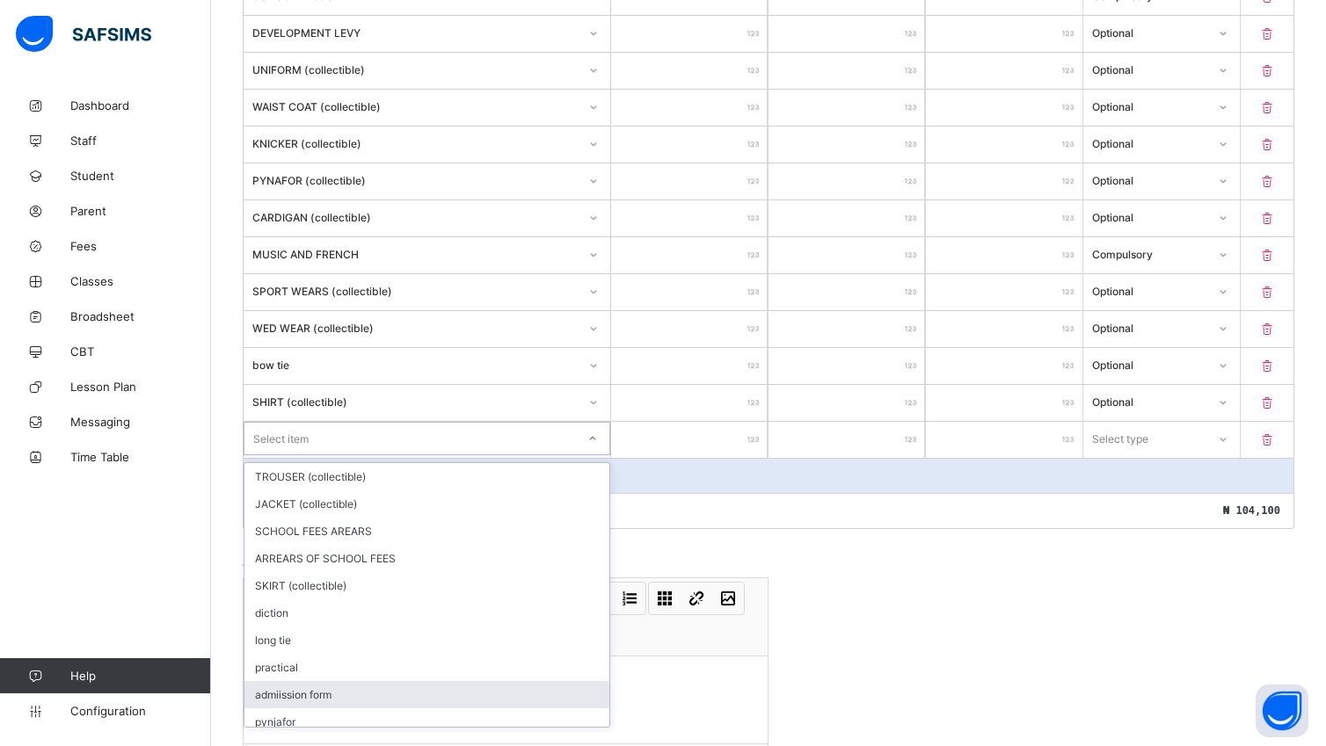
click at [498, 703] on div "admiission form" at bounding box center [426, 694] width 365 height 27
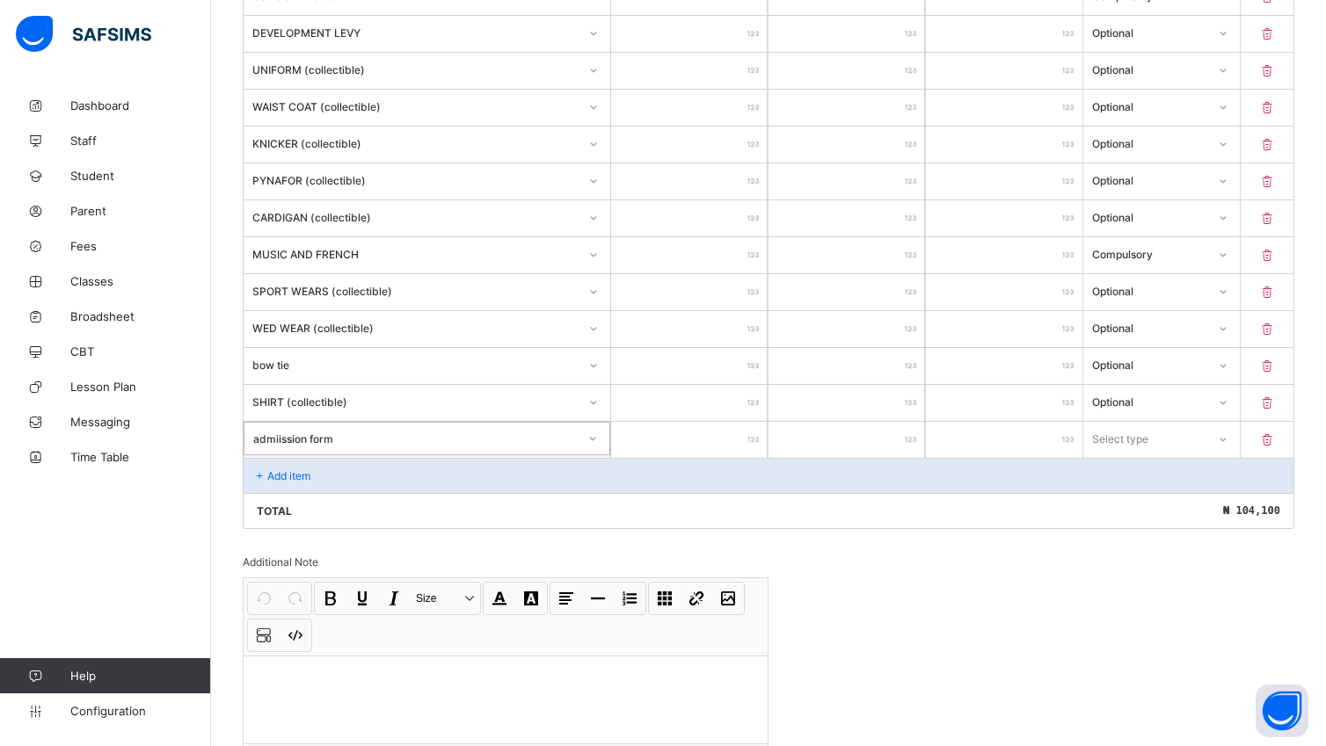
click at [739, 454] on input "number" at bounding box center [689, 440] width 156 height 36
type input "*"
type input "****"
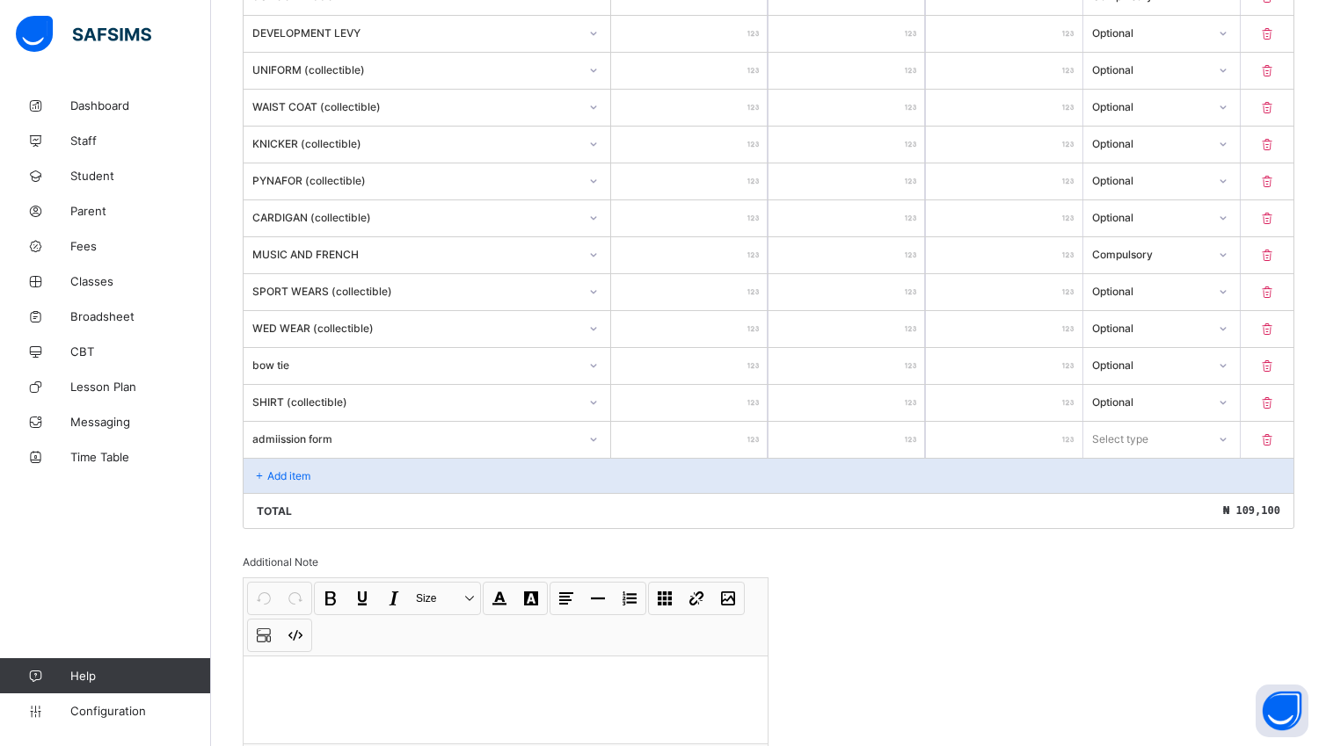
type input "****"
click at [1228, 448] on icon at bounding box center [1222, 440] width 11 height 18
click at [1217, 513] on div "Optional" at bounding box center [1161, 504] width 155 height 27
click at [496, 493] on div "Add item" at bounding box center [768, 475] width 1050 height 35
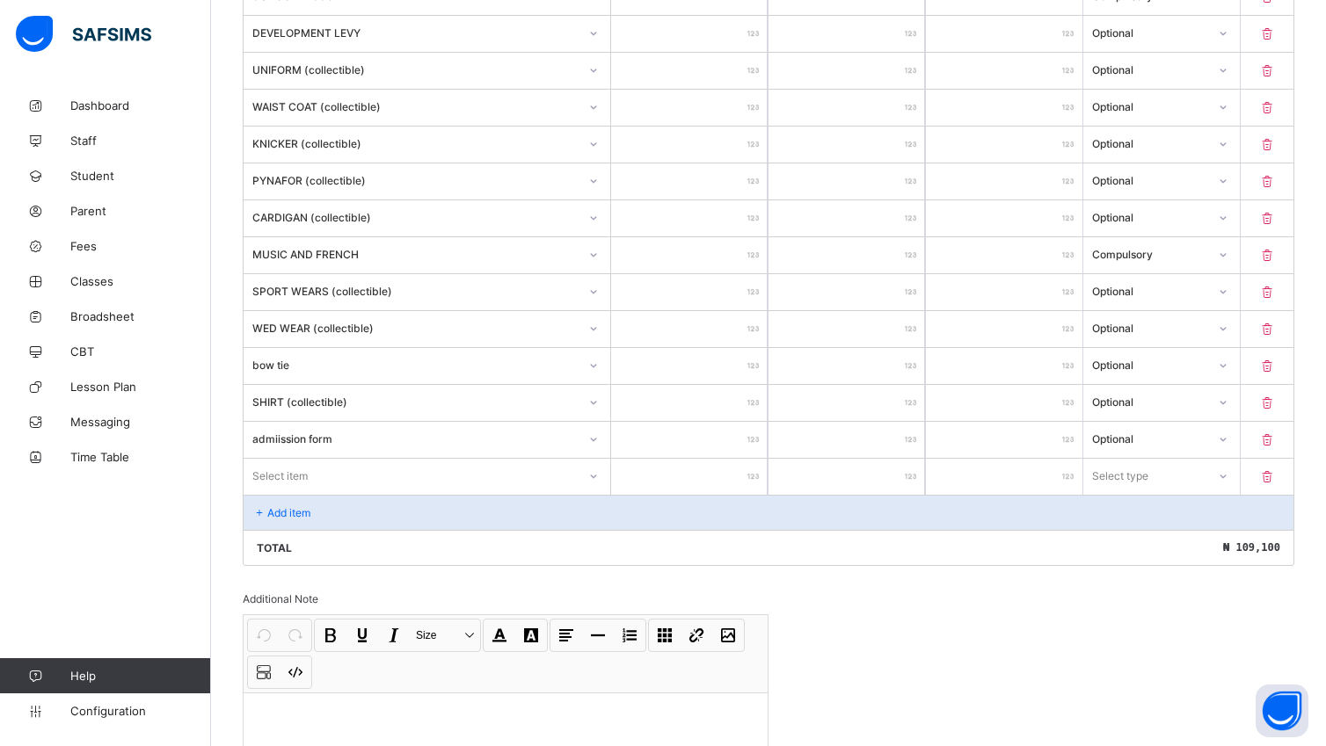
click at [600, 483] on div "Select item" at bounding box center [426, 477] width 367 height 36
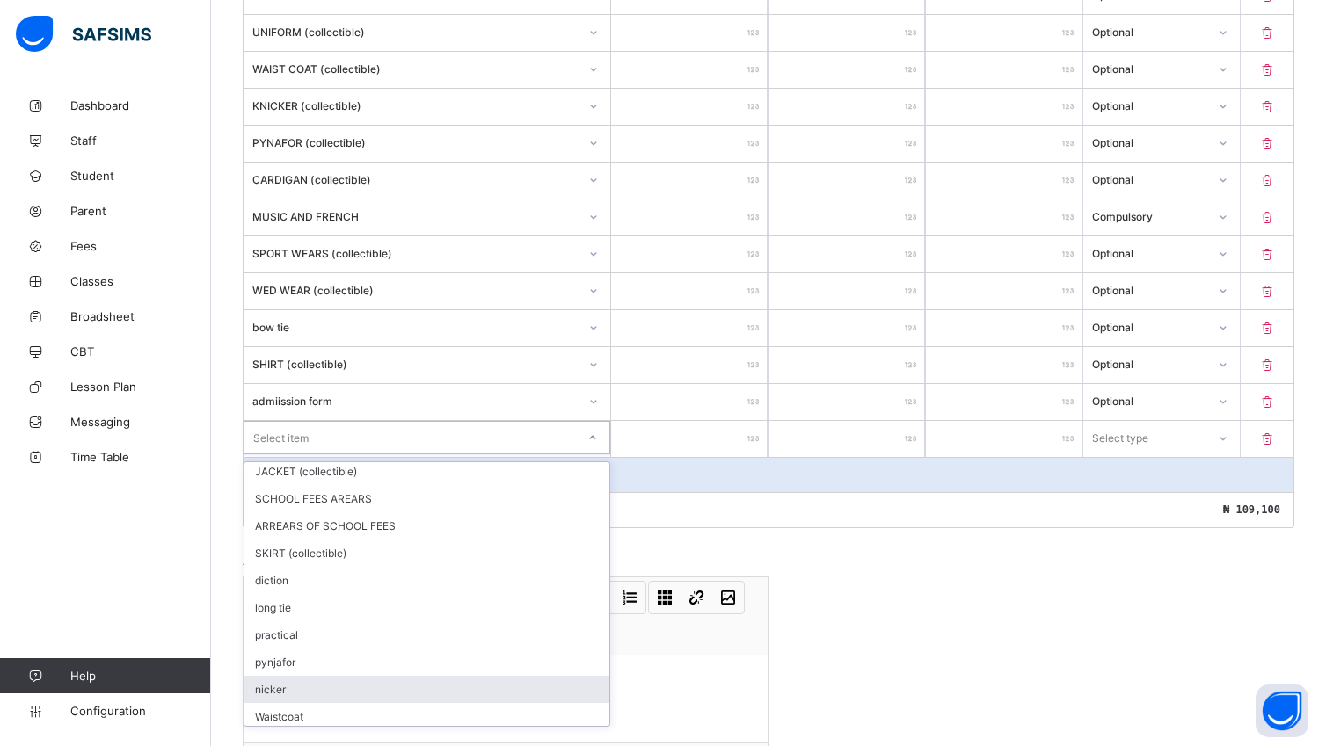
scroll to position [33, 0]
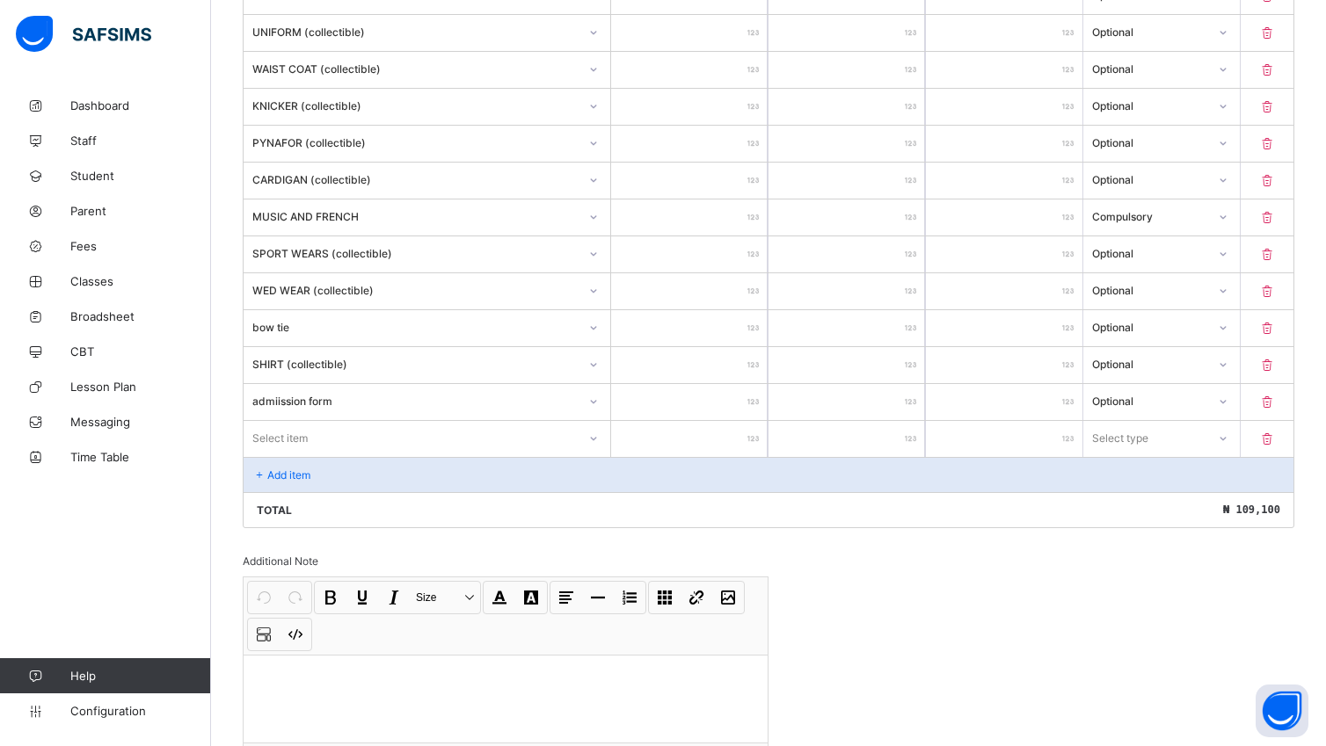
click at [757, 553] on div "Invoice template content Items that are set as compulsory will be available in …" at bounding box center [768, 165] width 1051 height 1311
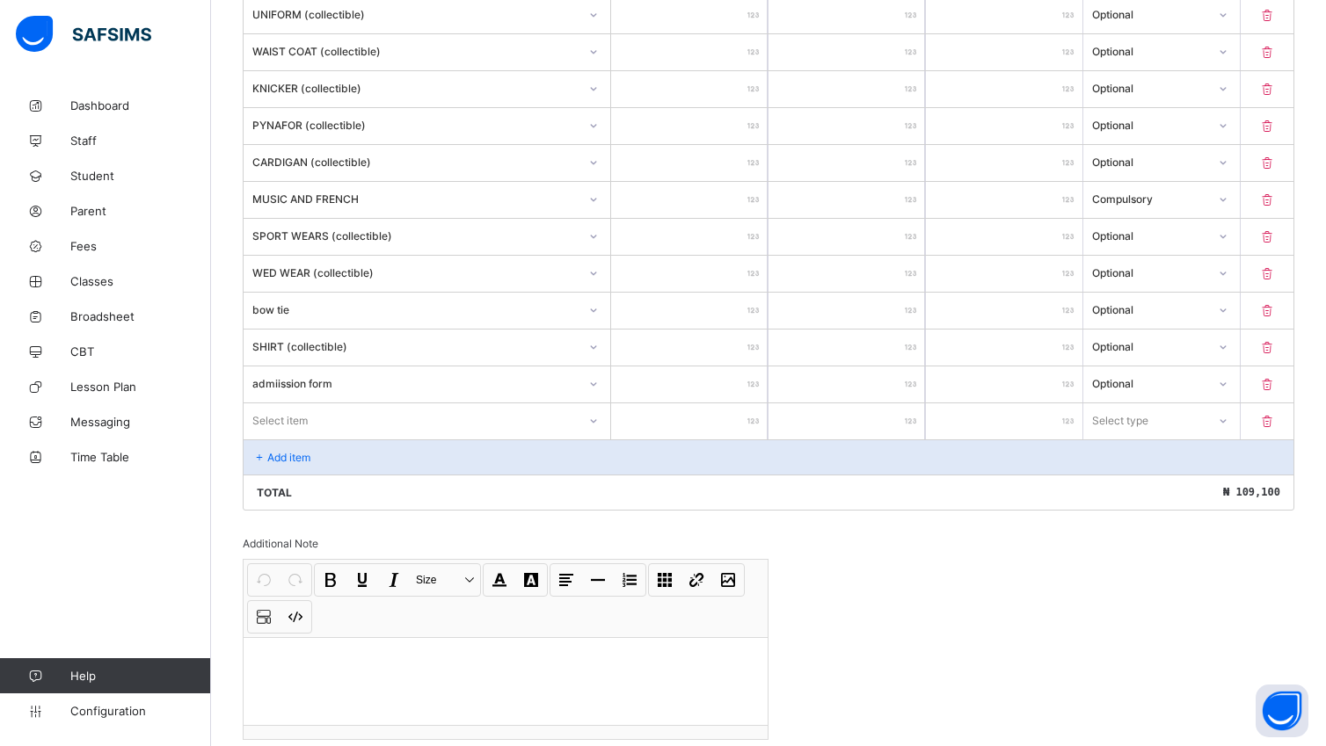
scroll to position [933, 0]
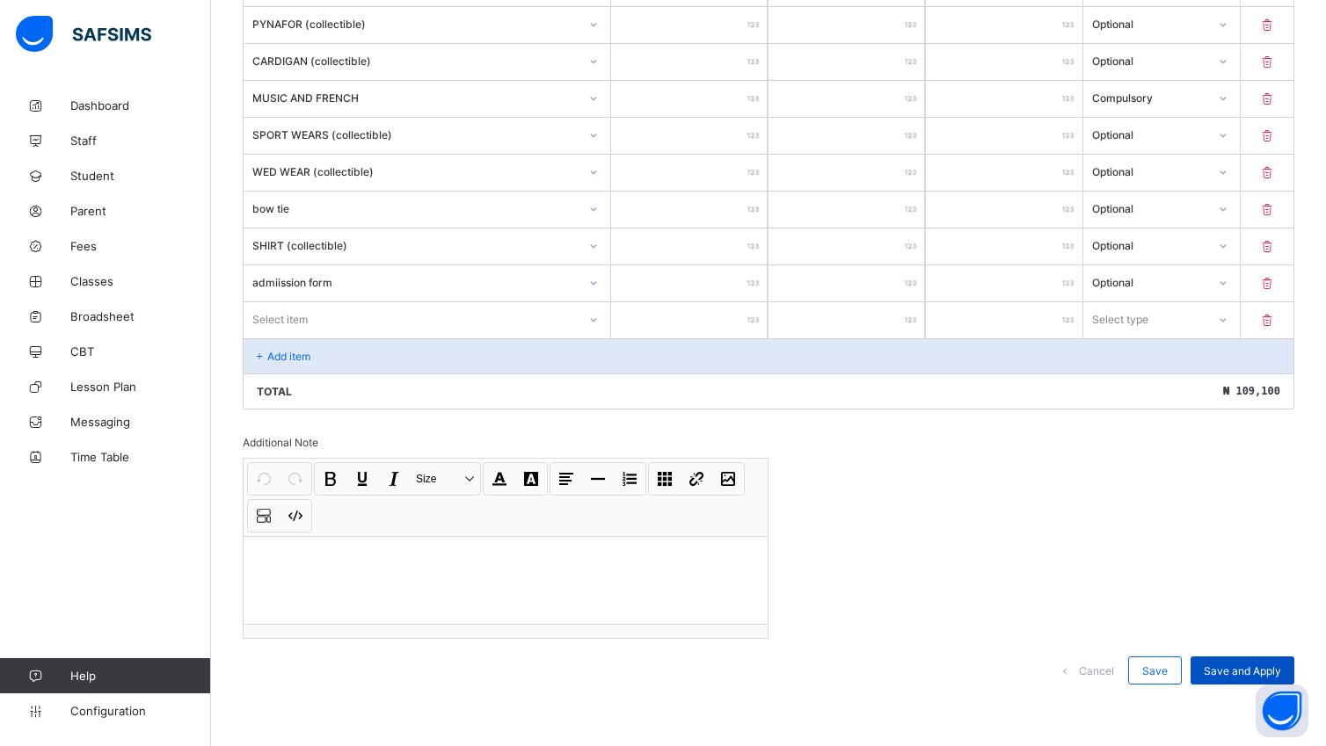
click at [1252, 668] on span "Save and Apply" at bounding box center [1241, 671] width 77 height 13
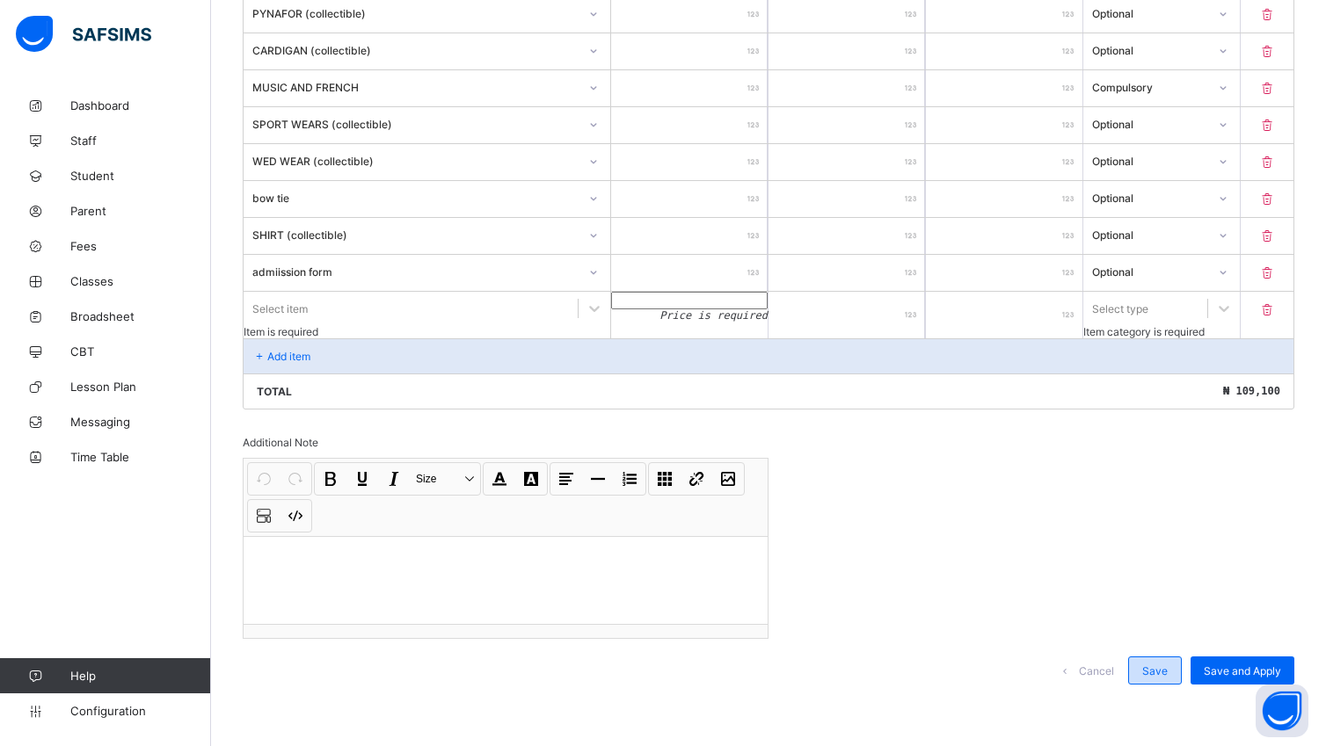
click at [1167, 668] on span "Save" at bounding box center [1154, 671] width 25 height 13
click at [1275, 317] on icon at bounding box center [1267, 309] width 18 height 15
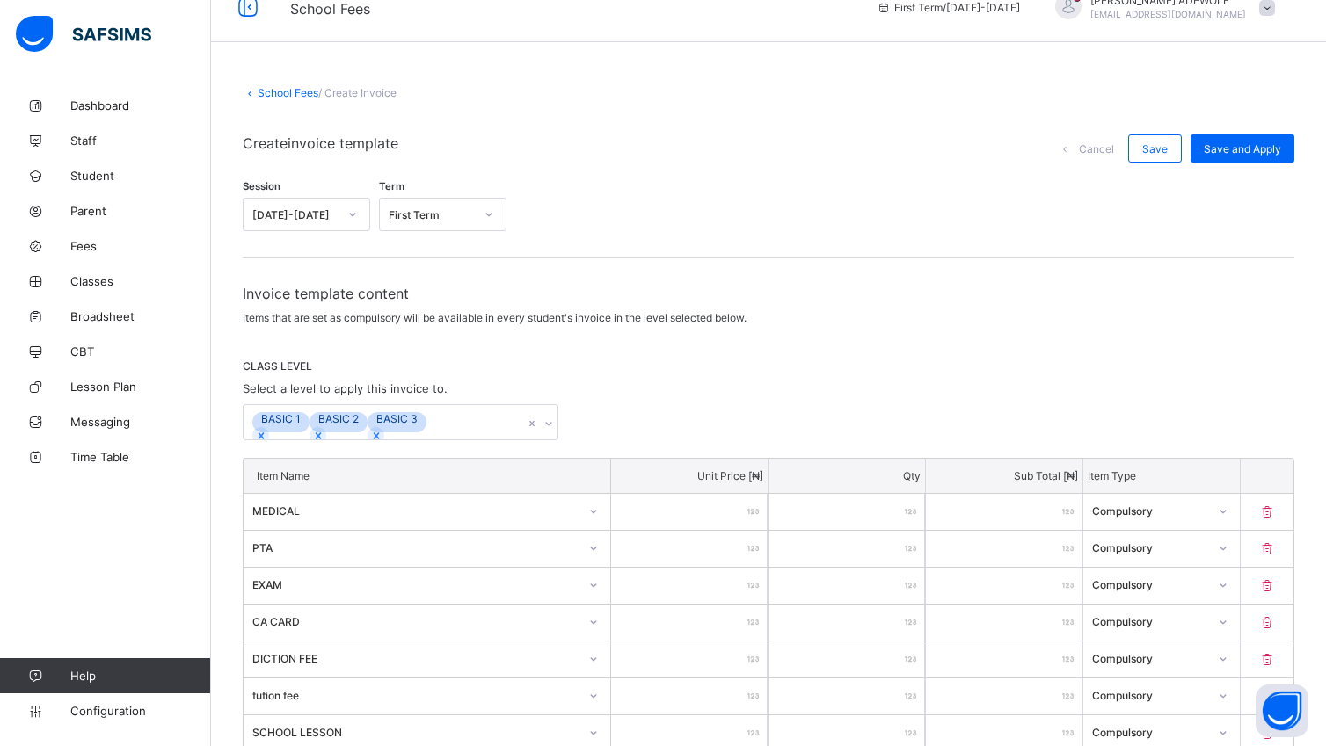
scroll to position [0, 0]
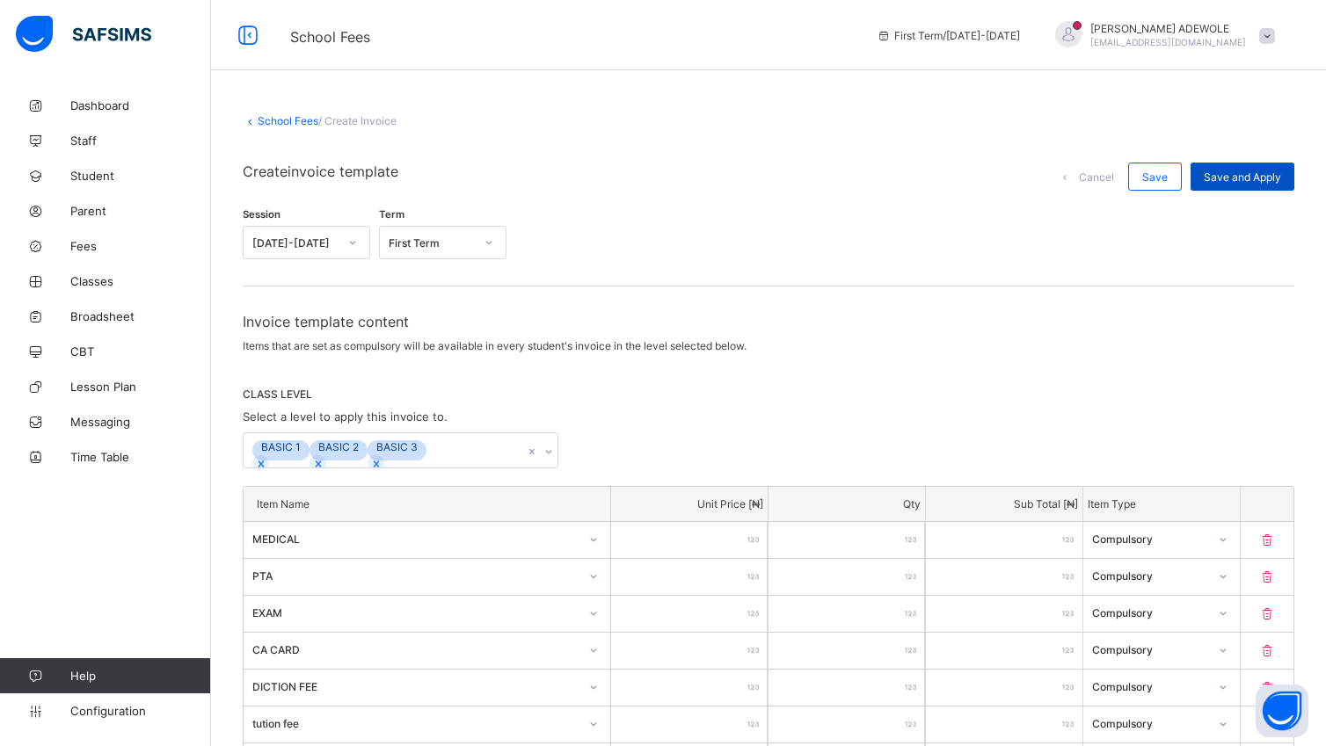
click at [1238, 170] on div "Save and Apply" at bounding box center [1242, 177] width 104 height 28
click at [1167, 176] on span "Save" at bounding box center [1154, 177] width 25 height 13
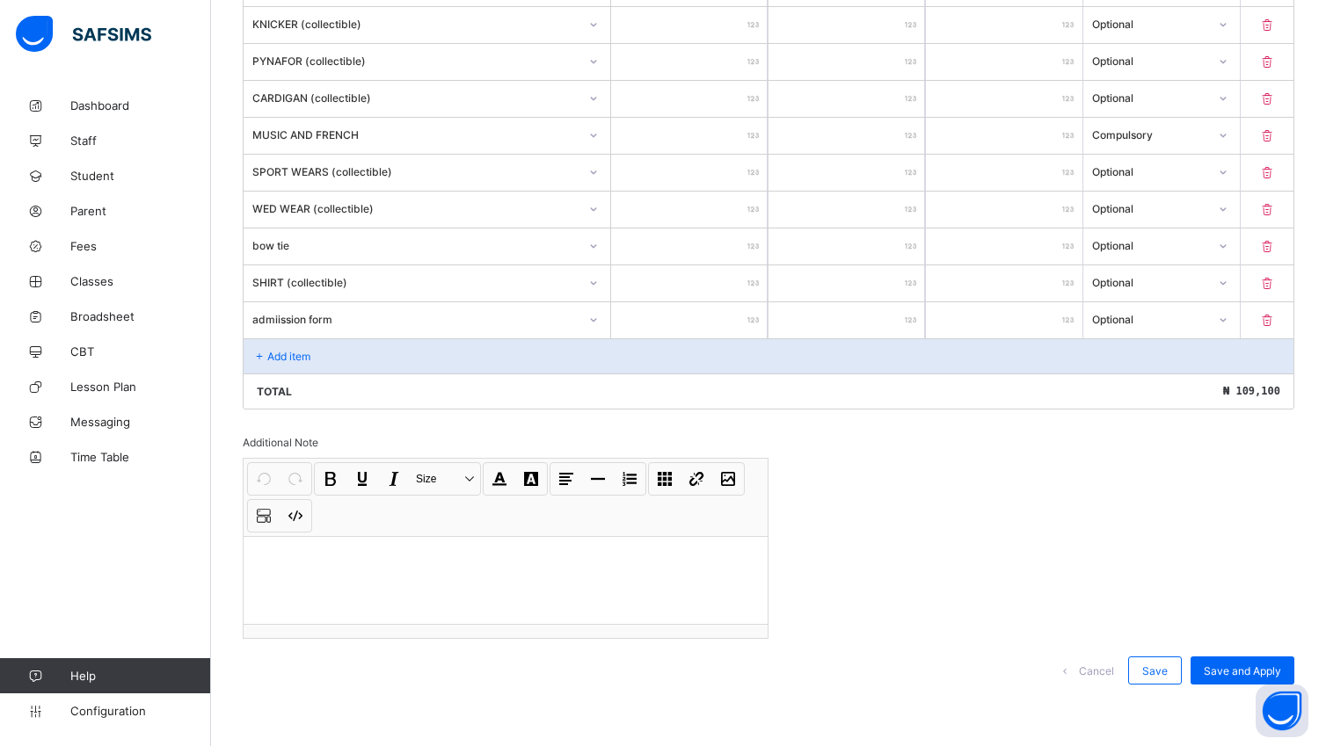
scroll to position [895, 0]
click at [859, 580] on div "Invoice template content Items that are set as compulsory will be available in …" at bounding box center [768, 66] width 1051 height 1274
click at [1165, 663] on div "Save" at bounding box center [1155, 671] width 54 height 28
click at [668, 636] on div "Undo CTRL+ Z Redo CTRL+ Y / CTRL+SHIFT+ Z Bold CTRL+ B Underline CTRL+ U Italic…" at bounding box center [505, 548] width 524 height 179
click at [1167, 668] on span "Save" at bounding box center [1154, 671] width 25 height 13
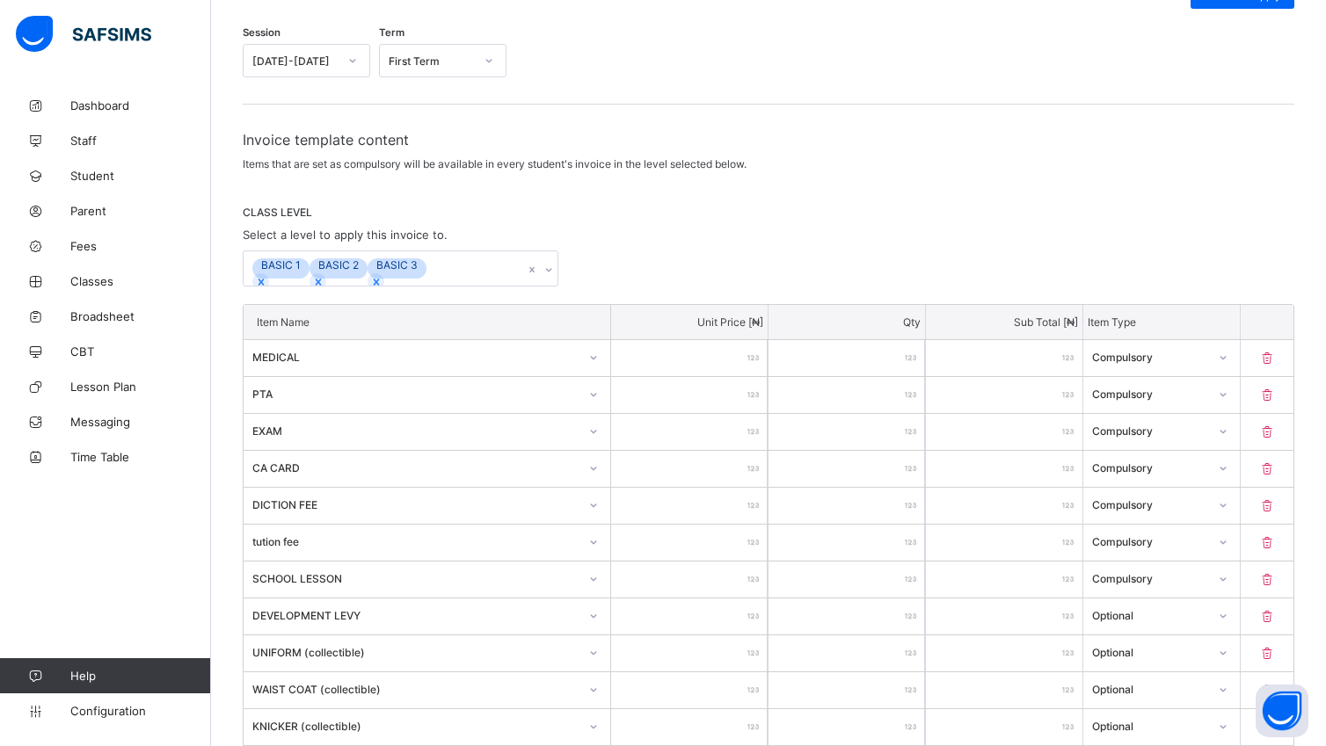
scroll to position [0, 0]
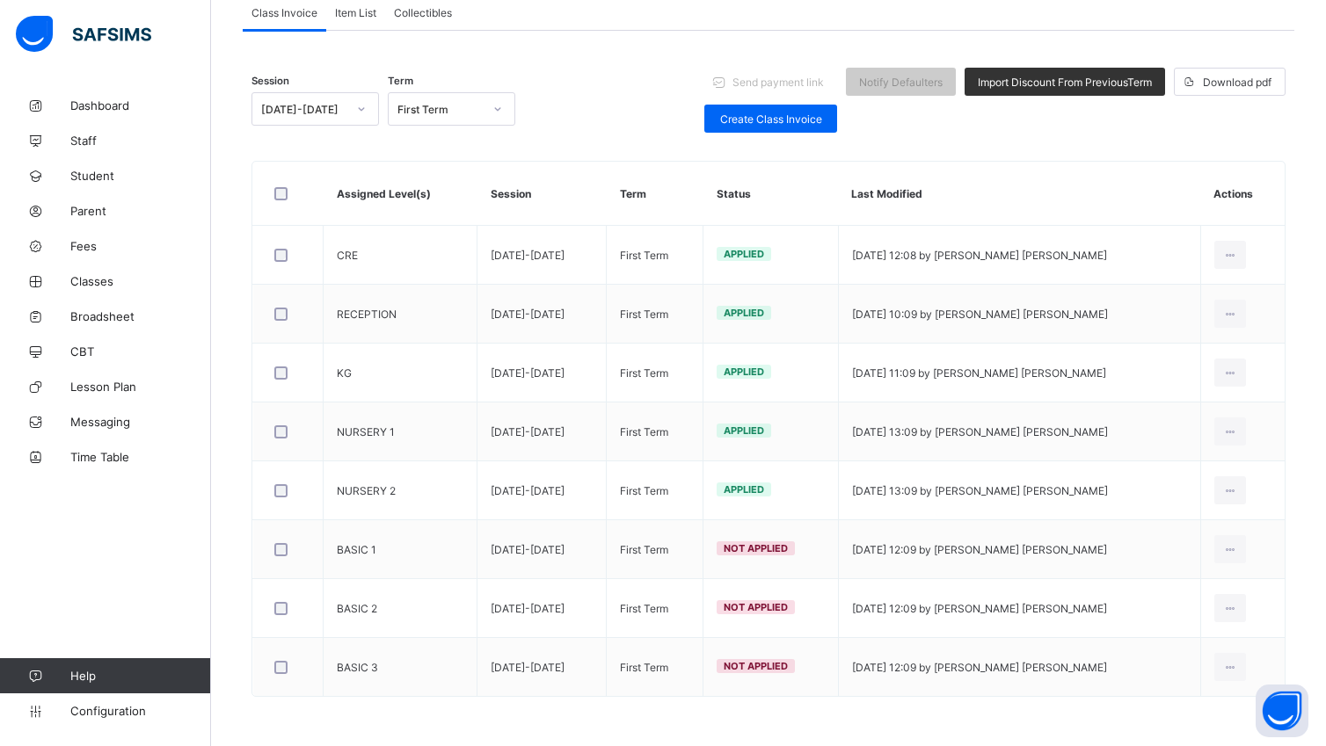
scroll to position [183, 0]
